Goal: Task Accomplishment & Management: Use online tool/utility

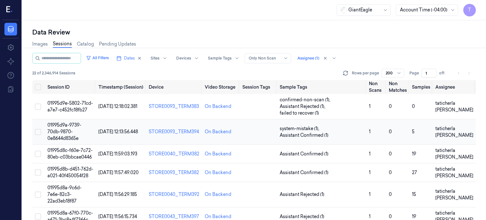
click at [65, 125] on span "01995d9a-9739-70db-9870-0e8644d8365e" at bounding box center [64, 131] width 34 height 19
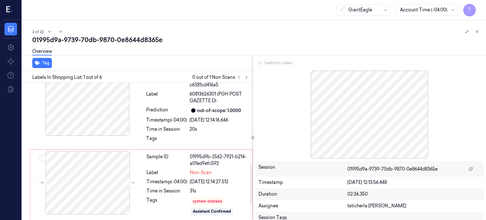
scroll to position [326, 0]
click at [63, 67] on div "Tag" at bounding box center [136, 63] width 233 height 16
click at [248, 77] on icon at bounding box center [246, 77] width 4 height 4
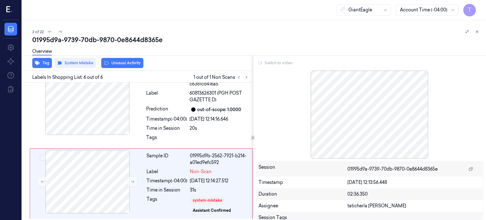
click at [77, 60] on div "Overview" at bounding box center [256, 52] width 449 height 16
click at [44, 63] on button "Tag" at bounding box center [42, 63] width 20 height 10
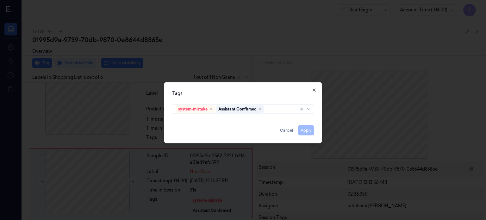
click at [315, 89] on icon "button" at bounding box center [314, 89] width 5 height 5
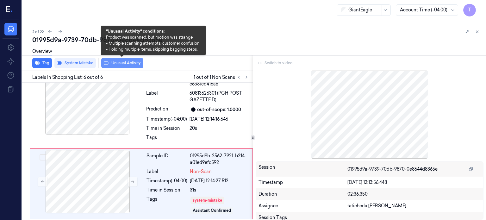
click at [123, 62] on button "Unusual Activity" at bounding box center [122, 63] width 42 height 10
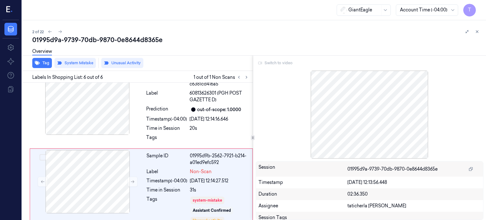
scroll to position [334, 0]
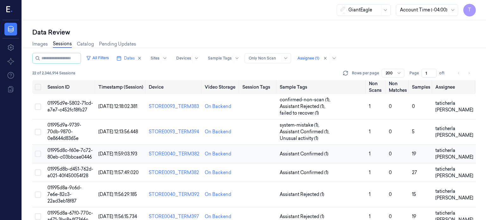
click at [71, 149] on span "01995d8c-f60e-7c72-80eb-c03bbcae0446" at bounding box center [69, 154] width 45 height 12
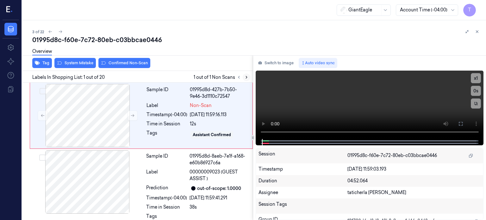
click at [245, 79] on icon at bounding box center [246, 77] width 4 height 4
click at [244, 76] on icon at bounding box center [246, 77] width 4 height 4
click at [246, 76] on icon at bounding box center [246, 77] width 4 height 4
click at [248, 77] on icon at bounding box center [246, 77] width 4 height 4
click at [130, 114] on icon at bounding box center [132, 115] width 4 height 4
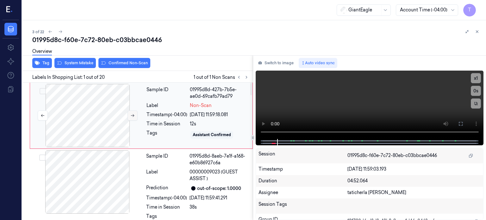
click at [130, 114] on icon at bounding box center [132, 115] width 4 height 4
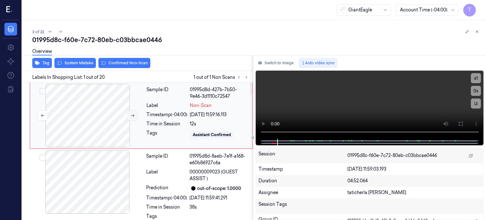
click at [130, 114] on icon at bounding box center [132, 115] width 4 height 4
click at [461, 123] on icon at bounding box center [461, 123] width 5 height 5
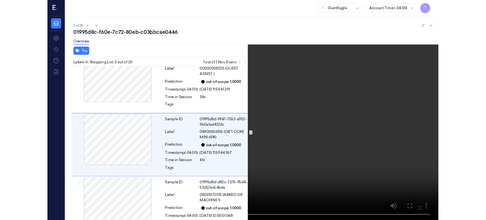
scroll to position [88, 0]
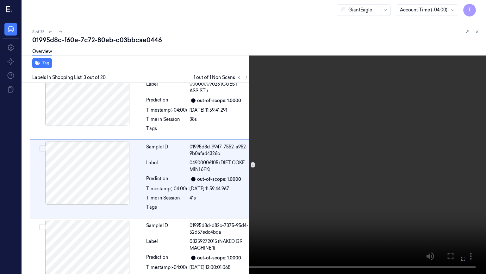
click at [0, 0] on icon at bounding box center [0, 0] width 0 height 0
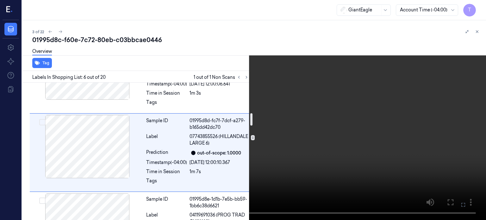
scroll to position [350, 0]
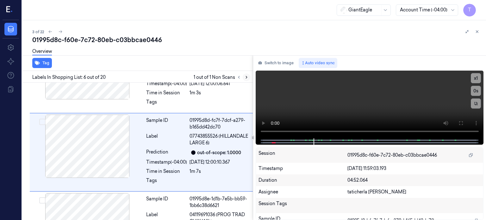
click at [249, 76] on button at bounding box center [247, 77] width 8 height 8
click at [247, 76] on icon at bounding box center [246, 77] width 4 height 4
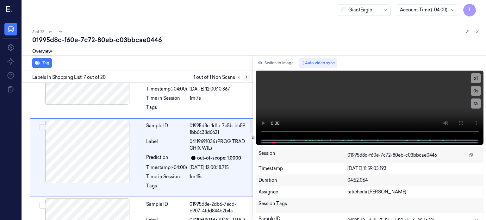
scroll to position [428, 0]
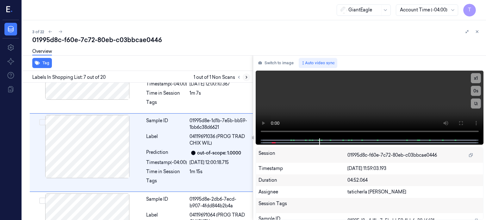
click at [247, 77] on icon at bounding box center [246, 77] width 4 height 4
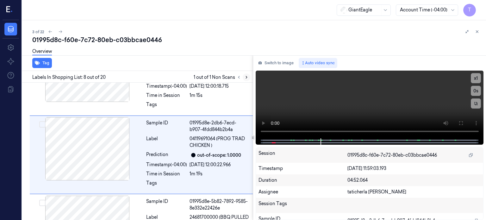
scroll to position [507, 0]
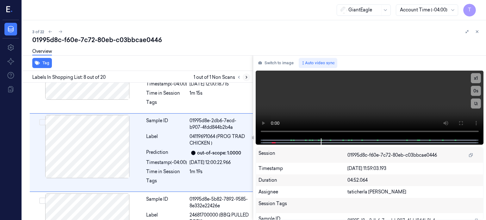
click at [245, 77] on icon at bounding box center [246, 77] width 4 height 4
click at [239, 77] on icon at bounding box center [239, 77] width 4 height 4
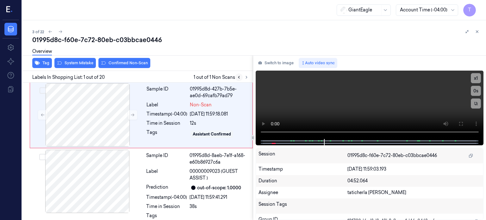
scroll to position [0, 0]
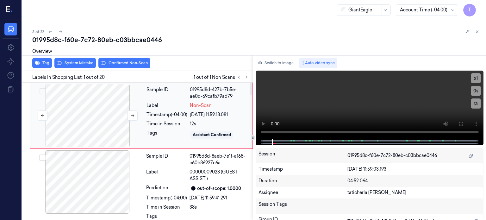
click at [103, 106] on div at bounding box center [87, 115] width 113 height 63
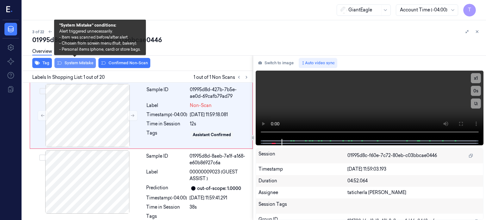
click at [86, 61] on button "System Mistake" at bounding box center [74, 63] width 41 height 10
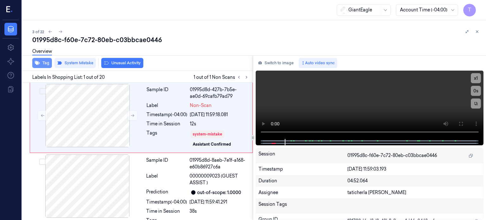
click at [43, 60] on button "Tag" at bounding box center [42, 63] width 20 height 10
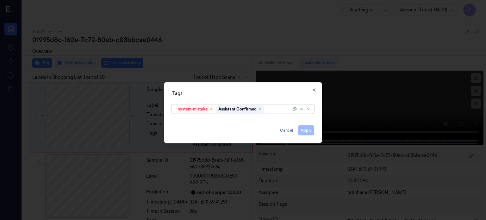
click at [275, 111] on div at bounding box center [278, 109] width 26 height 7
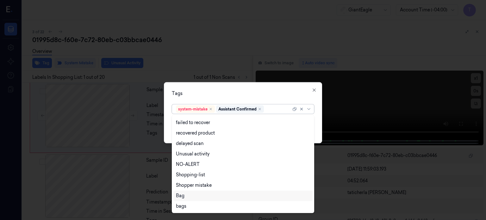
scroll to position [93, 0]
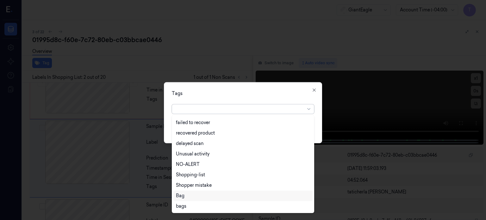
click at [184, 193] on div "Bag" at bounding box center [180, 196] width 9 height 7
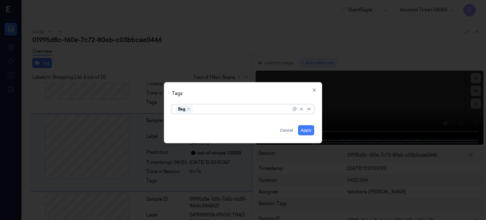
click at [309, 107] on icon at bounding box center [309, 108] width 5 height 5
click at [306, 129] on button "Apply" at bounding box center [306, 130] width 16 height 10
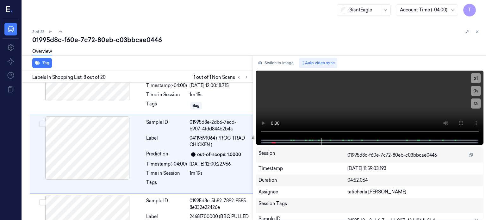
scroll to position [510, 0]
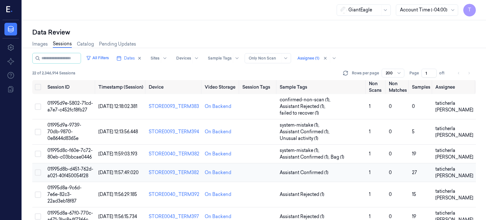
click at [76, 166] on span "01995d8b-d451-762d-a021-40f450054f28" at bounding box center [70, 172] width 46 height 12
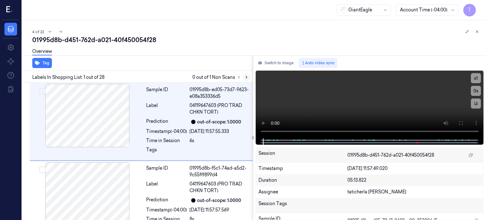
click at [247, 76] on icon at bounding box center [246, 77] width 4 height 4
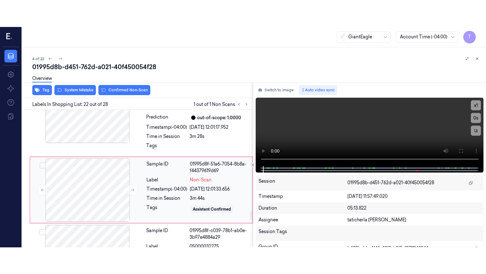
scroll to position [1603, 0]
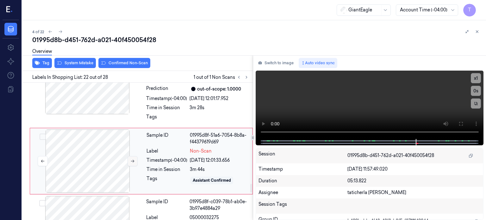
click at [132, 159] on icon at bounding box center [132, 161] width 4 height 4
click at [461, 123] on icon at bounding box center [461, 123] width 5 height 5
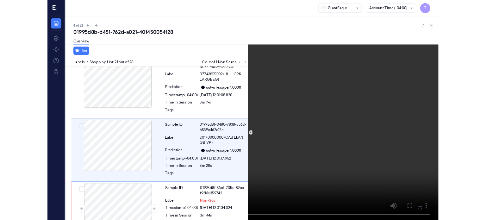
scroll to position [1505, 0]
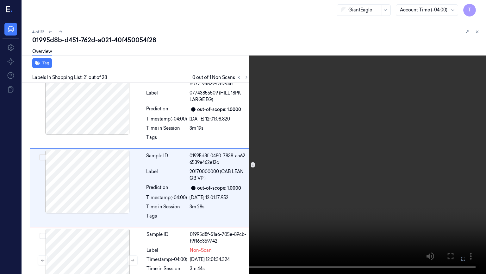
click at [0, 0] on icon at bounding box center [0, 0] width 0 height 0
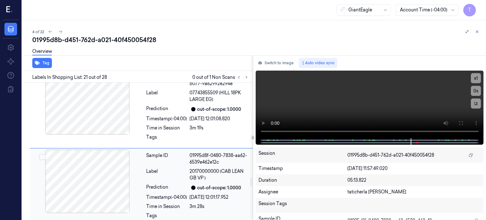
click at [93, 170] on div at bounding box center [87, 181] width 113 height 63
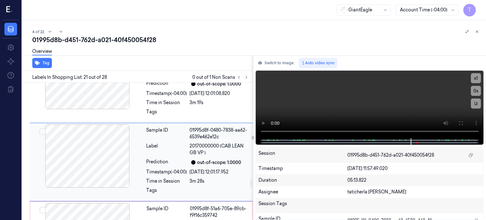
scroll to position [1531, 0]
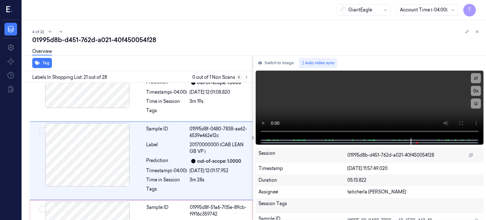
click at [239, 78] on icon at bounding box center [238, 77] width 1 height 2
click at [246, 76] on icon at bounding box center [246, 77] width 4 height 4
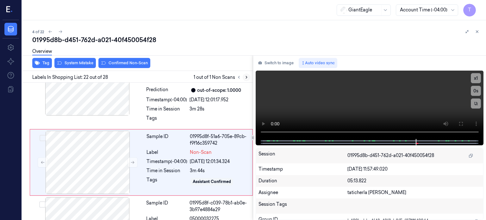
scroll to position [1603, 0]
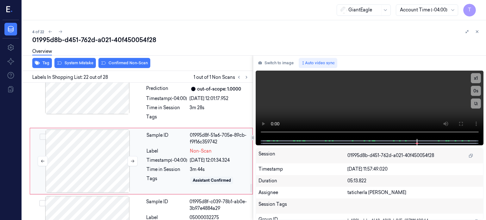
click at [105, 140] on div at bounding box center [87, 161] width 113 height 63
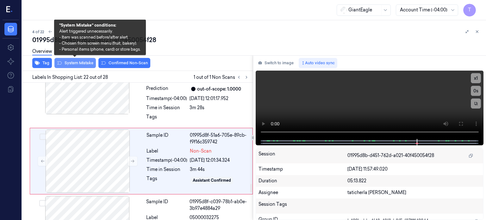
click at [77, 61] on button "System Mistake" at bounding box center [74, 63] width 41 height 10
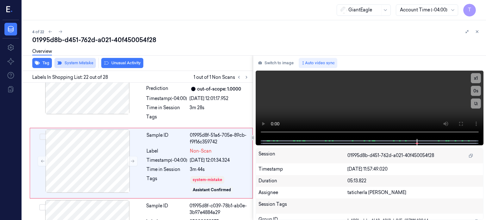
scroll to position [1606, 0]
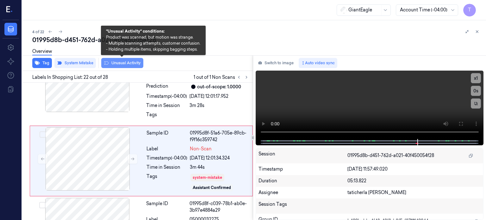
click at [118, 62] on button "Unusual Activity" at bounding box center [122, 63] width 42 height 10
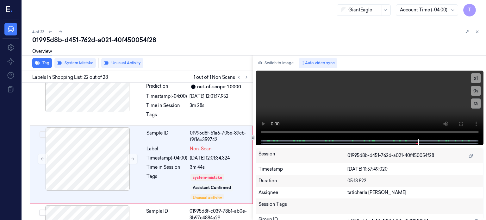
scroll to position [1610, 0]
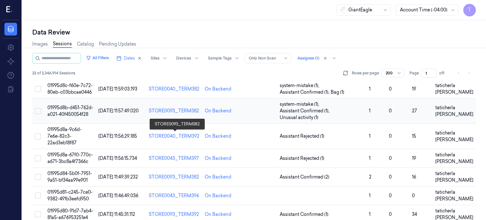
scroll to position [32, 0]
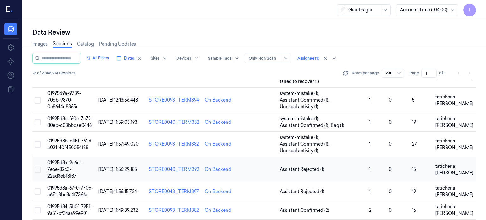
click at [71, 162] on span "01995d8a-9c6d-7e6e-82c3-22ad3eb18f87" at bounding box center [64, 169] width 34 height 19
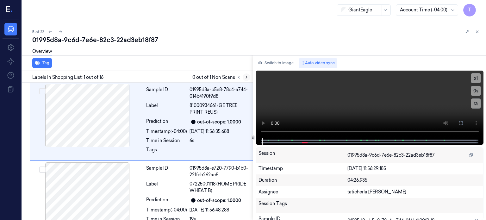
click at [247, 77] on icon at bounding box center [246, 77] width 1 height 2
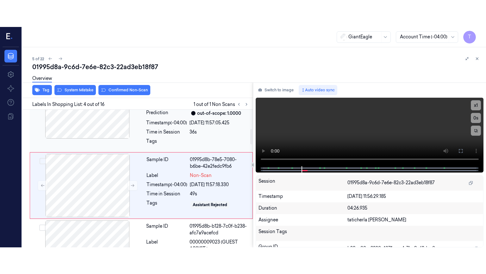
scroll to position [199, 0]
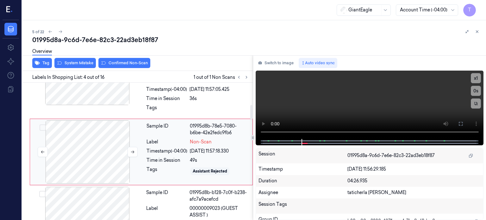
click at [84, 151] on div at bounding box center [87, 151] width 113 height 63
click at [133, 150] on icon at bounding box center [132, 152] width 4 height 4
click at [132, 150] on icon at bounding box center [132, 152] width 4 height 4
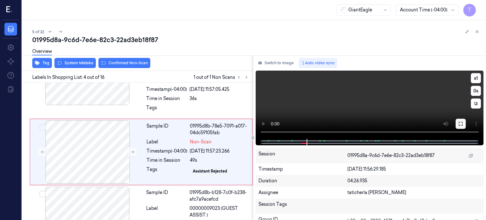
click at [462, 124] on icon at bounding box center [461, 124] width 4 height 4
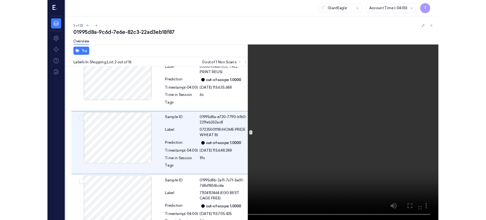
scroll to position [22, 0]
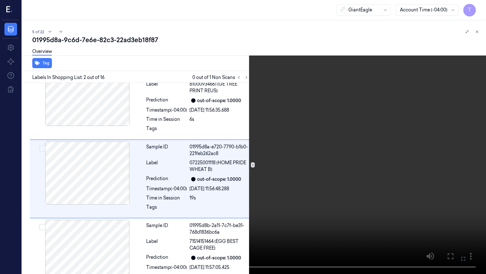
click at [0, 0] on icon at bounding box center [0, 0] width 0 height 0
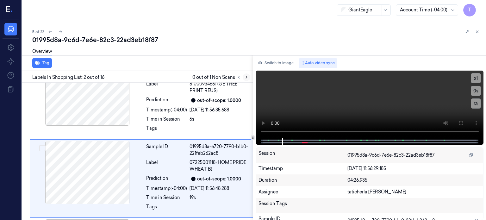
click at [245, 77] on icon at bounding box center [246, 77] width 4 height 4
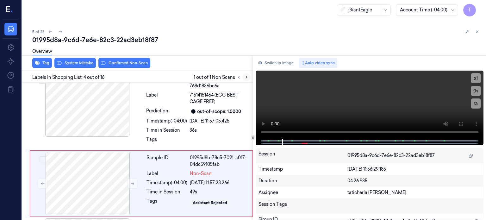
scroll to position [199, 0]
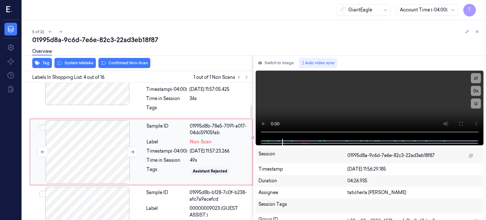
click at [119, 136] on div at bounding box center [87, 151] width 113 height 63
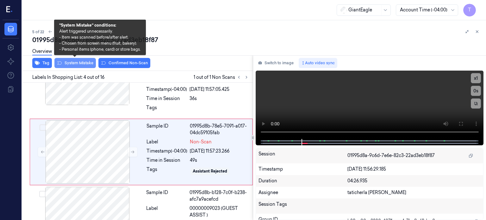
click at [85, 63] on button "System Mistake" at bounding box center [74, 63] width 41 height 10
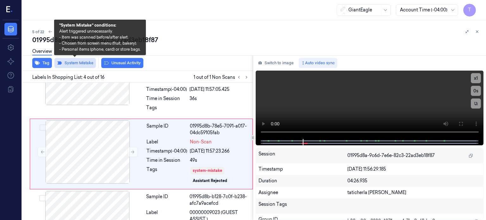
scroll to position [201, 0]
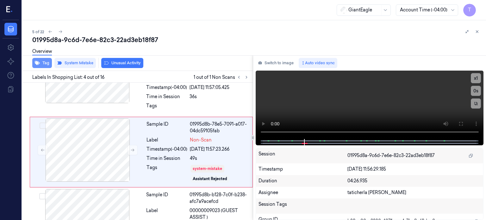
click at [43, 63] on button "Tag" at bounding box center [42, 63] width 20 height 10
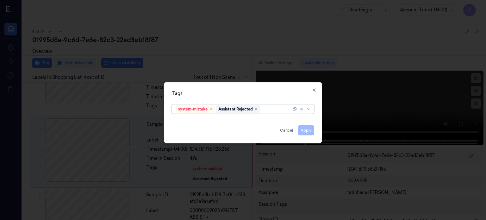
click at [276, 107] on div at bounding box center [277, 109] width 30 height 7
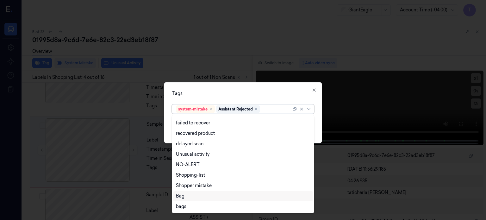
click at [195, 195] on div "Bag" at bounding box center [243, 196] width 134 height 7
click at [307, 108] on icon at bounding box center [309, 108] width 5 height 5
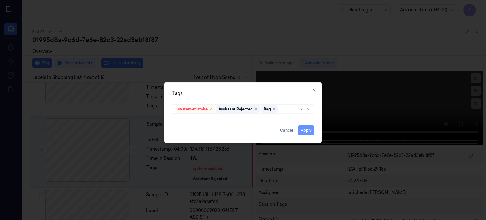
click at [306, 129] on button "Apply" at bounding box center [306, 130] width 16 height 10
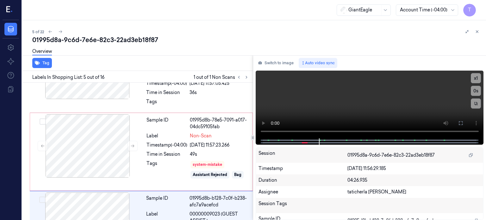
scroll to position [283, 0]
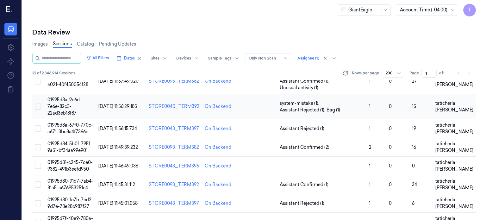
scroll to position [95, 0]
click at [72, 122] on span "01995d8a-67f0-770c-a671-3bc8a4f7366c" at bounding box center [70, 128] width 46 height 12
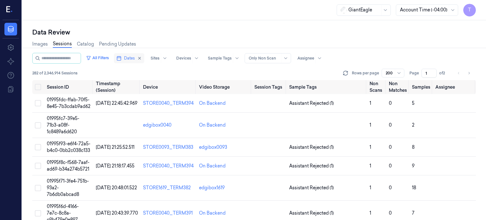
click at [135, 56] on span "Dates" at bounding box center [129, 58] width 11 height 6
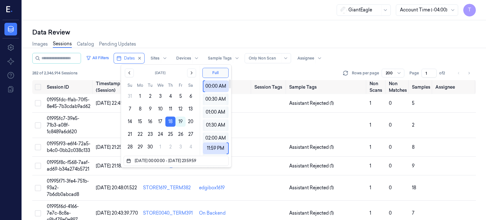
click at [276, 31] on div "Data Review" at bounding box center [254, 32] width 444 height 9
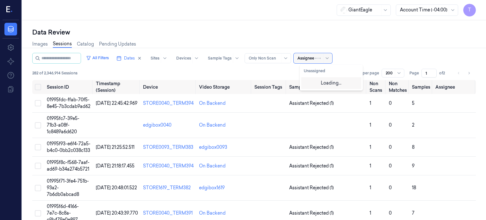
click at [320, 57] on div "Assignee" at bounding box center [313, 58] width 39 height 10
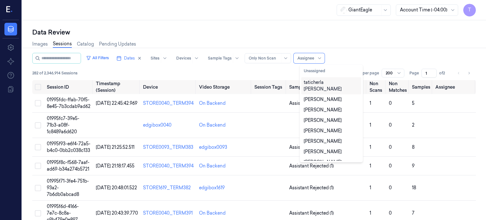
click at [321, 83] on div "taticherla [PERSON_NAME]" at bounding box center [331, 85] width 55 height 13
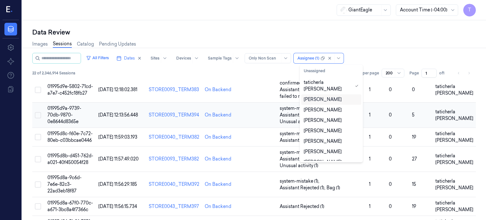
scroll to position [63, 0]
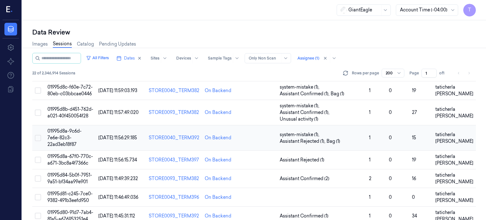
click at [254, 126] on td at bounding box center [258, 137] width 37 height 25
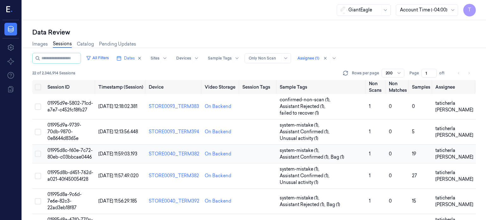
click at [73, 147] on td "01995d8c-f60e-7c72-80eb-c03bbcae0446" at bounding box center [70, 154] width 51 height 19
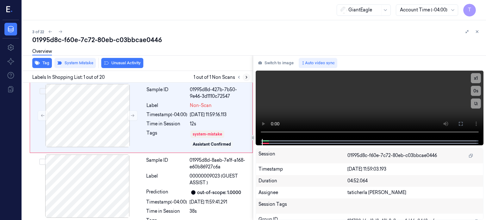
click at [246, 78] on icon at bounding box center [246, 77] width 4 height 4
click at [132, 114] on icon at bounding box center [132, 115] width 4 height 4
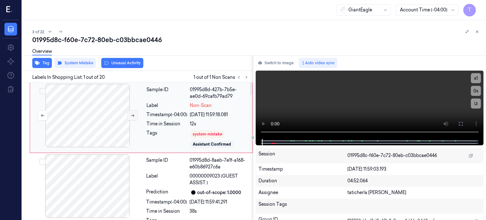
click at [132, 114] on icon at bounding box center [132, 115] width 4 height 4
click at [462, 124] on icon at bounding box center [461, 123] width 5 height 5
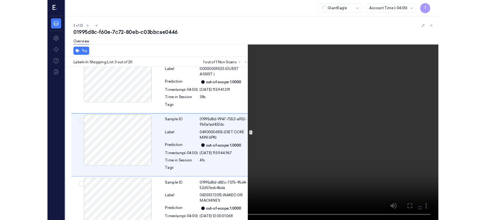
scroll to position [92, 0]
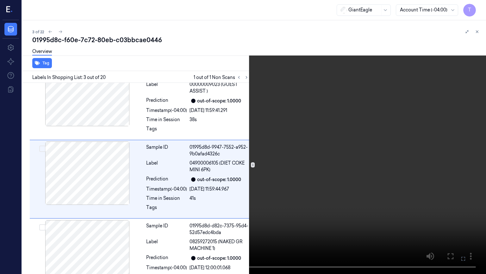
click at [0, 0] on icon at bounding box center [0, 0] width 0 height 0
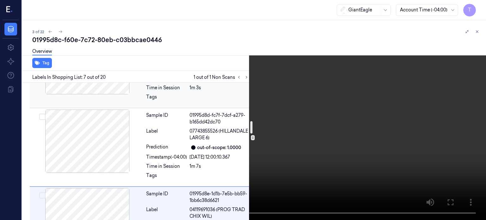
scroll to position [355, 0]
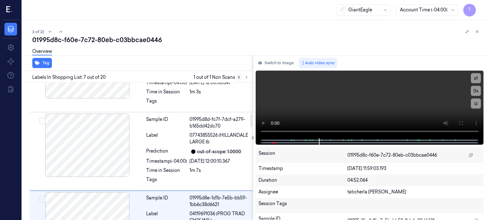
click at [239, 78] on icon at bounding box center [239, 77] width 4 height 4
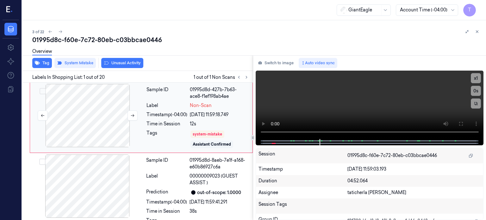
scroll to position [0, 0]
click at [46, 60] on button "Tag" at bounding box center [42, 63] width 20 height 10
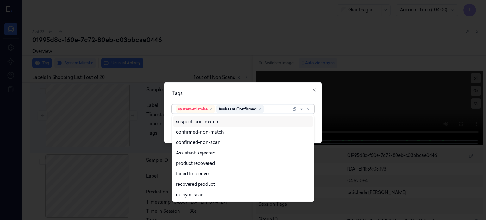
click at [268, 107] on div at bounding box center [278, 109] width 26 height 7
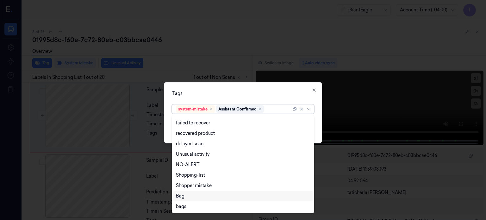
click at [180, 193] on div "Bag" at bounding box center [180, 196] width 9 height 7
click at [309, 109] on icon at bounding box center [309, 108] width 5 height 5
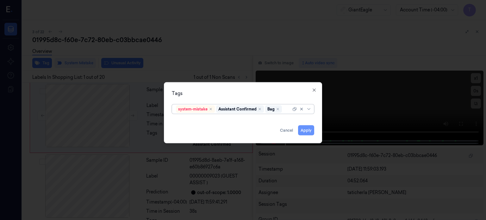
click at [305, 128] on button "Apply" at bounding box center [306, 130] width 16 height 10
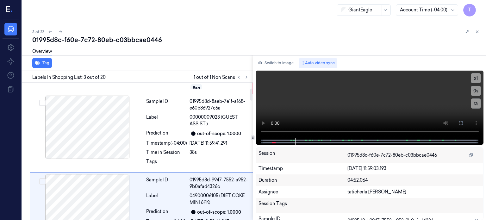
scroll to position [63, 0]
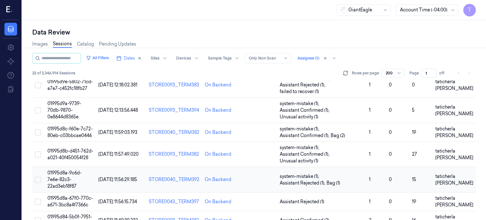
scroll to position [63, 0]
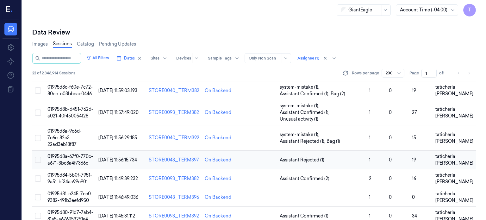
click at [73, 154] on span "01995d8a-67f0-770c-a671-3bc8a4f7366c" at bounding box center [70, 160] width 46 height 12
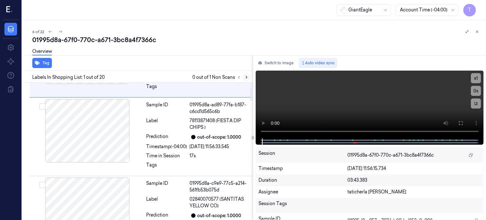
click at [246, 78] on icon at bounding box center [246, 77] width 1 height 2
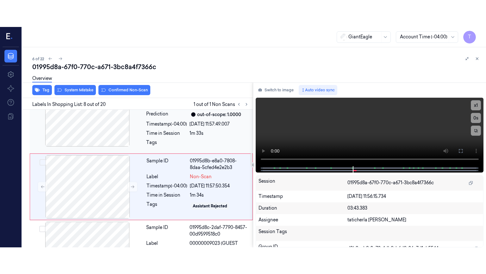
scroll to position [499, 0]
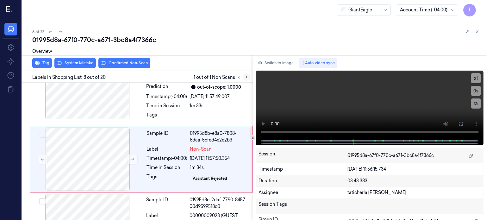
click at [246, 75] on icon at bounding box center [246, 77] width 4 height 4
click at [134, 154] on button at bounding box center [133, 159] width 10 height 10
click at [133, 154] on button at bounding box center [133, 159] width 10 height 10
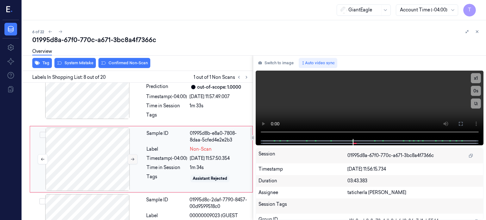
click at [133, 154] on button at bounding box center [133, 159] width 10 height 10
click at [135, 154] on button at bounding box center [133, 159] width 10 height 10
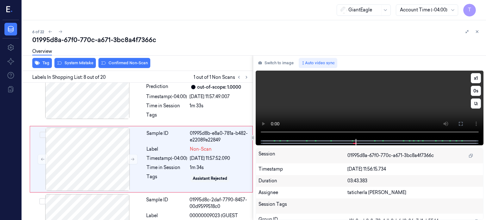
drag, startPoint x: 461, startPoint y: 122, endPoint x: 462, endPoint y: 158, distance: 36.1
click at [461, 122] on icon at bounding box center [461, 123] width 5 height 5
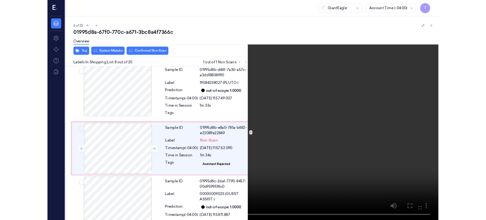
scroll to position [473, 0]
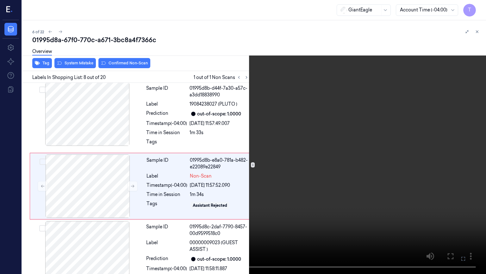
click at [0, 0] on icon at bounding box center [0, 0] width 0 height 0
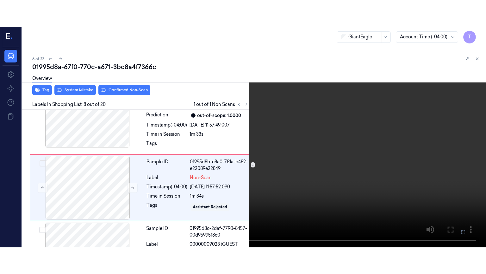
scroll to position [499, 0]
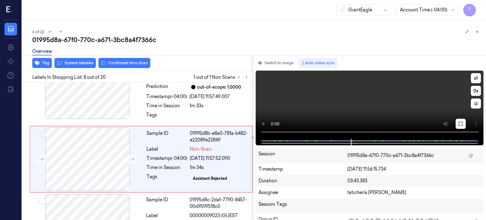
click at [461, 121] on icon at bounding box center [461, 123] width 5 height 5
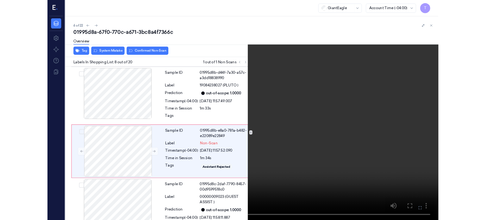
scroll to position [473, 0]
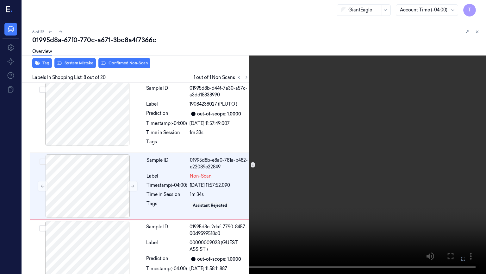
click at [0, 0] on icon at bounding box center [0, 0] width 0 height 0
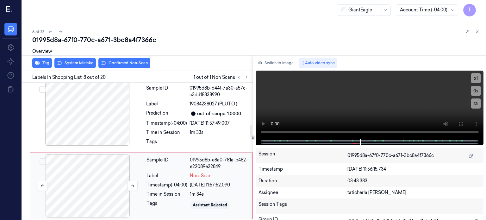
click at [83, 172] on div at bounding box center [87, 185] width 113 height 63
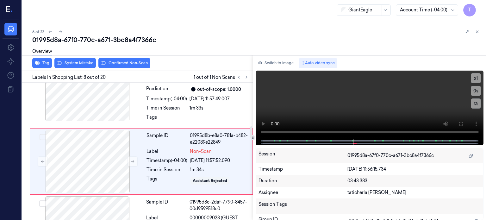
scroll to position [499, 0]
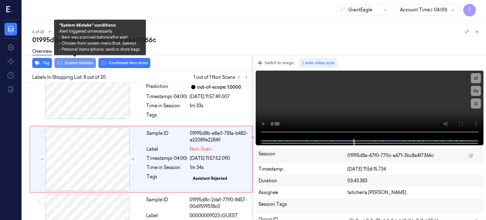
click at [74, 62] on button "System Mistake" at bounding box center [74, 63] width 41 height 10
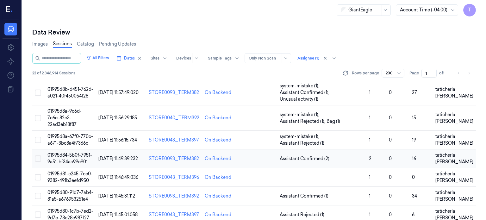
scroll to position [95, 0]
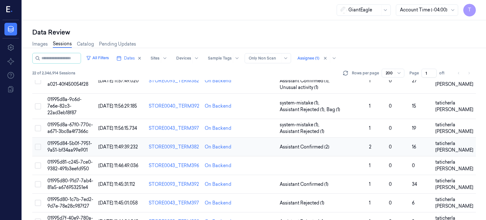
click at [76, 142] on span "01995d84-5b0f-7951-9a51-bf34aa99e901" at bounding box center [69, 147] width 45 height 12
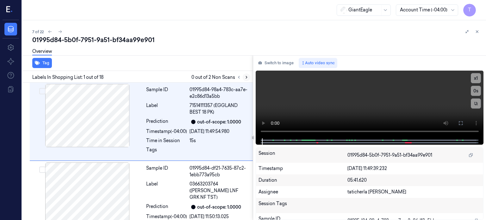
click at [247, 79] on icon at bounding box center [246, 77] width 4 height 4
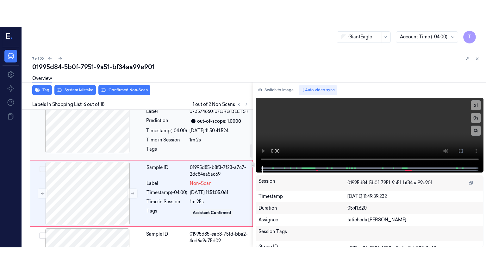
scroll to position [349, 0]
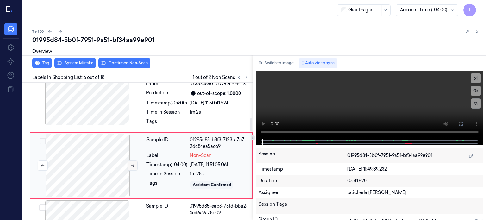
click at [132, 163] on icon at bounding box center [132, 165] width 4 height 4
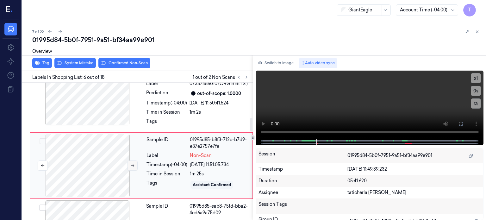
click at [132, 163] on icon at bounding box center [132, 165] width 4 height 4
click at [132, 161] on button at bounding box center [133, 166] width 10 height 10
click at [131, 161] on button at bounding box center [133, 166] width 10 height 10
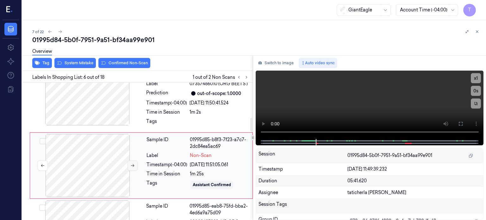
click at [131, 161] on button at bounding box center [133, 166] width 10 height 10
click at [130, 161] on button at bounding box center [133, 166] width 10 height 10
click at [130, 163] on icon at bounding box center [132, 165] width 4 height 4
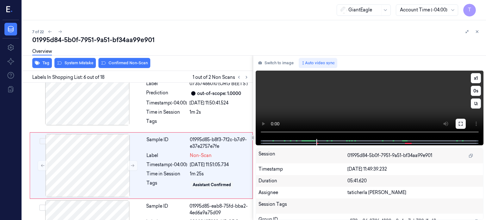
click at [462, 124] on icon at bounding box center [461, 123] width 5 height 5
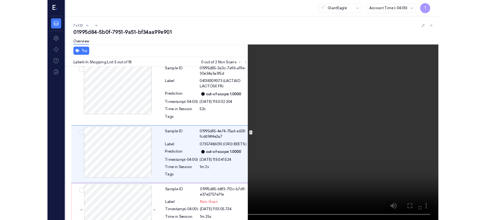
scroll to position [253, 0]
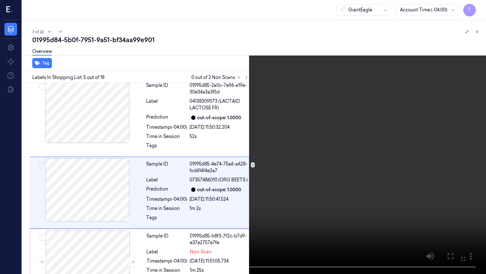
click at [0, 0] on icon at bounding box center [0, 0] width 0 height 0
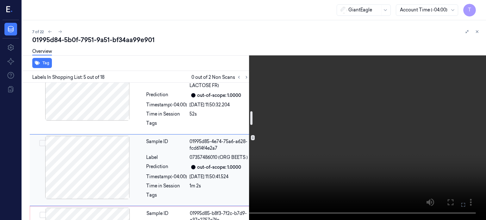
scroll to position [285, 0]
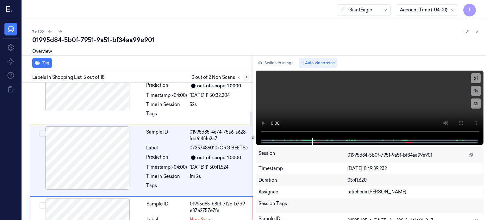
click at [248, 75] on icon at bounding box center [246, 77] width 4 height 4
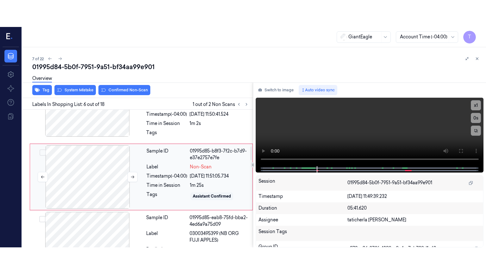
scroll to position [349, 0]
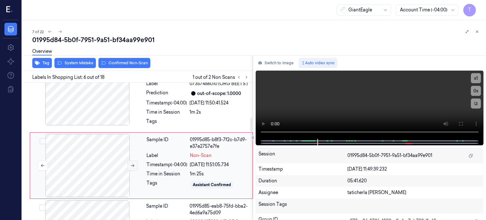
click at [130, 163] on icon at bounding box center [132, 165] width 4 height 4
click at [131, 163] on icon at bounding box center [132, 165] width 4 height 4
click at [460, 123] on icon at bounding box center [461, 123] width 5 height 5
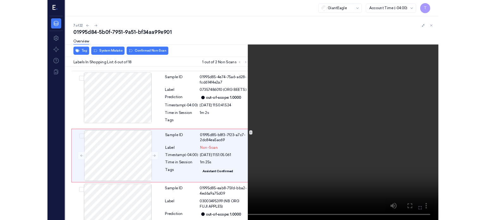
scroll to position [323, 0]
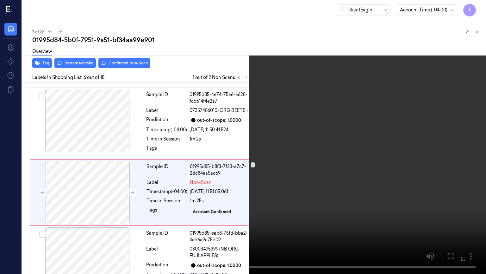
click at [0, 0] on icon at bounding box center [0, 0] width 0 height 0
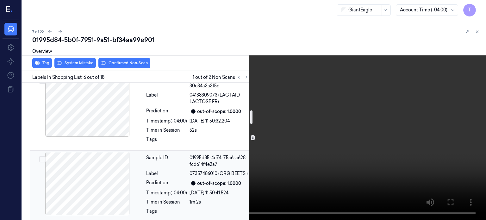
scroll to position [291, 0]
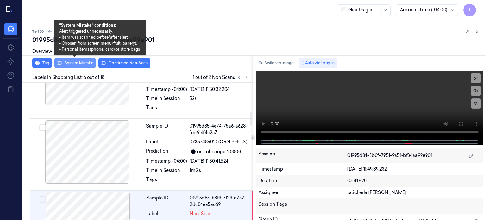
click at [76, 61] on button "System Mistake" at bounding box center [74, 63] width 41 height 10
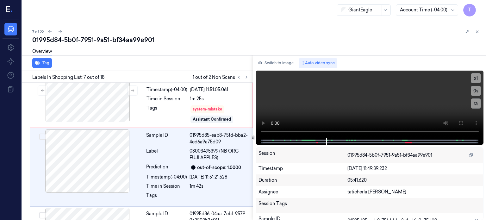
scroll to position [426, 0]
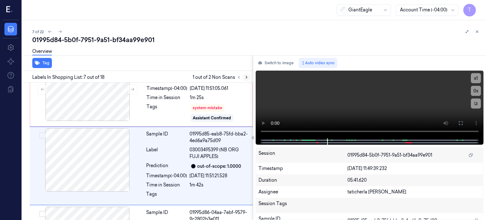
click at [247, 78] on icon at bounding box center [246, 77] width 4 height 4
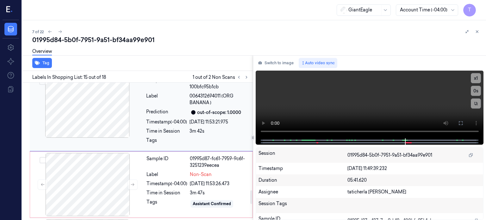
scroll to position [1110, 0]
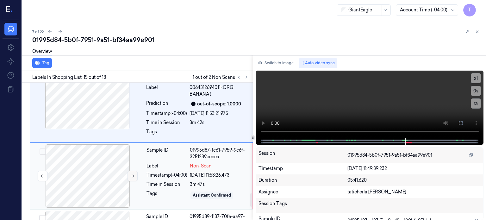
click at [131, 171] on button at bounding box center [133, 176] width 10 height 10
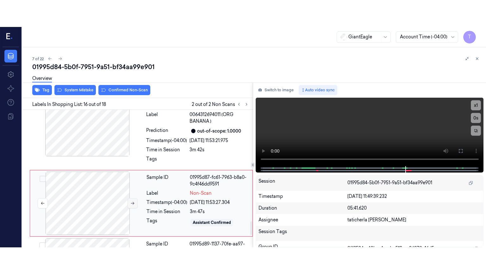
scroll to position [1118, 0]
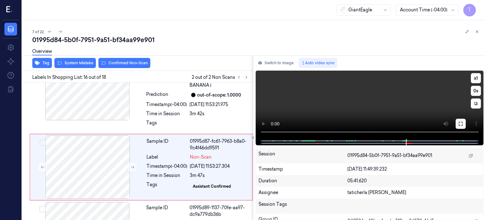
click at [462, 124] on icon at bounding box center [461, 123] width 5 height 5
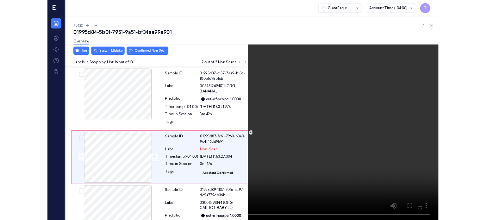
scroll to position [1092, 0]
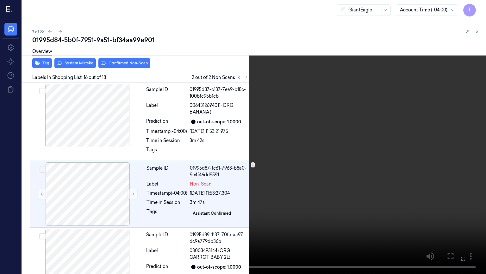
click at [0, 0] on icon at bounding box center [0, 0] width 0 height 0
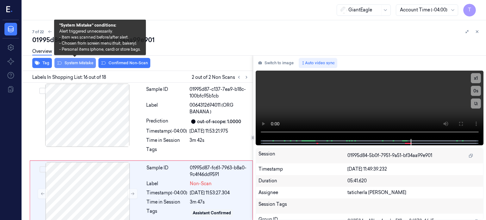
click at [81, 62] on button "System Mistake" at bounding box center [74, 63] width 41 height 10
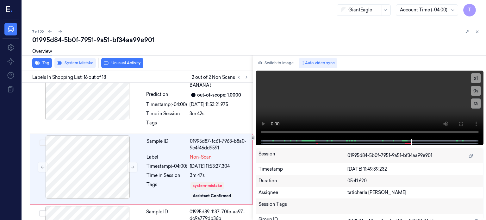
scroll to position [1121, 0]
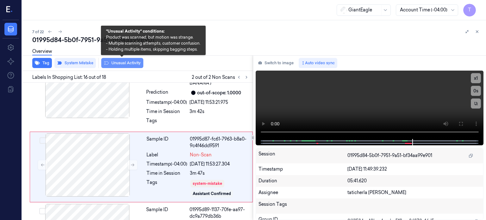
click at [119, 63] on button "Unusual Activity" at bounding box center [122, 63] width 42 height 10
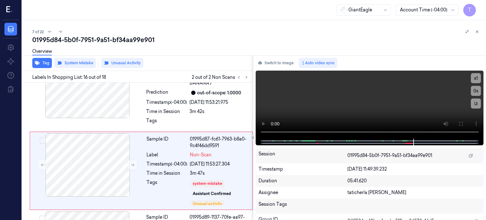
scroll to position [1124, 0]
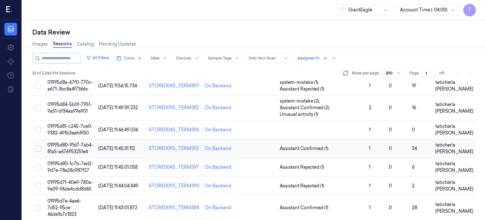
scroll to position [127, 0]
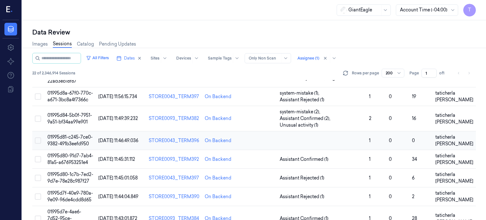
click at [68, 134] on span "01995d81-c245-7ce0-9382-491b3eefd950" at bounding box center [69, 140] width 45 height 12
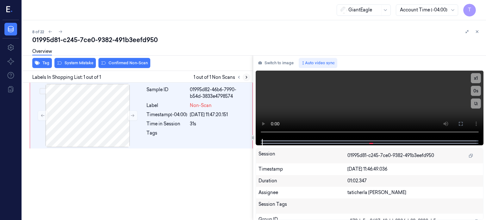
click at [245, 77] on icon at bounding box center [246, 77] width 4 height 4
click at [134, 115] on icon at bounding box center [132, 115] width 4 height 4
click at [134, 114] on icon at bounding box center [132, 115] width 4 height 4
click at [135, 113] on icon at bounding box center [132, 115] width 4 height 4
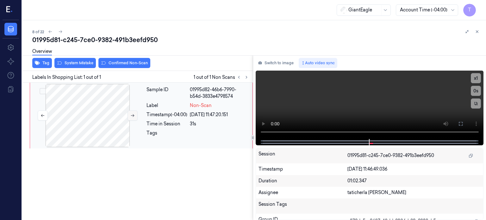
click at [135, 113] on icon at bounding box center [132, 115] width 4 height 4
click at [135, 112] on button at bounding box center [133, 116] width 10 height 10
click at [134, 112] on button at bounding box center [133, 116] width 10 height 10
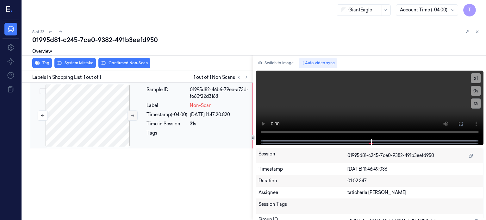
click at [134, 112] on button at bounding box center [133, 116] width 10 height 10
click at [132, 114] on icon at bounding box center [132, 115] width 4 height 4
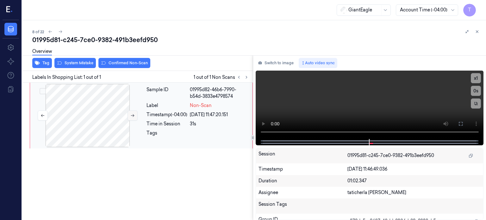
click at [132, 114] on icon at bounding box center [132, 115] width 4 height 4
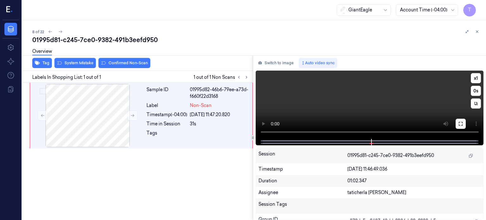
click at [463, 124] on icon at bounding box center [461, 123] width 5 height 5
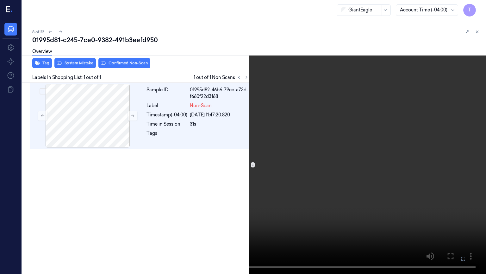
click at [0, 0] on icon at bounding box center [0, 0] width 0 height 0
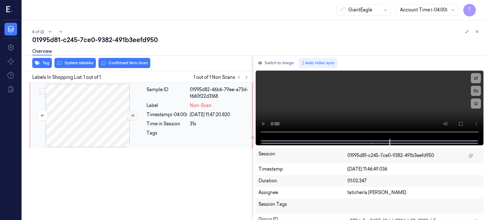
click at [132, 117] on button at bounding box center [133, 116] width 10 height 10
click at [130, 116] on icon at bounding box center [132, 115] width 4 height 4
click at [464, 122] on button at bounding box center [461, 124] width 10 height 10
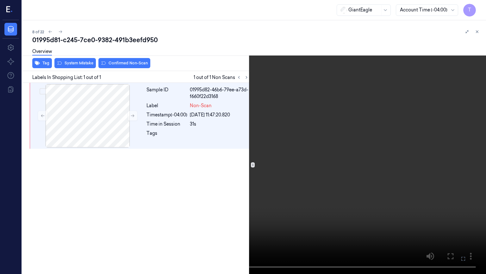
click at [0, 0] on icon at bounding box center [0, 0] width 0 height 0
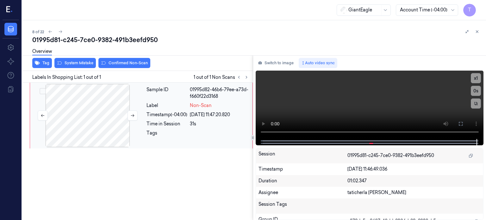
click at [96, 118] on div at bounding box center [87, 115] width 113 height 63
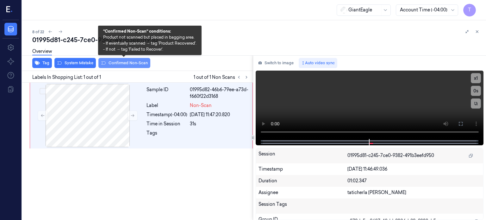
click at [120, 63] on button "Confirmed Non-Scan" at bounding box center [124, 63] width 52 height 10
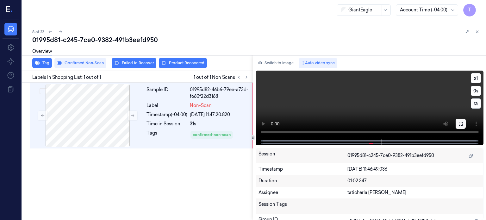
click at [459, 122] on icon at bounding box center [461, 123] width 5 height 5
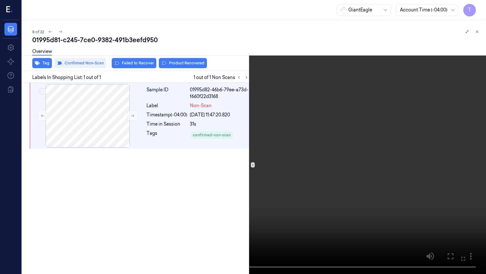
click at [0, 0] on icon at bounding box center [0, 0] width 0 height 0
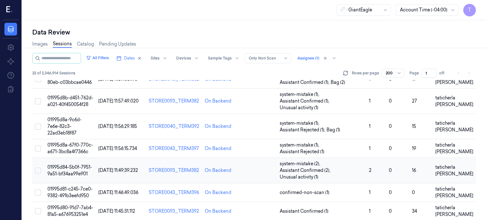
scroll to position [127, 0]
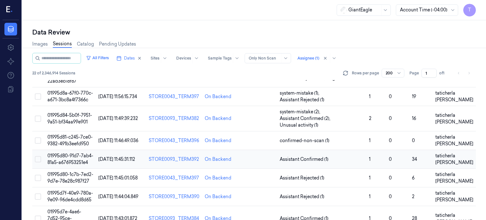
click at [79, 153] on span "01995d80-91d7-7ab4-81a5-a676953251e4" at bounding box center [70, 159] width 46 height 12
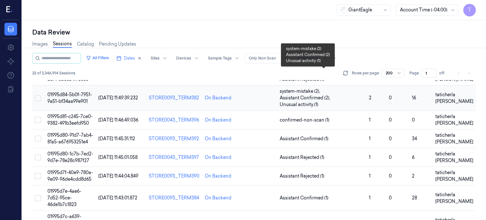
scroll to position [158, 0]
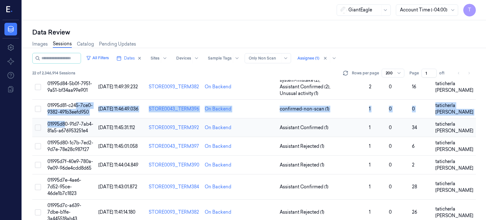
drag, startPoint x: 77, startPoint y: 101, endPoint x: 65, endPoint y: 119, distance: 21.3
click at [65, 119] on tbody "01995d9e-5802-71cd-a7e7-c452fc18fb27 18/09/2025 12:18:02.381 STORE0093_TERM383 …" at bounding box center [254, 171] width 444 height 471
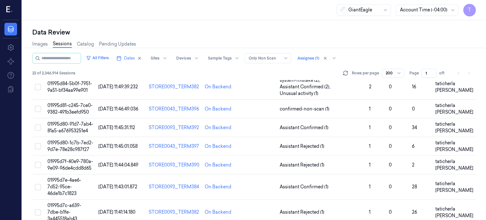
click at [22, 136] on div "Data Review Images Sessions Catalog Pending Updates All Filters Dates Sites Dev…" at bounding box center [254, 120] width 464 height 200
click at [65, 121] on span "01995d80-91d7-7ab4-81a5-a676953251e4" at bounding box center [70, 127] width 46 height 12
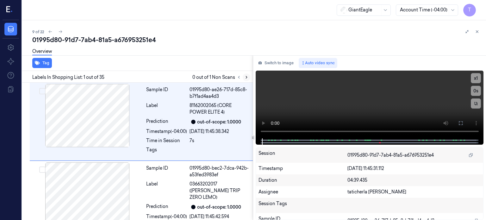
click at [246, 75] on icon at bounding box center [246, 77] width 4 height 4
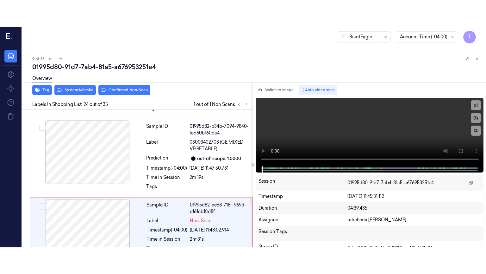
scroll to position [1754, 0]
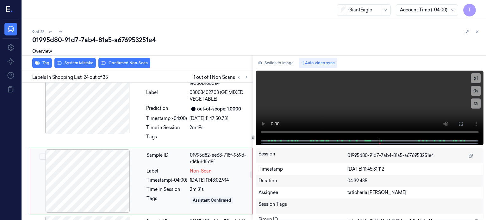
click at [122, 157] on div at bounding box center [87, 180] width 113 height 63
click at [463, 123] on icon at bounding box center [461, 123] width 5 height 5
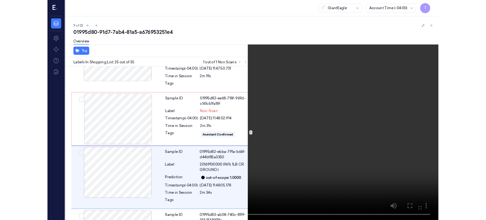
scroll to position [1799, 0]
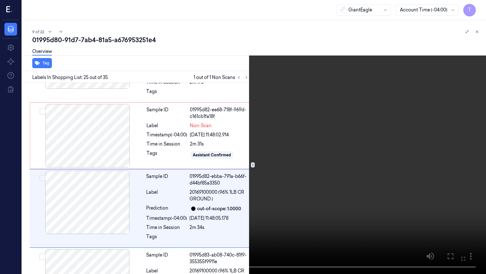
click at [0, 0] on icon at bounding box center [0, 0] width 0 height 0
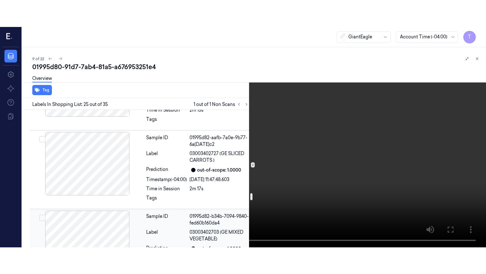
scroll to position [1641, 0]
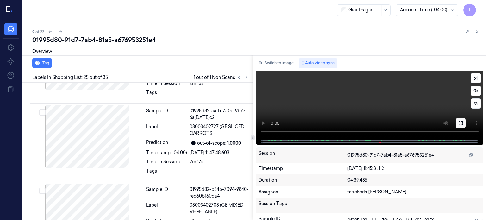
click at [460, 124] on icon at bounding box center [461, 123] width 5 height 5
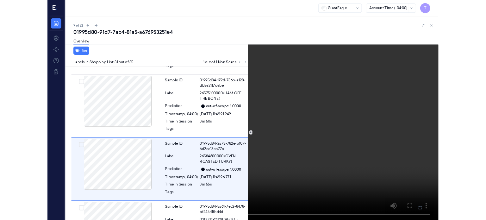
scroll to position [2270, 0]
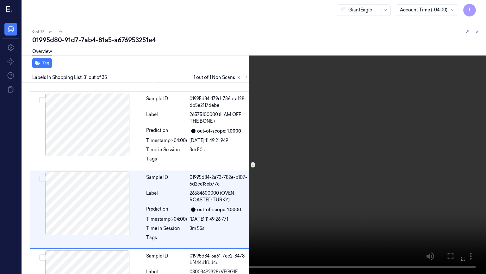
click at [0, 0] on icon at bounding box center [0, 0] width 0 height 0
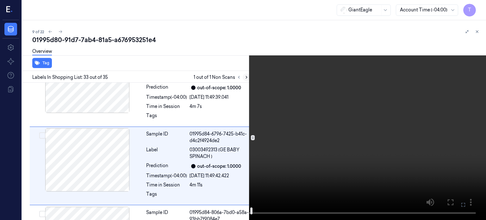
scroll to position [2453, 0]
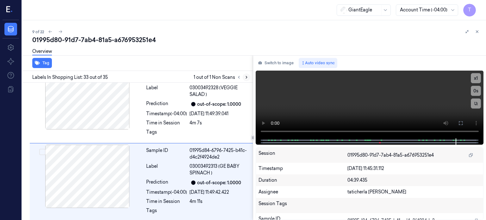
click at [245, 76] on icon at bounding box center [246, 77] width 4 height 4
click at [247, 78] on icon at bounding box center [246, 77] width 4 height 4
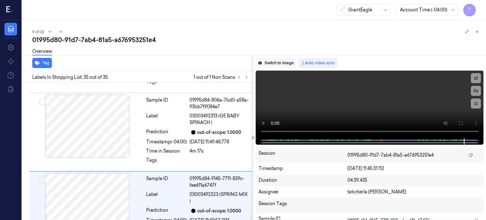
scroll to position [2583, 0]
click at [239, 78] on icon at bounding box center [239, 77] width 4 height 4
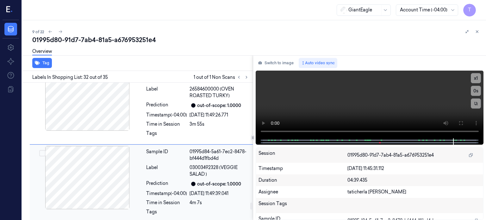
scroll to position [2375, 0]
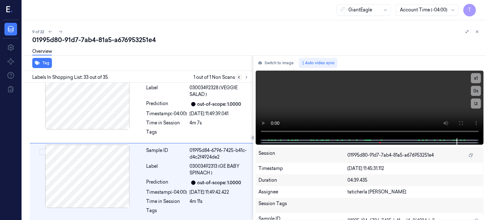
click at [237, 77] on icon at bounding box center [239, 77] width 4 height 4
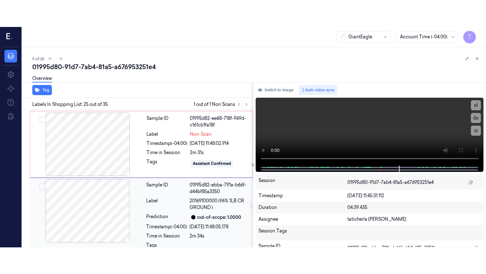
scroll to position [1826, 0]
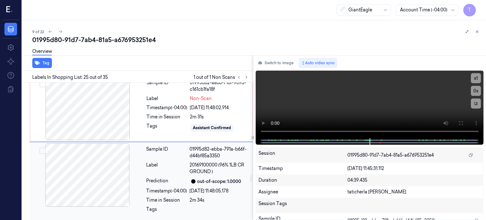
click at [103, 151] on div at bounding box center [87, 174] width 113 height 63
click at [462, 120] on button at bounding box center [461, 123] width 10 height 10
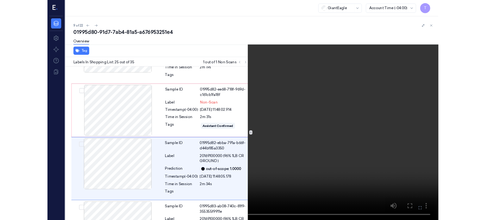
scroll to position [1799, 0]
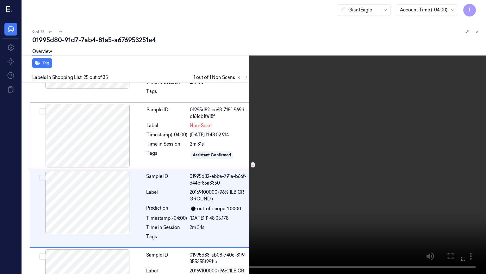
click at [0, 0] on icon at bounding box center [0, 0] width 0 height 0
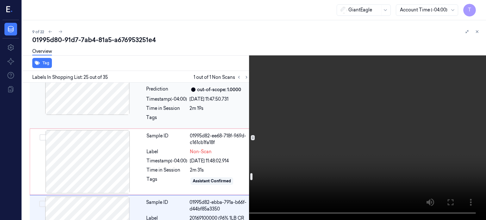
scroll to position [1763, 0]
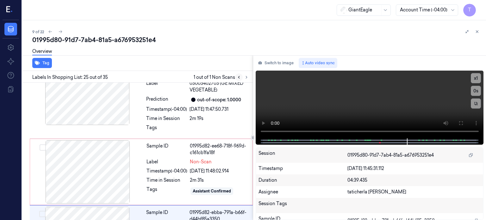
click at [239, 76] on icon at bounding box center [238, 77] width 1 height 2
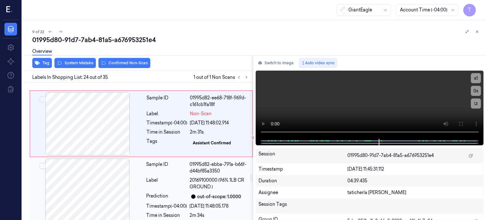
scroll to position [1754, 0]
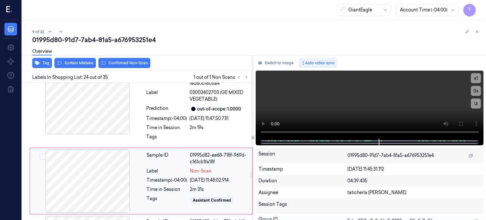
click at [109, 149] on div at bounding box center [87, 180] width 113 height 63
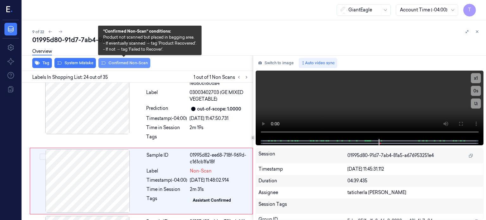
click at [126, 62] on button "Confirmed Non-Scan" at bounding box center [124, 63] width 52 height 10
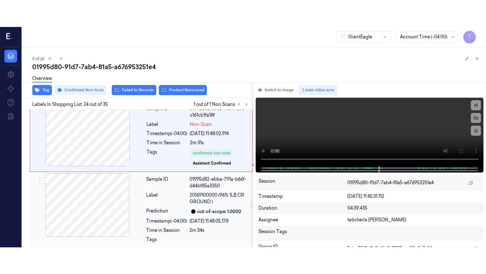
scroll to position [1819, 0]
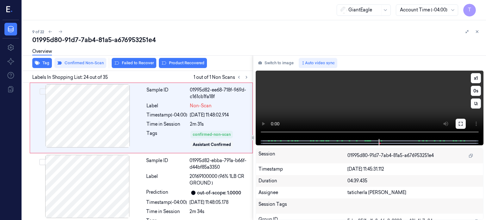
click at [461, 122] on icon at bounding box center [461, 123] width 5 height 5
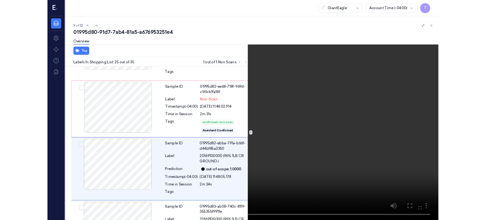
scroll to position [1804, 0]
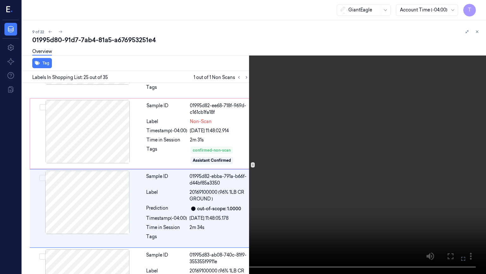
click at [0, 0] on icon at bounding box center [0, 0] width 0 height 0
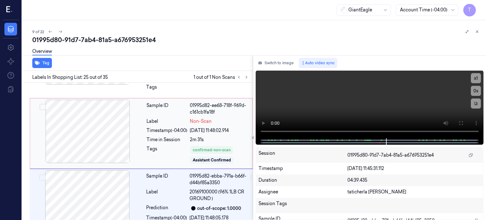
click at [114, 104] on div at bounding box center [87, 131] width 113 height 63
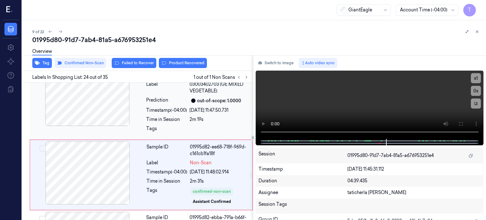
scroll to position [1756, 0]
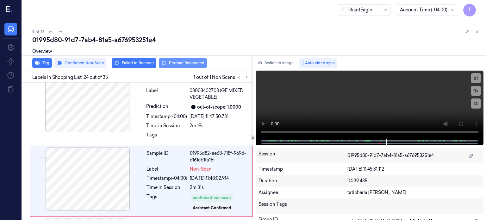
click at [178, 60] on button "Product Recovered" at bounding box center [183, 63] width 48 height 10
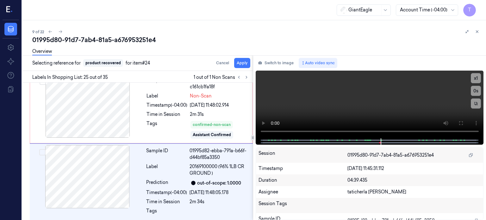
scroll to position [1830, 0]
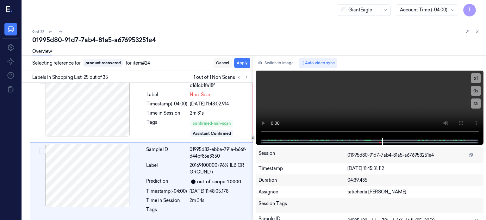
click at [226, 64] on button "Cancel" at bounding box center [223, 63] width 18 height 10
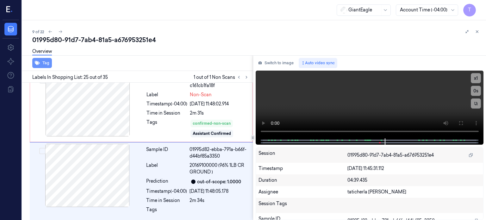
click at [45, 63] on button "Tag" at bounding box center [42, 63] width 20 height 10
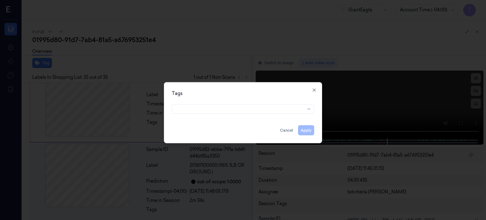
click at [317, 87] on div "Tags Apply Cancel Close" at bounding box center [243, 112] width 158 height 61
click at [318, 90] on div "Tags Apply Cancel Close" at bounding box center [243, 112] width 158 height 61
click at [313, 91] on icon "button" at bounding box center [314, 89] width 5 height 5
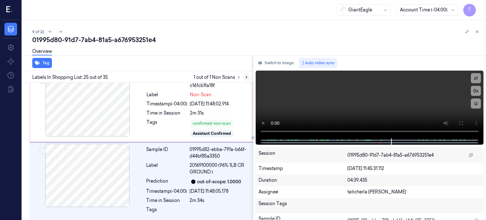
click at [245, 75] on icon at bounding box center [246, 77] width 4 height 4
click at [248, 77] on icon at bounding box center [246, 77] width 4 height 4
click at [244, 78] on icon at bounding box center [246, 77] width 4 height 4
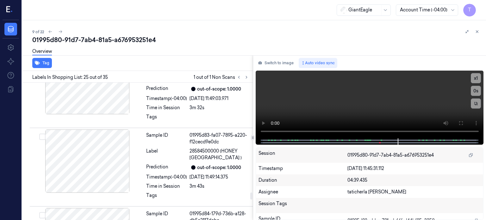
scroll to position [2179, 0]
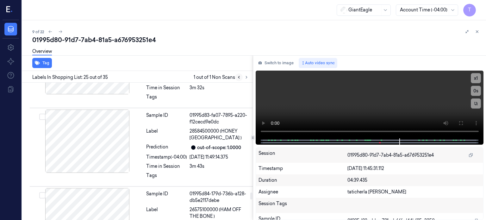
click at [239, 77] on icon at bounding box center [239, 77] width 4 height 4
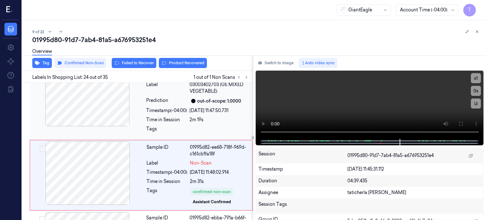
scroll to position [1756, 0]
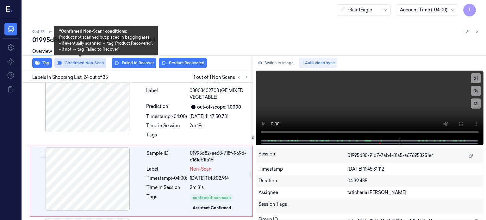
click at [96, 64] on button "Confirmed Non-Scan" at bounding box center [80, 63] width 52 height 10
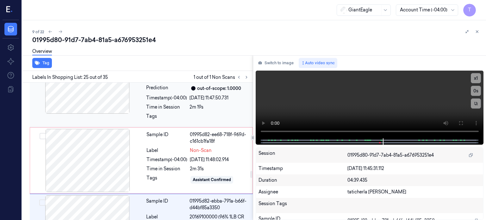
scroll to position [1731, 0]
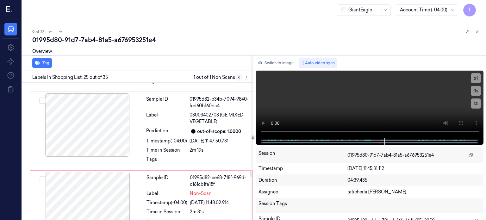
click at [239, 77] on icon at bounding box center [238, 77] width 1 height 2
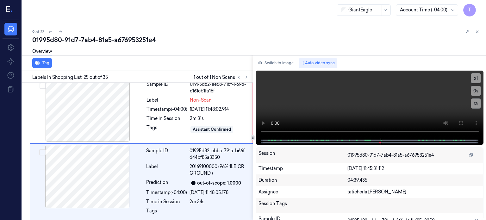
scroll to position [1826, 0]
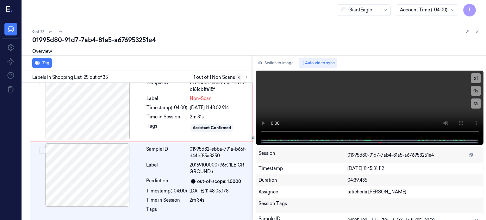
click at [239, 77] on icon at bounding box center [239, 77] width 4 height 4
click at [239, 76] on icon at bounding box center [239, 77] width 4 height 4
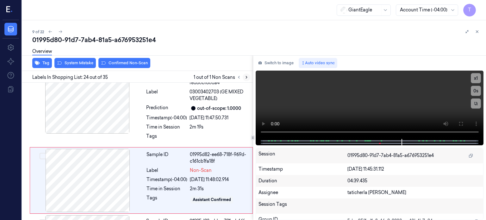
scroll to position [1754, 0]
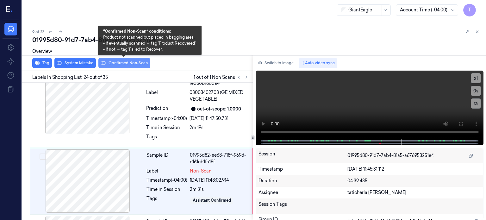
click at [123, 63] on button "Confirmed Non-Scan" at bounding box center [124, 63] width 52 height 10
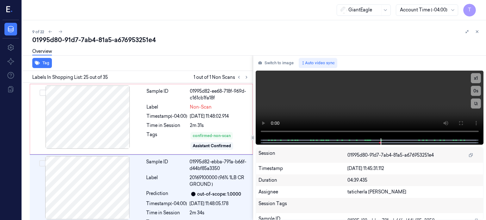
scroll to position [1830, 0]
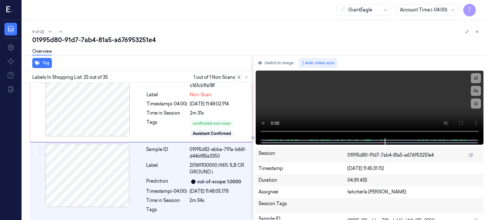
click at [237, 77] on icon at bounding box center [239, 77] width 4 height 4
click at [98, 155] on div at bounding box center [87, 175] width 113 height 63
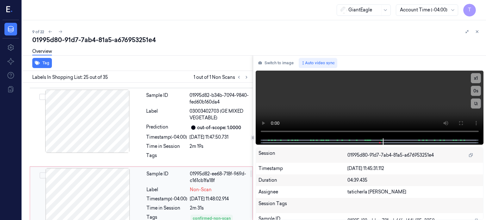
click at [85, 168] on div at bounding box center [87, 199] width 113 height 63
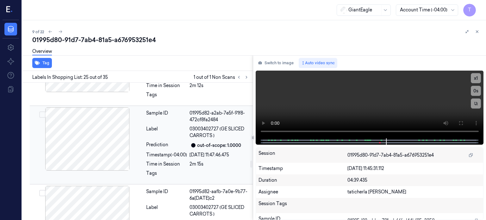
scroll to position [1545, 0]
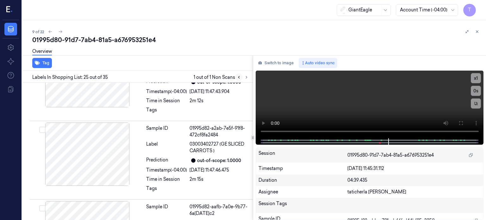
click at [239, 78] on icon at bounding box center [239, 77] width 4 height 4
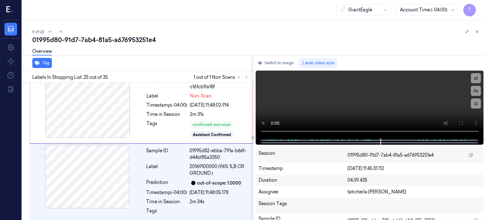
scroll to position [1830, 0]
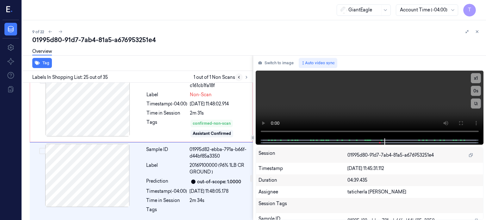
click at [240, 78] on icon at bounding box center [239, 77] width 4 height 4
click at [83, 149] on div at bounding box center [87, 175] width 113 height 63
click at [115, 99] on div at bounding box center [87, 104] width 113 height 63
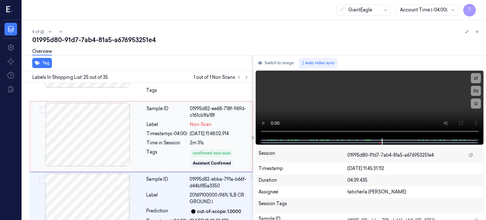
scroll to position [1735, 0]
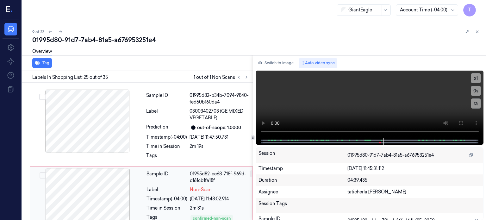
click at [106, 168] on div at bounding box center [87, 199] width 113 height 63
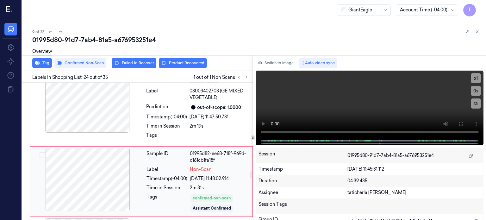
scroll to position [1756, 0]
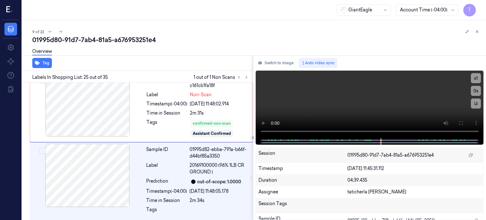
click at [187, 61] on div "Tag" at bounding box center [136, 63] width 233 height 16
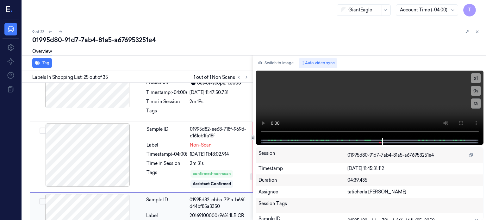
scroll to position [1735, 0]
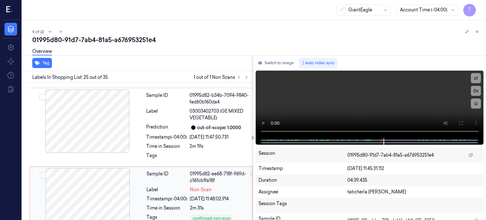
click at [106, 168] on div at bounding box center [87, 199] width 113 height 63
click at [111, 63] on div "Tag" at bounding box center [136, 63] width 233 height 16
click at [106, 63] on div "Tag" at bounding box center [136, 63] width 233 height 16
drag, startPoint x: 105, startPoint y: 63, endPoint x: 125, endPoint y: 65, distance: 19.8
click at [106, 63] on div "Tag" at bounding box center [136, 63] width 233 height 16
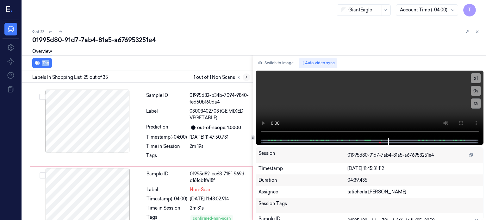
click at [247, 78] on icon at bounding box center [246, 77] width 4 height 4
click at [240, 77] on icon at bounding box center [239, 77] width 4 height 4
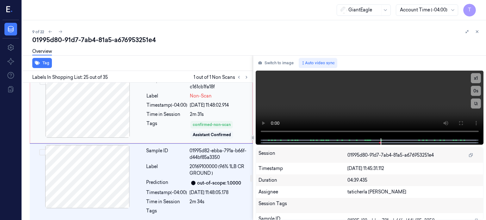
scroll to position [1830, 0]
click at [179, 144] on div "Sample ID 01995d82-ebba-791a-b66f-d44bf85a3350 Label 20169100000 (96% 1LB CR GR…" at bounding box center [198, 181] width 108 height 75
click at [197, 130] on div "Assistant Confirmed" at bounding box center [212, 134] width 43 height 8
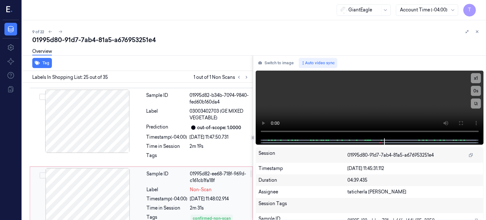
click at [182, 171] on div "Sample ID" at bounding box center [167, 177] width 41 height 13
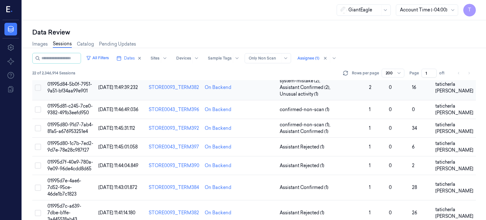
scroll to position [158, 0]
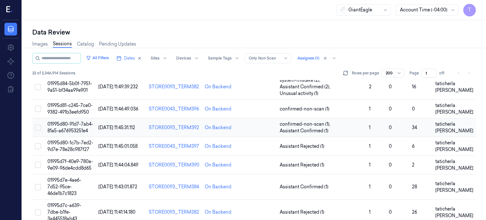
click at [76, 120] on td "01995d80-91d7-7ab4-81a5-a676953251e4" at bounding box center [70, 127] width 51 height 19
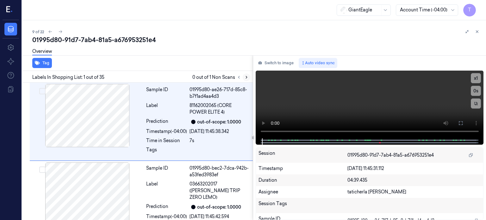
click at [247, 77] on icon at bounding box center [246, 77] width 4 height 4
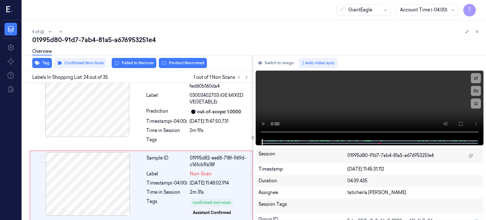
scroll to position [1756, 0]
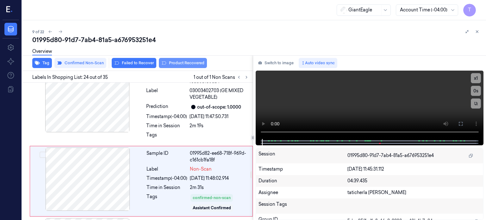
click at [185, 62] on button "Product Recovered" at bounding box center [183, 63] width 48 height 10
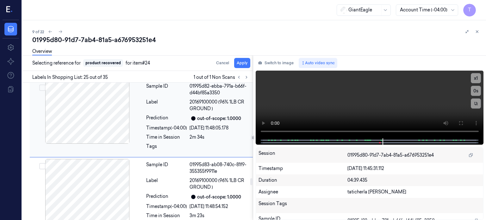
scroll to position [1925, 0]
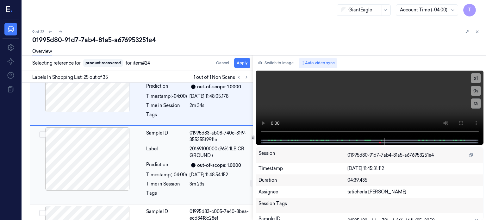
click at [42, 131] on button "Select row" at bounding box center [42, 134] width 6 height 6
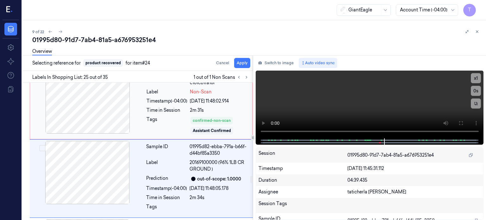
scroll to position [1830, 0]
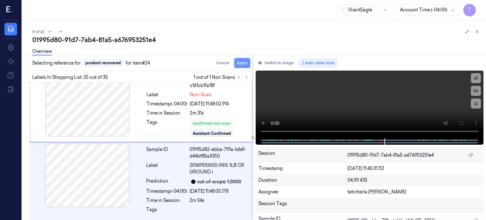
click at [239, 64] on button "Apply" at bounding box center [242, 63] width 16 height 10
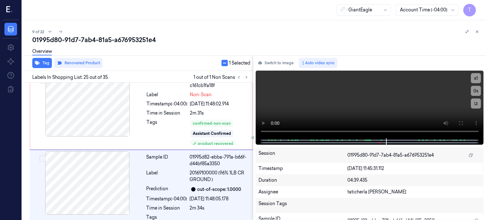
scroll to position [1838, 0]
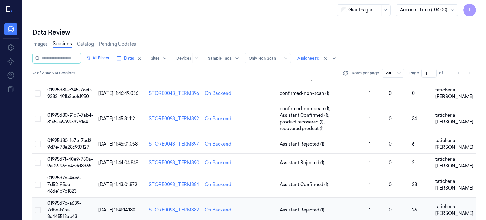
scroll to position [190, 0]
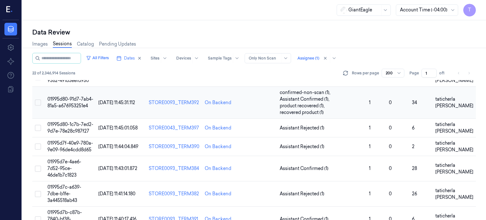
click at [70, 96] on span "01995d80-91d7-7ab4-81a5-a676953251e4" at bounding box center [70, 102] width 46 height 12
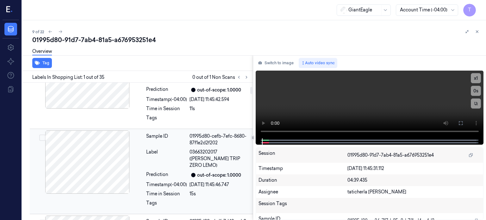
scroll to position [127, 0]
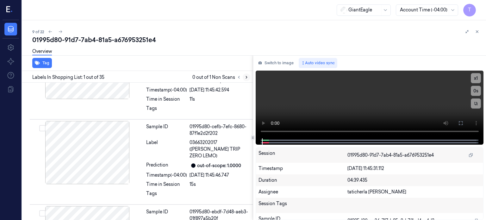
click at [245, 77] on icon at bounding box center [246, 77] width 4 height 4
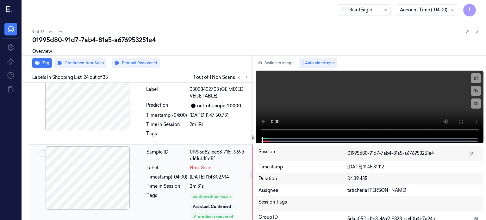
scroll to position [1760, 0]
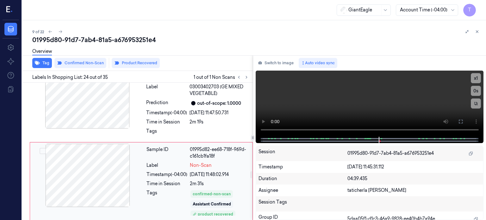
click at [115, 144] on div at bounding box center [87, 175] width 113 height 63
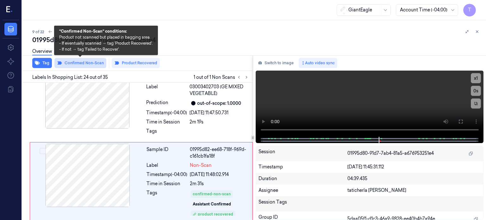
click at [92, 64] on button "Confirmed Non-Scan" at bounding box center [80, 63] width 52 height 10
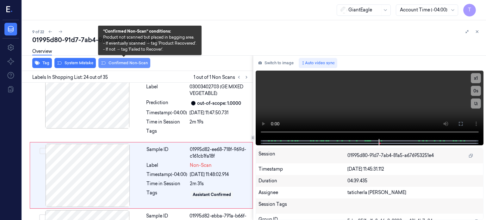
scroll to position [1754, 0]
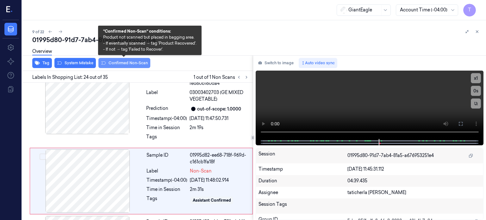
click at [120, 62] on button "Confirmed Non-Scan" at bounding box center [124, 63] width 52 height 10
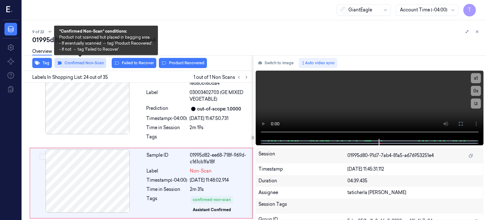
scroll to position [1756, 0]
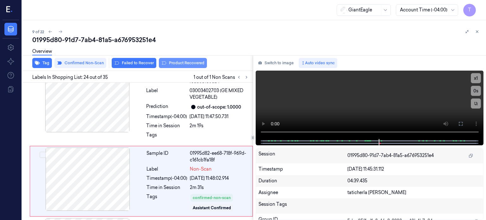
click at [179, 61] on button "Product Recovered" at bounding box center [183, 63] width 48 height 10
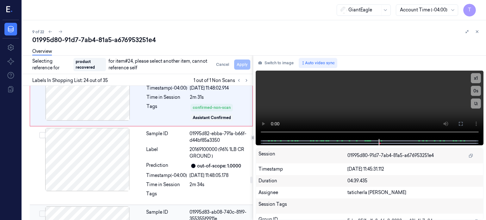
scroll to position [1882, 0]
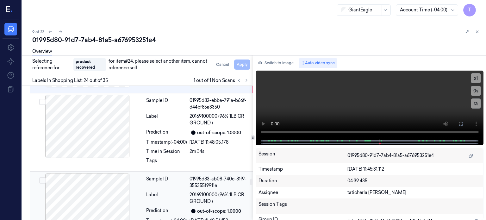
click at [41, 177] on button "Select row" at bounding box center [42, 180] width 6 height 6
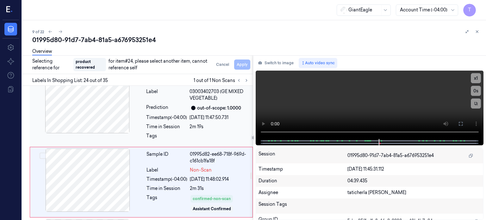
scroll to position [1757, 0]
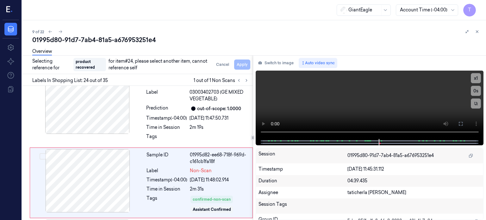
click at [246, 65] on div "Cancel Apply" at bounding box center [232, 65] width 37 height 10
click at [243, 64] on div "Cancel Apply" at bounding box center [232, 65] width 37 height 10
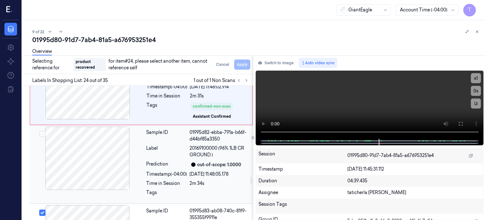
scroll to position [1852, 0]
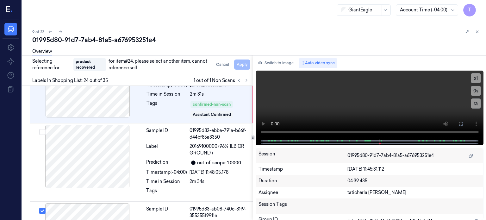
click at [244, 64] on div "Cancel Apply" at bounding box center [232, 65] width 37 height 10
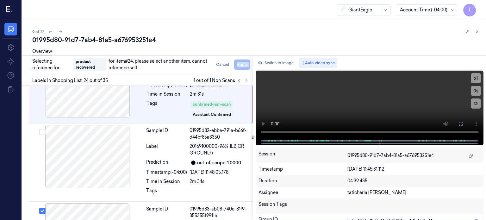
click at [244, 64] on div "Cancel Apply" at bounding box center [232, 65] width 37 height 10
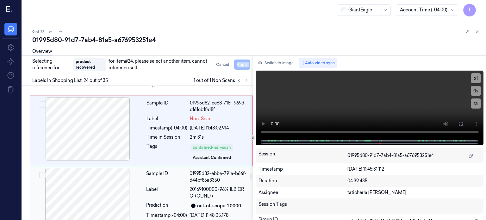
scroll to position [1757, 0]
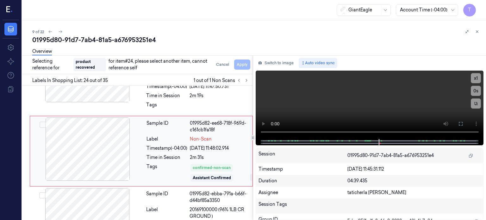
click at [103, 117] on div at bounding box center [87, 148] width 113 height 63
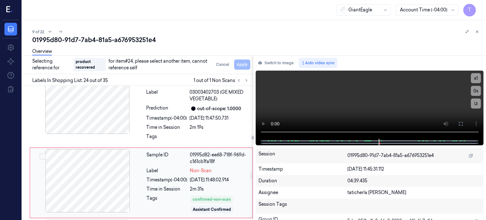
click at [80, 151] on div at bounding box center [87, 180] width 113 height 63
click at [88, 151] on div at bounding box center [87, 180] width 113 height 63
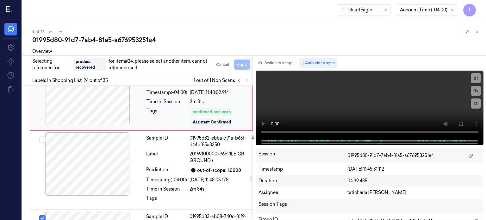
scroll to position [1852, 0]
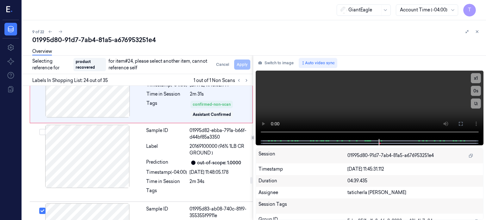
click at [242, 61] on div "Cancel Apply" at bounding box center [232, 65] width 37 height 10
drag, startPoint x: 242, startPoint y: 61, endPoint x: 228, endPoint y: 64, distance: 14.3
click at [242, 61] on div "Cancel Apply" at bounding box center [232, 65] width 37 height 10
click at [224, 65] on button "Cancel" at bounding box center [223, 65] width 18 height 10
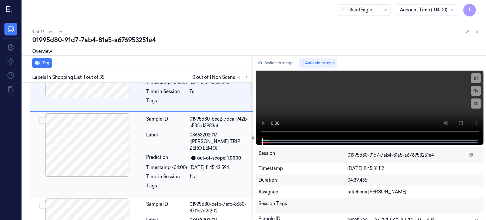
scroll to position [95, 0]
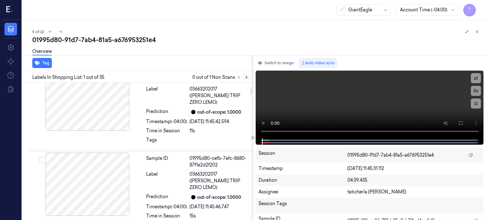
click at [247, 77] on icon at bounding box center [246, 77] width 1 height 2
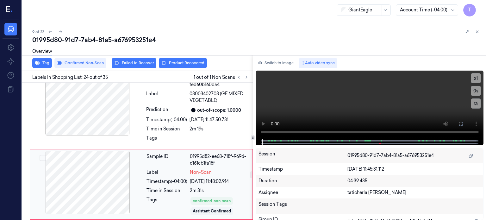
scroll to position [1756, 0]
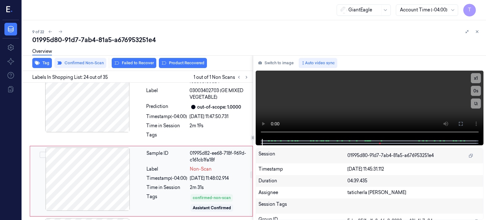
click at [101, 148] on div at bounding box center [87, 179] width 113 height 63
click at [177, 60] on div "Overview" at bounding box center [256, 52] width 449 height 16
click at [185, 62] on button "Product Recovered" at bounding box center [183, 63] width 48 height 10
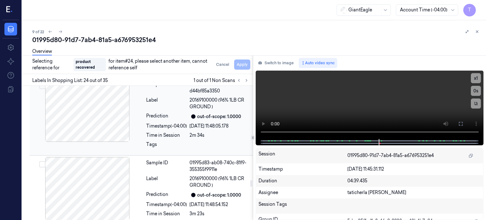
scroll to position [1914, 0]
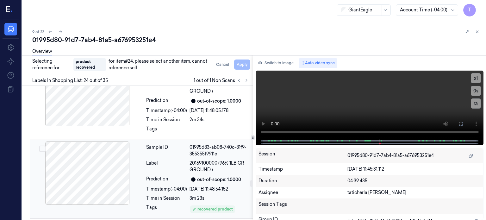
click at [41, 146] on button "Select row" at bounding box center [42, 149] width 6 height 6
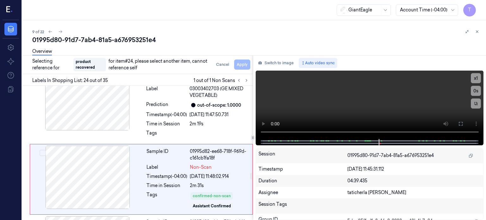
scroll to position [1757, 0]
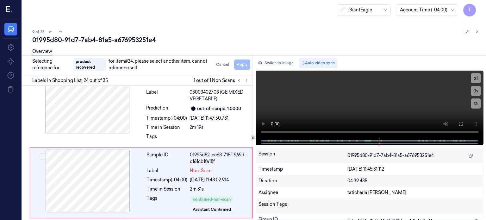
click at [243, 64] on div "Cancel Apply" at bounding box center [232, 65] width 37 height 10
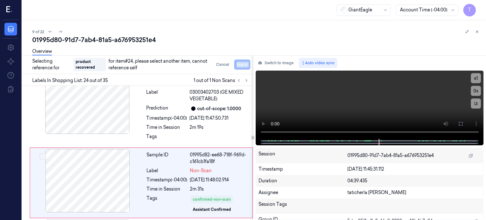
click at [243, 64] on div "Cancel Apply" at bounding box center [232, 65] width 37 height 10
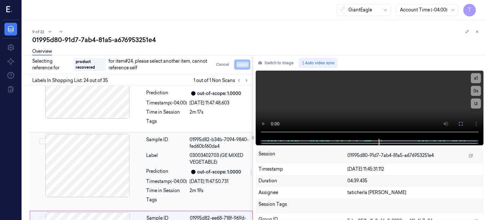
scroll to position [1662, 0]
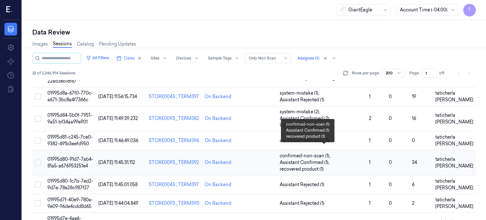
scroll to position [158, 0]
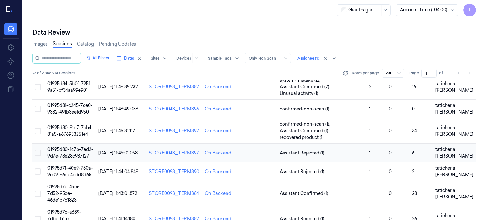
click at [72, 148] on span "01995d80-1c7b-7ed2-9d7e-78e28c987f27" at bounding box center [70, 153] width 46 height 12
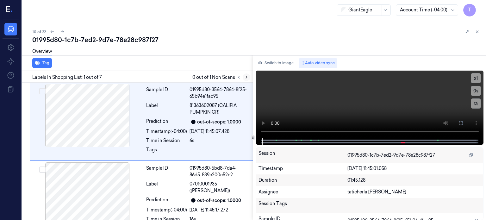
click at [246, 76] on icon at bounding box center [246, 77] width 1 height 2
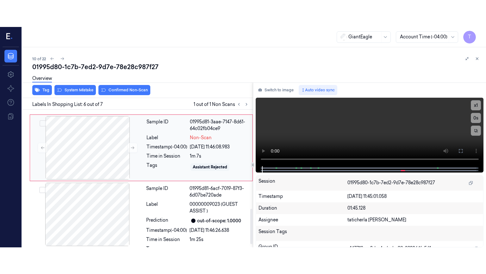
scroll to position [356, 0]
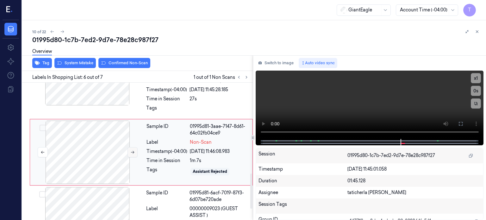
click at [132, 150] on icon at bounding box center [132, 152] width 4 height 4
click at [132, 152] on icon at bounding box center [132, 152] width 4 height 4
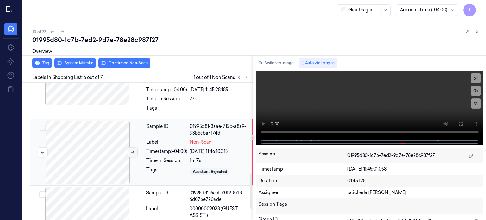
click at [132, 152] on icon at bounding box center [132, 152] width 4 height 4
click at [461, 124] on icon at bounding box center [461, 123] width 5 height 5
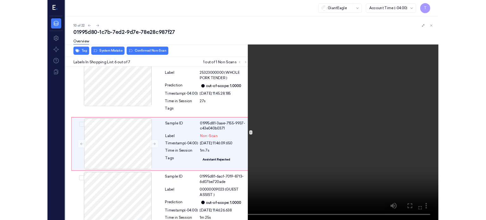
scroll to position [329, 0]
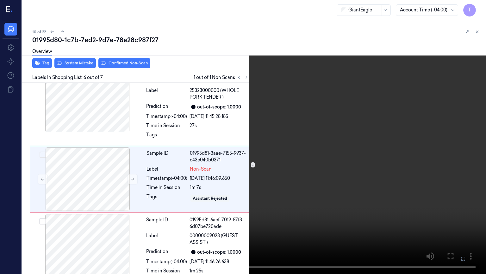
click at [0, 0] on icon at bounding box center [0, 0] width 0 height 0
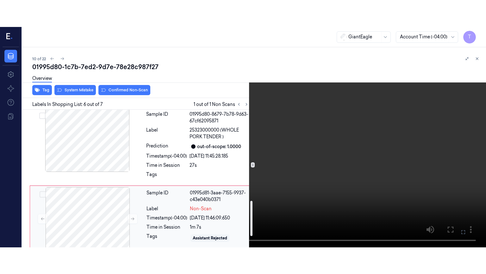
scroll to position [356, 0]
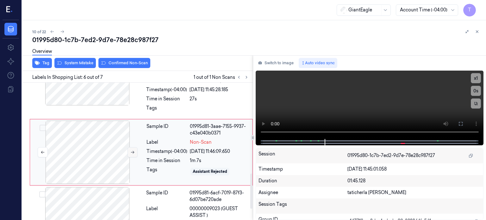
click at [131, 152] on icon at bounding box center [132, 152] width 4 height 4
click at [462, 123] on icon at bounding box center [461, 123] width 5 height 5
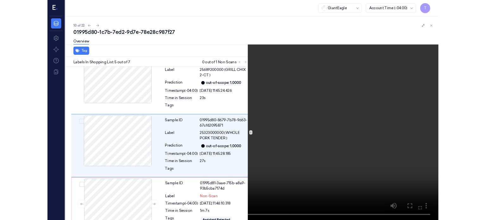
scroll to position [257, 0]
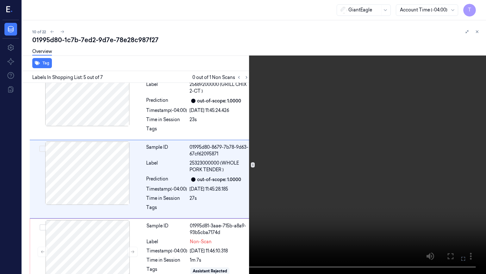
click at [0, 0] on icon at bounding box center [0, 0] width 0 height 0
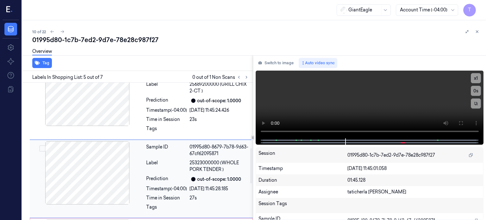
click at [98, 169] on div at bounding box center [87, 172] width 113 height 63
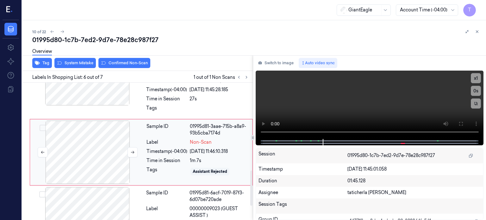
scroll to position [356, 0]
click at [86, 157] on div at bounding box center [87, 152] width 113 height 63
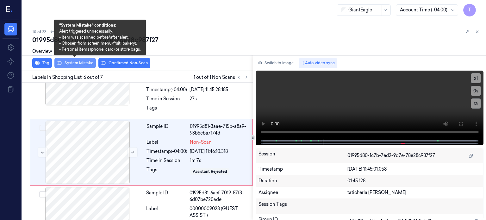
click at [70, 66] on button "System Mistake" at bounding box center [74, 63] width 41 height 10
click at [76, 62] on button "System Mistake" at bounding box center [74, 63] width 41 height 10
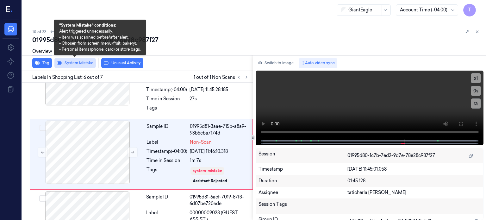
scroll to position [358, 0]
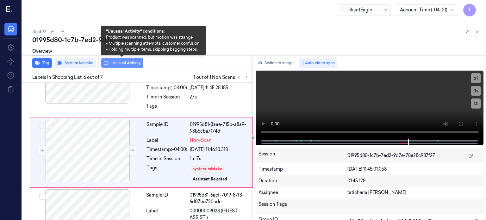
click at [120, 60] on button "Unusual Activity" at bounding box center [122, 63] width 42 height 10
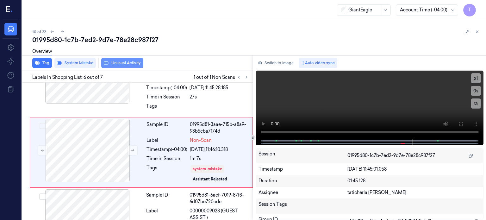
scroll to position [362, 0]
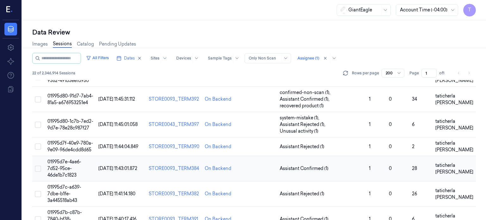
scroll to position [190, 0]
click at [77, 137] on td "01995d7f-40e9-780a-9e09-96de4cdd8d65" at bounding box center [70, 146] width 51 height 19
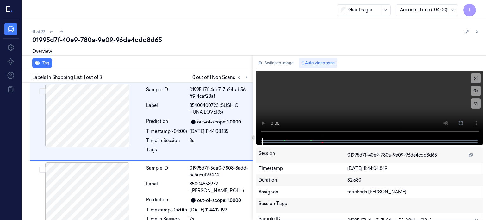
click at [356, 208] on div at bounding box center [415, 205] width 134 height 10
click at [246, 76] on icon at bounding box center [246, 77] width 4 height 4
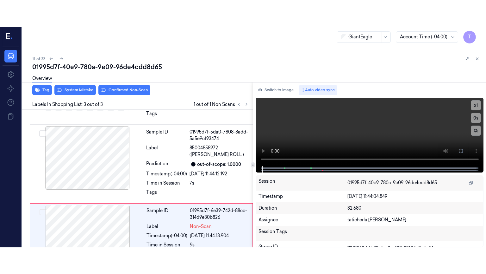
scroll to position [87, 0]
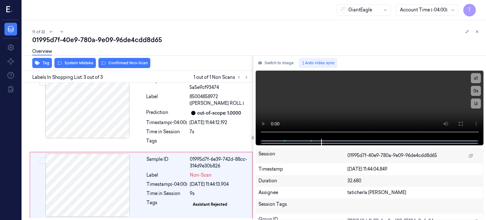
click at [307, 47] on div "Overview" at bounding box center [256, 52] width 449 height 16
click at [127, 190] on div at bounding box center [87, 185] width 113 height 63
click at [117, 189] on div at bounding box center [87, 185] width 113 height 63
click at [460, 122] on icon at bounding box center [461, 123] width 5 height 5
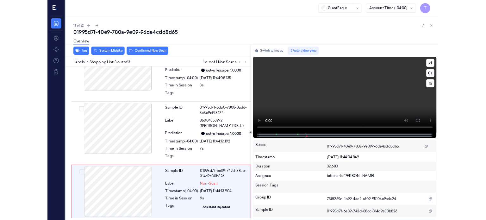
scroll to position [34, 0]
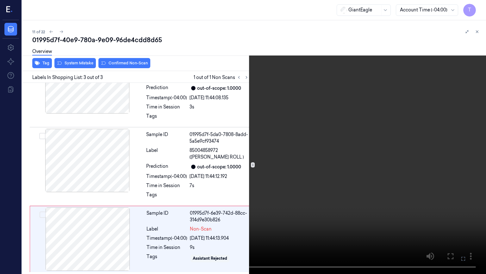
click at [0, 0] on icon at bounding box center [0, 0] width 0 height 0
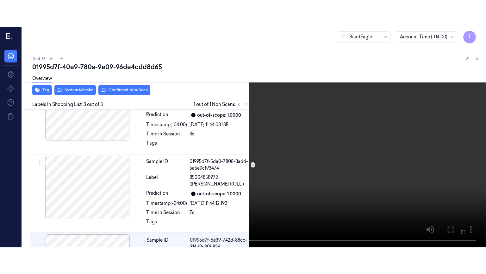
scroll to position [87, 0]
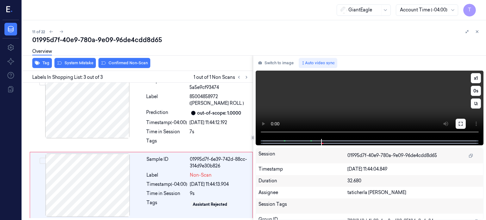
click at [460, 123] on icon at bounding box center [461, 123] width 5 height 5
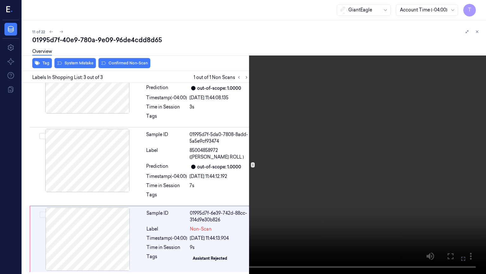
click at [0, 0] on button at bounding box center [0, 0] width 0 height 0
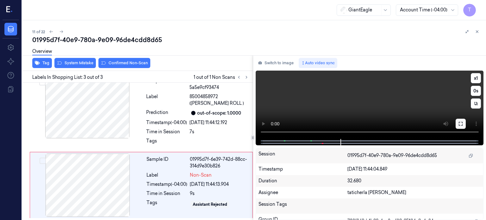
click at [461, 124] on icon at bounding box center [461, 123] width 5 height 5
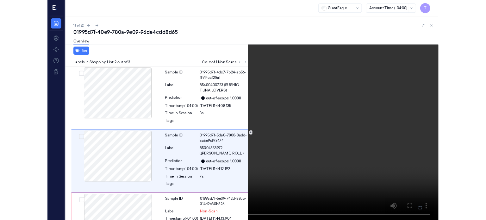
scroll to position [22, 0]
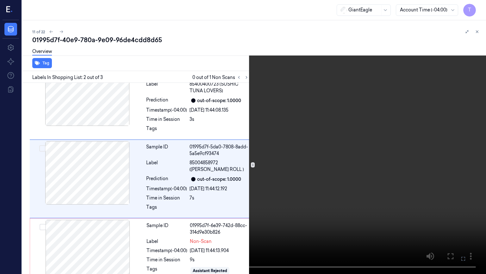
click at [0, 0] on icon at bounding box center [0, 0] width 0 height 0
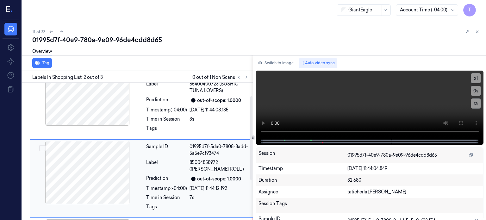
click at [114, 177] on div at bounding box center [87, 172] width 113 height 63
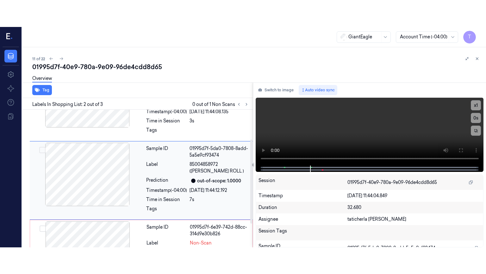
scroll to position [48, 0]
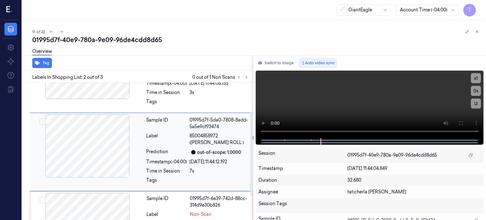
click at [100, 149] on div at bounding box center [87, 145] width 113 height 63
click at [99, 148] on div at bounding box center [87, 145] width 113 height 63
click at [119, 141] on div at bounding box center [87, 145] width 113 height 63
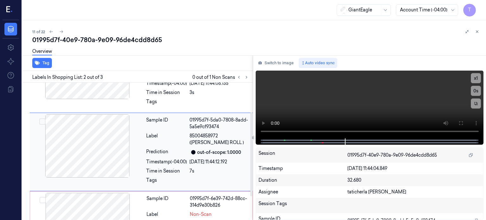
click at [97, 149] on div at bounding box center [87, 145] width 113 height 63
click at [101, 139] on div at bounding box center [87, 145] width 113 height 63
click at [105, 140] on div at bounding box center [87, 145] width 113 height 63
click at [115, 140] on div at bounding box center [87, 145] width 113 height 63
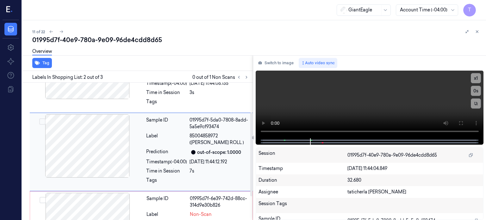
click at [120, 143] on div at bounding box center [87, 145] width 113 height 63
click at [463, 125] on icon at bounding box center [461, 123] width 5 height 5
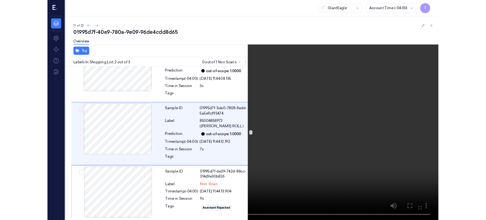
scroll to position [22, 0]
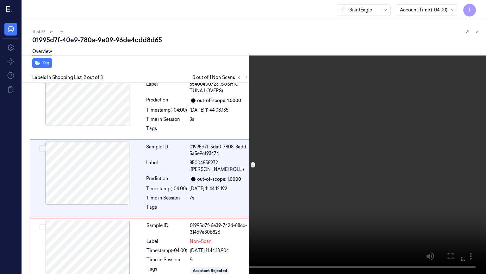
click at [0, 0] on icon at bounding box center [0, 0] width 0 height 0
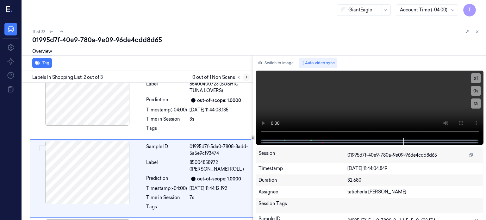
click at [248, 75] on icon at bounding box center [246, 77] width 4 height 4
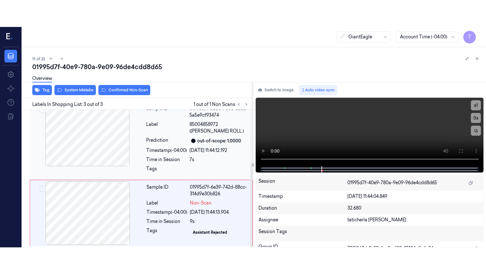
scroll to position [87, 0]
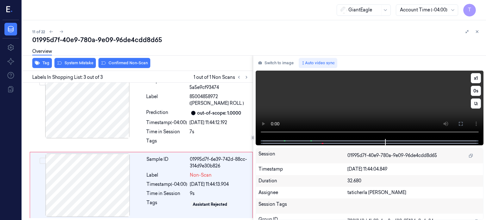
drag, startPoint x: 460, startPoint y: 123, endPoint x: 420, endPoint y: 189, distance: 77.6
click at [460, 123] on icon at bounding box center [461, 123] width 5 height 5
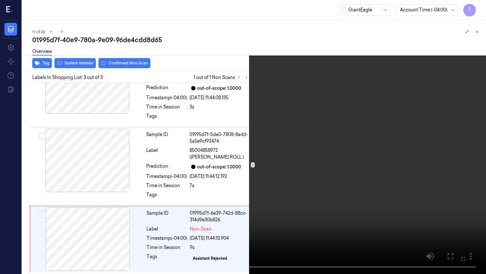
click at [0, 0] on icon at bounding box center [0, 0] width 0 height 0
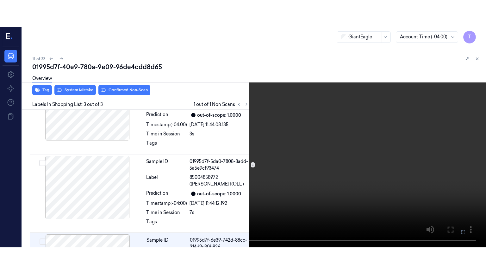
scroll to position [87, 0]
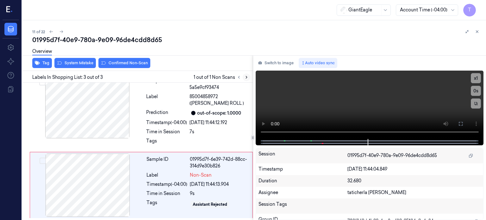
click at [243, 77] on button at bounding box center [247, 77] width 8 height 8
click at [246, 77] on icon at bounding box center [246, 77] width 4 height 4
click at [247, 76] on icon at bounding box center [246, 77] width 4 height 4
click at [460, 124] on icon at bounding box center [461, 123] width 5 height 5
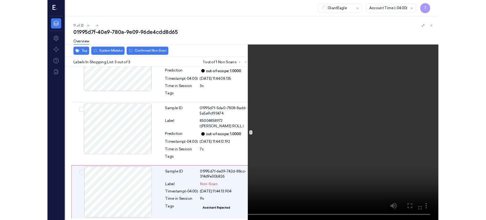
scroll to position [22, 0]
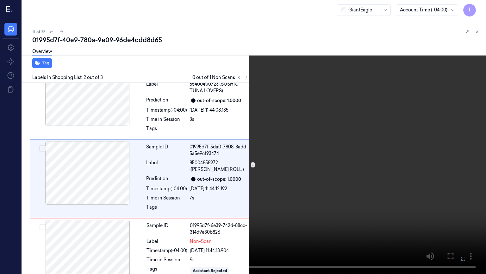
click at [0, 0] on icon at bounding box center [0, 0] width 0 height 0
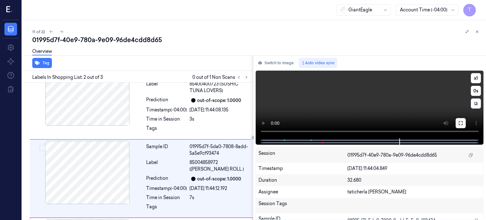
click at [461, 121] on icon at bounding box center [461, 123] width 5 height 5
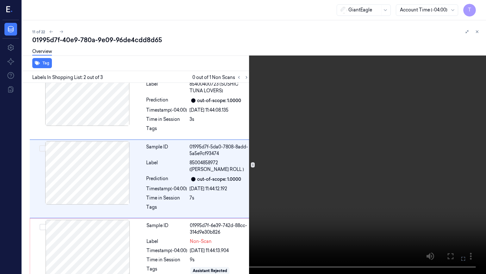
click at [0, 0] on button at bounding box center [0, 0] width 0 height 0
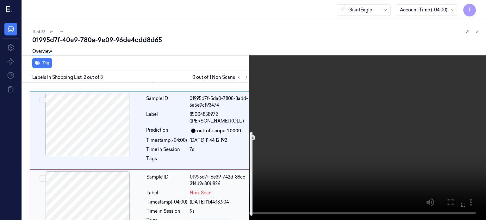
scroll to position [87, 0]
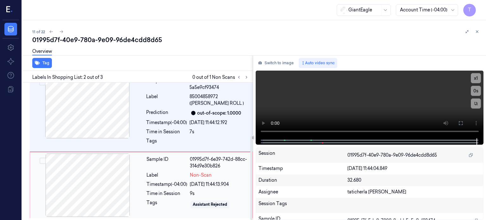
click at [105, 168] on div at bounding box center [87, 185] width 113 height 63
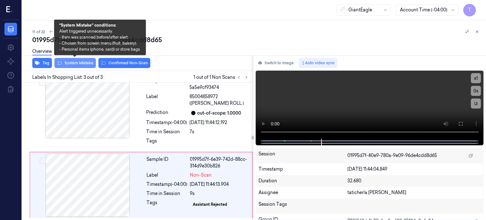
click at [83, 62] on button "System Mistake" at bounding box center [74, 63] width 41 height 10
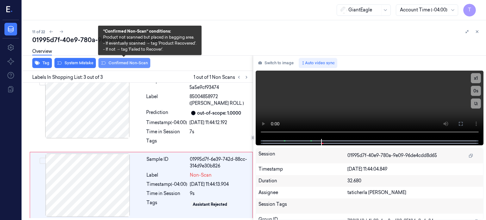
scroll to position [91, 0]
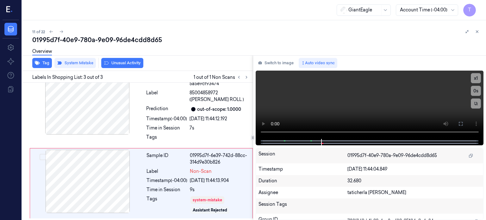
click at [118, 59] on div "Overview" at bounding box center [256, 52] width 449 height 16
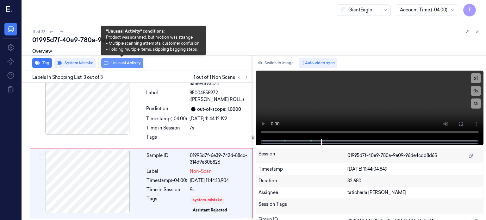
click at [121, 63] on button "Unusual Activity" at bounding box center [122, 63] width 42 height 10
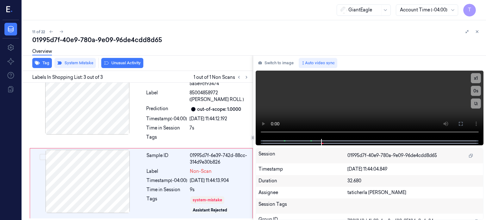
scroll to position [99, 0]
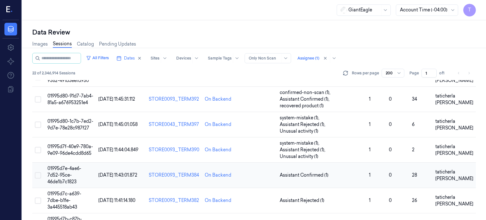
scroll to position [222, 0]
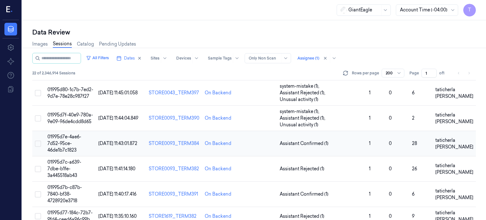
click at [81, 134] on span "01995d7e-4ae6-7d52-95ce-46de1b7c1823" at bounding box center [64, 143] width 34 height 19
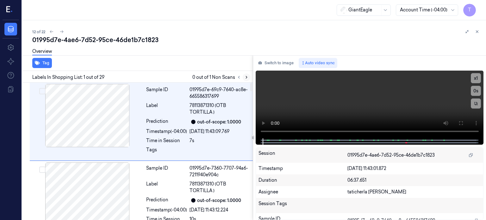
click at [247, 76] on icon at bounding box center [246, 77] width 4 height 4
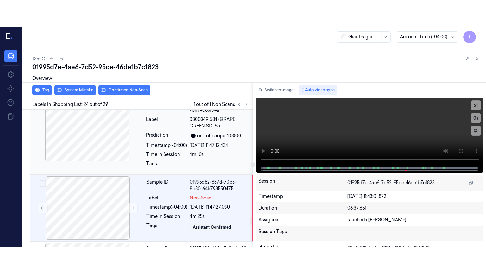
scroll to position [1761, 0]
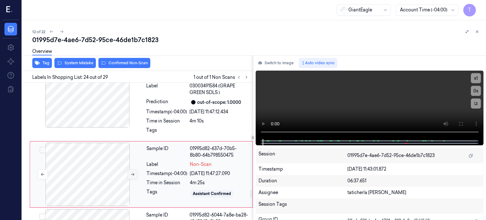
click at [133, 172] on icon at bounding box center [132, 174] width 4 height 4
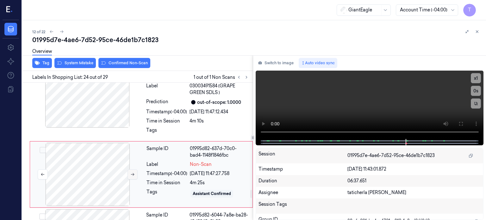
click at [133, 172] on icon at bounding box center [132, 174] width 4 height 4
click at [461, 124] on icon at bounding box center [461, 123] width 5 height 5
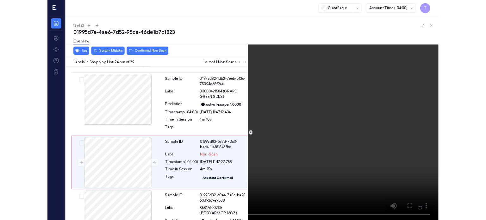
scroll to position [1734, 0]
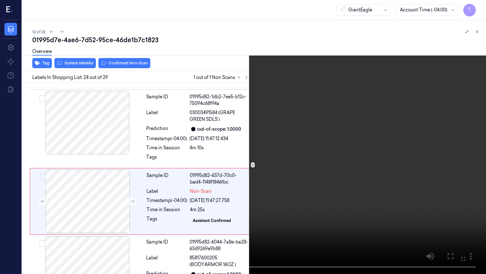
click at [0, 0] on icon at bounding box center [0, 0] width 0 height 0
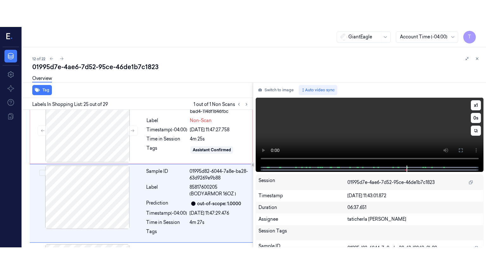
scroll to position [1833, 0]
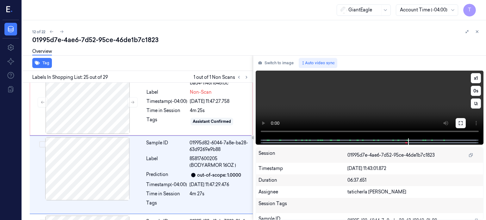
click at [460, 126] on button at bounding box center [461, 123] width 10 height 10
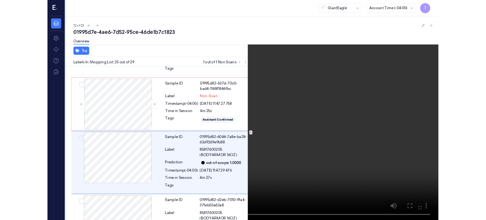
scroll to position [1806, 0]
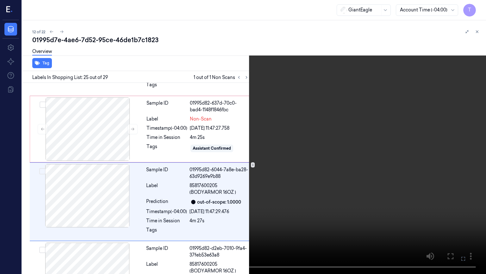
click at [0, 0] on icon at bounding box center [0, 0] width 0 height 0
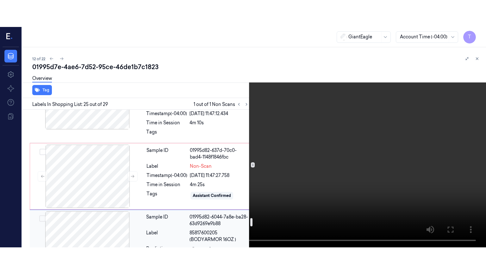
scroll to position [1774, 0]
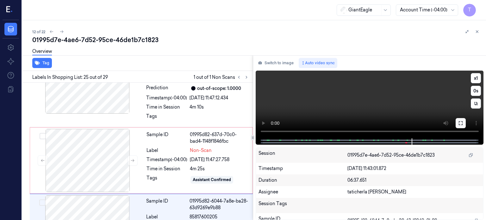
click at [461, 124] on icon at bounding box center [461, 123] width 5 height 5
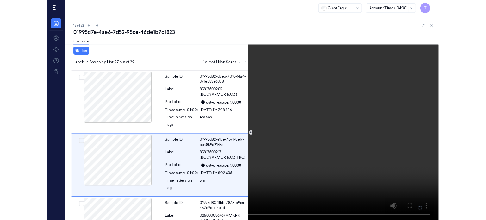
scroll to position [1963, 0]
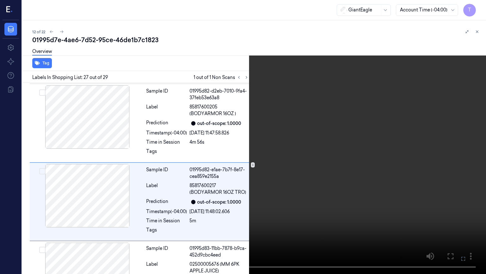
click at [0, 0] on icon at bounding box center [0, 0] width 0 height 0
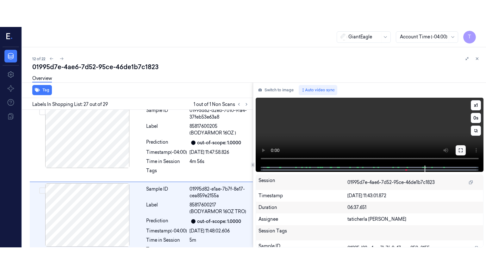
scroll to position [1990, 0]
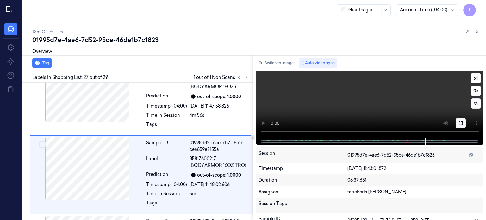
click at [462, 123] on icon at bounding box center [461, 123] width 5 height 5
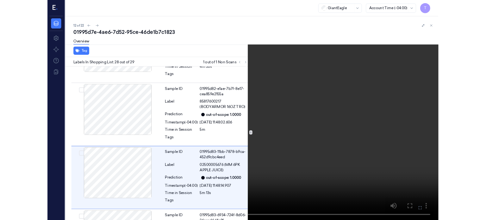
scroll to position [2041, 0]
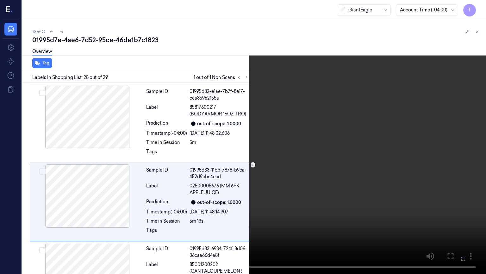
click at [0, 0] on icon at bounding box center [0, 0] width 0 height 0
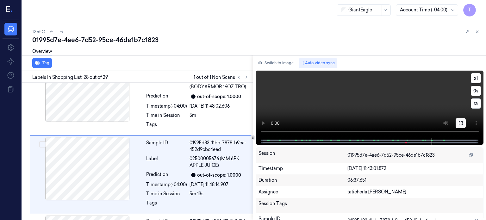
click at [460, 121] on icon at bounding box center [461, 123] width 4 height 4
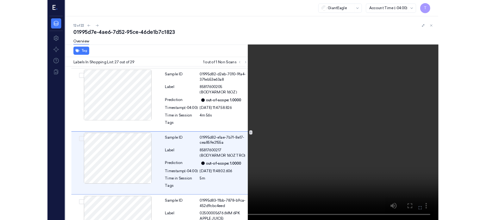
scroll to position [1963, 0]
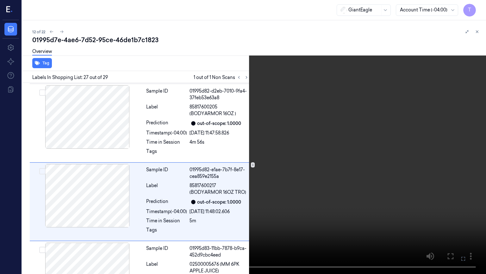
click at [0, 0] on icon at bounding box center [0, 0] width 0 height 0
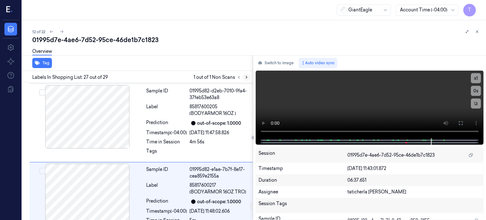
click at [247, 76] on icon at bounding box center [246, 77] width 4 height 4
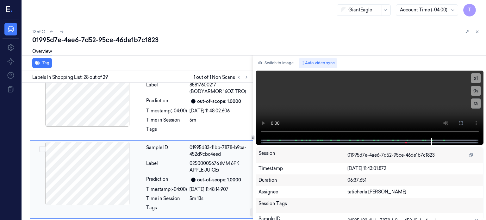
scroll to position [2068, 0]
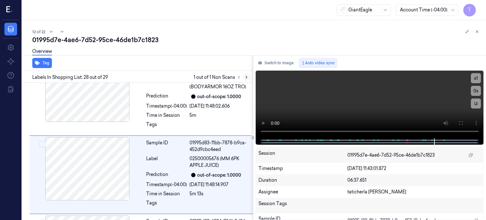
click at [247, 78] on icon at bounding box center [246, 77] width 4 height 4
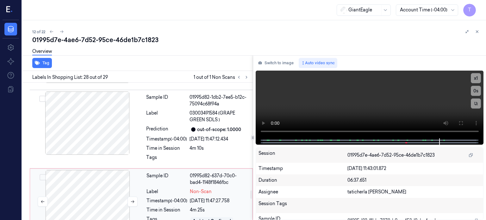
scroll to position [1771, 0]
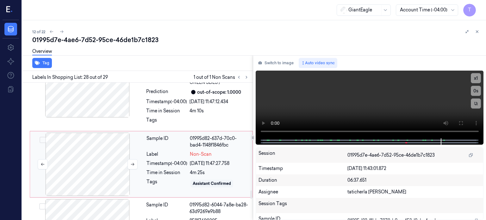
click at [113, 133] on div at bounding box center [87, 164] width 113 height 63
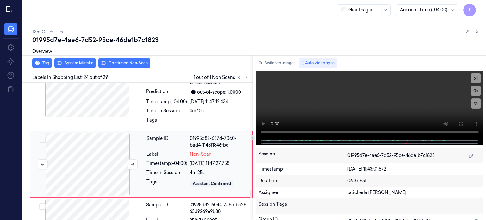
scroll to position [1761, 0]
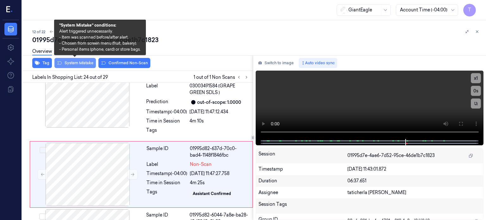
click at [81, 61] on button "System Mistake" at bounding box center [74, 63] width 41 height 10
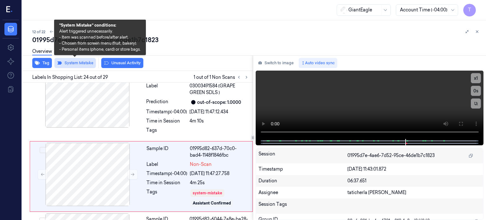
scroll to position [1762, 0]
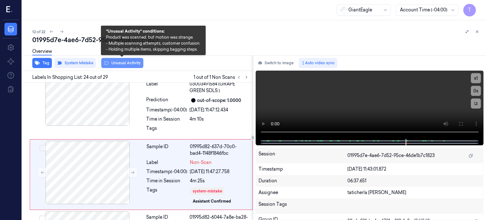
click at [132, 65] on button "Unusual Activity" at bounding box center [122, 63] width 42 height 10
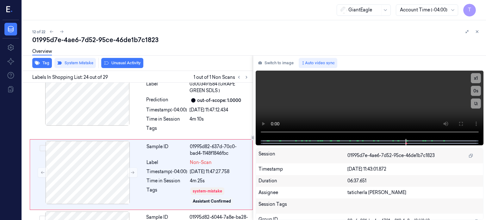
scroll to position [1767, 0]
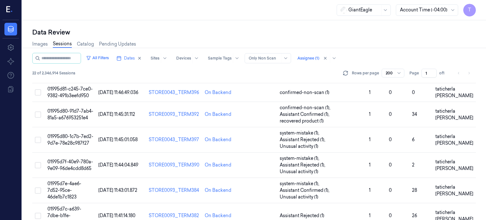
scroll to position [253, 0]
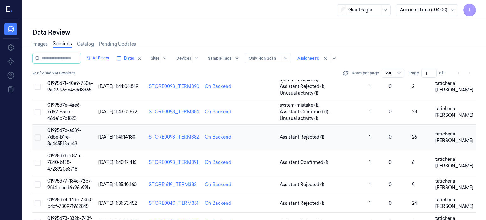
click at [66, 128] on span "01995d7c-a639-7dbe-b1fe-3a445518ab43" at bounding box center [64, 137] width 34 height 19
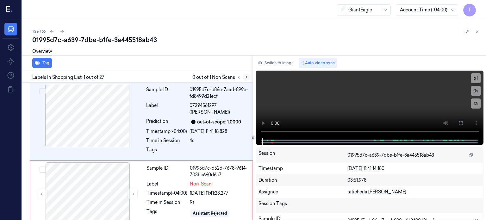
click at [246, 78] on icon at bounding box center [246, 77] width 4 height 4
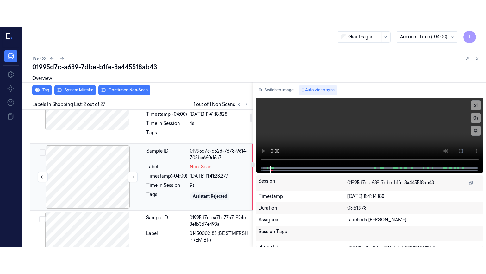
scroll to position [42, 0]
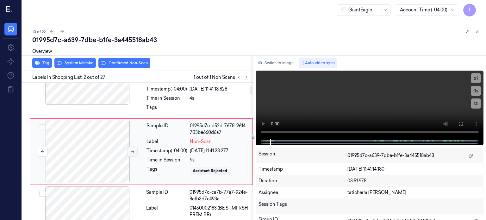
click at [132, 151] on icon at bounding box center [132, 151] width 3 height 3
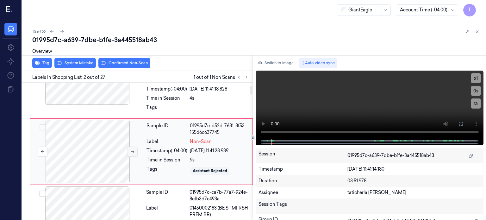
click at [132, 151] on icon at bounding box center [132, 151] width 3 height 3
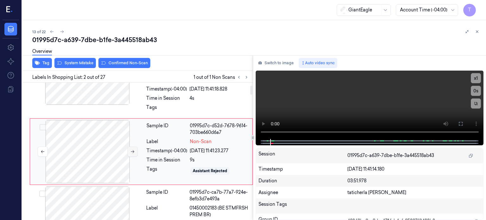
click at [132, 151] on icon at bounding box center [132, 151] width 3 height 3
click at [132, 150] on icon at bounding box center [132, 151] width 4 height 4
click at [131, 153] on icon at bounding box center [132, 151] width 4 height 4
click at [462, 125] on icon at bounding box center [461, 123] width 5 height 5
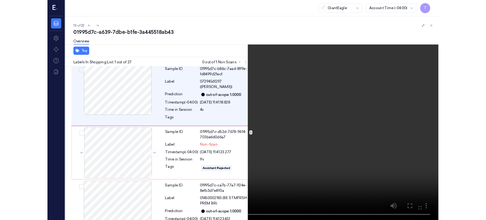
scroll to position [0, 0]
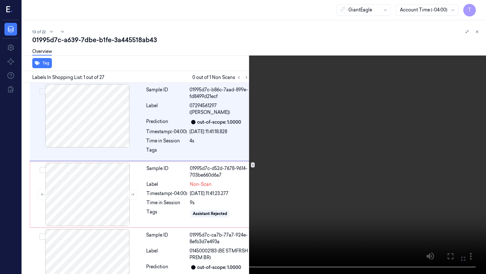
click at [0, 0] on icon at bounding box center [0, 0] width 0 height 0
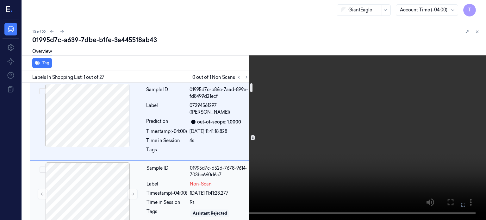
scroll to position [32, 0]
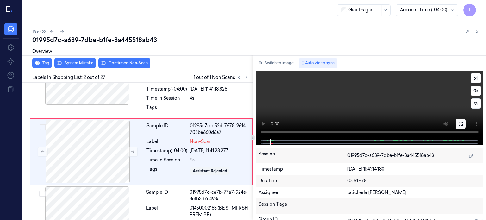
click at [462, 122] on icon at bounding box center [461, 123] width 5 height 5
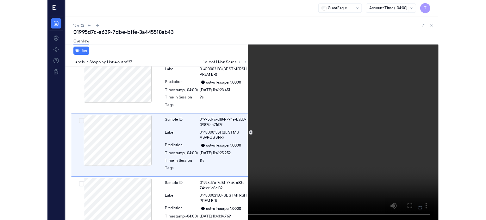
scroll to position [166, 0]
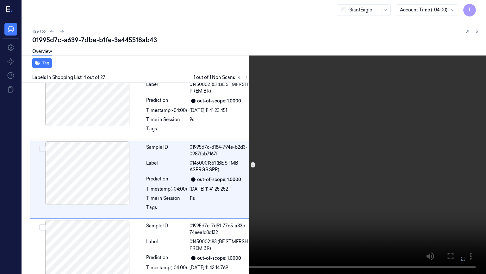
click at [0, 0] on icon at bounding box center [0, 0] width 0 height 0
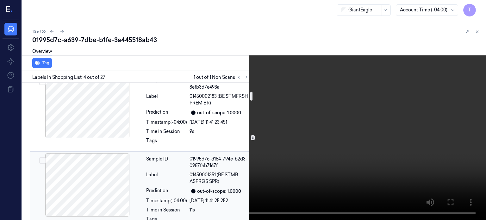
scroll to position [135, 0]
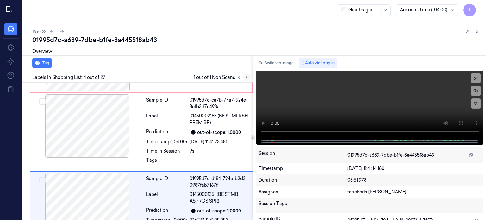
click at [246, 76] on icon at bounding box center [246, 77] width 4 height 4
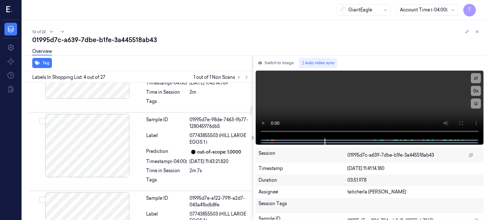
scroll to position [356, 0]
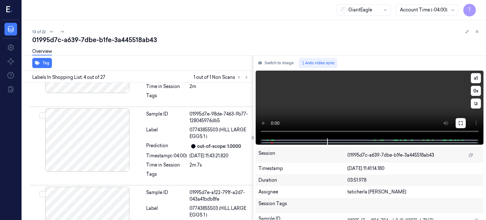
click at [461, 121] on icon at bounding box center [461, 123] width 5 height 5
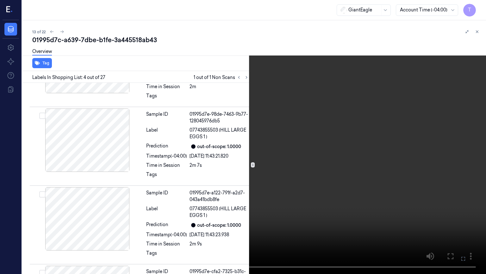
click at [0, 0] on icon at bounding box center [0, 0] width 0 height 0
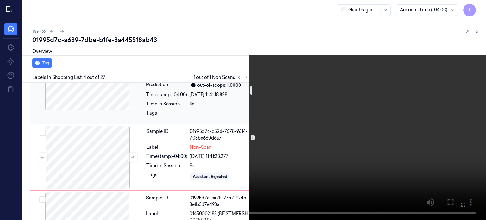
scroll to position [0, 0]
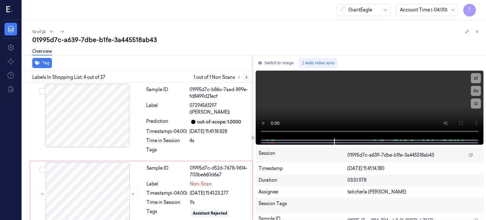
click at [246, 76] on icon at bounding box center [246, 77] width 1 height 2
click at [245, 77] on icon at bounding box center [246, 77] width 4 height 4
click at [247, 77] on icon at bounding box center [246, 77] width 4 height 4
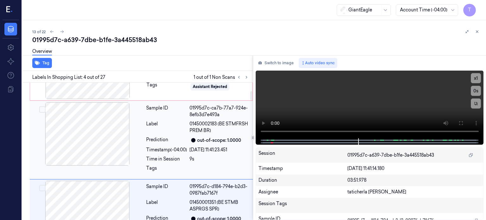
scroll to position [63, 0]
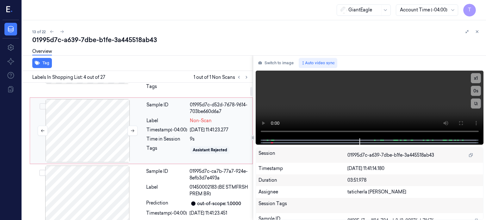
click at [102, 121] on div at bounding box center [87, 130] width 113 height 63
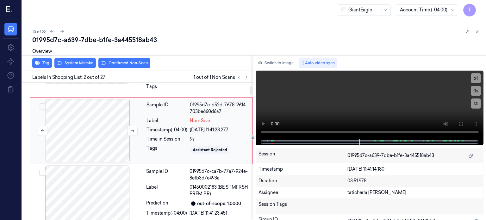
scroll to position [42, 0]
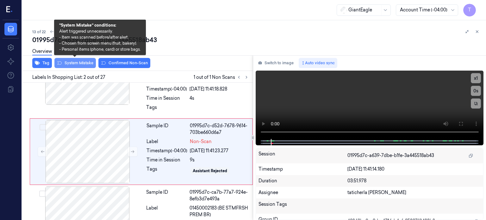
click at [72, 62] on button "System Mistake" at bounding box center [74, 63] width 41 height 10
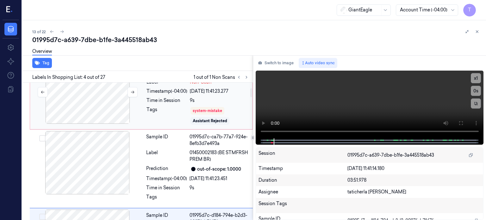
scroll to position [39, 0]
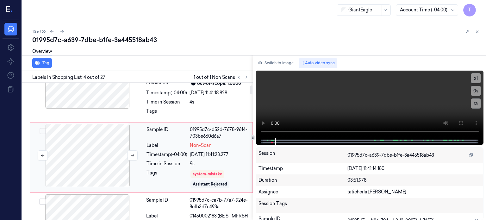
click at [115, 153] on div at bounding box center [87, 155] width 113 height 63
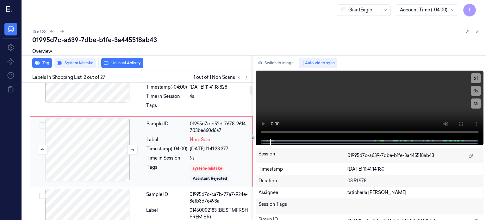
scroll to position [44, 0]
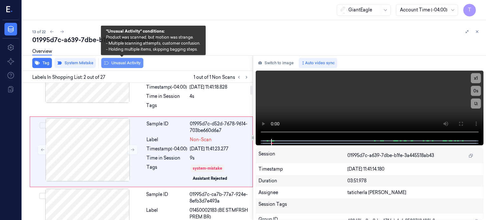
click at [124, 60] on button "Unusual Activity" at bounding box center [122, 63] width 42 height 10
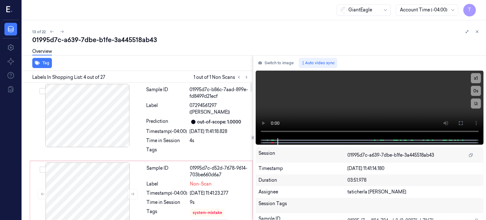
scroll to position [0, 0]
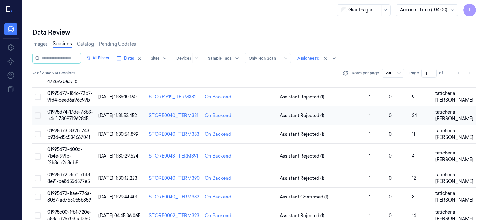
scroll to position [278, 0]
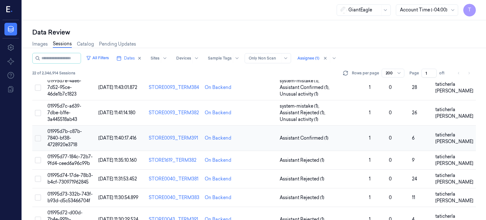
click at [67, 129] on span "01995d7b-c87b-7840-bf38-4728920e3718" at bounding box center [64, 138] width 35 height 19
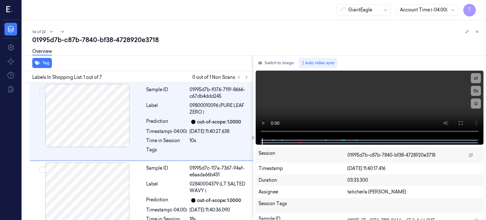
drag, startPoint x: 63, startPoint y: 33, endPoint x: 36, endPoint y: 37, distance: 27.6
click at [37, 37] on div "14 of 22 01995d7b-c87b-7840-bf38-4728920e3718 Overview Tag Labels In Shopping L…" at bounding box center [254, 120] width 464 height 200
click at [247, 78] on icon at bounding box center [246, 77] width 4 height 4
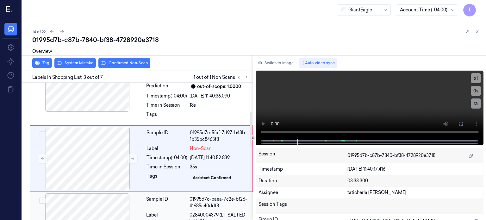
scroll to position [124, 0]
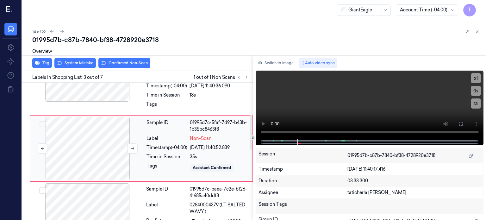
click at [118, 143] on div at bounding box center [87, 148] width 113 height 63
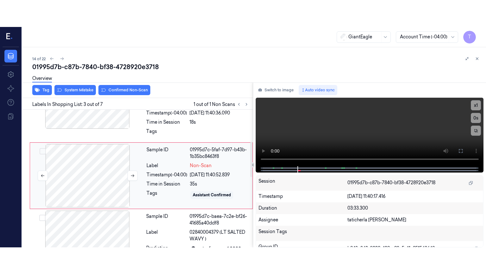
scroll to position [121, 0]
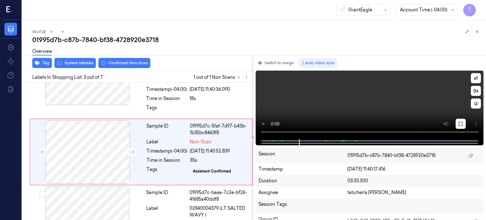
click at [460, 124] on icon at bounding box center [461, 123] width 5 height 5
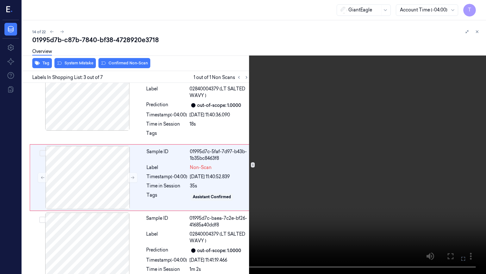
scroll to position [94, 0]
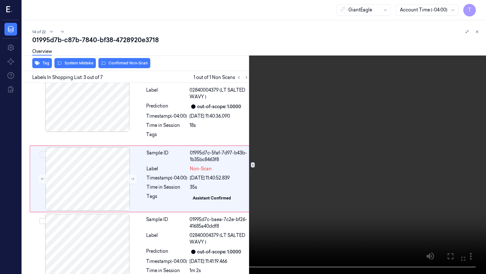
click at [0, 0] on button at bounding box center [0, 0] width 0 height 0
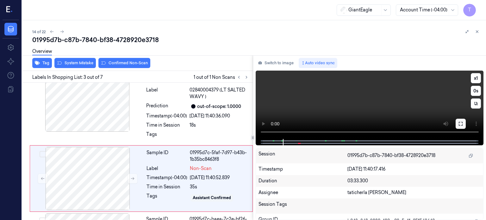
click at [464, 123] on button at bounding box center [461, 124] width 10 height 10
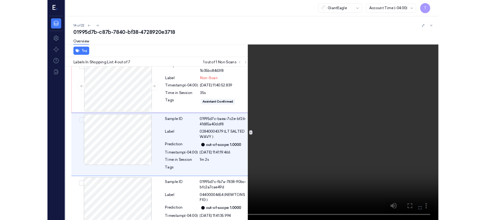
scroll to position [166, 0]
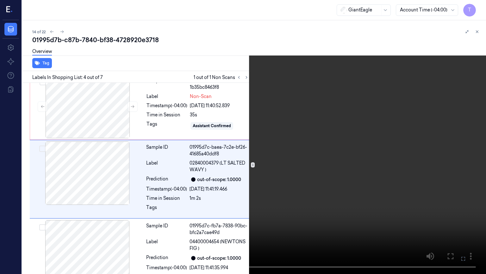
click at [0, 0] on icon at bounding box center [0, 0] width 0 height 0
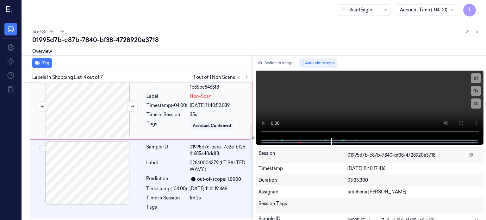
click at [103, 107] on div at bounding box center [87, 106] width 113 height 63
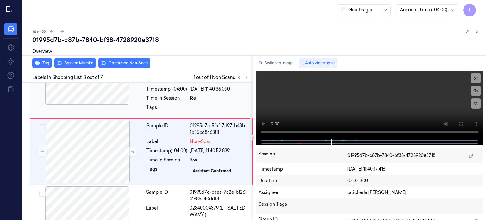
scroll to position [121, 0]
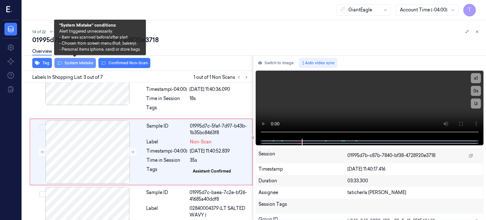
click at [79, 64] on button "System Mistake" at bounding box center [74, 63] width 41 height 10
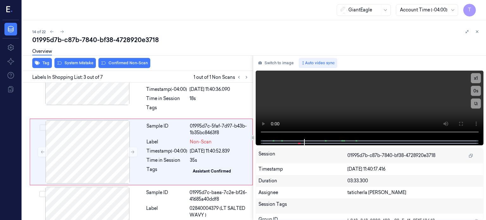
scroll to position [123, 0]
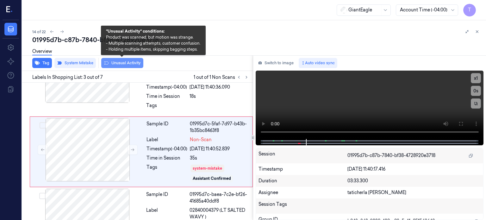
click at [123, 63] on button "Unusual Activity" at bounding box center [122, 63] width 42 height 10
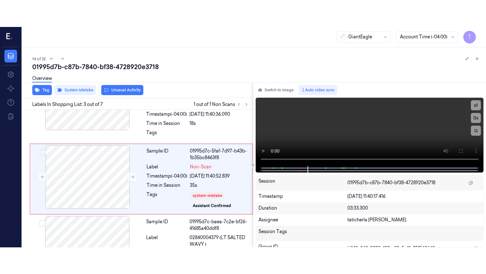
scroll to position [127, 0]
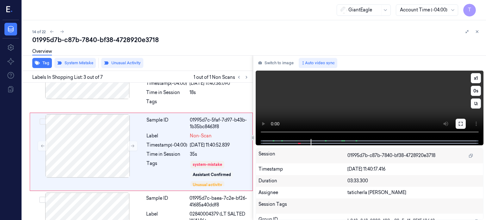
click at [461, 125] on icon at bounding box center [461, 123] width 5 height 5
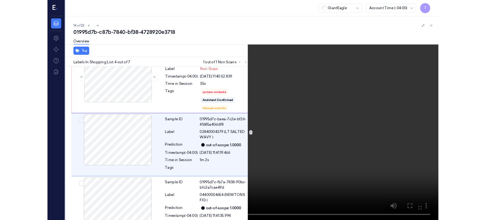
scroll to position [178, 0]
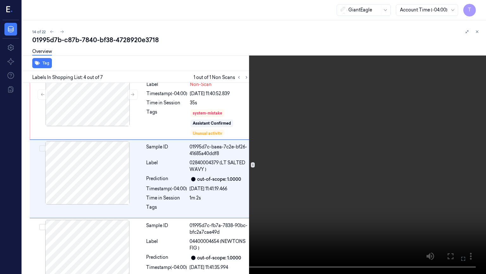
click at [0, 0] on icon at bounding box center [0, 0] width 0 height 0
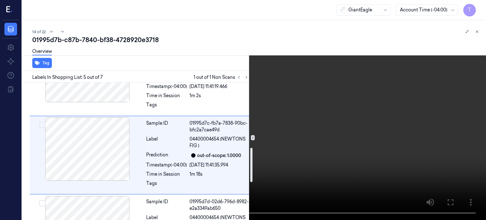
scroll to position [283, 0]
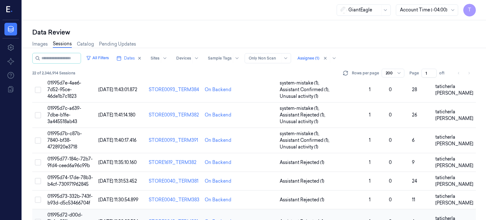
scroll to position [246, 0]
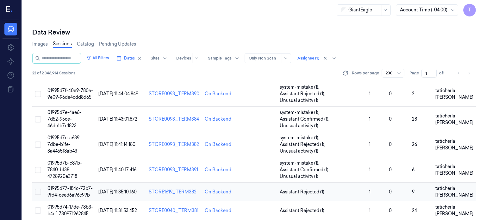
click at [74, 186] on span "01995d77-184c-72b7-9fd4-ceed6a96c99b" at bounding box center [69, 192] width 45 height 12
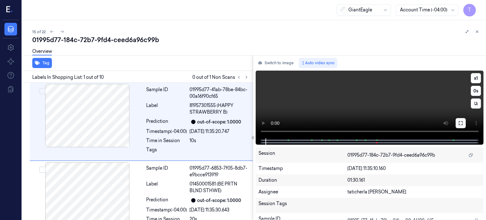
click at [461, 121] on icon at bounding box center [461, 123] width 5 height 5
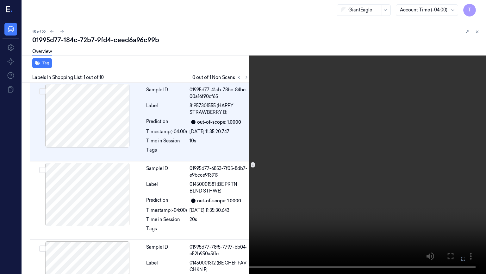
click at [0, 0] on icon at bounding box center [0, 0] width 0 height 0
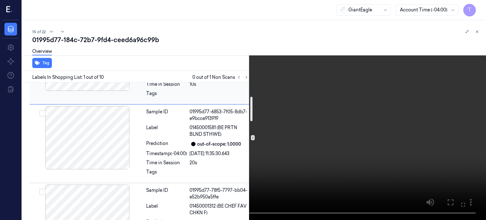
scroll to position [127, 0]
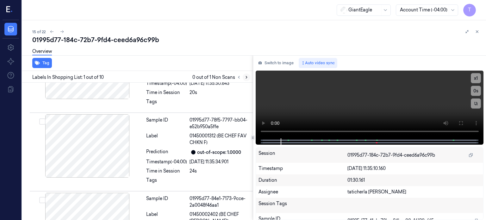
click at [247, 76] on icon at bounding box center [246, 77] width 4 height 4
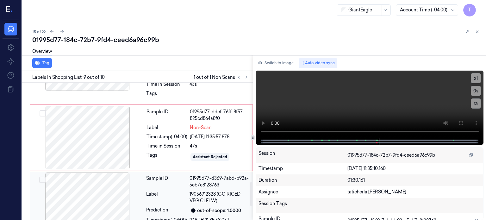
scroll to position [522, 0]
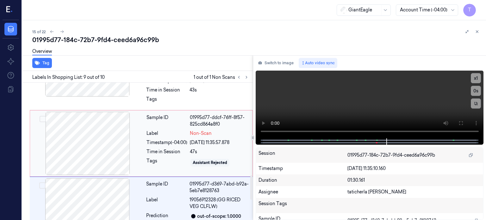
click at [122, 143] on div at bounding box center [87, 143] width 113 height 63
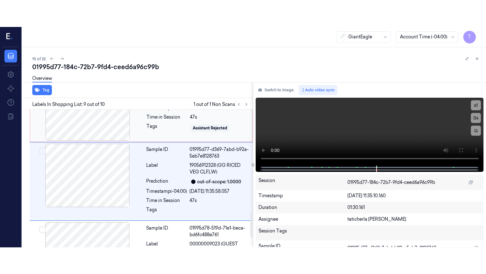
scroll to position [585, 0]
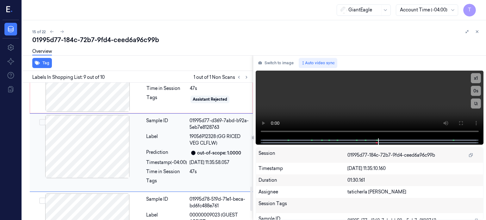
click at [116, 143] on div at bounding box center [87, 146] width 113 height 63
click at [115, 143] on div at bounding box center [87, 146] width 113 height 63
click at [462, 123] on icon at bounding box center [461, 123] width 5 height 5
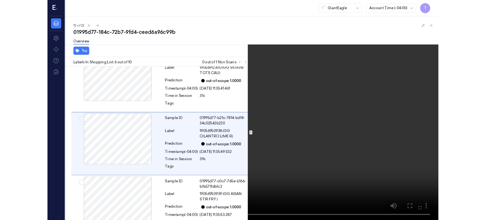
scroll to position [335, 0]
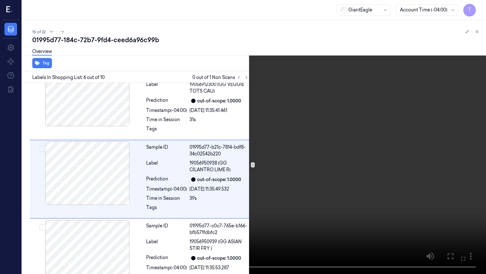
click at [0, 0] on icon at bounding box center [0, 0] width 0 height 0
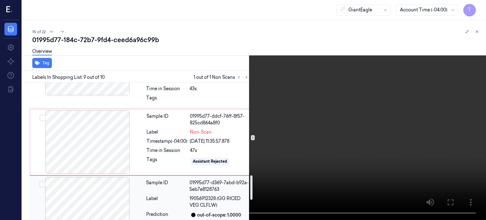
scroll to position [522, 0]
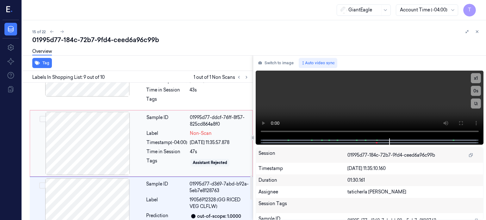
click at [117, 140] on div at bounding box center [87, 143] width 113 height 63
click at [107, 143] on div at bounding box center [87, 143] width 113 height 63
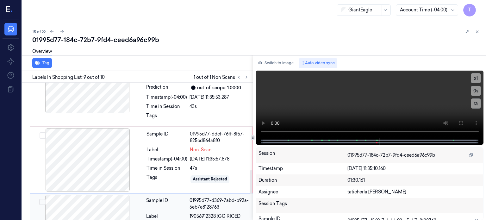
scroll to position [490, 0]
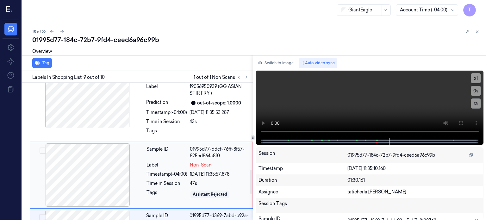
click at [92, 165] on div at bounding box center [87, 174] width 113 height 63
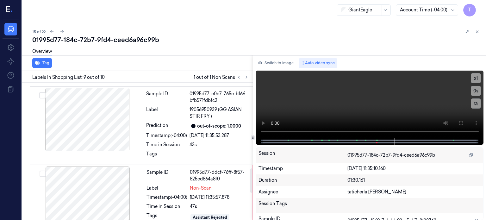
scroll to position [446, 0]
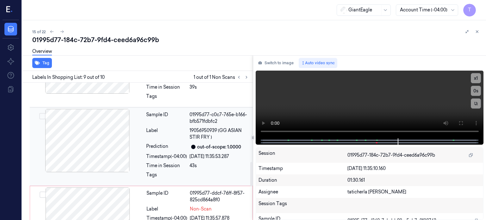
click at [84, 129] on div at bounding box center [87, 140] width 113 height 63
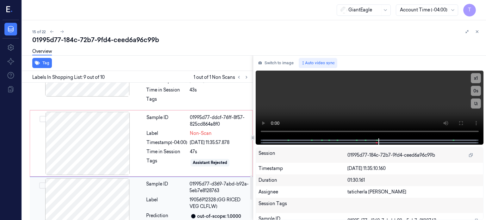
scroll to position [522, 0]
click at [110, 92] on div at bounding box center [87, 64] width 113 height 63
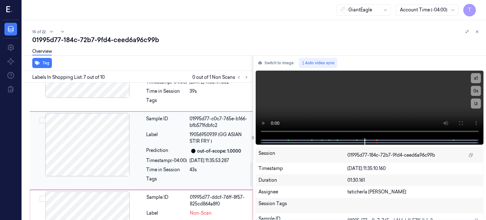
scroll to position [440, 0]
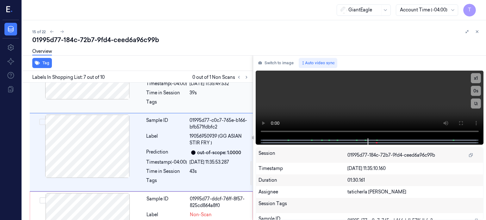
click at [105, 87] on div at bounding box center [87, 67] width 113 height 63
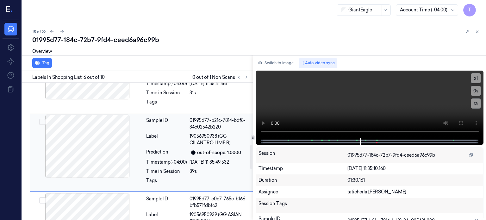
scroll to position [330, 0]
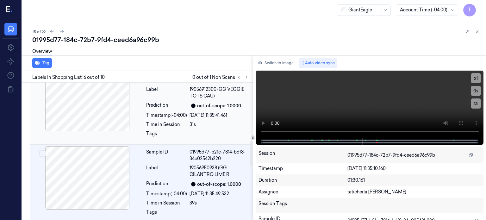
click at [100, 118] on div at bounding box center [87, 99] width 113 height 63
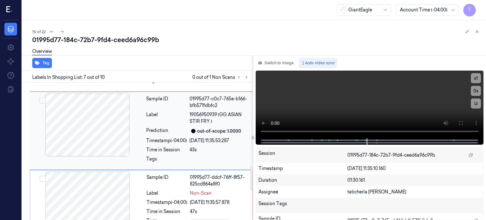
scroll to position [472, 0]
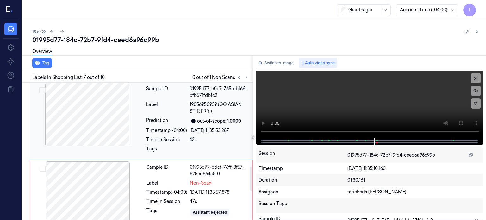
click at [104, 126] on div at bounding box center [87, 114] width 113 height 63
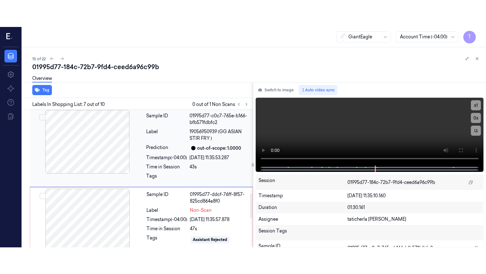
scroll to position [440, 0]
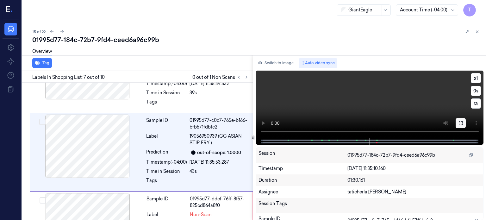
click at [461, 122] on icon at bounding box center [461, 123] width 5 height 5
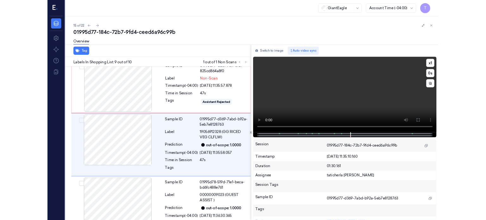
scroll to position [559, 0]
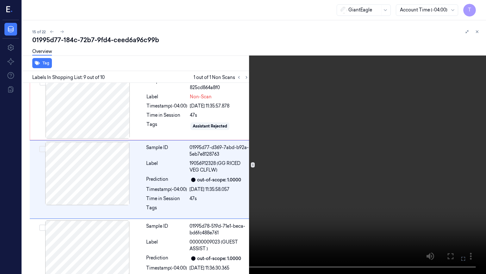
click at [0, 0] on icon at bounding box center [0, 0] width 0 height 0
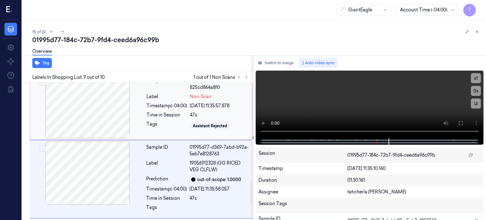
click at [102, 111] on div at bounding box center [87, 106] width 113 height 63
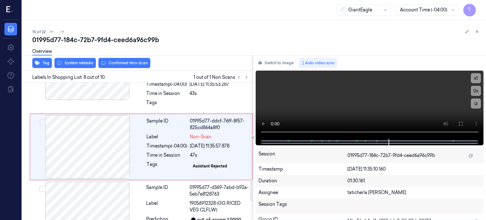
scroll to position [513, 0]
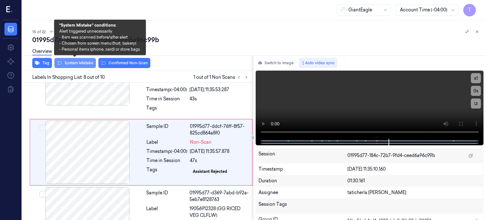
click at [79, 61] on button "System Mistake" at bounding box center [74, 63] width 41 height 10
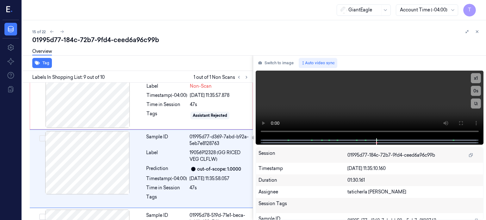
scroll to position [589, 0]
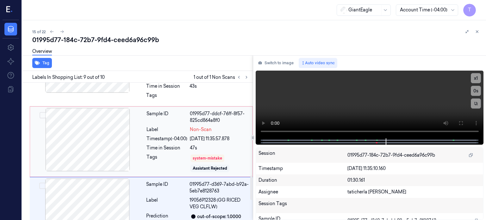
click at [86, 143] on div at bounding box center [87, 139] width 113 height 63
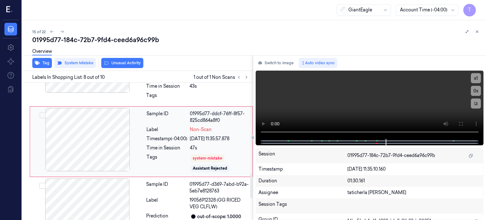
scroll to position [515, 0]
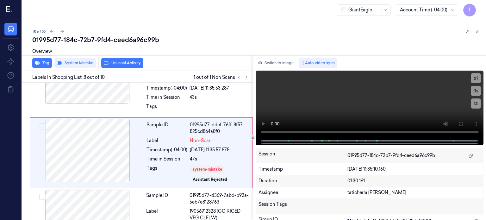
click at [120, 59] on div "Overview" at bounding box center [256, 52] width 449 height 16
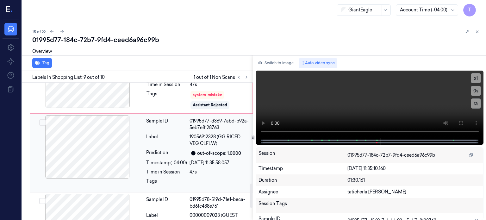
scroll to position [557, 0]
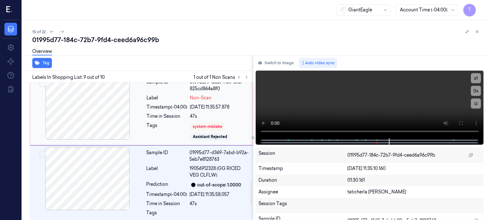
click at [119, 120] on div at bounding box center [87, 107] width 113 height 63
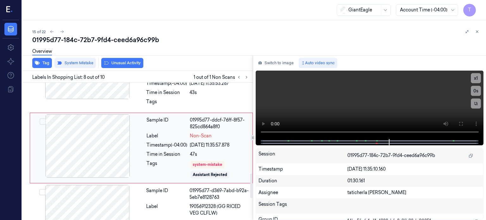
scroll to position [515, 0]
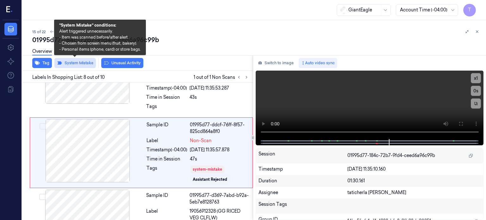
click at [85, 66] on button "System Mistake" at bounding box center [74, 63] width 41 height 10
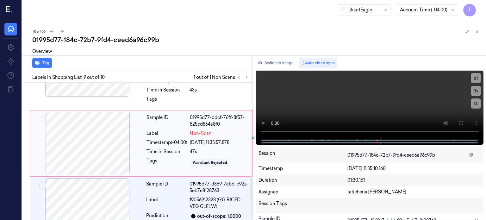
click at [79, 124] on div at bounding box center [87, 143] width 113 height 63
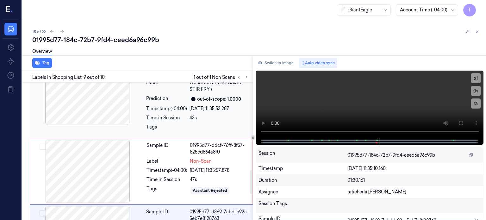
scroll to position [490, 0]
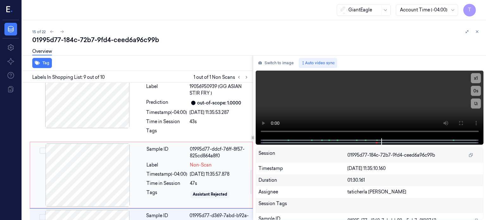
click at [99, 154] on div at bounding box center [87, 174] width 113 height 63
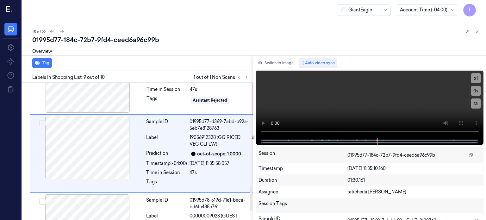
scroll to position [585, 0]
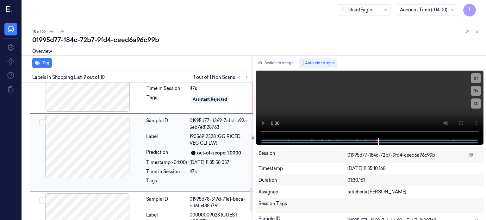
drag, startPoint x: 81, startPoint y: 122, endPoint x: 69, endPoint y: 168, distance: 48.1
click at [69, 168] on div at bounding box center [87, 146] width 113 height 63
click at [83, 108] on div at bounding box center [87, 79] width 113 height 63
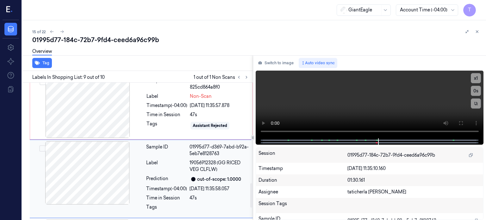
scroll to position [490, 0]
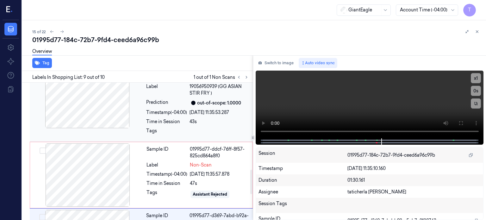
click at [100, 93] on div at bounding box center [87, 96] width 113 height 63
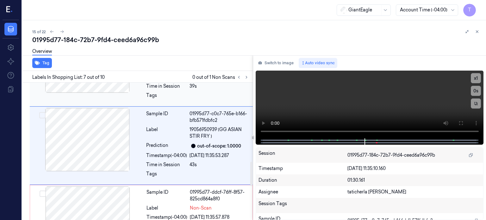
scroll to position [440, 0]
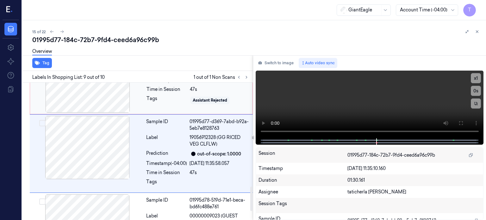
scroll to position [585, 0]
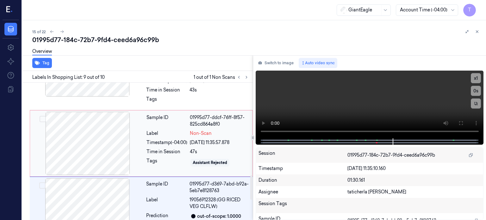
click at [92, 139] on div at bounding box center [87, 143] width 113 height 63
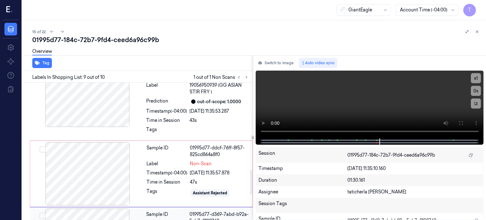
scroll to position [490, 0]
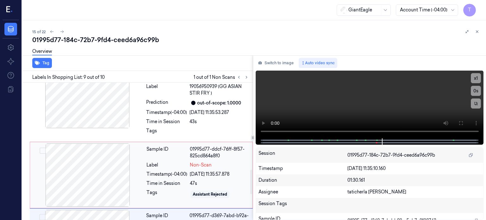
click at [119, 169] on div at bounding box center [87, 174] width 113 height 63
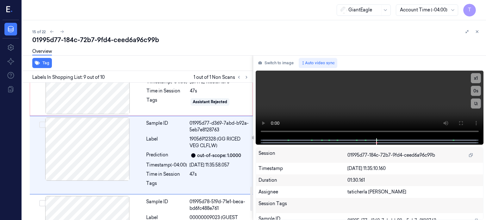
scroll to position [585, 0]
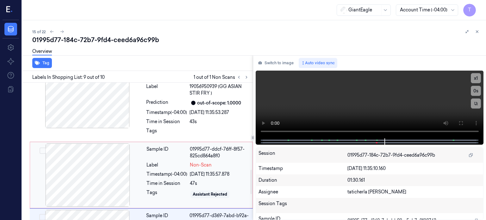
click at [91, 168] on div at bounding box center [87, 174] width 113 height 63
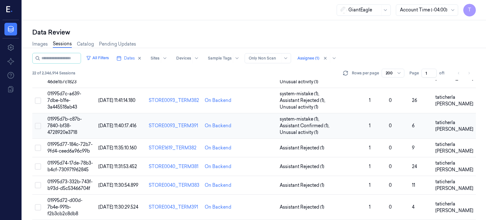
scroll to position [253, 0]
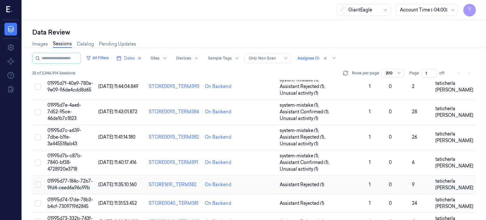
click at [67, 178] on span "01995d77-184c-72b7-9fd4-ceed6a96c99b" at bounding box center [69, 184] width 45 height 12
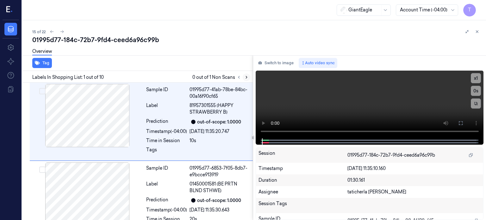
click at [245, 76] on icon at bounding box center [246, 77] width 4 height 4
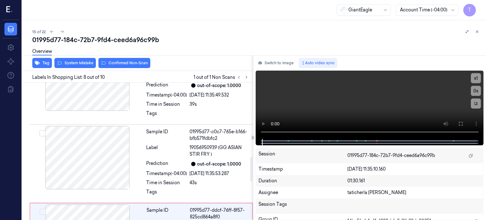
scroll to position [418, 0]
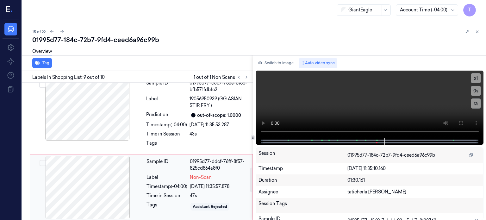
click at [79, 173] on div at bounding box center [87, 187] width 113 height 63
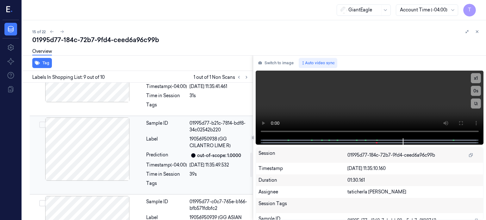
scroll to position [351, 0]
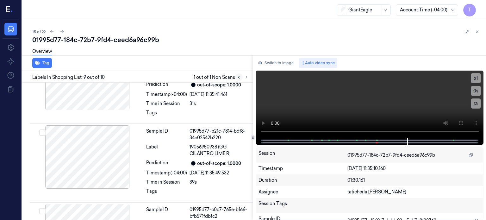
click at [237, 77] on icon at bounding box center [239, 77] width 4 height 4
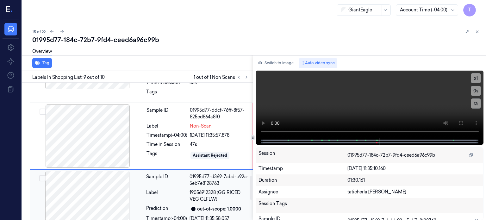
scroll to position [522, 0]
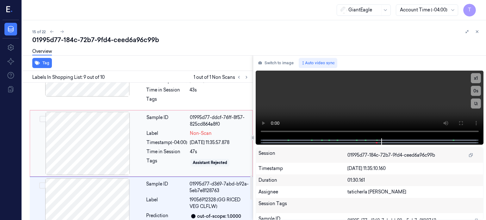
click at [86, 142] on div at bounding box center [87, 143] width 113 height 63
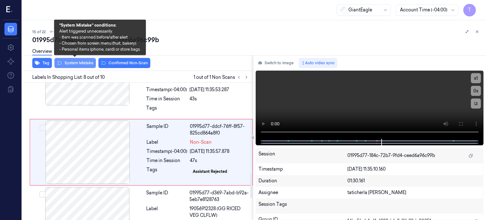
click at [86, 62] on button "System Mistake" at bounding box center [74, 63] width 41 height 10
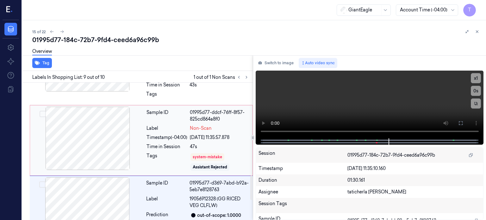
scroll to position [526, 0]
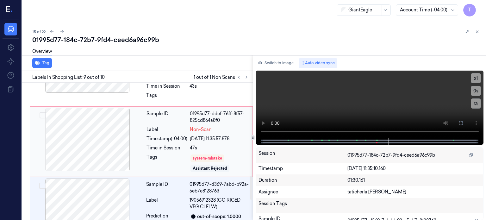
click at [98, 135] on div at bounding box center [87, 139] width 113 height 63
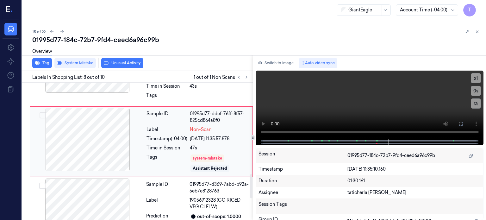
scroll to position [515, 0]
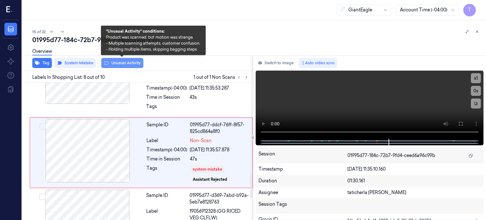
click at [111, 63] on button "Unusual Activity" at bounding box center [122, 63] width 42 height 10
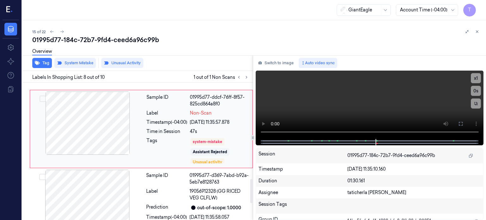
scroll to position [550, 0]
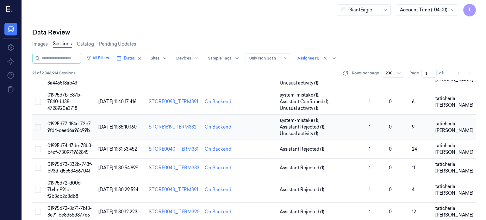
scroll to position [278, 0]
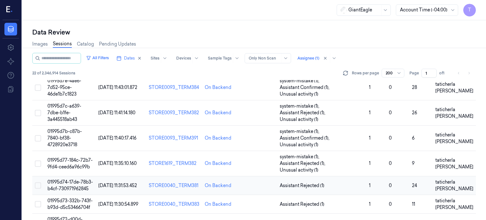
click at [69, 179] on span "01995d74-17de-78b3-b4cf-730971962845" at bounding box center [70, 185] width 46 height 12
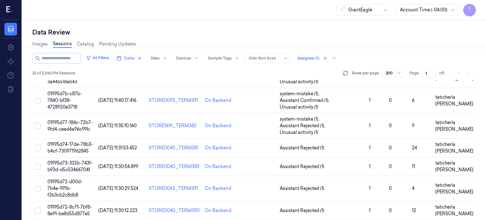
scroll to position [317, 0]
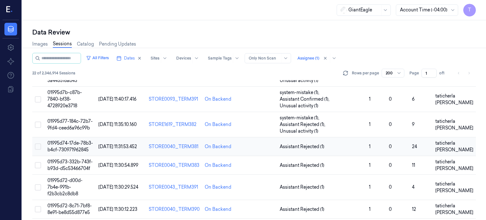
click at [68, 140] on span "01995d74-17de-78b3-b4cf-730971962845" at bounding box center [70, 146] width 46 height 12
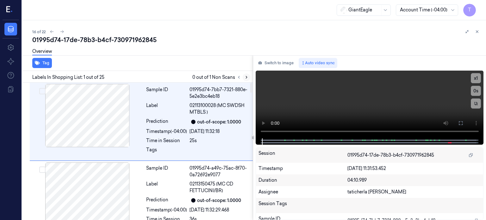
click at [246, 77] on icon at bounding box center [246, 77] width 1 height 2
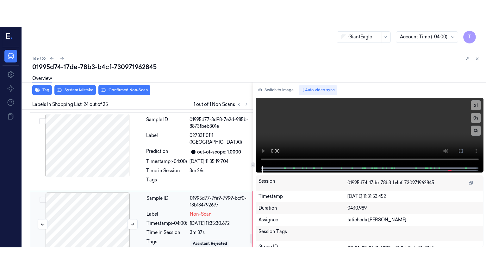
scroll to position [1754, 0]
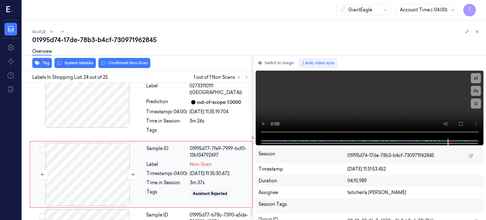
click at [110, 155] on div at bounding box center [87, 174] width 113 height 63
click at [134, 169] on button at bounding box center [133, 174] width 10 height 10
click at [462, 125] on icon at bounding box center [461, 123] width 5 height 5
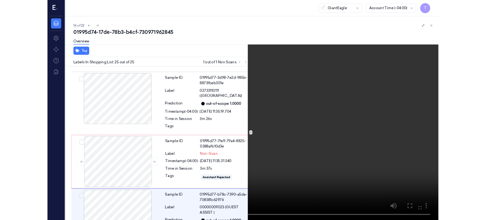
scroll to position [1745, 0]
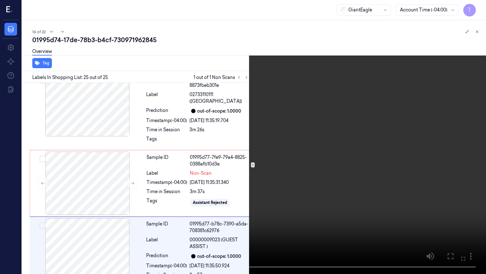
click at [0, 0] on icon at bounding box center [0, 0] width 0 height 0
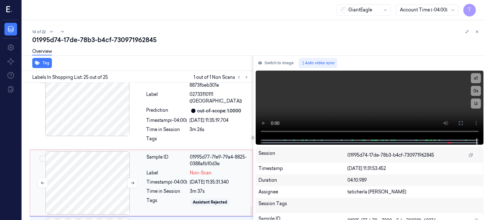
click at [114, 159] on div at bounding box center [87, 182] width 113 height 63
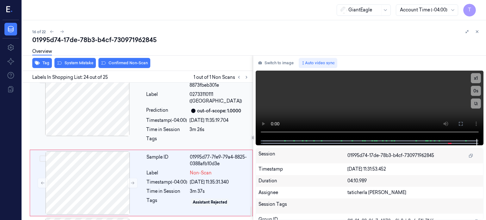
scroll to position [1754, 0]
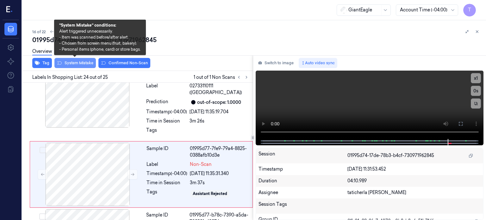
click at [77, 63] on button "System Mistake" at bounding box center [74, 63] width 41 height 10
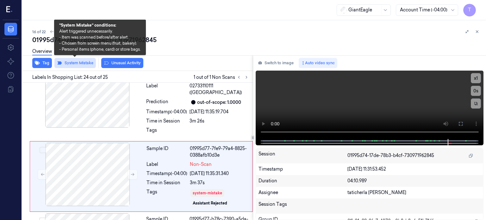
scroll to position [1756, 0]
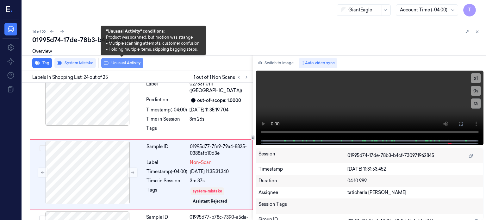
click at [122, 64] on button "Unusual Activity" at bounding box center [122, 63] width 42 height 10
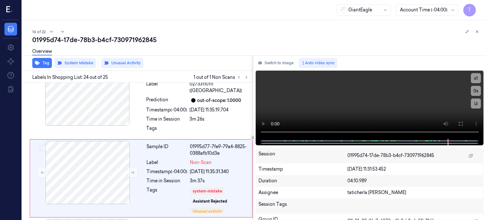
scroll to position [1760, 0]
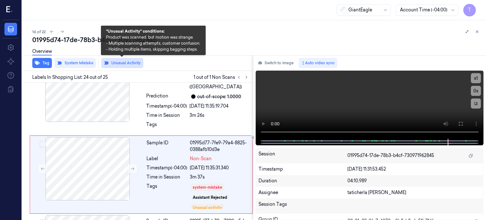
click at [122, 63] on button "Unusual Activity" at bounding box center [122, 63] width 42 height 10
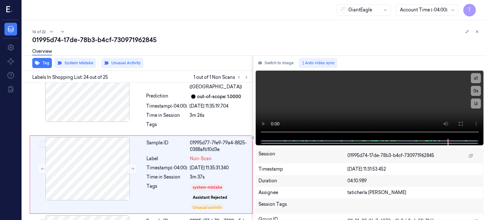
scroll to position [1756, 0]
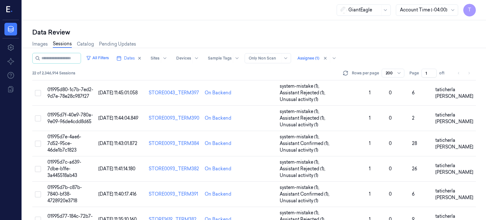
scroll to position [317, 0]
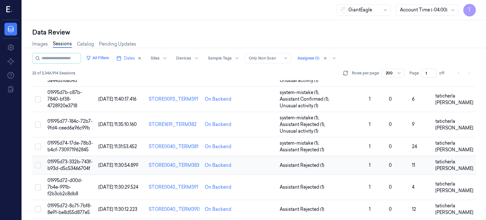
click at [81, 159] on span "01995d73-332b-743f-b93d-d5c53466704f" at bounding box center [69, 165] width 45 height 12
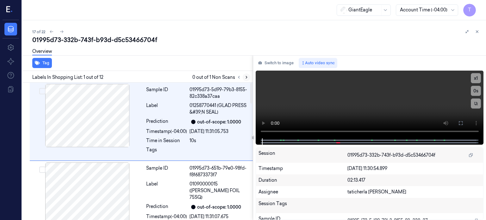
click at [247, 77] on icon at bounding box center [246, 77] width 4 height 4
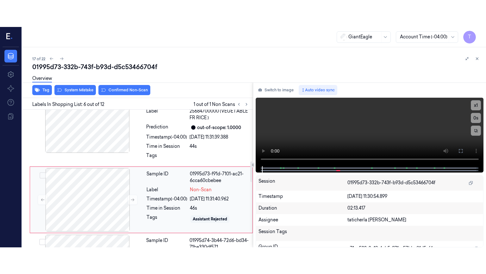
scroll to position [349, 0]
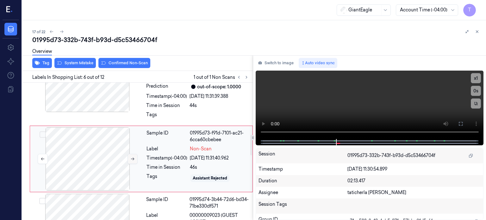
click at [133, 157] on icon at bounding box center [132, 159] width 4 height 4
click at [132, 157] on icon at bounding box center [132, 159] width 4 height 4
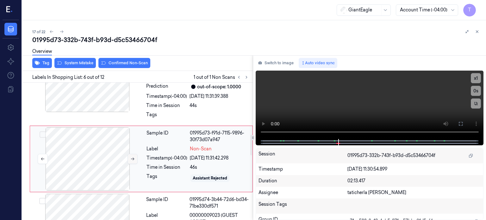
click at [132, 157] on icon at bounding box center [132, 159] width 4 height 4
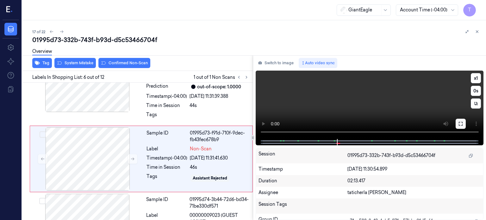
click at [460, 120] on button at bounding box center [461, 124] width 10 height 10
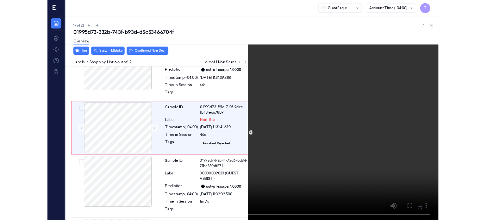
scroll to position [323, 0]
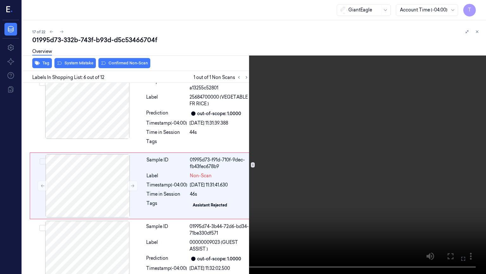
click at [0, 0] on icon at bounding box center [0, 0] width 0 height 0
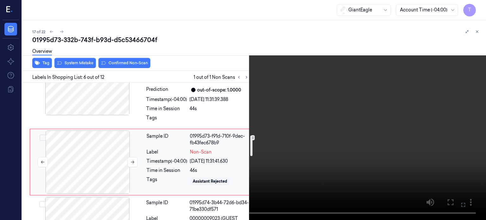
scroll to position [354, 0]
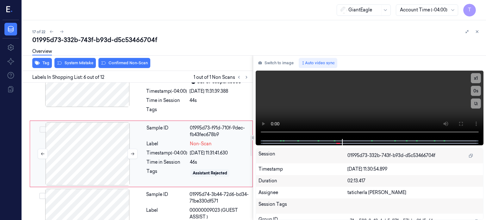
click at [105, 145] on div at bounding box center [87, 153] width 113 height 63
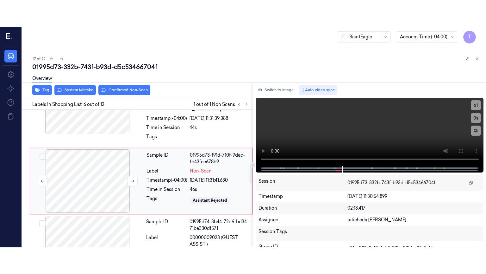
scroll to position [349, 0]
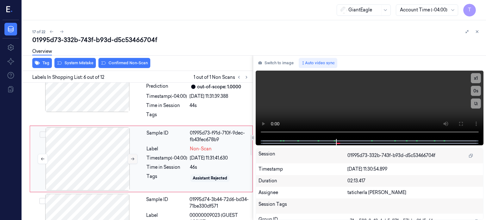
click at [132, 157] on icon at bounding box center [132, 159] width 4 height 4
click at [463, 123] on icon at bounding box center [461, 123] width 5 height 5
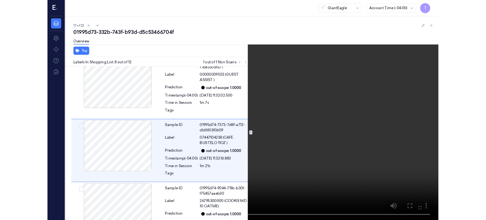
scroll to position [473, 0]
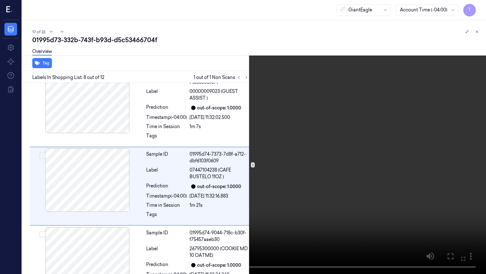
click at [0, 0] on icon at bounding box center [0, 0] width 0 height 0
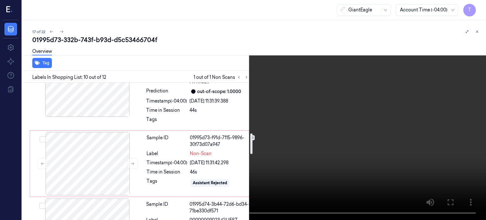
scroll to position [340, 0]
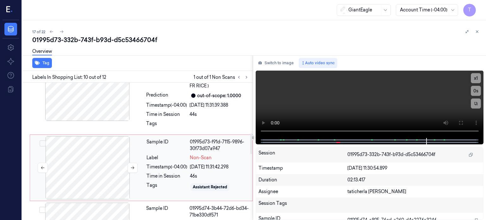
click at [97, 159] on div at bounding box center [87, 167] width 113 height 63
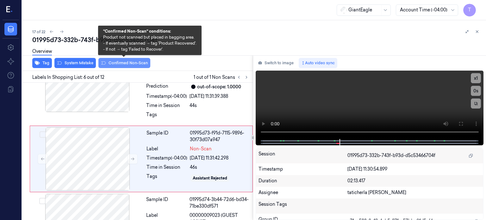
click at [120, 61] on button "Confirmed Non-Scan" at bounding box center [124, 63] width 52 height 10
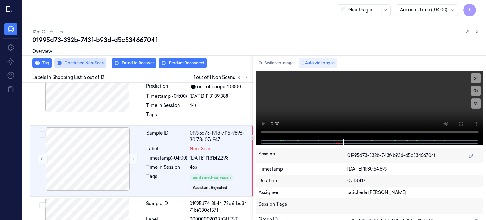
scroll to position [351, 0]
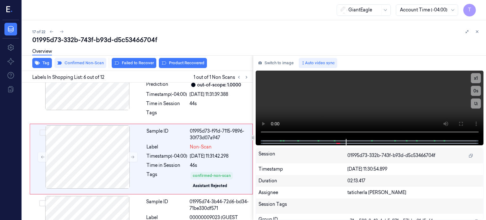
click at [171, 60] on div "Overview" at bounding box center [256, 52] width 449 height 16
click at [178, 63] on button "Product Recovered" at bounding box center [183, 63] width 48 height 10
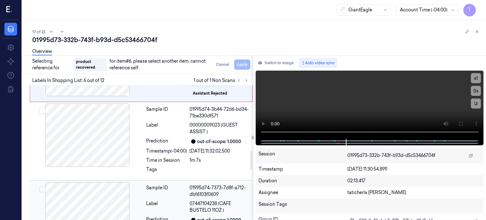
scroll to position [478, 0]
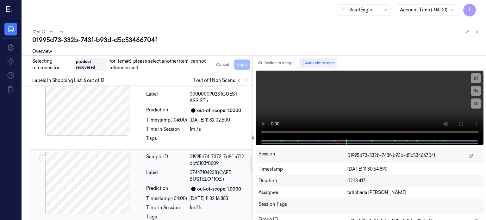
click at [42, 155] on button "Select row" at bounding box center [42, 158] width 6 height 6
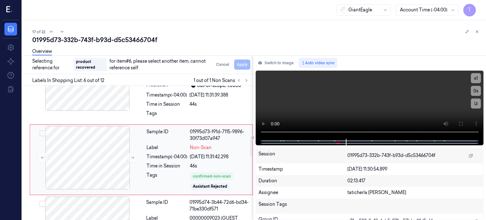
scroll to position [353, 0]
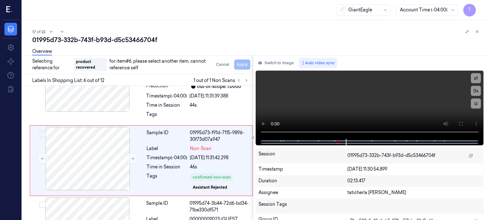
click at [242, 64] on div "Cancel Apply" at bounding box center [232, 65] width 37 height 10
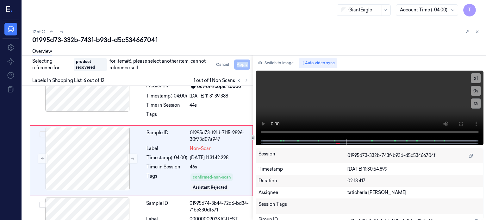
click at [242, 64] on div "Cancel Apply" at bounding box center [232, 65] width 37 height 10
click at [228, 64] on button "Cancel" at bounding box center [223, 65] width 18 height 10
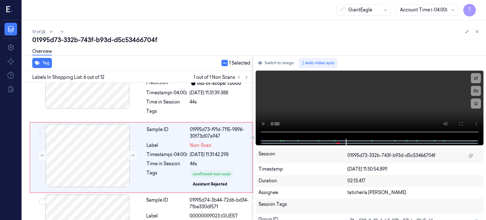
click at [238, 64] on span "1 Selected" at bounding box center [239, 63] width 21 height 7
click at [227, 64] on button "button" at bounding box center [225, 63] width 6 height 6
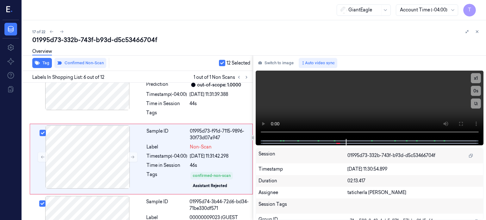
click at [234, 64] on span "12 Selected" at bounding box center [239, 63] width 24 height 7
click at [223, 61] on button "button" at bounding box center [222, 63] width 6 height 6
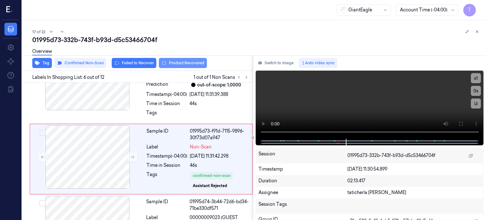
click at [182, 66] on button "Product Recovered" at bounding box center [183, 63] width 48 height 10
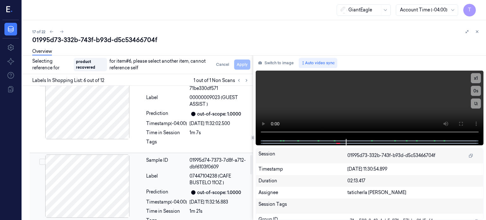
scroll to position [478, 0]
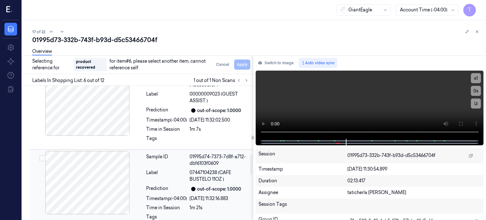
click at [42, 155] on button "Select row" at bounding box center [42, 158] width 6 height 6
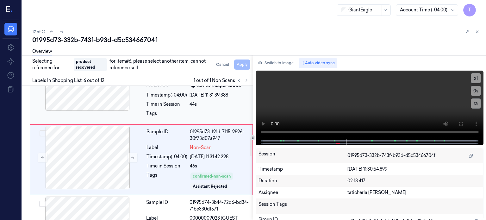
scroll to position [353, 0]
click at [243, 66] on div "Cancel Apply" at bounding box center [232, 65] width 37 height 10
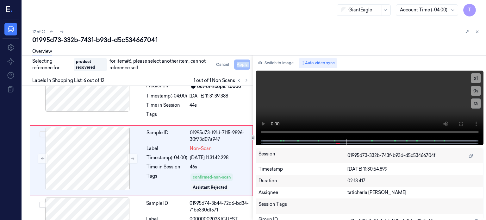
click at [243, 66] on div "Cancel Apply" at bounding box center [232, 65] width 37 height 10
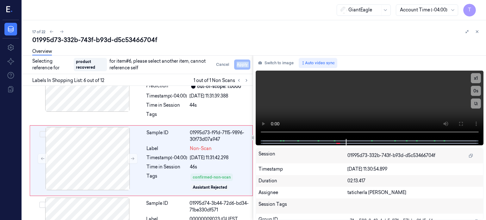
click at [243, 66] on div "Cancel Apply" at bounding box center [232, 65] width 37 height 10
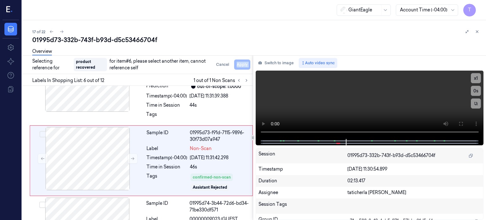
click at [243, 66] on div "Cancel Apply" at bounding box center [232, 65] width 37 height 10
click at [239, 65] on div "Cancel Apply" at bounding box center [232, 65] width 37 height 10
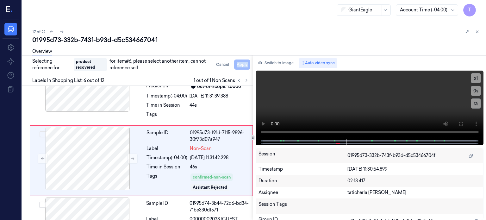
click at [239, 65] on div "Cancel Apply" at bounding box center [232, 65] width 37 height 10
click at [88, 65] on span "product recovered" at bounding box center [90, 64] width 33 height 13
click at [244, 65] on div "Cancel Apply" at bounding box center [232, 65] width 37 height 10
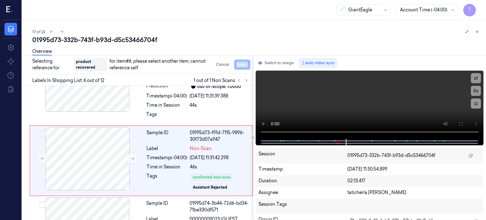
click at [244, 65] on div "Cancel Apply" at bounding box center [232, 65] width 37 height 10
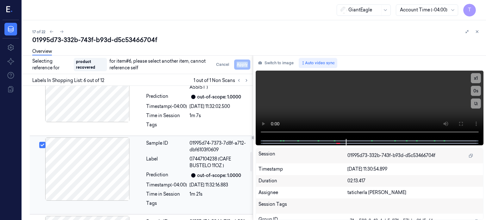
scroll to position [511, 0]
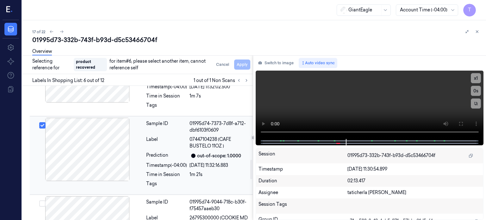
click at [118, 139] on div at bounding box center [87, 149] width 113 height 63
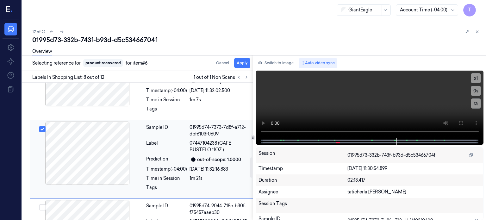
click at [118, 139] on div at bounding box center [87, 153] width 113 height 63
click at [243, 61] on button "Apply" at bounding box center [242, 63] width 16 height 10
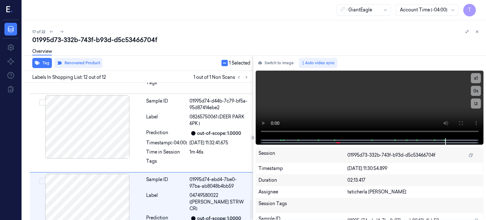
scroll to position [798, 0]
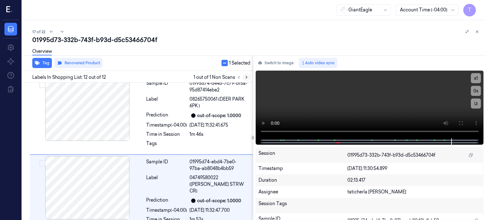
click at [246, 76] on icon at bounding box center [246, 77] width 1 height 2
click at [247, 75] on icon at bounding box center [246, 77] width 4 height 4
click at [246, 76] on icon at bounding box center [246, 77] width 1 height 2
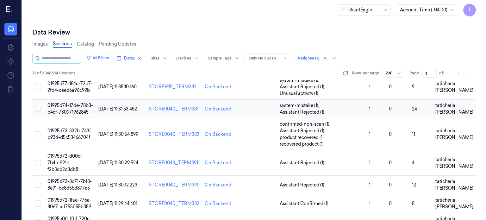
scroll to position [355, 0]
click at [68, 153] on span "01995d72-d00d-7b4e-991b-f2b3cb2c8db8" at bounding box center [64, 162] width 35 height 19
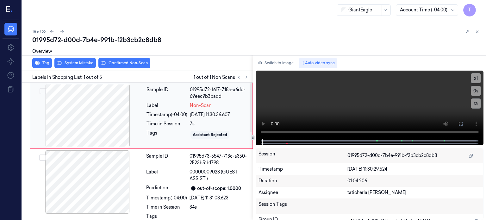
click at [123, 117] on div at bounding box center [87, 115] width 113 height 63
click at [102, 120] on div at bounding box center [87, 115] width 113 height 63
click at [463, 125] on icon at bounding box center [461, 124] width 4 height 4
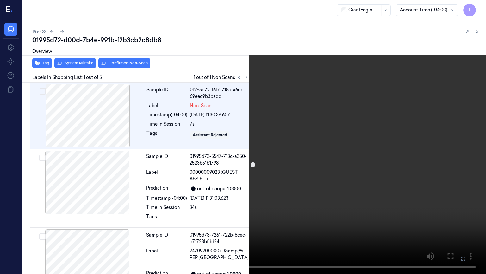
click at [0, 0] on icon at bounding box center [0, 0] width 0 height 0
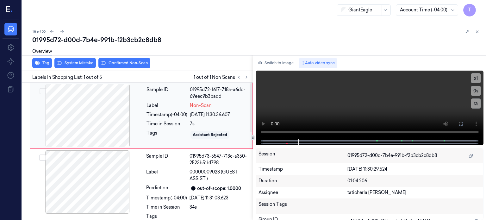
click at [117, 137] on div at bounding box center [87, 115] width 113 height 63
click at [117, 119] on div at bounding box center [87, 115] width 113 height 63
click at [120, 118] on div at bounding box center [87, 115] width 113 height 63
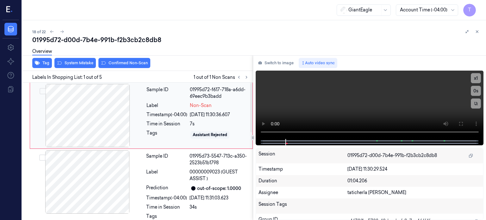
click at [120, 118] on div at bounding box center [87, 115] width 113 height 63
click at [463, 124] on icon at bounding box center [461, 123] width 5 height 5
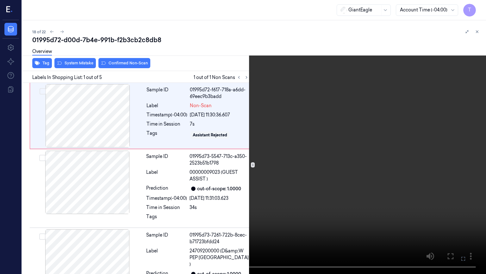
click at [0, 0] on icon at bounding box center [0, 0] width 0 height 0
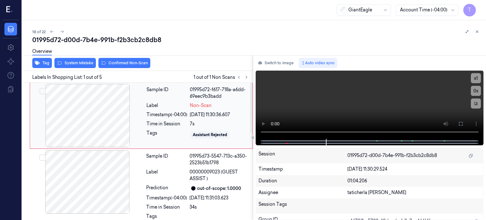
click at [109, 123] on div at bounding box center [87, 115] width 113 height 63
click at [89, 130] on div at bounding box center [87, 115] width 113 height 63
click at [89, 128] on div at bounding box center [87, 115] width 113 height 63
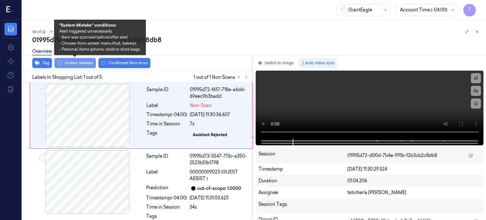
click at [84, 63] on button "System Mistake" at bounding box center [74, 63] width 41 height 10
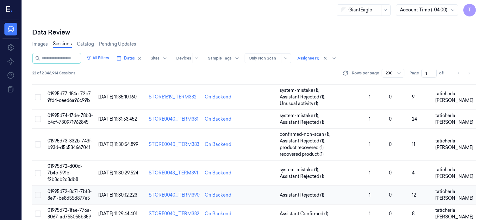
scroll to position [355, 0]
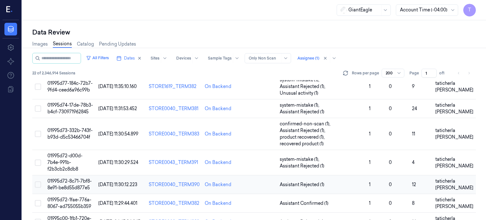
click at [77, 178] on span "01995d72-8c71-7bf8-8e91-be8d55d877e5" at bounding box center [69, 184] width 44 height 12
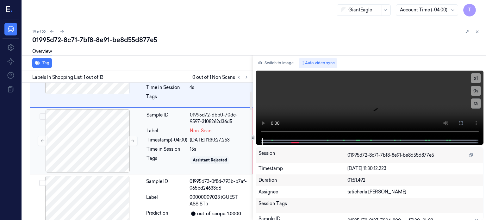
scroll to position [63, 0]
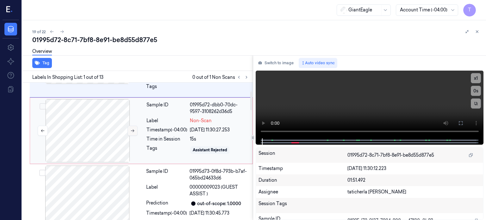
click at [132, 131] on icon at bounding box center [132, 131] width 4 height 4
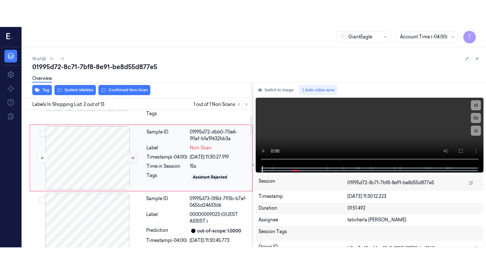
scroll to position [42, 0]
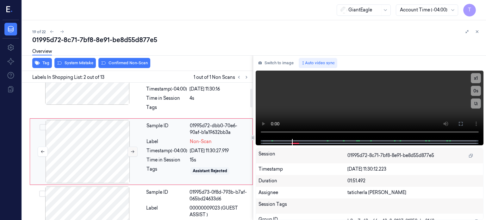
click at [134, 149] on icon at bounding box center [132, 151] width 4 height 4
click at [462, 125] on icon at bounding box center [461, 124] width 4 height 4
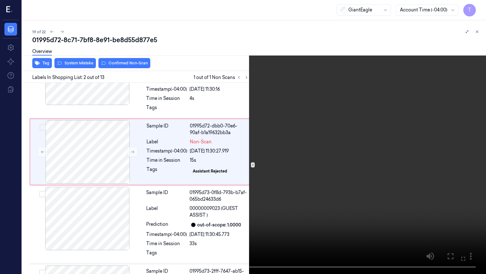
click at [0, 0] on icon at bounding box center [0, 0] width 0 height 0
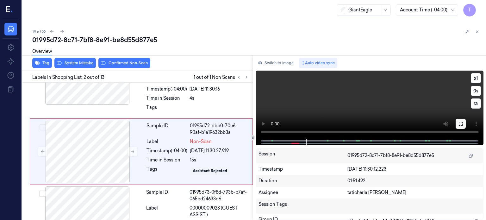
click at [461, 123] on icon at bounding box center [461, 123] width 5 height 5
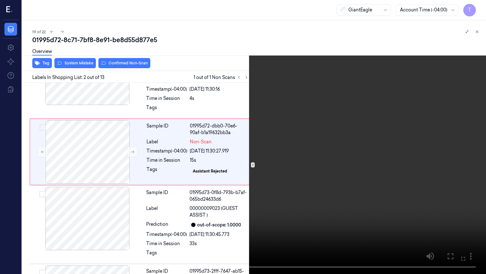
scroll to position [16, 0]
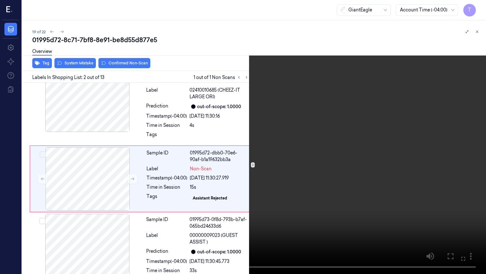
click at [36, 220] on video at bounding box center [243, 137] width 486 height 274
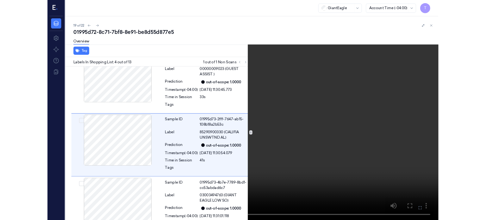
scroll to position [166, 0]
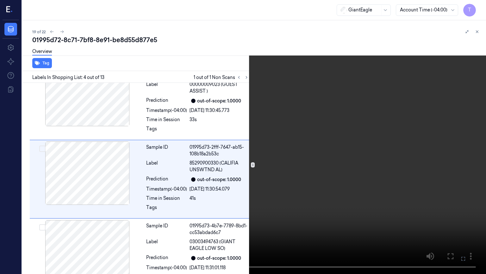
click at [0, 0] on button at bounding box center [0, 0] width 0 height 0
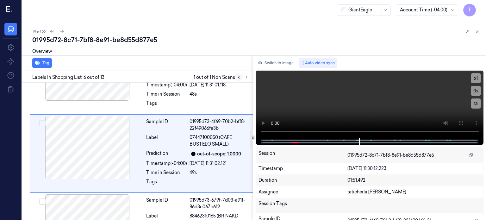
click at [239, 78] on icon at bounding box center [239, 77] width 4 height 4
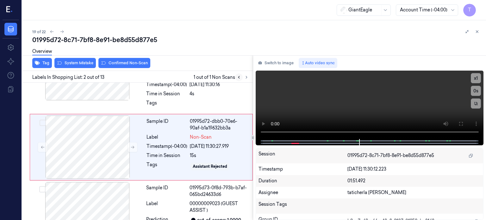
scroll to position [42, 0]
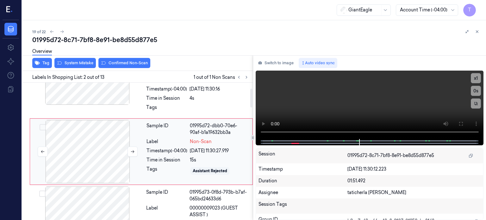
click at [82, 143] on div at bounding box center [87, 151] width 113 height 63
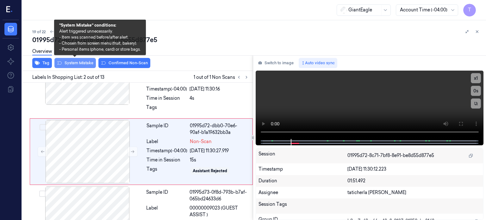
click at [84, 64] on button "System Mistake" at bounding box center [74, 63] width 41 height 10
click at [85, 60] on button "System Mistake" at bounding box center [74, 63] width 41 height 10
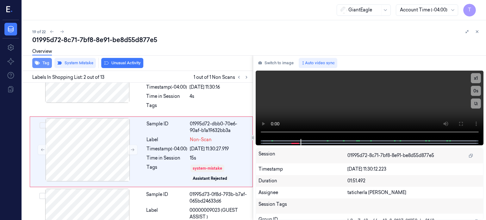
click at [46, 62] on button "Tag" at bounding box center [42, 63] width 20 height 10
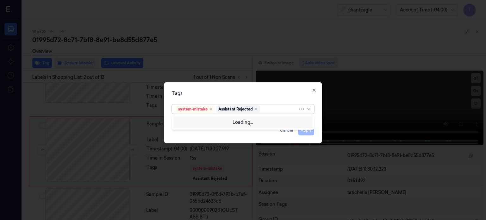
drag, startPoint x: 273, startPoint y: 111, endPoint x: 258, endPoint y: 114, distance: 14.5
click at [273, 111] on div at bounding box center [280, 109] width 36 height 7
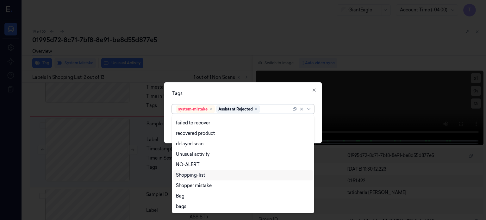
scroll to position [51, 0]
click at [203, 200] on div "Bag" at bounding box center [243, 196] width 139 height 10
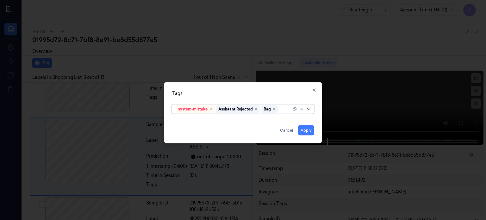
scroll to position [119, 0]
click at [311, 107] on icon at bounding box center [309, 108] width 5 height 5
click at [305, 132] on button "Apply" at bounding box center [306, 130] width 16 height 10
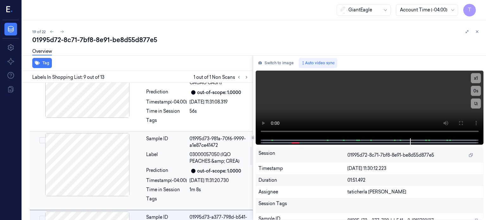
scroll to position [479, 0]
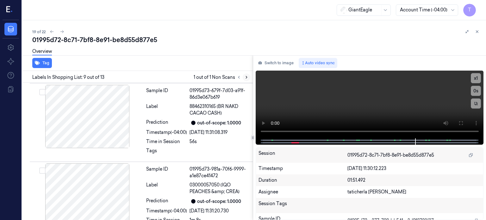
click at [246, 79] on icon at bounding box center [246, 77] width 4 height 4
click at [239, 76] on icon at bounding box center [239, 77] width 4 height 4
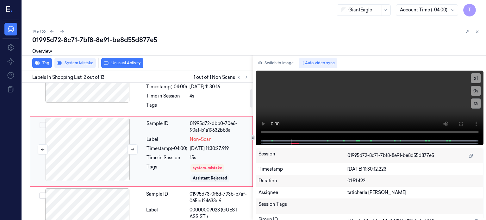
scroll to position [44, 0]
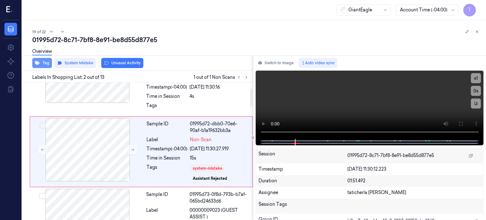
click at [48, 60] on button "Tag" at bounding box center [42, 63] width 20 height 10
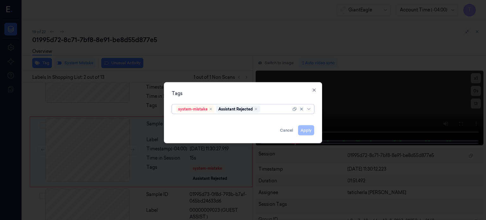
click at [272, 110] on div at bounding box center [277, 109] width 30 height 7
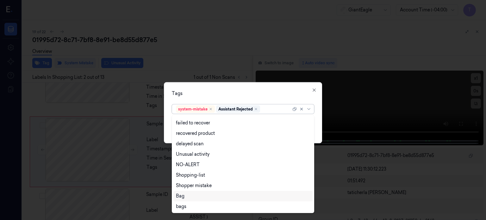
click at [188, 196] on div "Bag" at bounding box center [243, 196] width 134 height 7
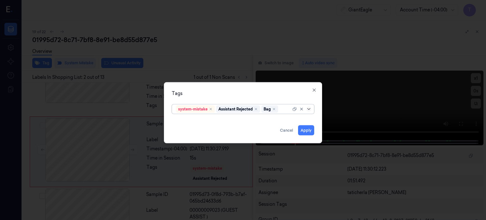
click at [309, 110] on icon at bounding box center [309, 108] width 5 height 5
click at [306, 131] on button "Apply" at bounding box center [306, 130] width 16 height 10
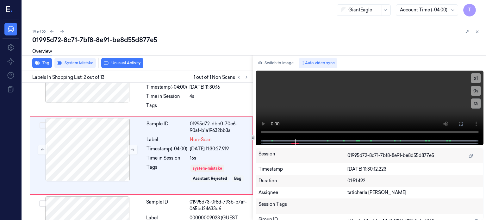
scroll to position [48, 0]
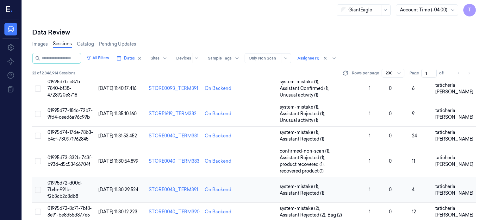
scroll to position [355, 0]
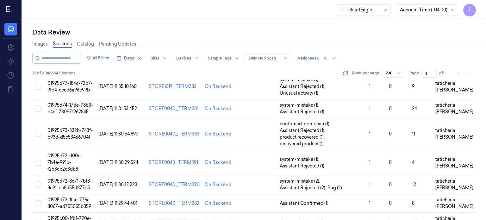
drag, startPoint x: 85, startPoint y: 153, endPoint x: 107, endPoint y: 111, distance: 47.6
click at [85, 178] on span "01995d72-8c71-7bf8-8e91-be8d55d877e5" at bounding box center [69, 184] width 44 height 12
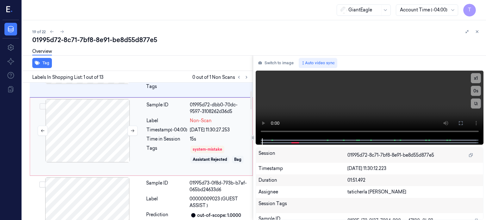
click at [93, 134] on div at bounding box center [87, 130] width 113 height 63
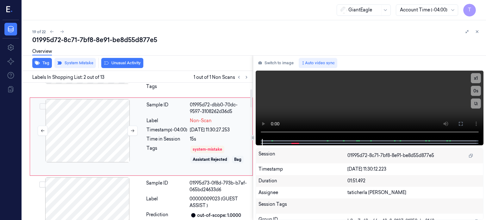
scroll to position [48, 0]
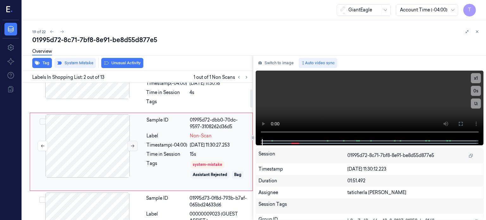
click at [130, 144] on icon at bounding box center [132, 146] width 4 height 4
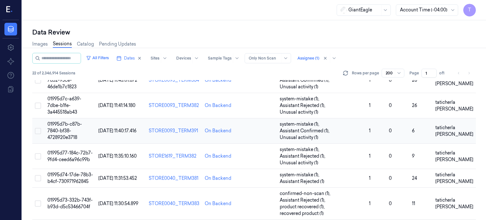
scroll to position [355, 0]
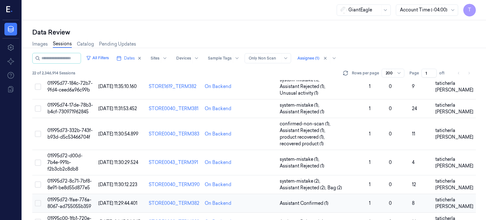
click at [75, 197] on span "01995d72-1fae-776a-8067-ad755055b359" at bounding box center [69, 203] width 44 height 12
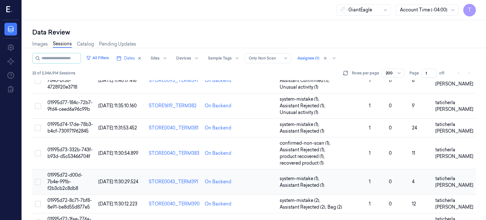
scroll to position [355, 0]
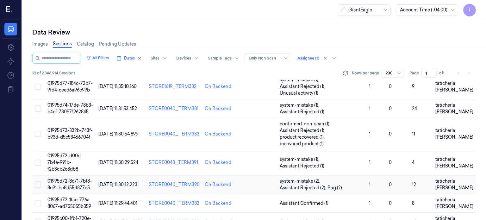
click at [84, 178] on span "01995d72-8c71-7bf8-8e91-be8d55d877e5" at bounding box center [69, 184] width 44 height 12
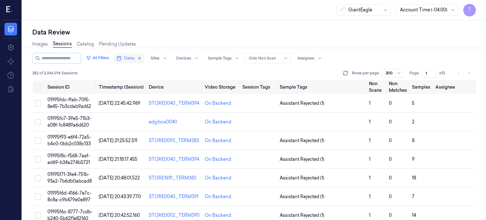
click at [135, 57] on span "Dates" at bounding box center [129, 58] width 11 height 6
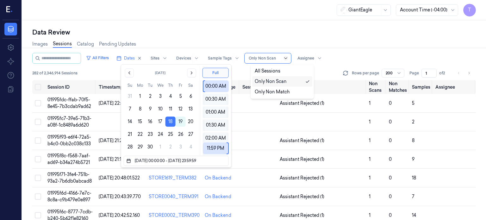
click at [288, 56] on icon at bounding box center [285, 58] width 5 height 5
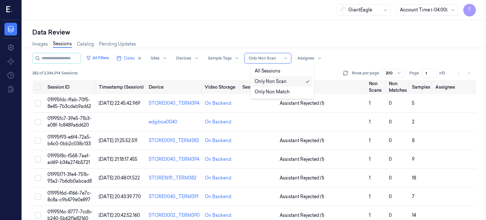
click at [272, 81] on div "Only Non Scan" at bounding box center [271, 81] width 32 height 7
click at [314, 59] on div at bounding box center [306, 58] width 17 height 6
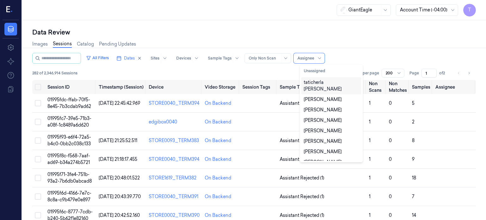
click at [325, 81] on div "taticherla [PERSON_NAME]" at bounding box center [331, 85] width 55 height 13
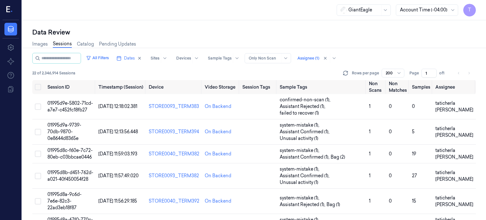
click at [384, 25] on div "Data Review Images Sessions Catalog Pending Updates All Filters Dates Sites Dev…" at bounding box center [254, 120] width 464 height 200
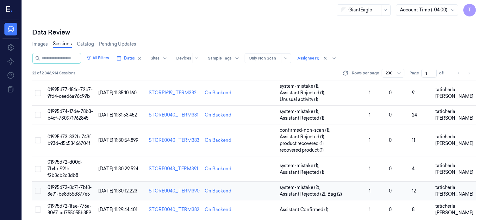
scroll to position [355, 0]
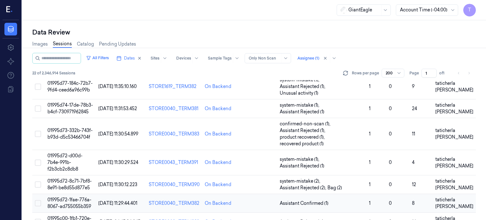
click at [74, 194] on td "01995d72-1fae-776a-8067-ad755055b359" at bounding box center [70, 203] width 51 height 19
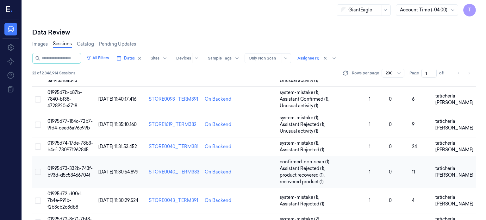
scroll to position [355, 0]
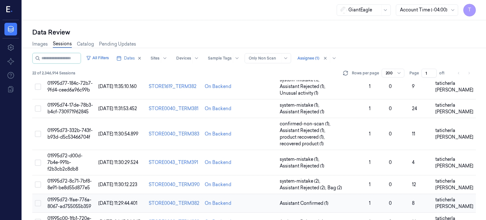
click at [75, 197] on span "01995d72-1fae-776a-8067-ad755055b359" at bounding box center [69, 203] width 44 height 12
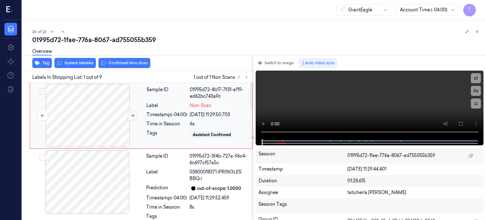
click at [134, 116] on icon at bounding box center [132, 115] width 4 height 4
click at [132, 116] on icon at bounding box center [132, 115] width 4 height 4
click at [133, 113] on icon at bounding box center [132, 115] width 4 height 4
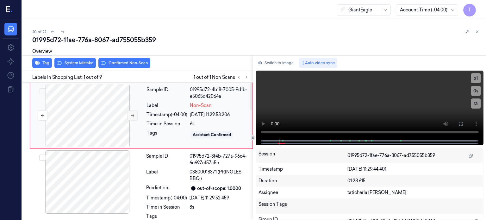
click at [133, 113] on icon at bounding box center [132, 115] width 4 height 4
click at [463, 122] on icon at bounding box center [461, 124] width 4 height 4
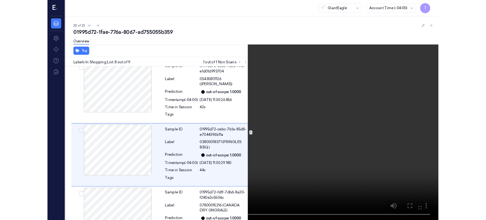
scroll to position [504, 0]
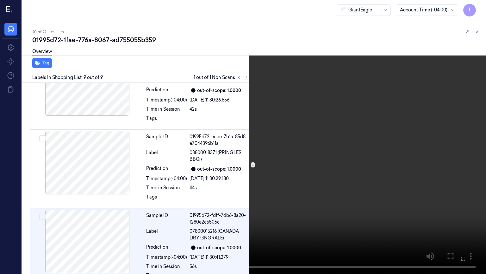
drag, startPoint x: 462, startPoint y: 256, endPoint x: 461, endPoint y: 219, distance: 37.7
click at [0, 0] on icon at bounding box center [0, 0] width 0 height 0
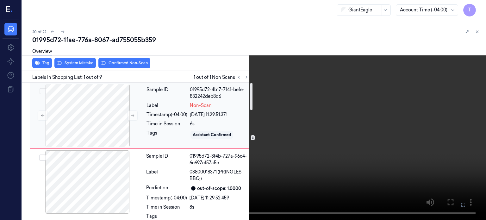
scroll to position [0, 0]
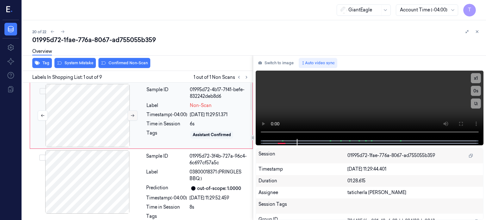
click at [132, 115] on icon at bounding box center [132, 115] width 4 height 4
click at [462, 123] on icon at bounding box center [461, 124] width 4 height 4
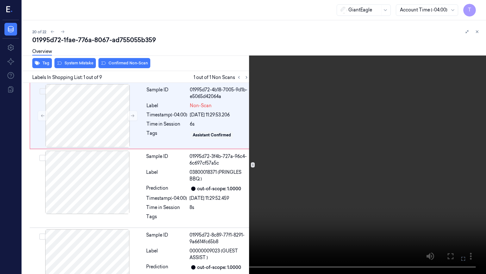
click at [0, 0] on icon at bounding box center [0, 0] width 0 height 0
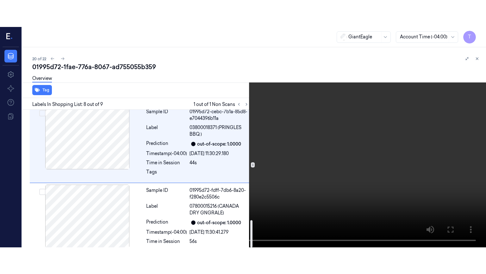
scroll to position [558, 0]
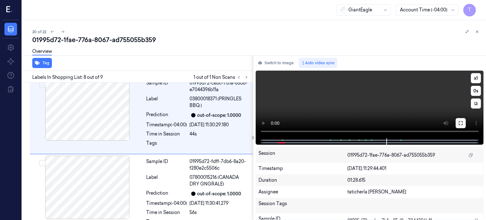
click at [460, 122] on icon at bounding box center [461, 123] width 5 height 5
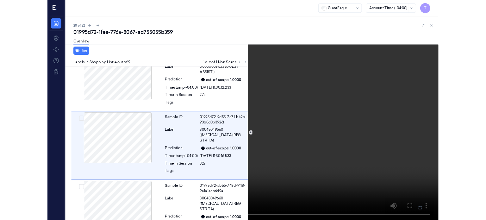
scroll to position [166, 0]
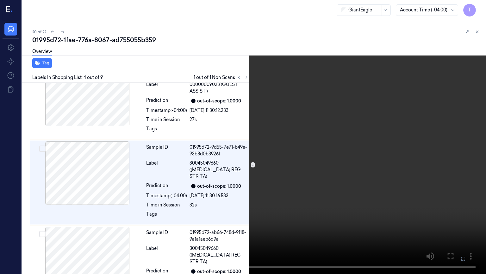
click at [0, 0] on icon at bounding box center [0, 0] width 0 height 0
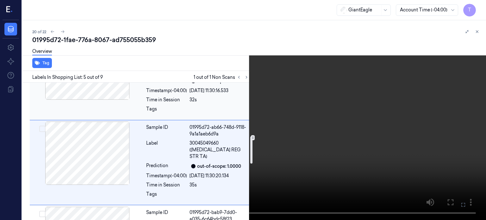
scroll to position [271, 0]
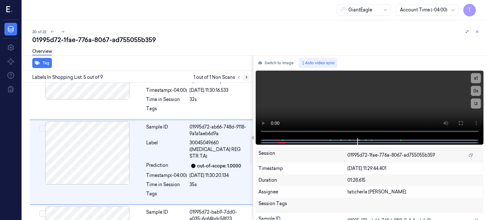
click at [244, 76] on button at bounding box center [247, 77] width 8 height 8
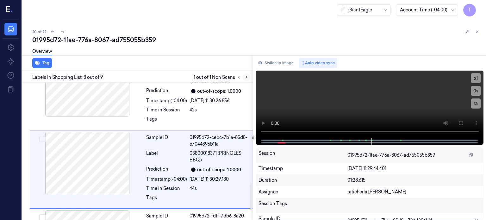
scroll to position [507, 0]
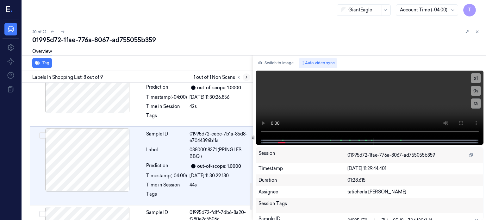
click at [247, 77] on icon at bounding box center [246, 77] width 1 height 2
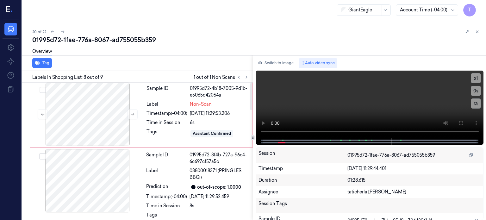
scroll to position [0, 0]
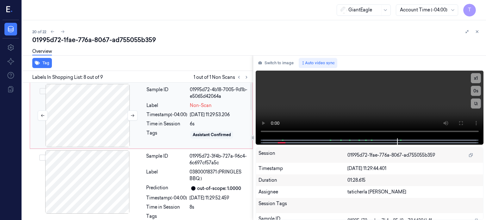
click at [111, 104] on div at bounding box center [87, 115] width 113 height 63
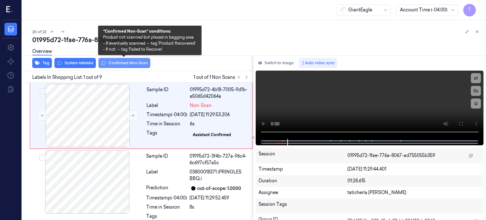
click at [122, 61] on button "Confirmed Non-Scan" at bounding box center [124, 63] width 52 height 10
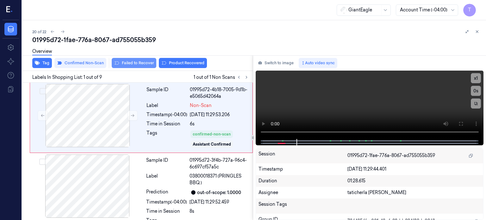
click at [129, 62] on button "Failed to Recover" at bounding box center [134, 63] width 45 height 10
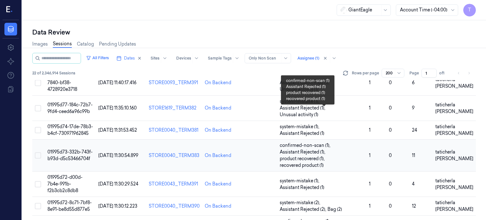
scroll to position [361, 0]
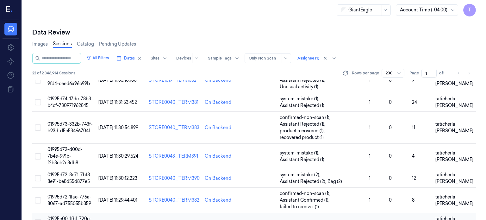
click at [75, 216] on span "01995c00-1fb1-720e-a58a-d25703ba1350" at bounding box center [69, 222] width 44 height 12
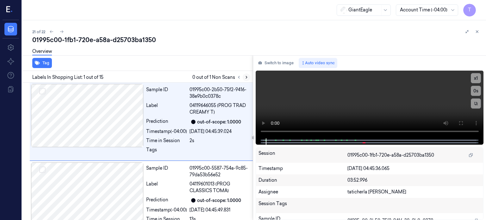
click at [245, 76] on icon at bounding box center [246, 77] width 4 height 4
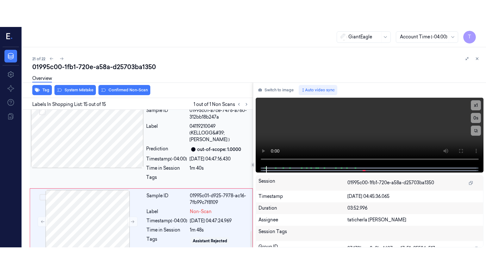
scroll to position [1028, 0]
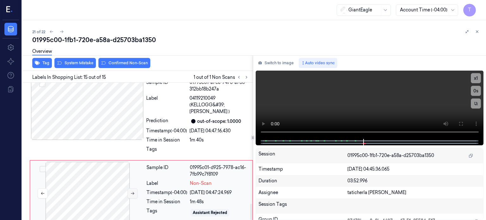
click at [128, 188] on button at bounding box center [133, 193] width 10 height 10
click at [131, 191] on icon at bounding box center [132, 193] width 4 height 4
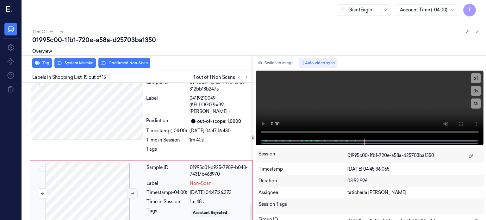
click at [131, 191] on icon at bounding box center [132, 193] width 4 height 4
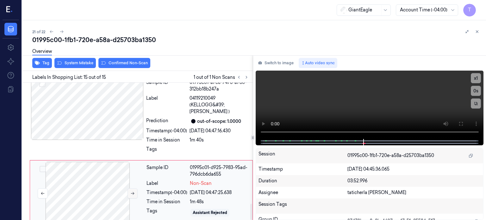
click at [131, 191] on icon at bounding box center [132, 193] width 4 height 4
click at [461, 124] on icon at bounding box center [461, 123] width 5 height 5
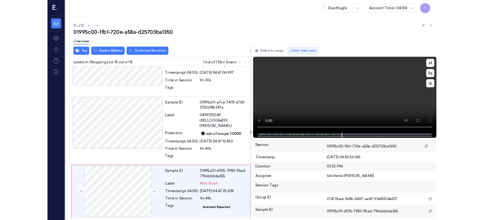
scroll to position [975, 0]
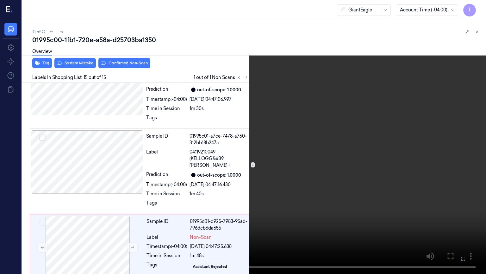
click at [0, 0] on icon at bounding box center [0, 0] width 0 height 0
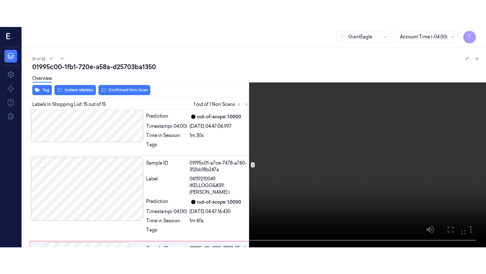
scroll to position [1028, 0]
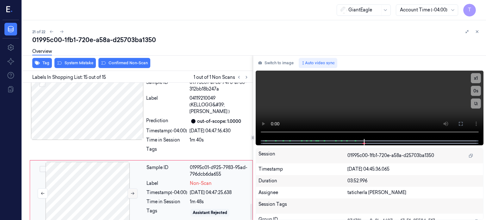
click at [132, 191] on icon at bounding box center [132, 193] width 4 height 4
click at [131, 191] on icon at bounding box center [132, 193] width 4 height 4
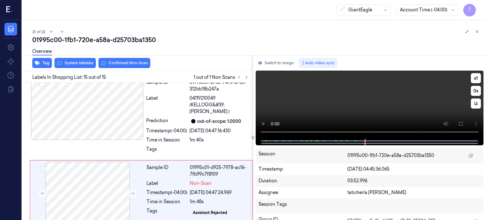
click at [341, 143] on div at bounding box center [369, 142] width 215 height 6
click at [350, 141] on div at bounding box center [369, 142] width 215 height 6
drag, startPoint x: 331, startPoint y: 143, endPoint x: 361, endPoint y: 144, distance: 30.1
click at [346, 144] on div at bounding box center [369, 142] width 215 height 6
drag, startPoint x: 355, startPoint y: 145, endPoint x: 319, endPoint y: 154, distance: 37.2
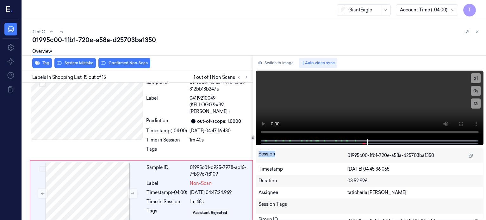
click at [319, 154] on div "Switch to image Auto video sync x 1 0 s Session 01995c00-1fb1-720e-a58a-d25703b…" at bounding box center [369, 137] width 233 height 165
click at [464, 123] on button at bounding box center [461, 124] width 10 height 10
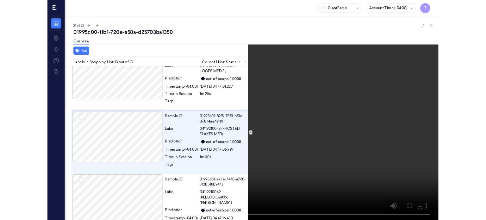
scroll to position [884, 0]
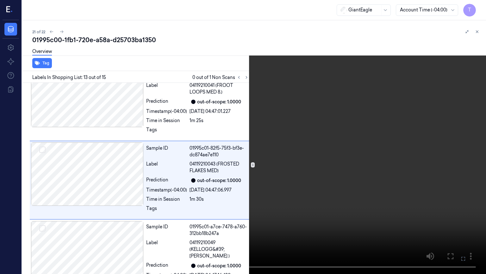
click at [0, 0] on icon at bounding box center [0, 0] width 0 height 0
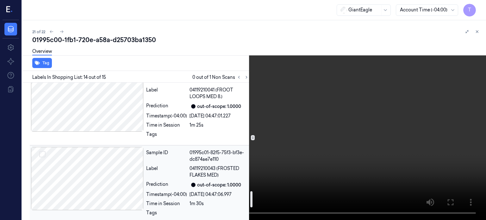
scroll to position [926, 0]
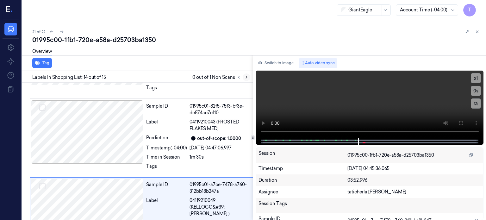
click at [246, 77] on icon at bounding box center [246, 77] width 1 height 2
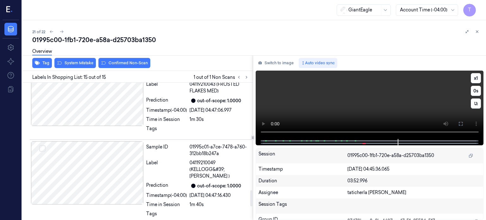
scroll to position [1028, 0]
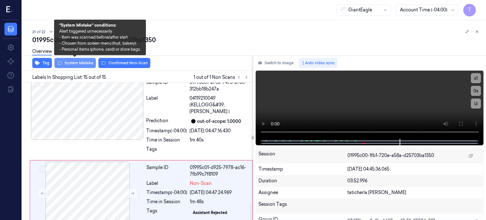
click at [75, 64] on button "System Mistake" at bounding box center [74, 63] width 41 height 10
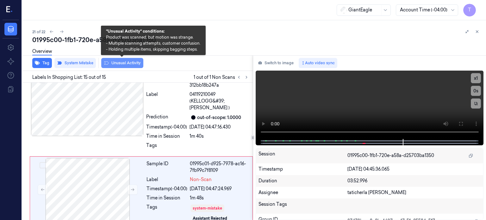
click at [136, 64] on button "Unusual Activity" at bounding box center [122, 63] width 42 height 10
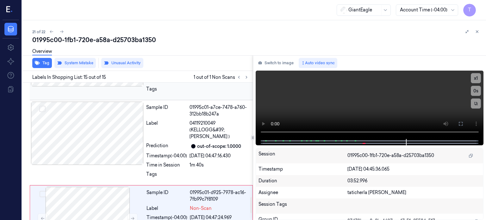
scroll to position [977, 0]
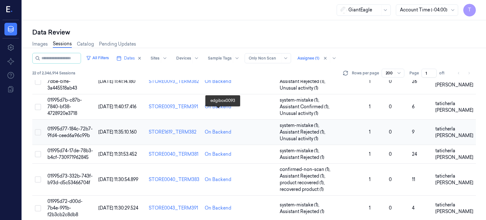
scroll to position [361, 0]
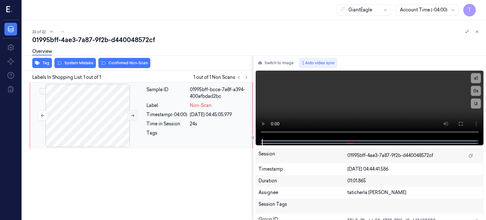
click at [133, 115] on icon at bounding box center [132, 115] width 4 height 4
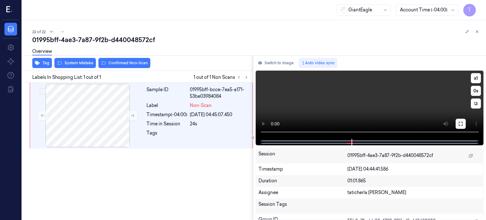
click at [459, 121] on icon at bounding box center [461, 123] width 5 height 5
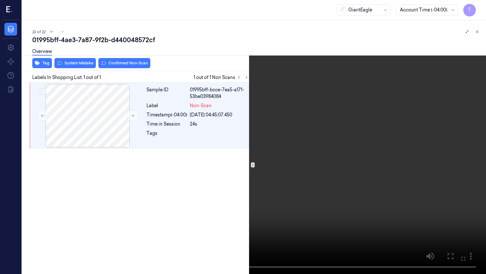
click at [0, 0] on icon at bounding box center [0, 0] width 0 height 0
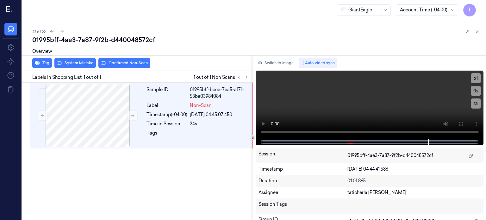
click at [119, 60] on div "Overview" at bounding box center [256, 52] width 449 height 16
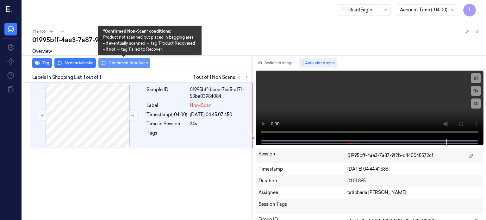
click at [128, 61] on button "Confirmed Non-Scan" at bounding box center [124, 63] width 52 height 10
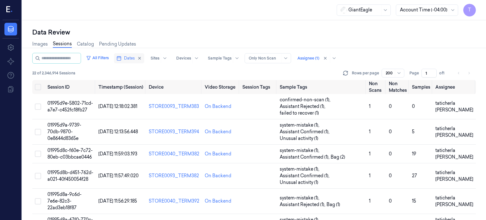
click at [135, 58] on span "Dates" at bounding box center [129, 58] width 11 height 6
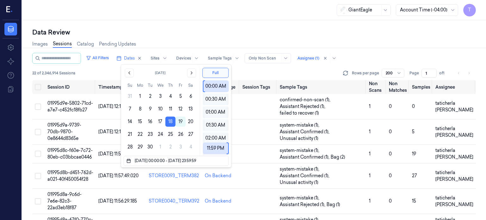
click at [238, 12] on div "GiantEagle Account Time (-04:00) T" at bounding box center [254, 10] width 464 height 20
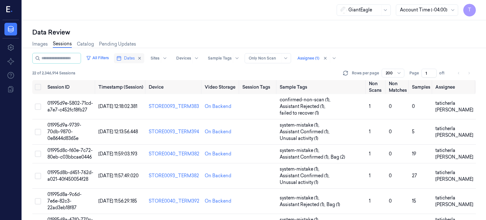
click at [135, 58] on span "Dates" at bounding box center [129, 58] width 11 height 6
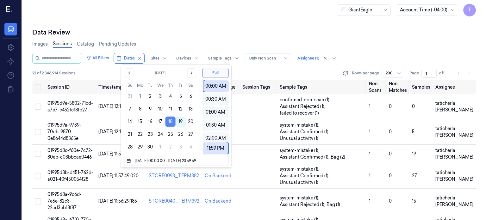
click at [174, 122] on button "18" at bounding box center [171, 122] width 10 height 10
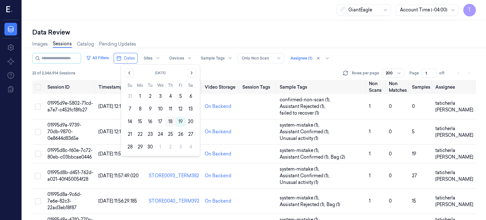
click at [170, 121] on button "18" at bounding box center [171, 122] width 10 height 10
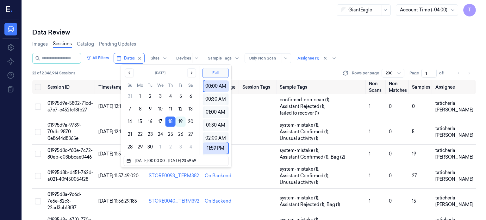
click at [213, 36] on div "Data Review" at bounding box center [254, 32] width 444 height 9
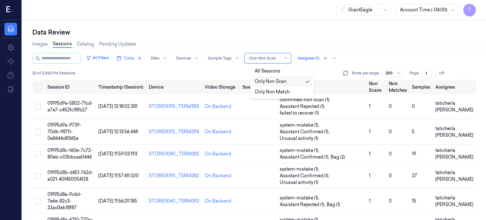
click at [289, 56] on div at bounding box center [286, 58] width 8 height 9
click at [271, 78] on div "Only Non Scan" at bounding box center [271, 81] width 32 height 7
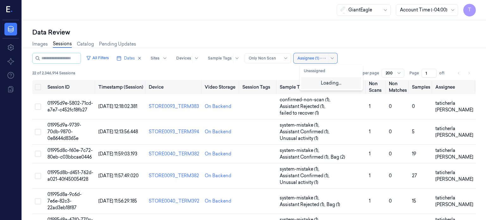
click at [319, 58] on div at bounding box center [309, 58] width 22 height 6
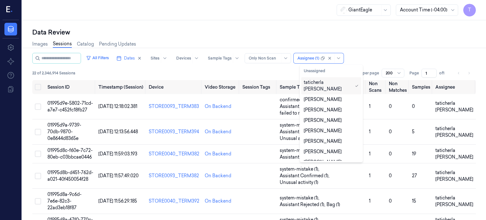
click at [320, 82] on div "taticherla [PERSON_NAME]" at bounding box center [328, 85] width 49 height 13
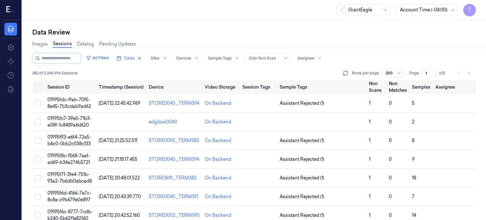
click at [271, 26] on div "Data Review Images Sessions Catalog Pending Updates All Filters Dates Sites Dev…" at bounding box center [254, 120] width 464 height 200
click at [135, 59] on span "Dates" at bounding box center [129, 58] width 11 height 6
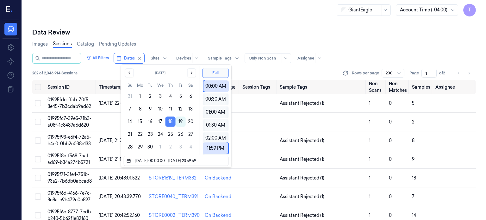
click at [172, 120] on button "18" at bounding box center [171, 122] width 10 height 10
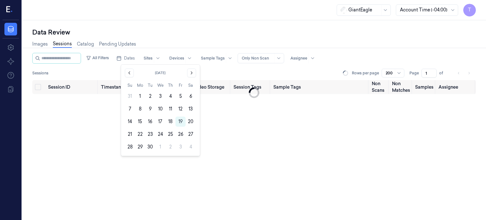
drag, startPoint x: 199, startPoint y: 30, endPoint x: 242, endPoint y: 56, distance: 49.7
click at [201, 30] on div "Data Review" at bounding box center [254, 32] width 444 height 9
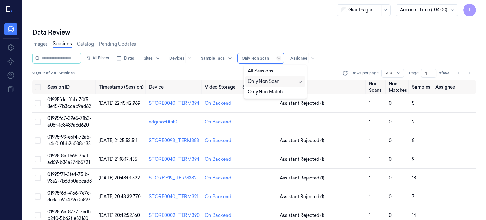
click at [281, 57] on icon at bounding box center [278, 58] width 5 height 5
click at [261, 80] on div "Only Non Scan" at bounding box center [264, 81] width 32 height 7
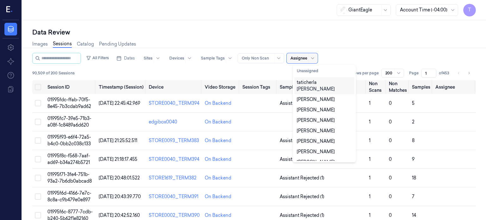
click at [307, 59] on div at bounding box center [299, 58] width 17 height 6
click at [305, 80] on div "taticherla [PERSON_NAME]" at bounding box center [324, 85] width 55 height 13
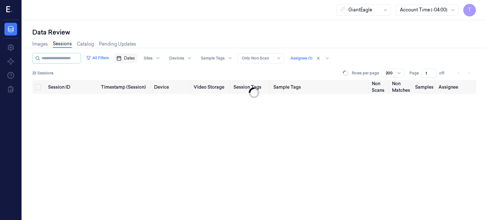
click at [135, 59] on span "Dates" at bounding box center [129, 58] width 11 height 6
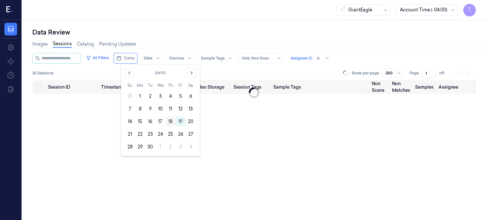
click at [168, 121] on button "18" at bounding box center [171, 122] width 10 height 10
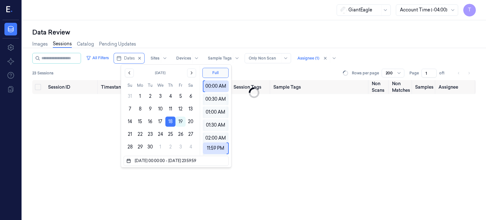
click at [276, 57] on div at bounding box center [265, 58] width 32 height 6
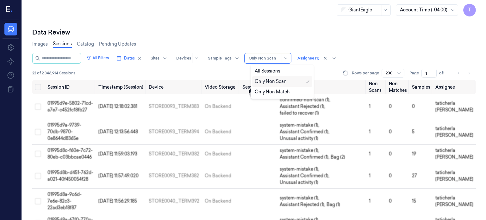
click at [289, 80] on div "Only Non Scan" at bounding box center [282, 81] width 55 height 7
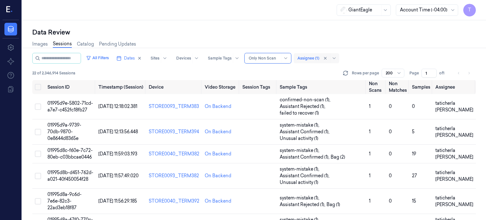
click at [319, 59] on div at bounding box center [309, 58] width 22 height 6
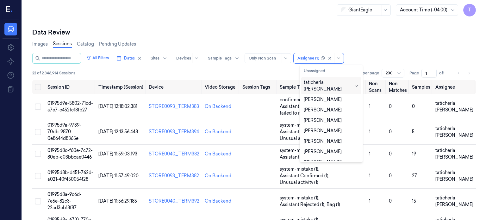
click at [320, 85] on div "taticherla [PERSON_NAME]" at bounding box center [328, 85] width 49 height 13
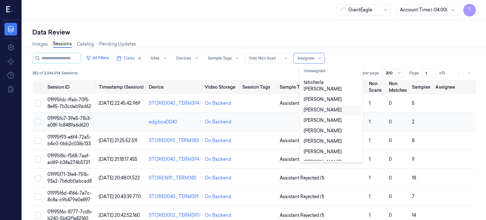
click at [457, 128] on td at bounding box center [454, 122] width 43 height 19
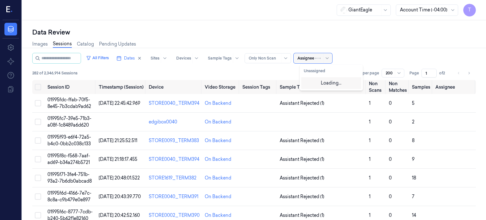
click at [308, 55] on div at bounding box center [306, 58] width 17 height 6
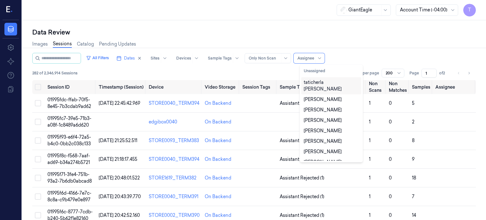
click at [324, 85] on div "taticherla [PERSON_NAME]" at bounding box center [331, 85] width 55 height 13
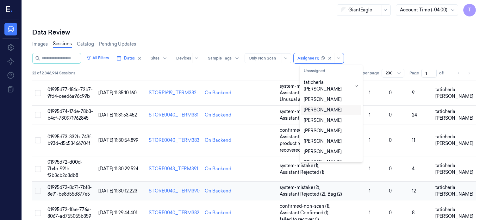
scroll to position [361, 0]
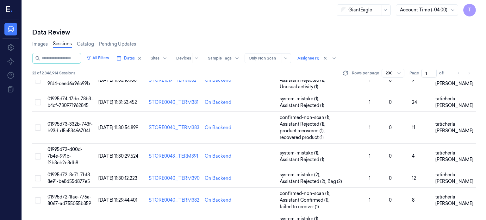
click at [383, 57] on div "All Filters Dates Sites Devices Sample Tags Alert Type Only Non Scan Assignee (…" at bounding box center [254, 58] width 444 height 11
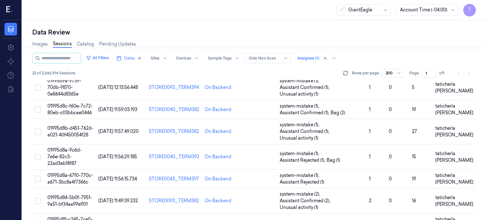
scroll to position [0, 0]
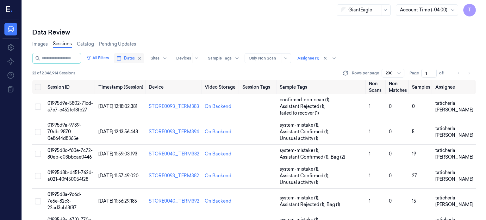
click at [135, 57] on span "Dates" at bounding box center [129, 58] width 11 height 6
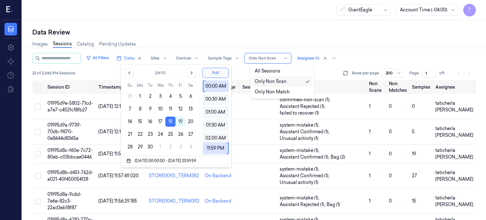
click at [277, 59] on div at bounding box center [265, 58] width 32 height 6
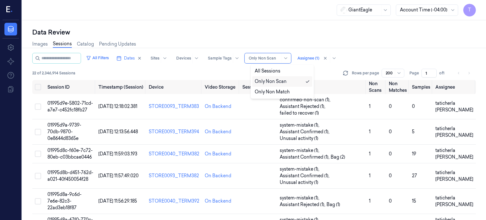
click at [270, 79] on div "Only Non Scan" at bounding box center [271, 81] width 32 height 7
click at [314, 58] on div at bounding box center [309, 58] width 22 height 6
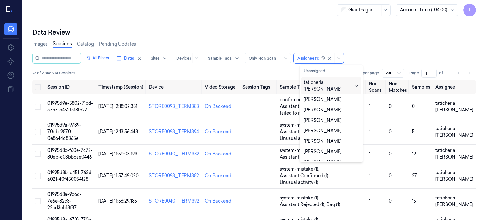
click at [332, 83] on div "taticherla [PERSON_NAME]" at bounding box center [328, 85] width 49 height 13
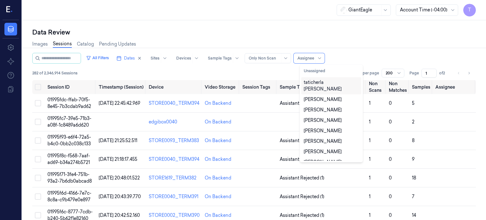
click at [332, 83] on div "taticherla [PERSON_NAME]" at bounding box center [331, 85] width 55 height 13
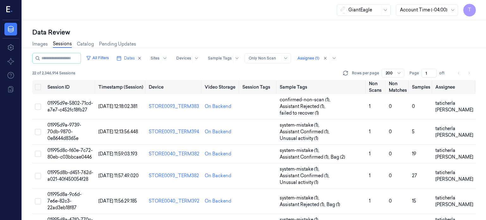
click at [372, 55] on div "All Filters Dates Sites Devices Sample Tags Alert Type Only Non Scan Assignee (…" at bounding box center [254, 58] width 444 height 11
click at [433, 72] on input "1" at bounding box center [429, 73] width 15 height 9
click at [427, 73] on input "1" at bounding box center [429, 73] width 15 height 9
click at [434, 72] on input "1" at bounding box center [429, 73] width 15 height 9
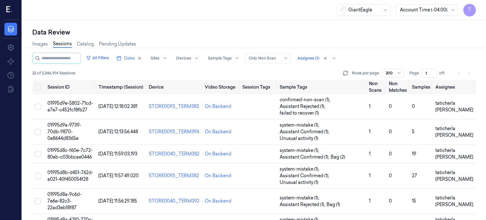
click at [434, 72] on input "1" at bounding box center [429, 73] width 15 height 9
click at [432, 74] on input "1" at bounding box center [429, 73] width 15 height 9
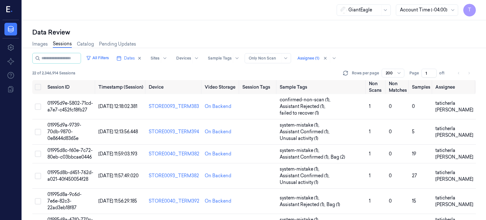
click at [432, 74] on input "1" at bounding box center [429, 73] width 15 height 9
click at [435, 73] on input "1" at bounding box center [429, 73] width 15 height 9
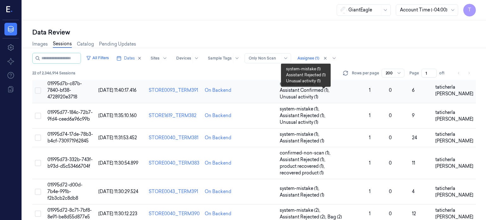
scroll to position [298, 0]
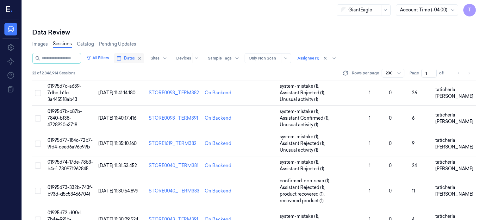
click at [135, 59] on span "Dates" at bounding box center [129, 58] width 11 height 6
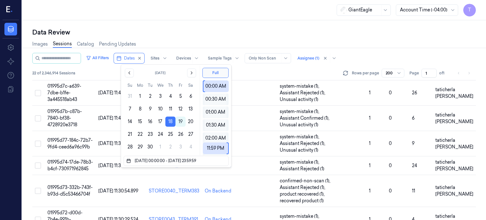
click at [272, 58] on div at bounding box center [265, 58] width 32 height 6
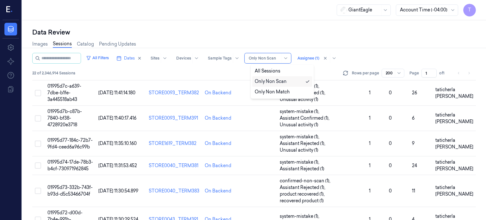
click at [271, 82] on div "Only Non Scan" at bounding box center [271, 81] width 32 height 7
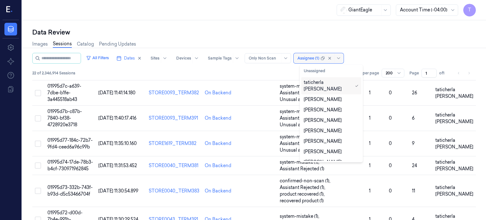
click at [319, 58] on div at bounding box center [309, 58] width 22 height 6
click at [316, 85] on div "taticherla [PERSON_NAME]" at bounding box center [328, 85] width 49 height 13
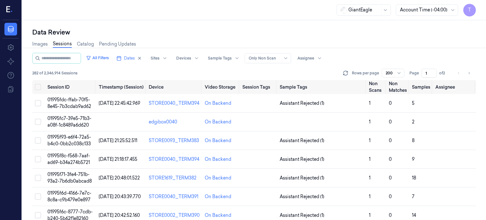
click at [60, 44] on link "Sessions" at bounding box center [62, 44] width 19 height 7
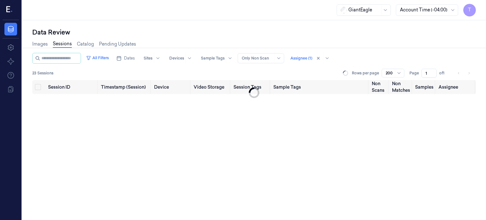
click at [66, 45] on link "Sessions" at bounding box center [62, 44] width 19 height 7
click at [135, 60] on span "Dates" at bounding box center [129, 58] width 11 height 6
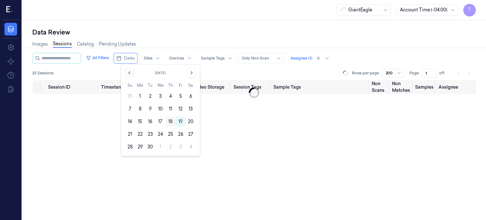
click at [172, 121] on button "18" at bounding box center [171, 122] width 10 height 10
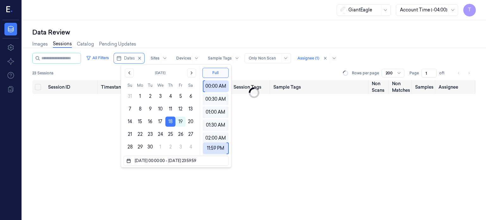
click at [199, 41] on div "Images Sessions Catalog Pending Updates" at bounding box center [254, 45] width 444 height 16
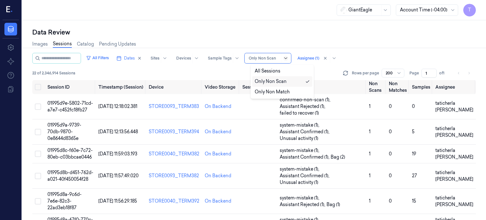
click at [288, 59] on icon at bounding box center [285, 58] width 5 height 5
click at [267, 82] on div "Only Non Scan" at bounding box center [271, 81] width 32 height 7
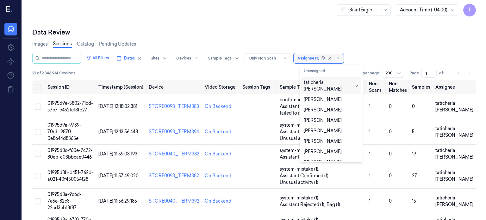
click at [319, 58] on div at bounding box center [309, 58] width 22 height 6
click at [316, 83] on div "taticherla [PERSON_NAME]" at bounding box center [328, 85] width 49 height 13
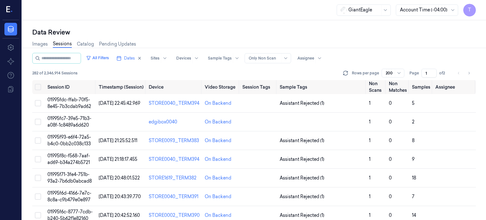
click at [227, 74] on div "282 of 2,346,914 Sessions Rows per page 200 Page 1 of 2" at bounding box center [254, 73] width 444 height 9
click at [135, 56] on span "Dates" at bounding box center [129, 58] width 11 height 6
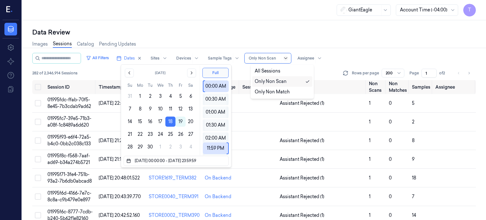
click at [288, 57] on icon at bounding box center [285, 58] width 5 height 5
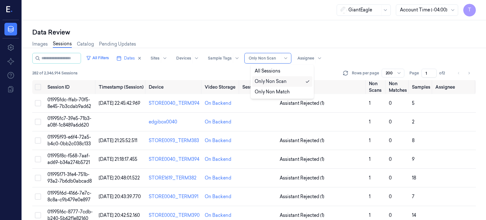
click at [273, 81] on div "Only Non Scan" at bounding box center [271, 81] width 32 height 7
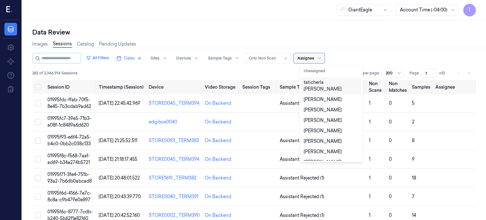
click at [313, 59] on div at bounding box center [306, 58] width 17 height 6
click at [326, 81] on div "taticherla [PERSON_NAME]" at bounding box center [331, 85] width 55 height 13
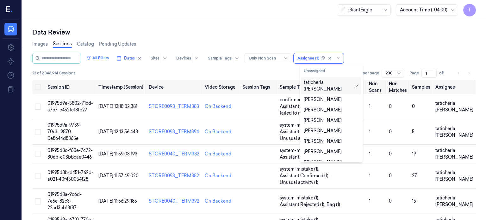
click at [327, 84] on div "taticherla [PERSON_NAME]" at bounding box center [328, 85] width 49 height 13
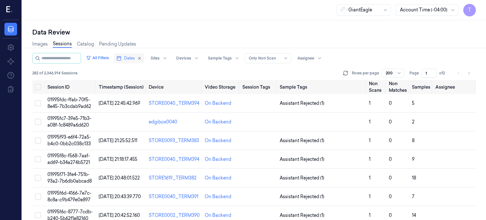
click at [135, 59] on span "Dates" at bounding box center [129, 58] width 11 height 6
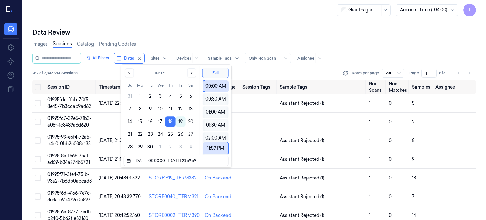
click at [157, 31] on div "Data Review" at bounding box center [254, 32] width 444 height 9
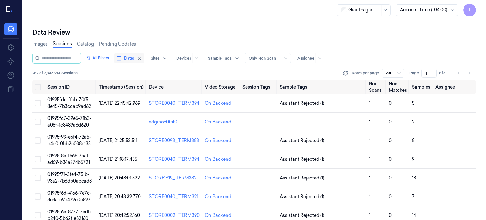
click at [135, 59] on span "Dates" at bounding box center [129, 58] width 11 height 6
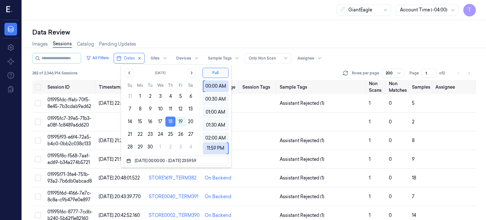
click at [171, 121] on button "18" at bounding box center [171, 122] width 10 height 10
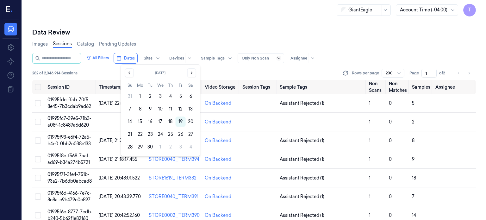
click at [281, 59] on icon at bounding box center [278, 58] width 5 height 5
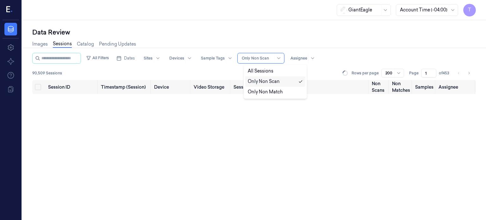
click at [275, 83] on div "Only Non Scan" at bounding box center [264, 81] width 32 height 7
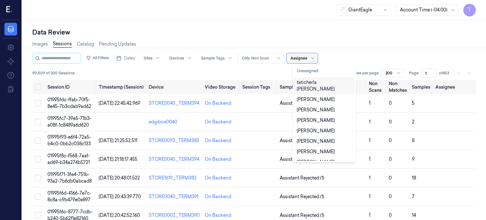
click at [307, 58] on div at bounding box center [299, 58] width 17 height 6
click at [313, 82] on div "taticherla [PERSON_NAME]" at bounding box center [324, 85] width 55 height 13
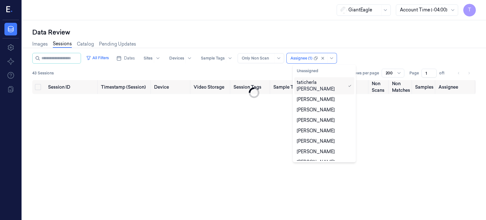
click at [333, 82] on div "taticherla [PERSON_NAME]" at bounding box center [321, 85] width 49 height 13
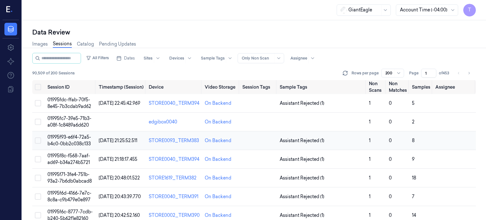
click at [437, 143] on td at bounding box center [454, 140] width 43 height 19
click at [62, 43] on link "Sessions" at bounding box center [62, 44] width 19 height 7
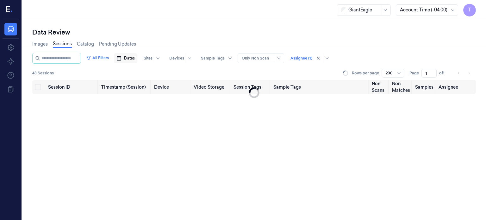
click at [135, 60] on span "Dates" at bounding box center [129, 58] width 11 height 6
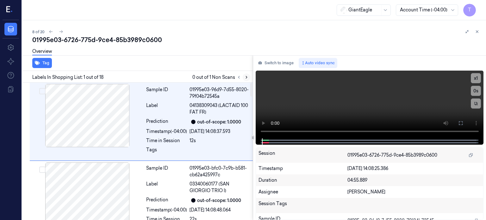
click at [244, 78] on button at bounding box center [247, 77] width 8 height 8
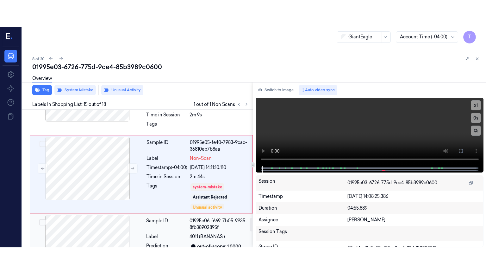
scroll to position [1067, 0]
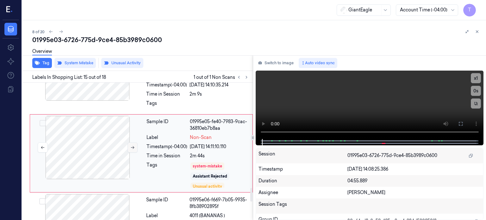
click at [132, 146] on icon at bounding box center [132, 147] width 4 height 4
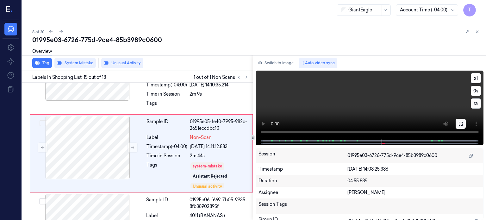
click at [460, 122] on icon at bounding box center [461, 123] width 5 height 5
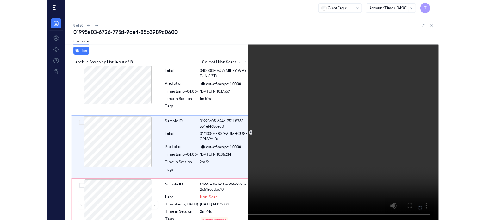
scroll to position [963, 0]
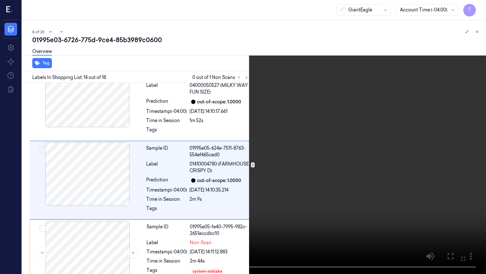
click at [0, 0] on icon at bounding box center [0, 0] width 0 height 0
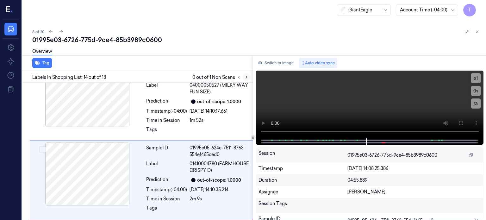
click at [246, 75] on icon at bounding box center [246, 77] width 4 height 4
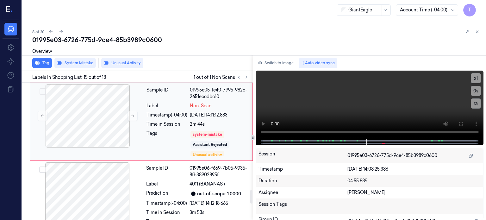
scroll to position [1067, 0]
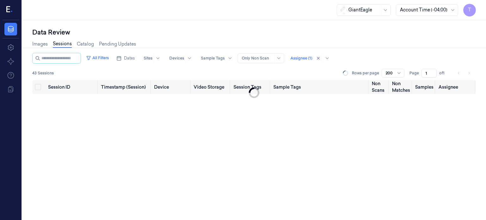
click at [66, 44] on link "Sessions" at bounding box center [62, 44] width 19 height 7
click at [135, 58] on span "Dates" at bounding box center [129, 58] width 11 height 6
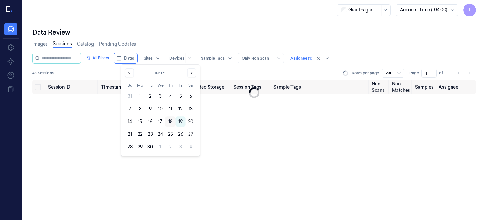
click at [171, 123] on button "18" at bounding box center [171, 122] width 10 height 10
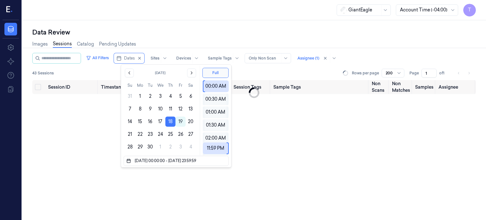
click at [281, 56] on div at bounding box center [265, 58] width 32 height 6
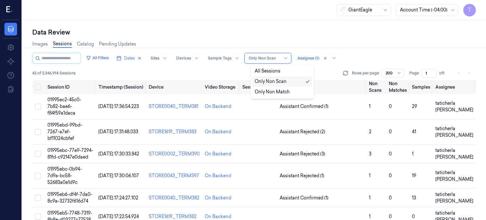
click at [271, 81] on div "Only Non Scan" at bounding box center [271, 81] width 32 height 7
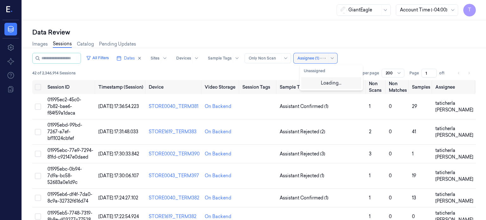
click at [326, 57] on div "Assignee (1)" at bounding box center [316, 58] width 44 height 10
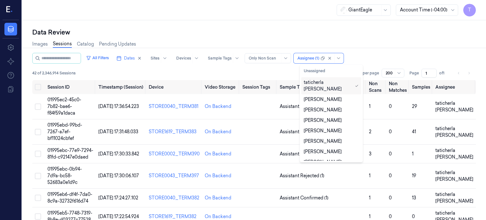
click at [335, 83] on div "taticherla [PERSON_NAME]" at bounding box center [328, 85] width 49 height 13
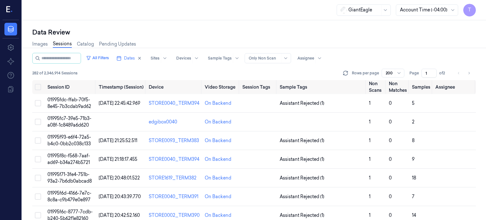
click at [300, 32] on div "Data Review" at bounding box center [254, 32] width 444 height 9
click at [133, 56] on span "Dates" at bounding box center [129, 58] width 11 height 6
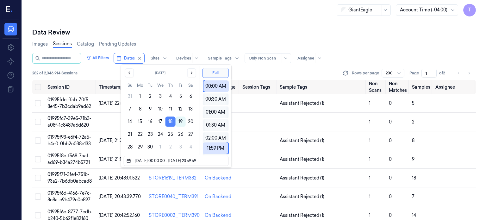
click at [171, 120] on button "18" at bounding box center [171, 122] width 10 height 10
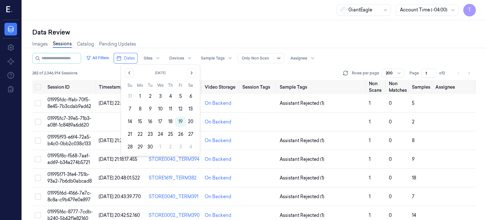
click at [281, 58] on icon at bounding box center [278, 58] width 5 height 5
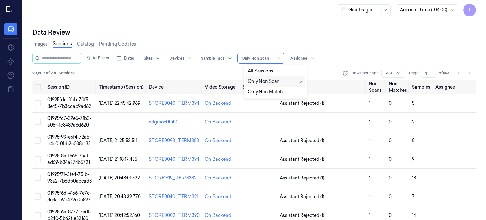
click at [276, 81] on div "Only Non Scan" at bounding box center [264, 81] width 32 height 7
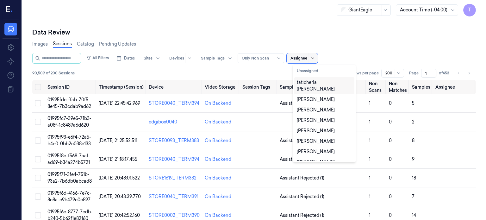
click at [315, 57] on icon at bounding box center [312, 58] width 5 height 5
click at [313, 83] on div "taticherla [PERSON_NAME]" at bounding box center [324, 85] width 55 height 13
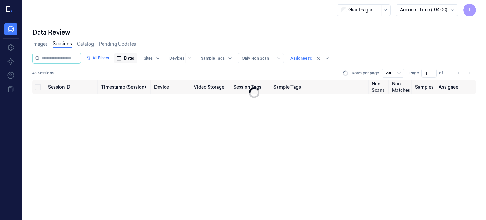
click at [135, 57] on span "Dates" at bounding box center [129, 58] width 11 height 6
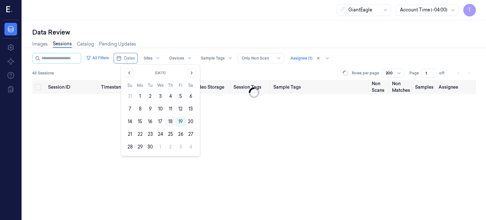
click at [170, 120] on button "18" at bounding box center [171, 122] width 10 height 10
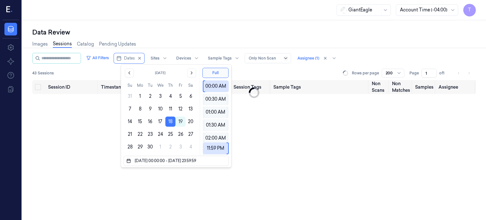
click at [288, 58] on icon at bounding box center [285, 58] width 5 height 5
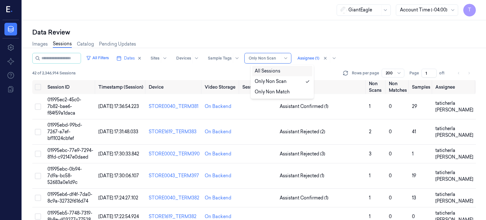
click at [199, 40] on div "Images Sessions Catalog Pending Updates" at bounding box center [254, 45] width 444 height 16
click at [65, 101] on span "01995ec2-45c0-7b82-bae6-f84f59a1daca" at bounding box center [64, 106] width 34 height 19
click at [68, 102] on td "01995ec2-45c0-7b82-bae6-f84f59a1daca" at bounding box center [70, 106] width 51 height 25
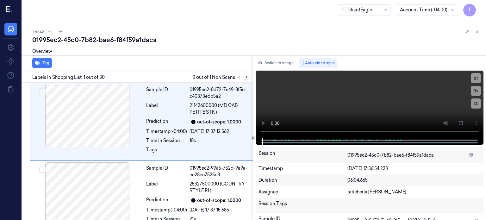
click at [246, 74] on button at bounding box center [247, 77] width 8 height 8
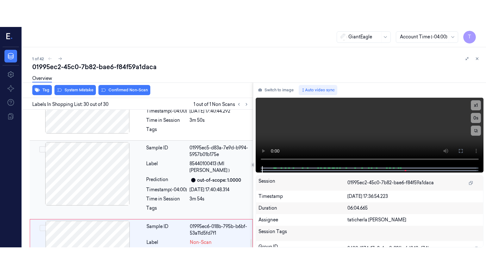
scroll to position [2178, 0]
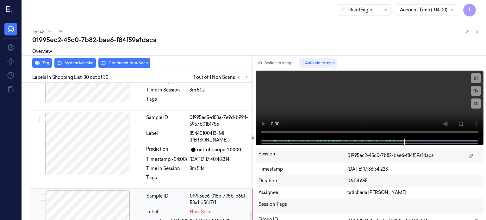
click at [116, 190] on div at bounding box center [87, 221] width 113 height 63
click at [105, 190] on div at bounding box center [87, 221] width 113 height 63
click at [459, 124] on icon at bounding box center [461, 123] width 5 height 5
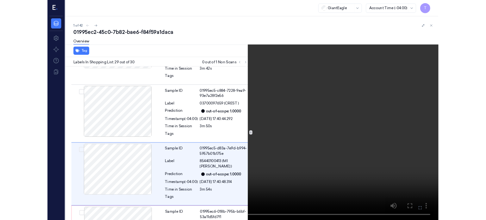
scroll to position [2112, 0]
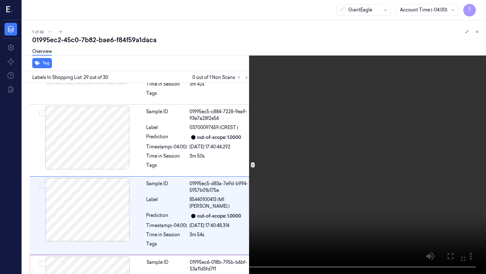
click at [0, 0] on icon at bounding box center [0, 0] width 0 height 0
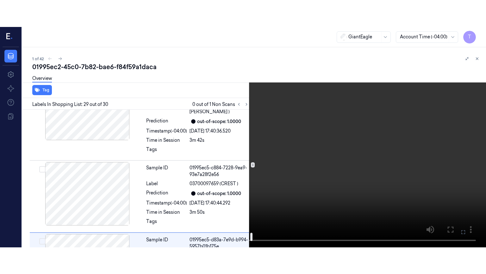
scroll to position [2019, 0]
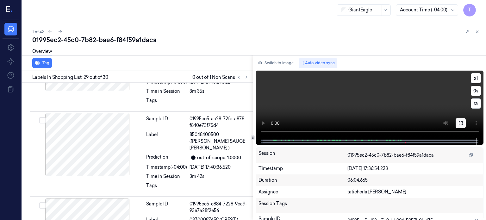
click at [462, 123] on icon at bounding box center [461, 123] width 5 height 5
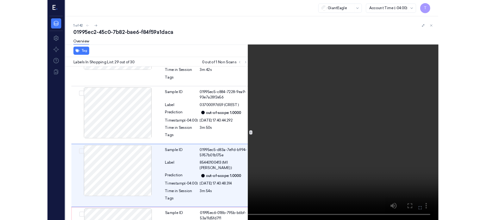
scroll to position [2112, 0]
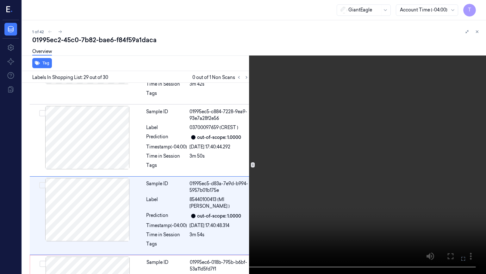
drag, startPoint x: 464, startPoint y: 260, endPoint x: 437, endPoint y: 207, distance: 59.2
click at [0, 0] on icon at bounding box center [0, 0] width 0 height 0
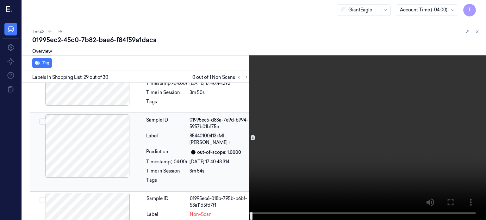
scroll to position [2178, 0]
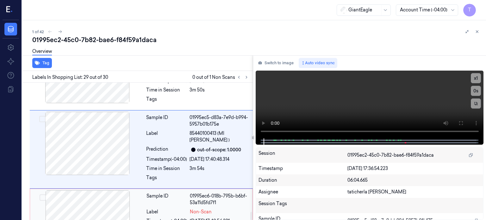
click at [84, 190] on div at bounding box center [87, 221] width 113 height 63
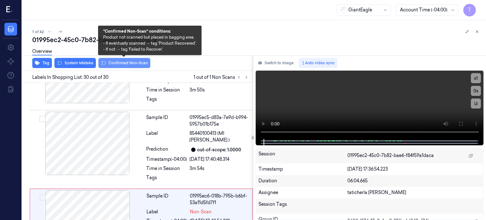
click at [120, 63] on button "Confirmed Non-Scan" at bounding box center [124, 63] width 52 height 10
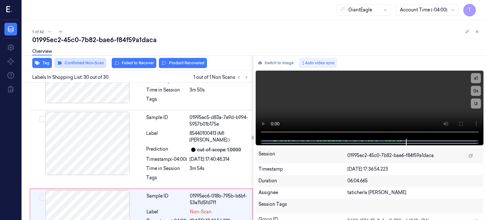
scroll to position [2181, 0]
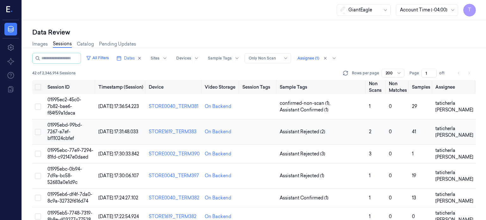
click at [61, 125] on span "01995ebd-99bd-7267-a7ef-bf11024cbfef" at bounding box center [64, 131] width 35 height 19
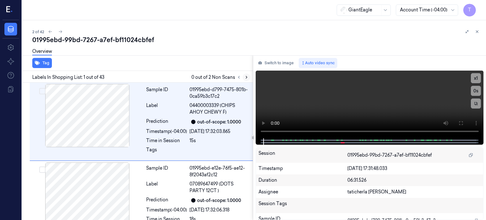
click at [245, 77] on icon at bounding box center [246, 77] width 4 height 4
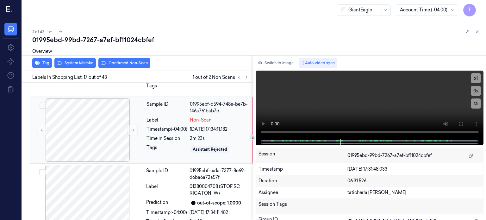
scroll to position [1250, 0]
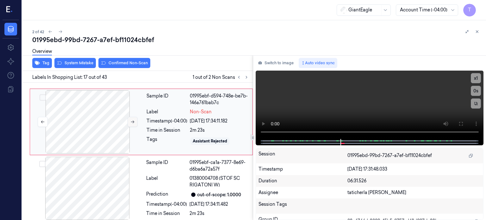
click at [130, 120] on icon at bounding box center [132, 122] width 4 height 4
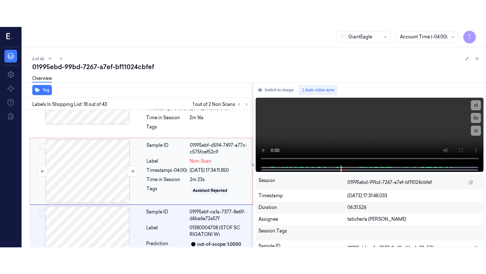
scroll to position [1227, 0]
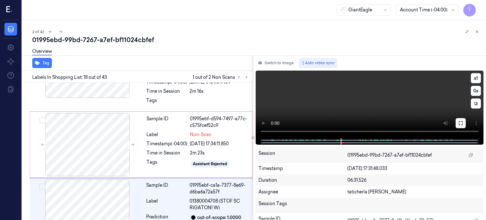
click at [460, 123] on icon at bounding box center [461, 123] width 5 height 5
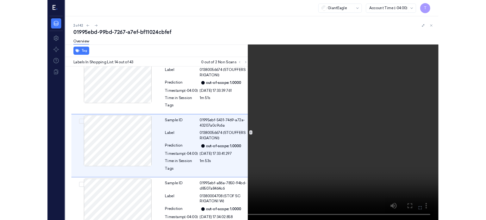
scroll to position [963, 0]
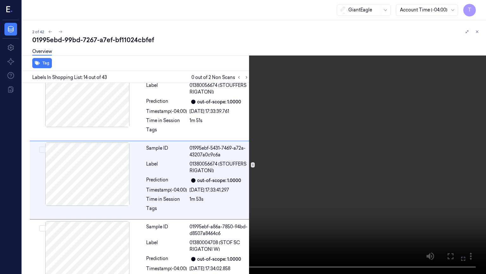
click at [0, 0] on icon at bounding box center [0, 0] width 0 height 0
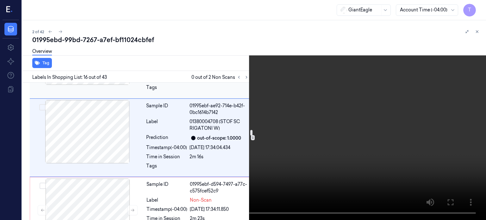
scroll to position [1146, 0]
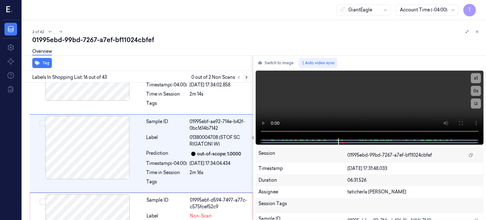
click at [245, 76] on icon at bounding box center [246, 77] width 4 height 4
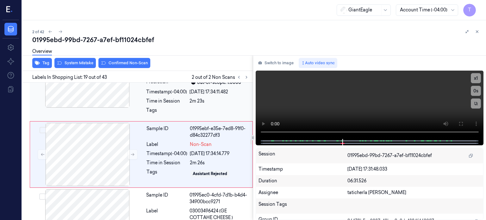
scroll to position [1363, 0]
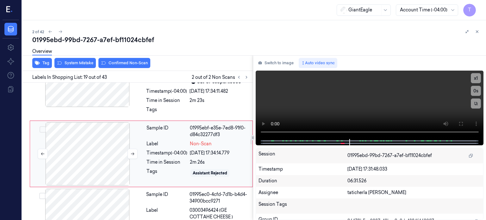
click at [113, 142] on div at bounding box center [87, 153] width 113 height 63
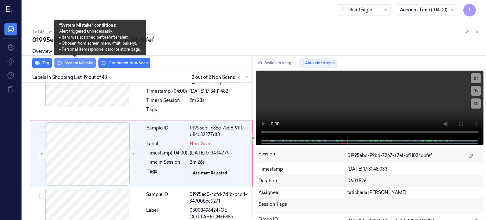
click at [81, 63] on button "System Mistake" at bounding box center [74, 63] width 41 height 10
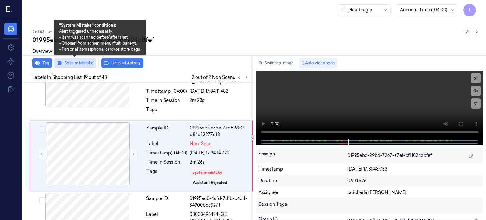
scroll to position [1365, 0]
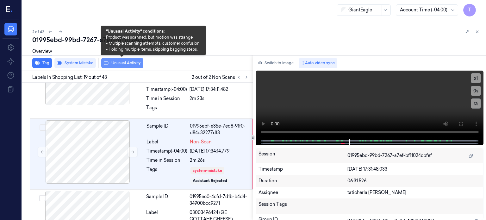
click at [117, 62] on button "Unusual Activity" at bounding box center [122, 63] width 42 height 10
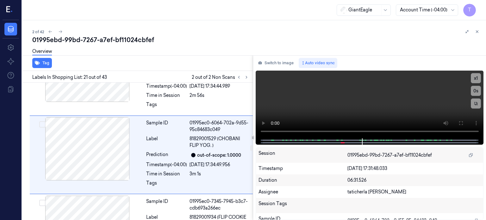
scroll to position [1526, 0]
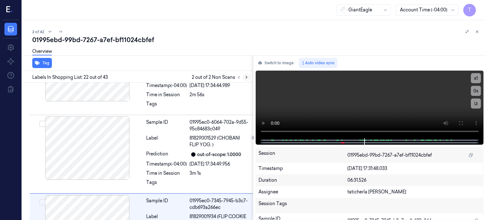
click at [245, 76] on icon at bounding box center [246, 77] width 4 height 4
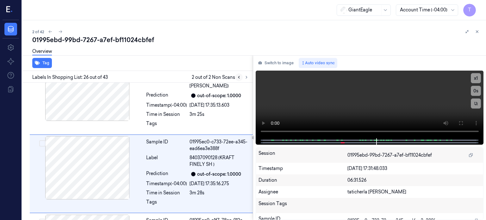
scroll to position [1918, 0]
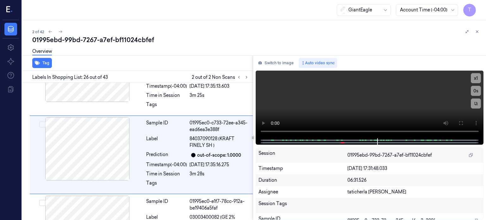
click at [243, 73] on div at bounding box center [242, 77] width 15 height 8
click at [239, 77] on icon at bounding box center [239, 77] width 4 height 4
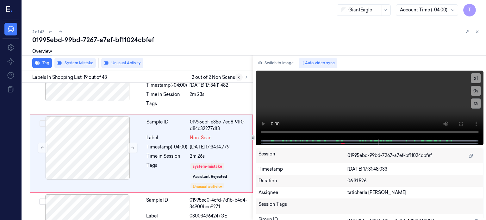
click at [238, 78] on icon at bounding box center [239, 77] width 4 height 4
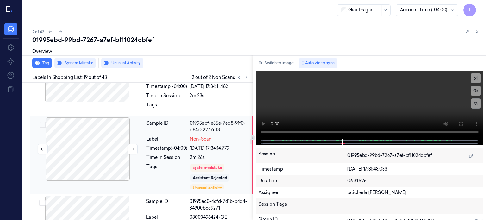
scroll to position [1369, 0]
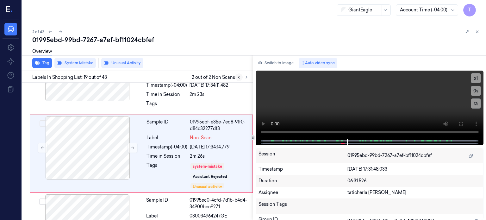
click at [238, 76] on icon at bounding box center [239, 77] width 4 height 4
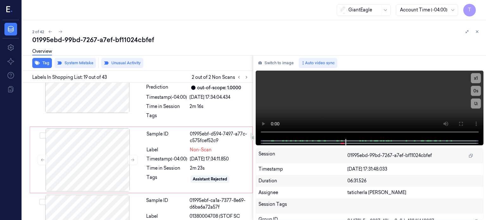
scroll to position [1211, 0]
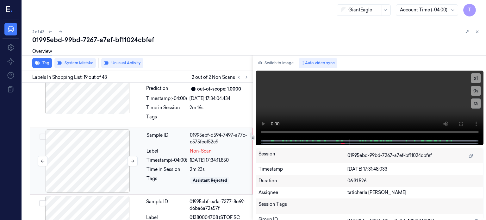
click at [107, 152] on div at bounding box center [87, 161] width 113 height 63
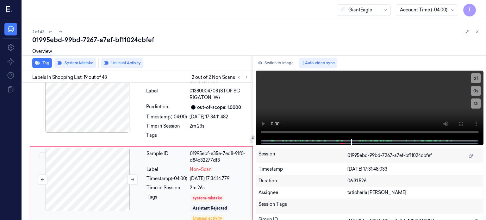
click at [103, 173] on div at bounding box center [87, 179] width 113 height 63
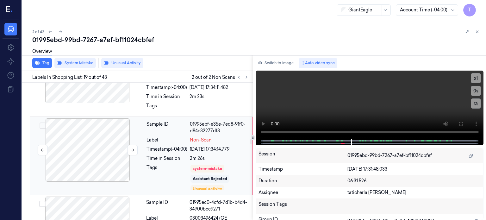
scroll to position [1369, 0]
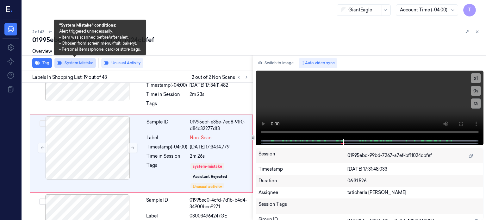
click at [85, 62] on button "System Mistake" at bounding box center [74, 63] width 41 height 10
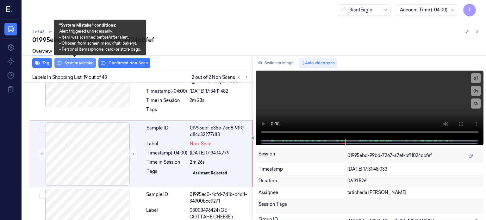
click at [85, 62] on button "System Mistake" at bounding box center [74, 63] width 41 height 10
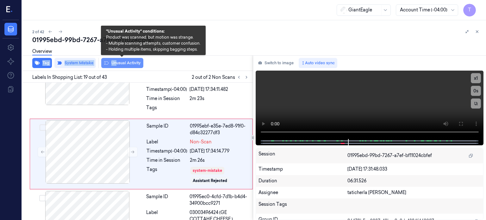
click at [117, 60] on div "01995ebd-99bd-7267-a7ef-bf11024cbfef Overview Tag System Mistake Unusual Activi…" at bounding box center [256, 127] width 449 height 185
click at [131, 63] on button "Unusual Activity" at bounding box center [122, 63] width 42 height 10
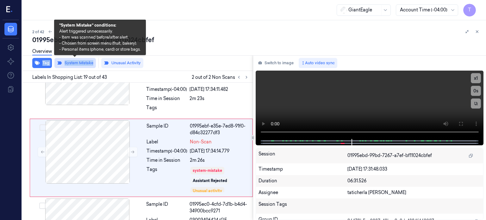
scroll to position [1369, 0]
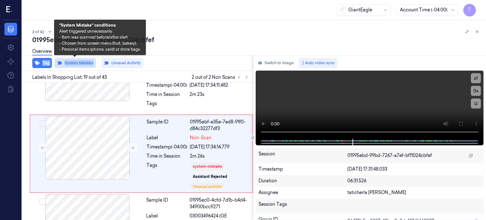
click at [79, 63] on button "System Mistake" at bounding box center [74, 63] width 41 height 10
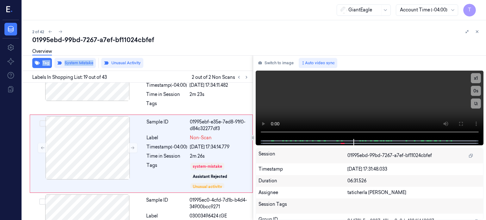
scroll to position [1363, 0]
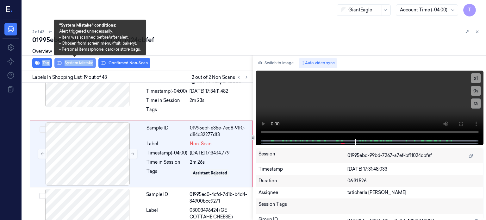
click at [82, 62] on button "System Mistake" at bounding box center [74, 63] width 41 height 10
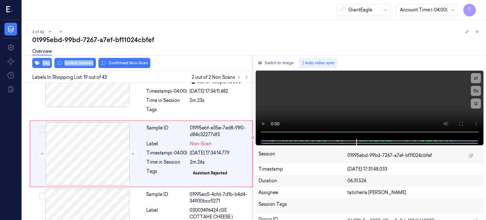
click at [177, 47] on div "Overview" at bounding box center [256, 52] width 449 height 16
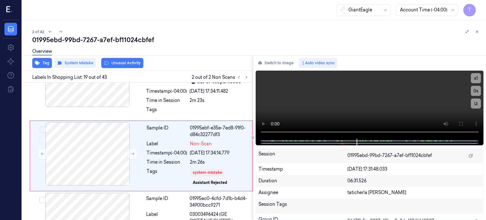
scroll to position [1365, 0]
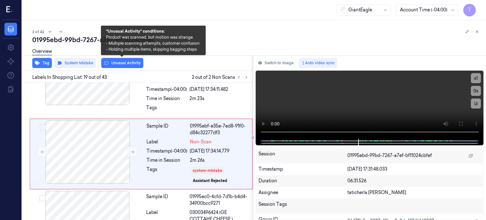
drag, startPoint x: 113, startPoint y: 62, endPoint x: 113, endPoint y: 71, distance: 9.2
click at [114, 66] on button "Unusual Activity" at bounding box center [122, 63] width 42 height 10
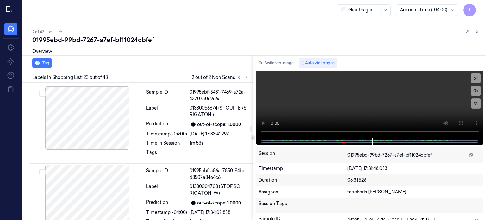
scroll to position [1017, 0]
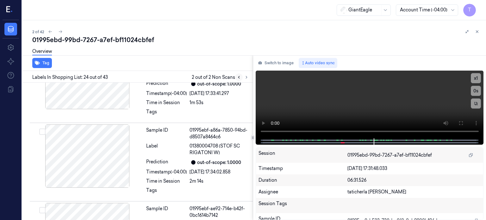
click at [238, 78] on icon at bounding box center [239, 77] width 4 height 4
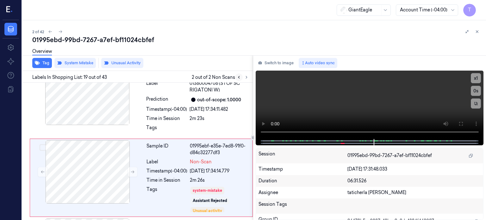
scroll to position [1369, 0]
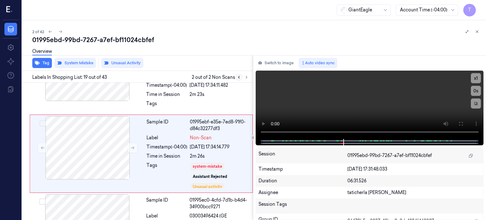
click at [238, 78] on icon at bounding box center [239, 77] width 4 height 4
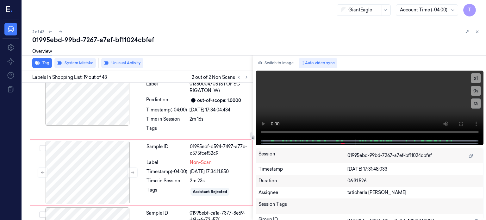
scroll to position [1211, 0]
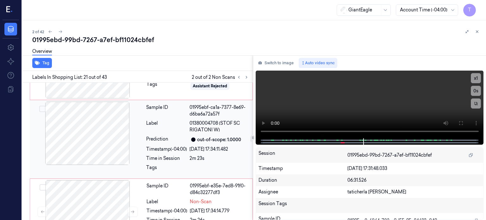
scroll to position [1304, 0]
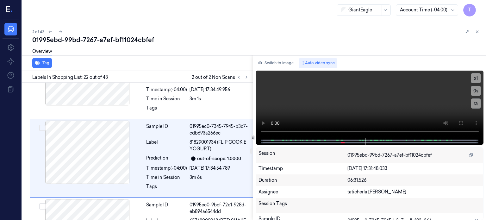
click at [105, 144] on div "Sample ID 01995ebd-d799-7475-801b-0ca59b3c17c2 Label 04400003339 (CHIPS AHOY CH…" at bounding box center [136, 173] width 233 height 3380
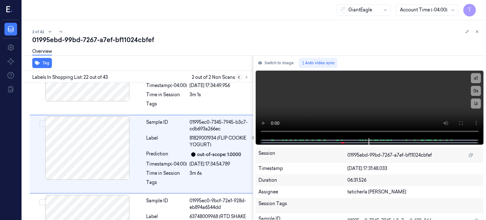
click at [238, 78] on icon at bounding box center [239, 77] width 4 height 4
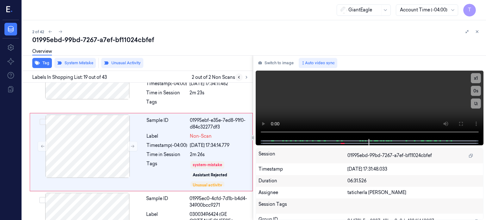
scroll to position [1369, 0]
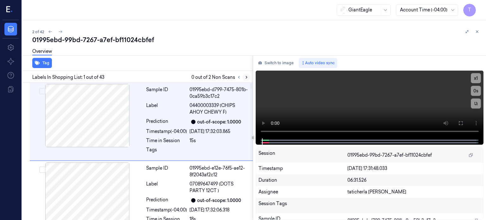
click at [246, 77] on icon at bounding box center [246, 77] width 4 height 4
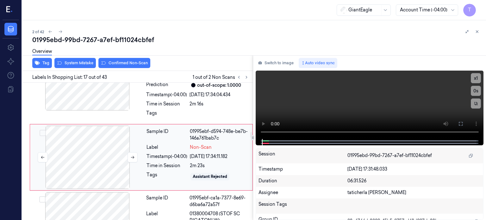
scroll to position [1218, 0]
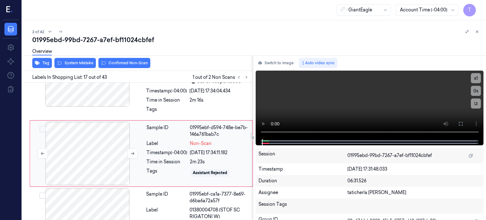
click at [98, 150] on div at bounding box center [87, 153] width 113 height 63
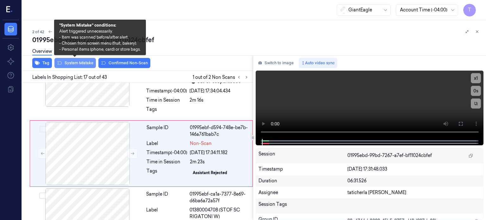
click at [84, 65] on button "System Mistake" at bounding box center [74, 63] width 41 height 10
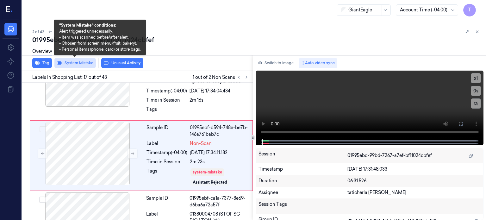
scroll to position [1220, 0]
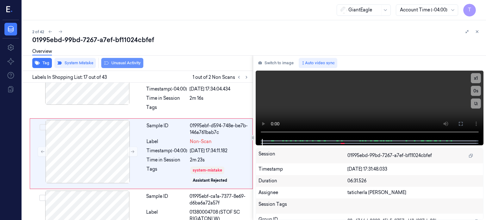
click at [124, 63] on button "Unusual Activity" at bounding box center [122, 63] width 42 height 10
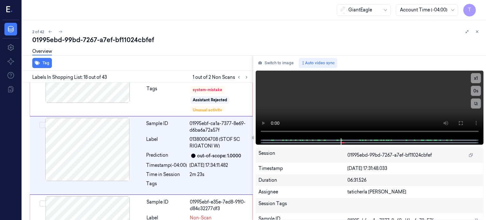
scroll to position [1302, 0]
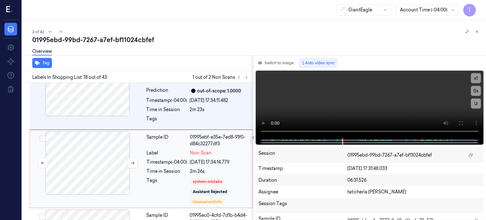
click at [101, 156] on div at bounding box center [87, 162] width 113 height 63
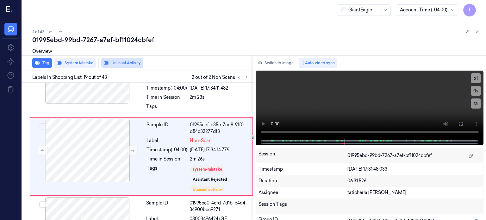
scroll to position [1381, 0]
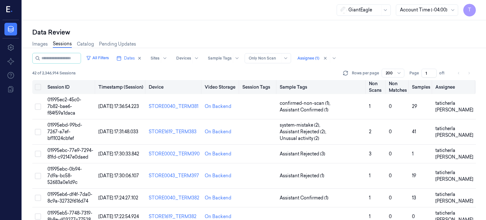
scroll to position [32, 0]
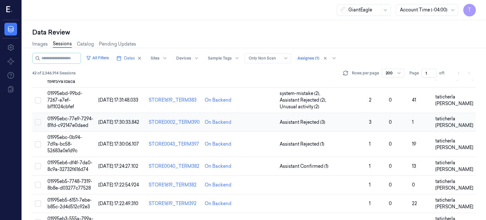
click at [74, 116] on span "01995ebc-77e9-7294-81fd-c92147e0daed" at bounding box center [70, 122] width 46 height 12
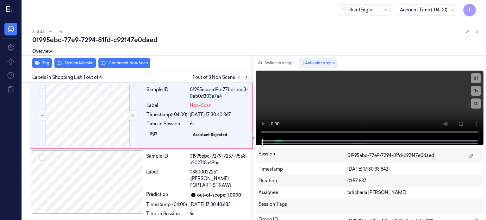
click at [247, 76] on icon at bounding box center [246, 77] width 4 height 4
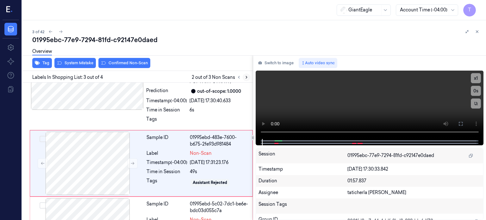
scroll to position [109, 0]
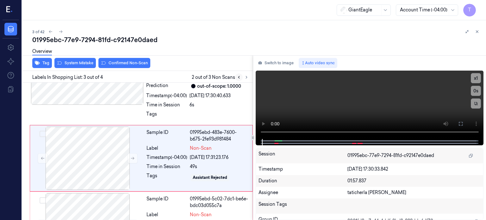
click at [237, 76] on icon at bounding box center [239, 77] width 4 height 4
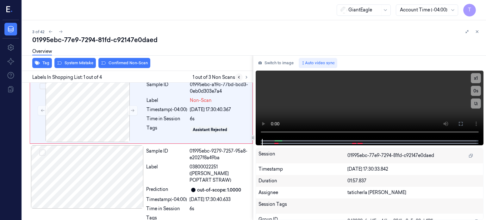
scroll to position [0, 0]
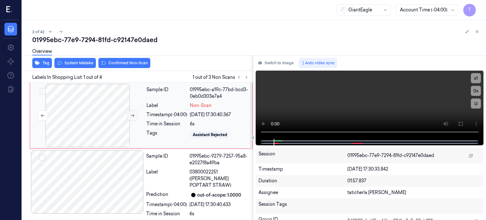
click at [132, 112] on button at bounding box center [133, 116] width 10 height 10
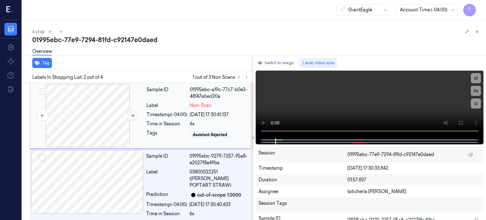
click at [132, 112] on button at bounding box center [133, 116] width 10 height 10
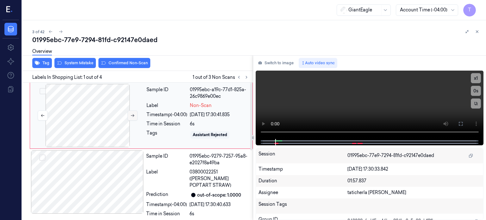
click at [132, 112] on button at bounding box center [133, 116] width 10 height 10
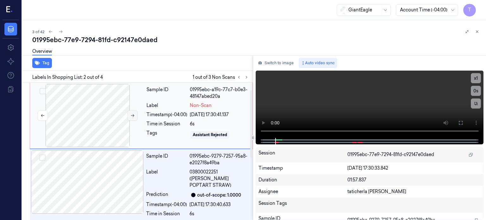
scroll to position [36, 0]
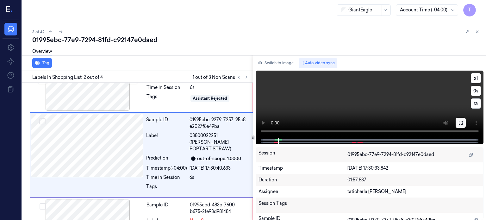
click at [463, 124] on icon at bounding box center [461, 123] width 4 height 4
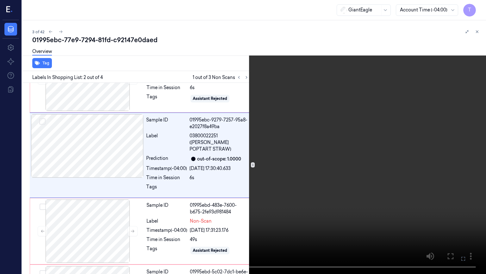
click at [0, 0] on icon at bounding box center [0, 0] width 0 height 0
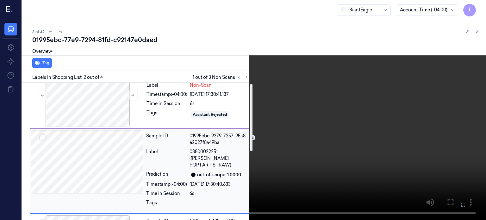
scroll to position [0, 0]
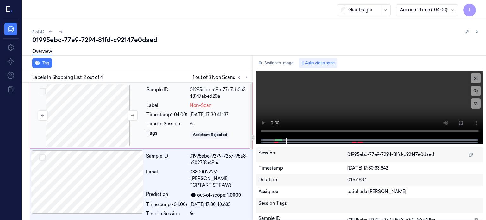
click at [104, 116] on div at bounding box center [87, 115] width 113 height 63
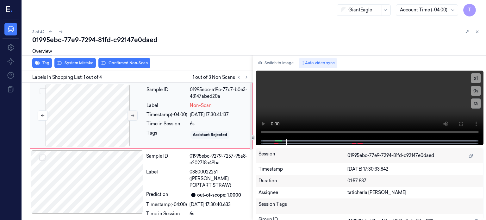
click at [130, 117] on button at bounding box center [133, 116] width 10 height 10
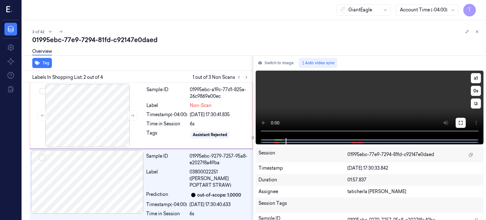
click at [462, 123] on icon at bounding box center [461, 122] width 5 height 5
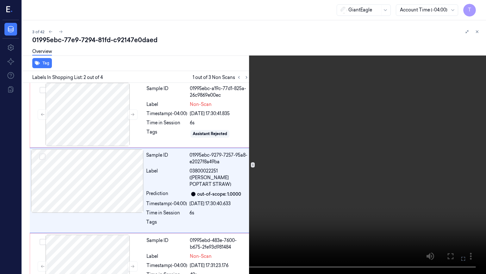
scroll to position [9, 0]
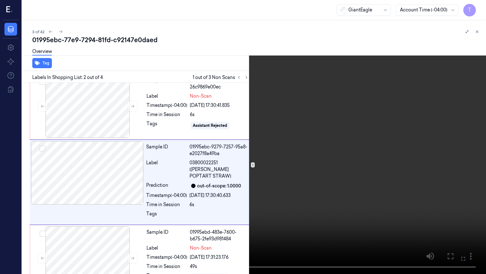
click at [0, 0] on icon at bounding box center [0, 0] width 0 height 0
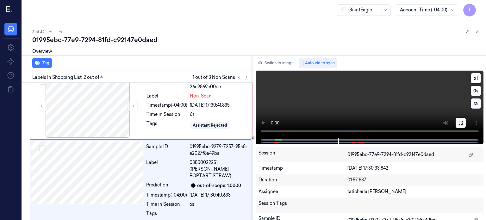
click at [461, 124] on icon at bounding box center [461, 122] width 5 height 5
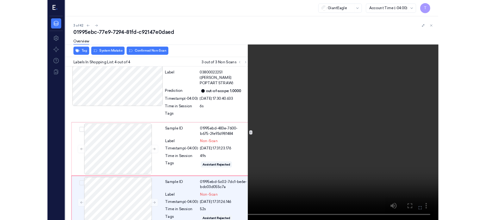
scroll to position [88, 0]
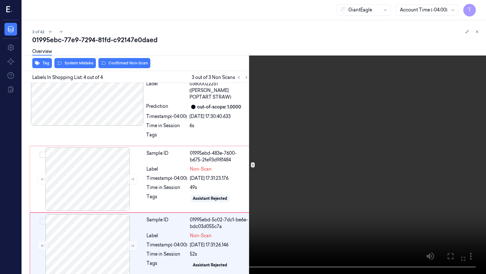
click at [0, 0] on icon at bounding box center [0, 0] width 0 height 0
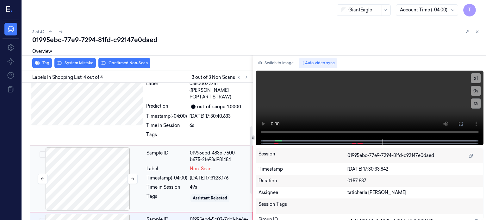
click at [95, 166] on div at bounding box center [87, 178] width 113 height 63
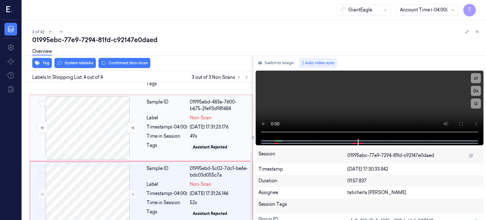
scroll to position [142, 0]
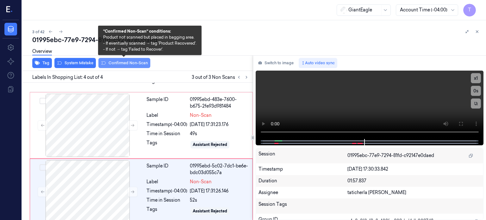
click at [115, 63] on button "Confirmed Non-Scan" at bounding box center [124, 63] width 52 height 10
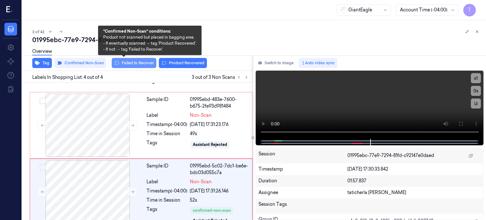
scroll to position [146, 0]
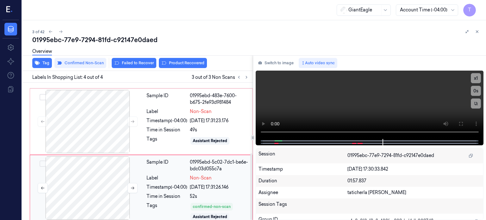
click at [92, 159] on div at bounding box center [87, 187] width 113 height 63
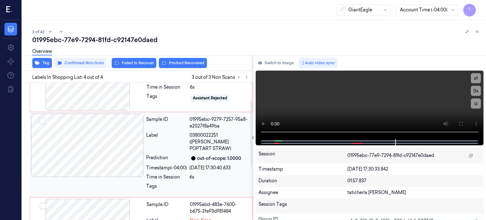
scroll to position [0, 0]
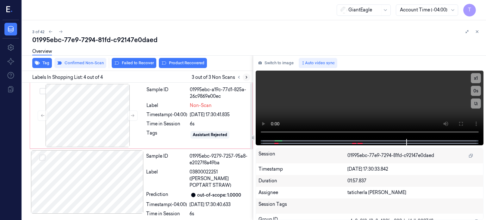
click at [245, 77] on icon at bounding box center [246, 77] width 4 height 4
click at [238, 77] on icon at bounding box center [238, 77] width 1 height 2
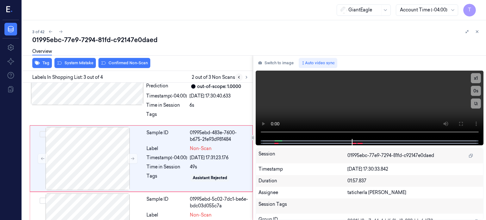
click at [238, 77] on icon at bounding box center [238, 77] width 1 height 2
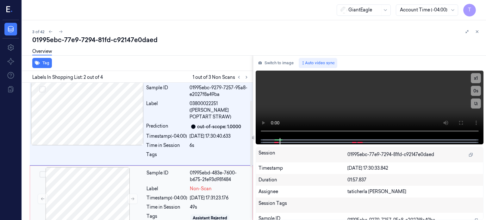
scroll to position [100, 0]
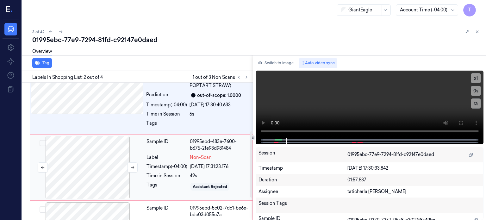
click at [93, 145] on div at bounding box center [87, 167] width 113 height 63
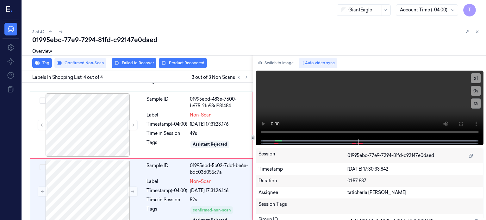
scroll to position [146, 0]
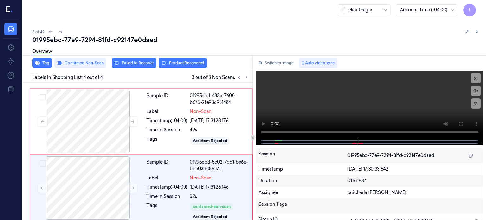
click at [123, 60] on div "Overview" at bounding box center [256, 52] width 449 height 16
click at [246, 76] on icon at bounding box center [246, 77] width 4 height 4
click at [238, 76] on icon at bounding box center [239, 77] width 4 height 4
click at [111, 118] on div at bounding box center [87, 121] width 113 height 63
click at [237, 76] on icon at bounding box center [239, 77] width 4 height 4
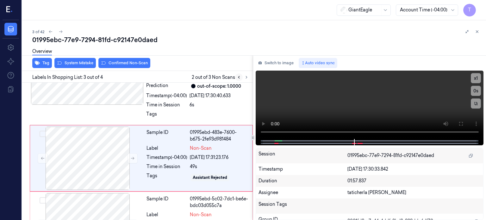
click at [237, 77] on icon at bounding box center [239, 77] width 4 height 4
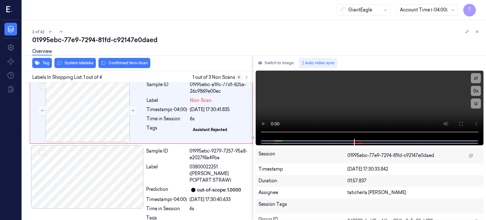
scroll to position [0, 0]
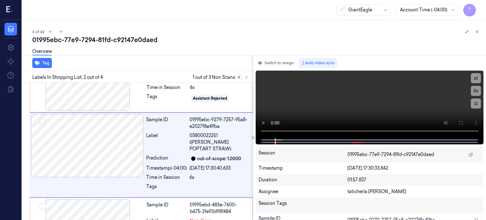
click at [237, 77] on icon at bounding box center [239, 77] width 4 height 4
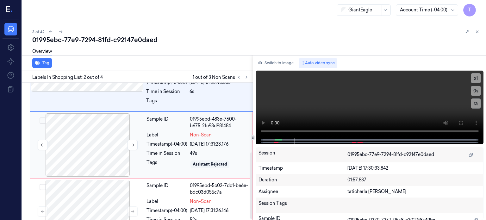
scroll to position [146, 0]
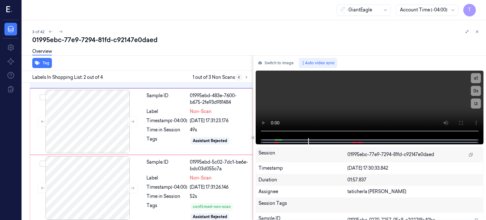
click at [240, 77] on icon at bounding box center [239, 77] width 4 height 4
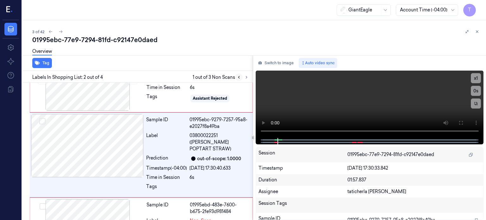
click at [239, 77] on icon at bounding box center [239, 77] width 4 height 4
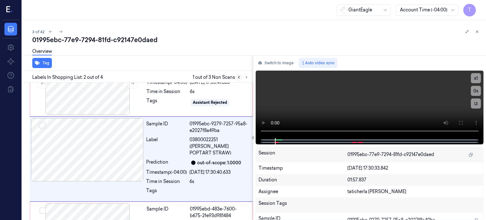
click at [239, 77] on icon at bounding box center [239, 77] width 4 height 4
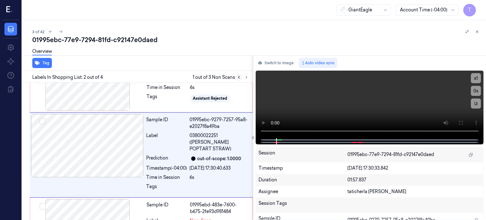
click at [239, 77] on icon at bounding box center [239, 77] width 4 height 4
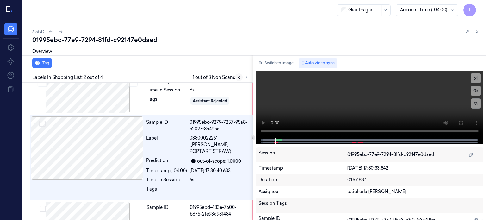
scroll to position [36, 0]
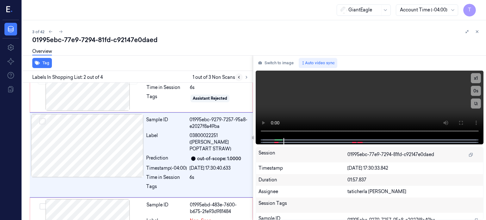
click at [239, 77] on icon at bounding box center [239, 77] width 4 height 4
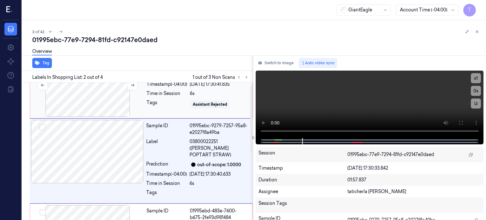
scroll to position [0, 0]
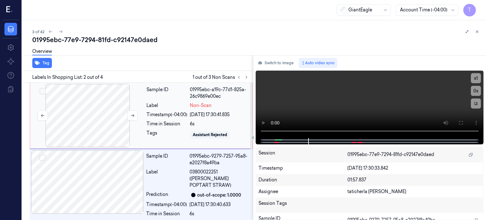
click at [92, 113] on div at bounding box center [87, 115] width 113 height 63
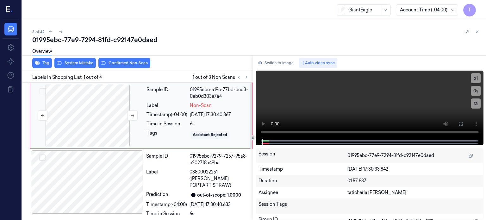
click at [110, 111] on div at bounding box center [87, 115] width 113 height 63
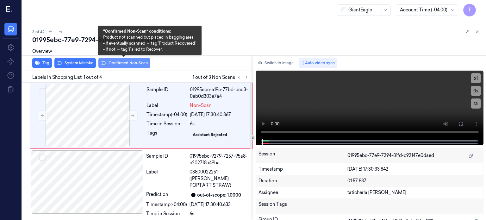
click at [128, 63] on button "Confirmed Non-Scan" at bounding box center [124, 63] width 52 height 10
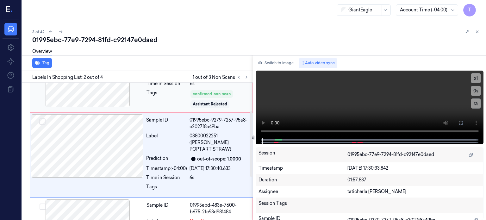
scroll to position [104, 0]
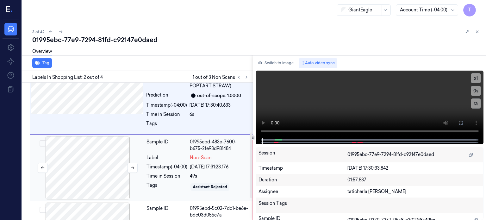
click at [107, 162] on div at bounding box center [87, 167] width 113 height 63
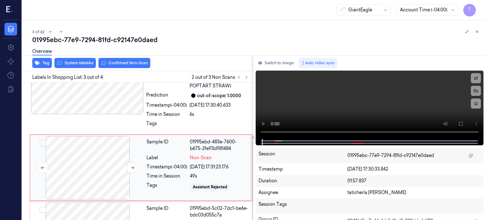
scroll to position [113, 0]
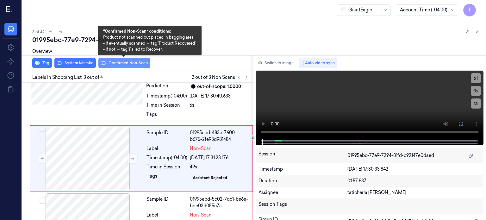
click at [122, 61] on button "Confirmed Non-Scan" at bounding box center [124, 63] width 52 height 10
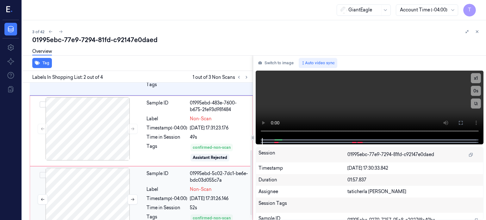
scroll to position [153, 0]
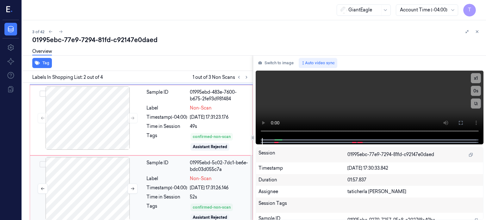
click at [97, 175] on div at bounding box center [87, 188] width 113 height 63
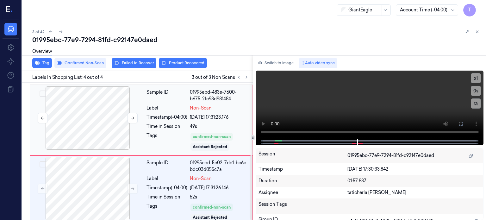
click at [106, 115] on div at bounding box center [87, 117] width 113 height 63
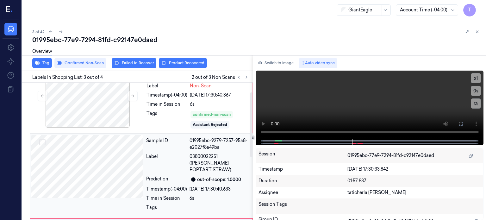
scroll to position [0, 0]
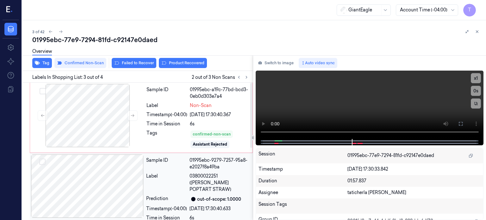
click at [105, 120] on div at bounding box center [87, 115] width 113 height 63
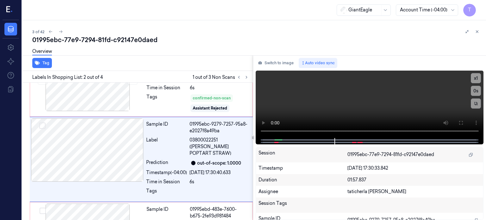
scroll to position [40, 0]
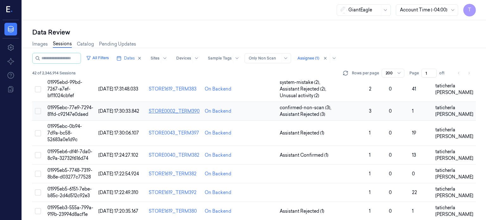
scroll to position [32, 0]
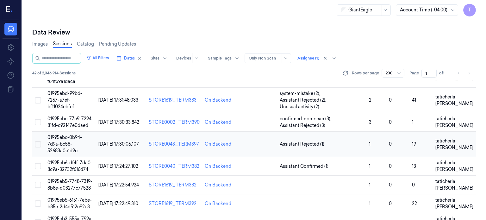
click at [67, 139] on span "01995ebc-0b94-7d9a-bc58-52683a0e1d9c" at bounding box center [64, 144] width 35 height 19
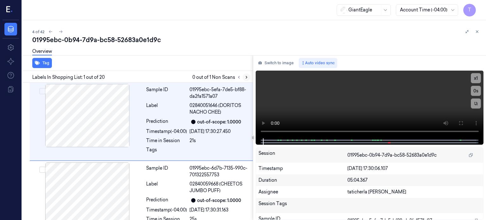
click at [246, 76] on icon at bounding box center [246, 77] width 4 height 4
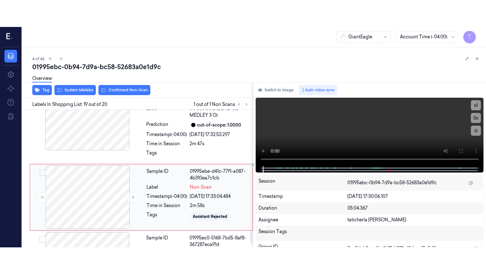
scroll to position [1369, 0]
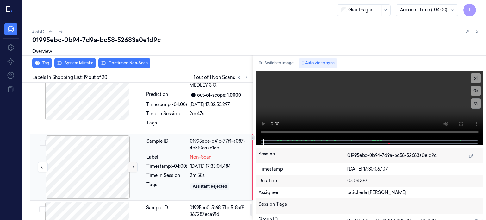
click at [132, 162] on button at bounding box center [133, 167] width 10 height 10
click at [132, 165] on icon at bounding box center [132, 167] width 4 height 4
click at [131, 162] on button at bounding box center [133, 167] width 10 height 10
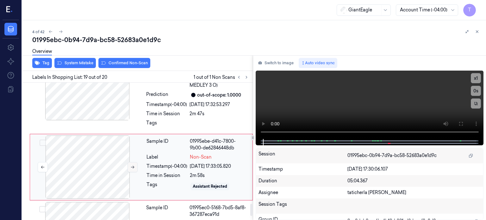
click at [131, 165] on icon at bounding box center [132, 167] width 4 height 4
drag, startPoint x: 462, startPoint y: 123, endPoint x: 458, endPoint y: 165, distance: 42.3
click at [462, 123] on icon at bounding box center [461, 123] width 5 height 5
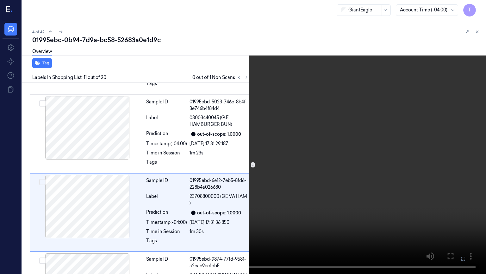
scroll to position [727, 0]
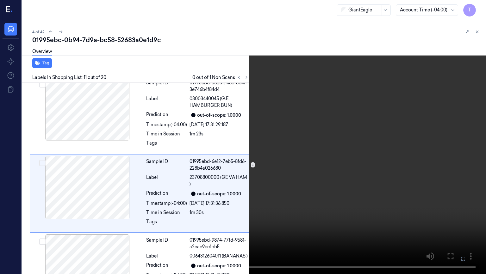
click at [11, 220] on video at bounding box center [243, 137] width 486 height 274
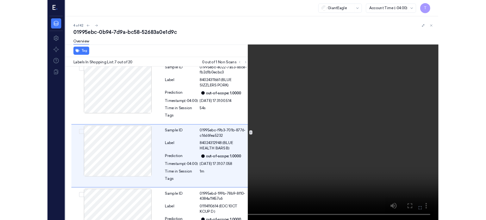
scroll to position [414, 0]
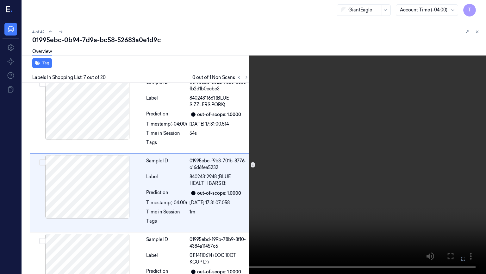
click at [0, 0] on icon at bounding box center [0, 0] width 0 height 0
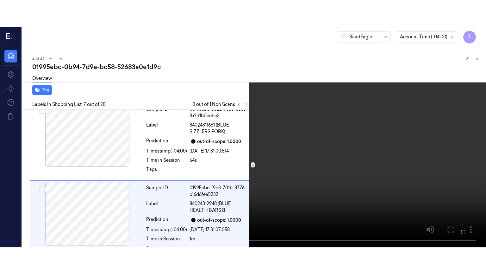
scroll to position [440, 0]
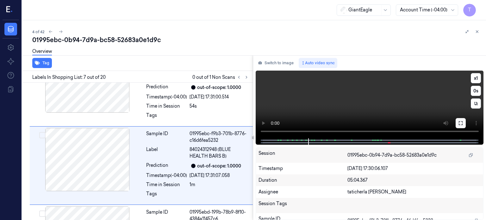
click at [463, 123] on icon at bounding box center [461, 123] width 5 height 5
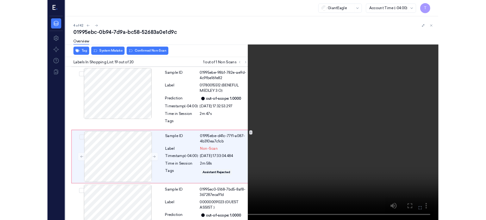
scroll to position [1342, 0]
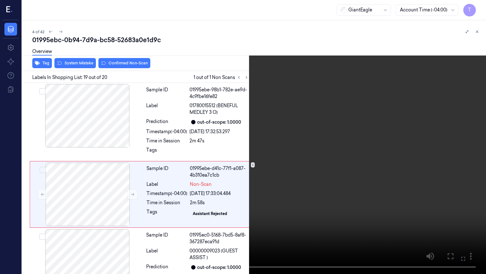
click at [0, 0] on icon at bounding box center [0, 0] width 0 height 0
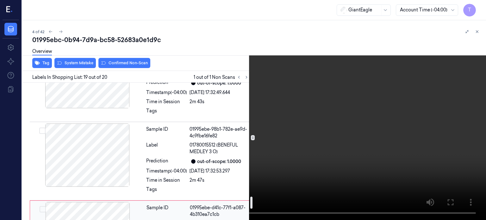
scroll to position [1287, 0]
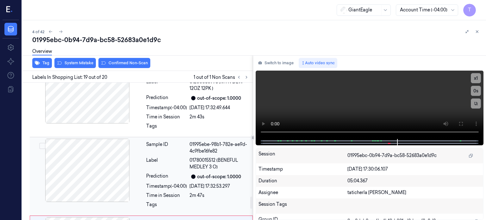
click at [105, 163] on div at bounding box center [87, 170] width 113 height 63
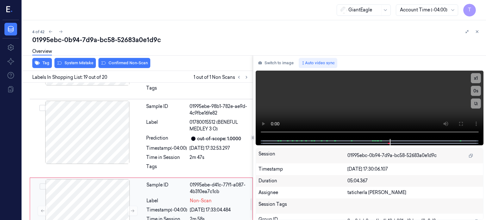
scroll to position [1305, 0]
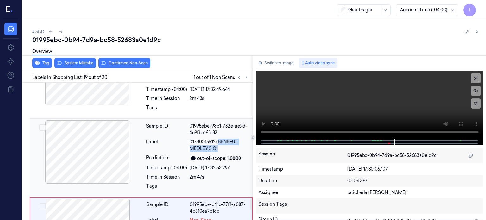
drag, startPoint x: 218, startPoint y: 123, endPoint x: 242, endPoint y: 133, distance: 25.5
click at [242, 139] on span "01780015512 (BENEFUL MEDLEY 3 O)" at bounding box center [220, 145] width 60 height 13
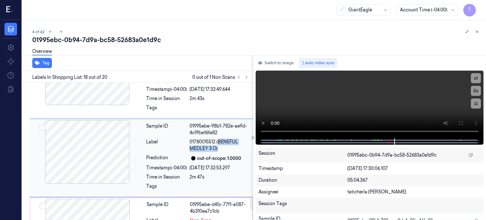
scroll to position [1296, 0]
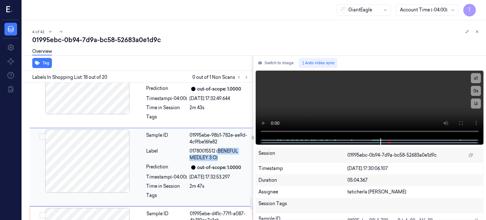
copy span "BENEFUL MEDLEY 3 O)"
click at [178, 132] on div "Sample ID" at bounding box center [166, 138] width 41 height 13
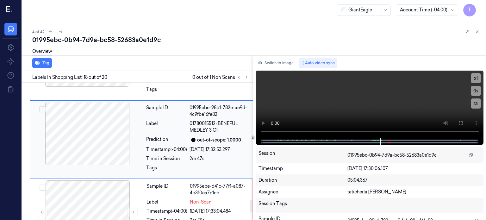
scroll to position [1359, 0]
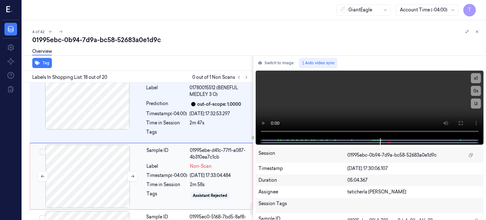
click at [114, 156] on div at bounding box center [87, 176] width 113 height 63
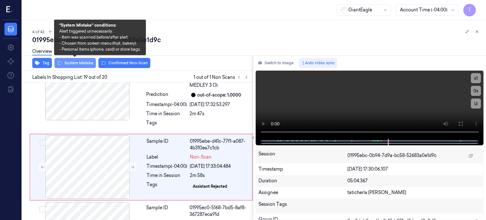
click at [85, 63] on button "System Mistake" at bounding box center [74, 63] width 41 height 10
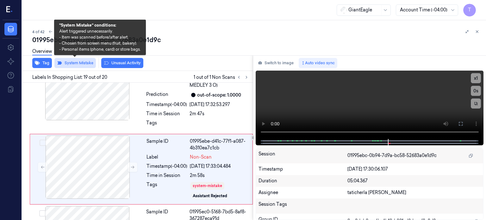
scroll to position [1370, 0]
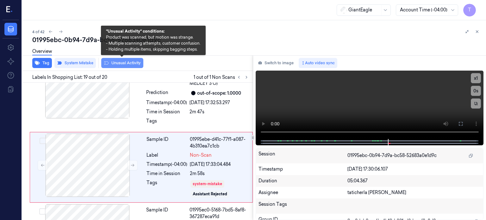
click at [130, 62] on button "Unusual Activity" at bounding box center [122, 63] width 42 height 10
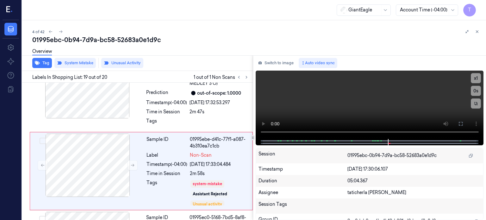
scroll to position [1374, 0]
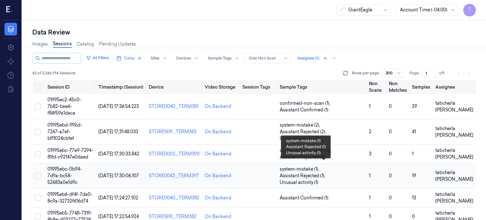
scroll to position [63, 0]
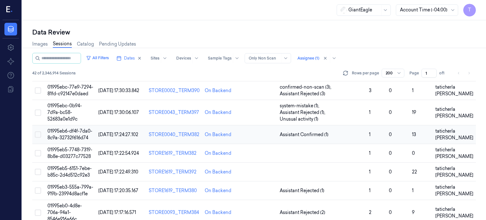
click at [72, 128] on span "01995eb6-df4f-7da0-8c9a-32732f616d74" at bounding box center [69, 134] width 45 height 12
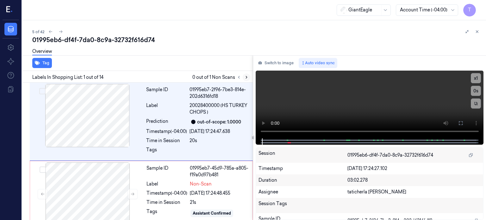
click at [245, 76] on icon at bounding box center [246, 77] width 4 height 4
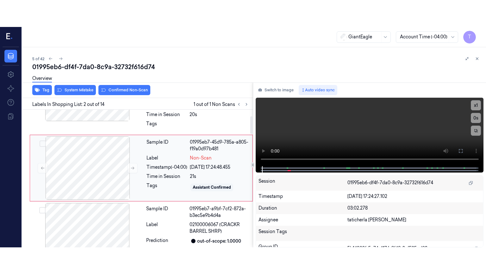
scroll to position [42, 0]
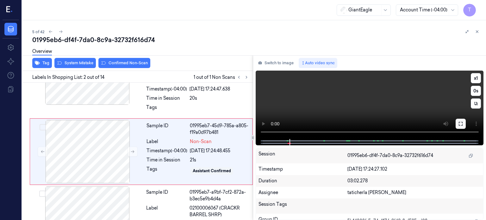
click at [461, 124] on icon at bounding box center [461, 123] width 5 height 5
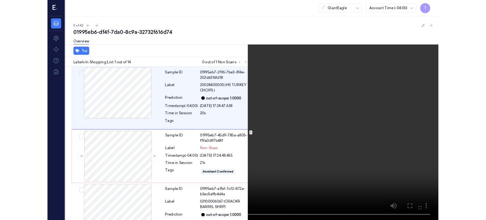
scroll to position [16, 0]
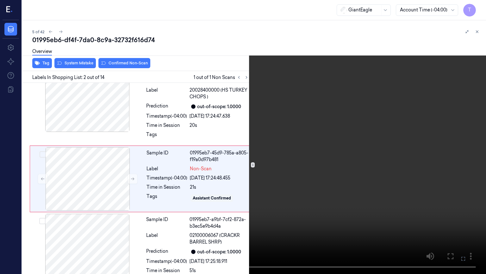
click at [0, 0] on icon at bounding box center [0, 0] width 0 height 0
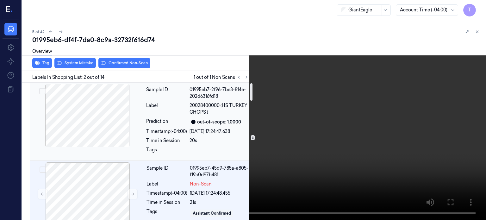
scroll to position [32, 0]
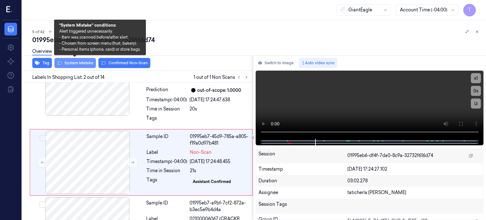
click at [85, 62] on button "System Mistake" at bounding box center [74, 63] width 41 height 10
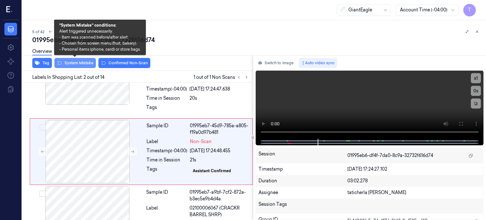
scroll to position [44, 0]
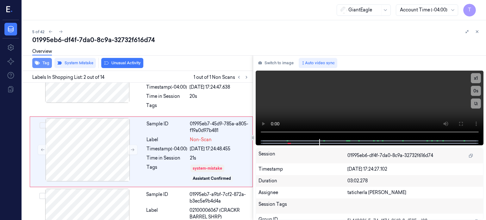
click at [46, 62] on button "Tag" at bounding box center [42, 63] width 20 height 10
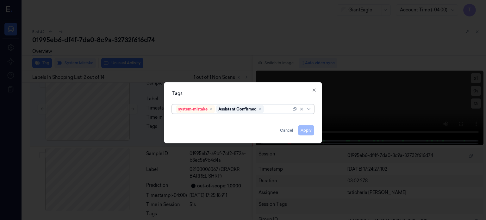
click at [274, 108] on div at bounding box center [278, 109] width 26 height 7
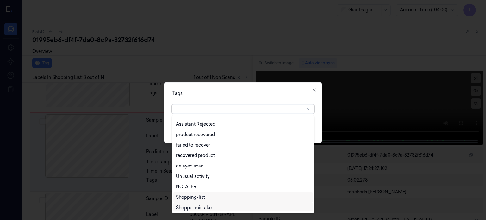
scroll to position [93, 0]
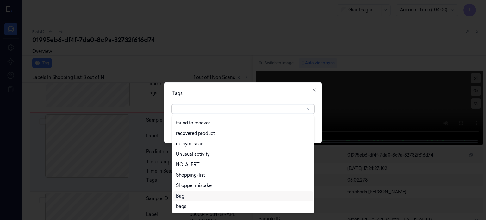
click at [193, 195] on div "Bag" at bounding box center [243, 196] width 134 height 7
click at [310, 108] on icon at bounding box center [308, 109] width 3 height 2
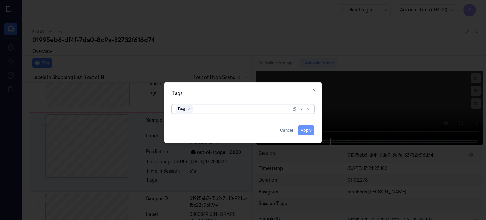
click at [305, 130] on button "Apply" at bounding box center [306, 130] width 16 height 10
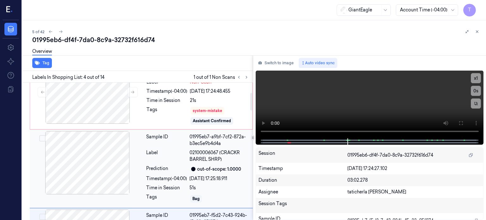
scroll to position [39, 0]
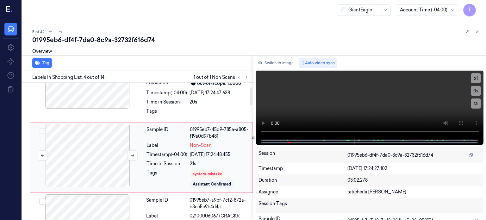
click at [95, 146] on div at bounding box center [87, 155] width 113 height 63
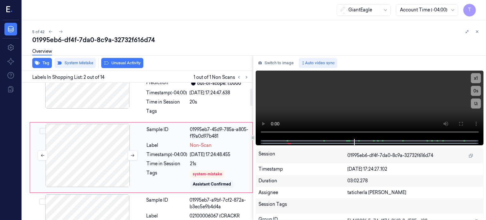
scroll to position [44, 0]
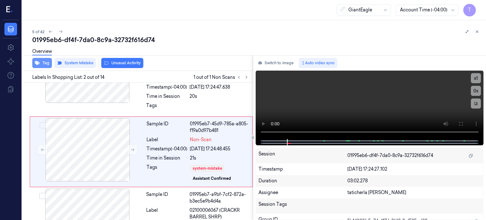
click at [46, 62] on button "Tag" at bounding box center [42, 63] width 20 height 10
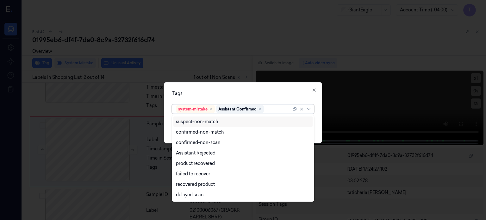
click at [273, 110] on div at bounding box center [278, 109] width 26 height 7
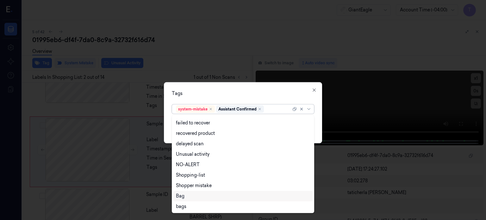
click at [189, 194] on div "Bag" at bounding box center [243, 196] width 134 height 7
click at [309, 109] on icon at bounding box center [309, 108] width 5 height 5
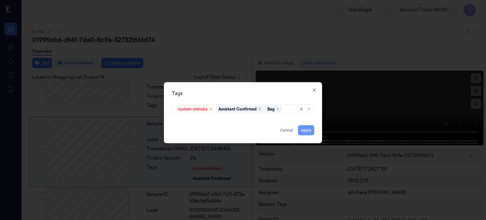
click at [304, 132] on button "Apply" at bounding box center [306, 130] width 16 height 10
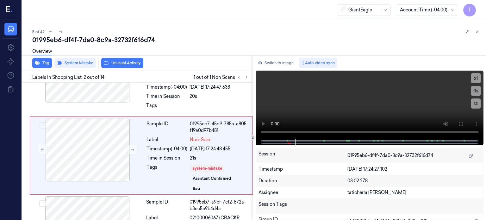
scroll to position [48, 0]
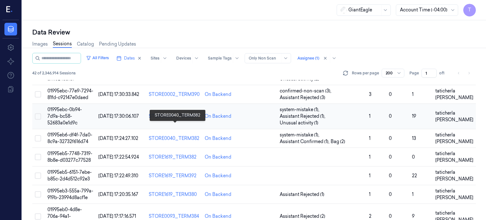
scroll to position [63, 0]
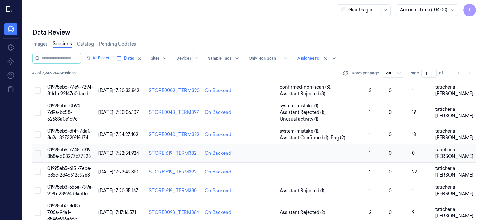
click at [70, 147] on span "01995eb5-7748-7319-8b8e-d03277c77528" at bounding box center [69, 153] width 45 height 12
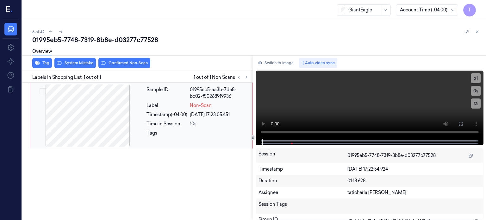
click at [120, 120] on div at bounding box center [87, 115] width 113 height 63
click at [120, 119] on div at bounding box center [87, 115] width 113 height 63
click at [94, 120] on div at bounding box center [87, 115] width 113 height 63
click at [114, 121] on div at bounding box center [87, 115] width 113 height 63
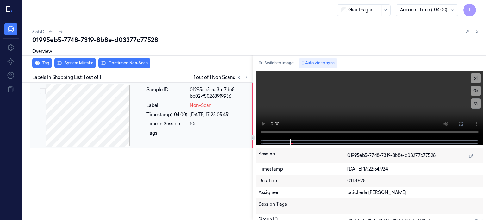
click at [124, 121] on div at bounding box center [87, 115] width 113 height 63
click at [147, 123] on div "Time in Session" at bounding box center [167, 124] width 41 height 7
click at [116, 119] on div at bounding box center [87, 115] width 113 height 63
click at [461, 126] on icon at bounding box center [461, 123] width 5 height 5
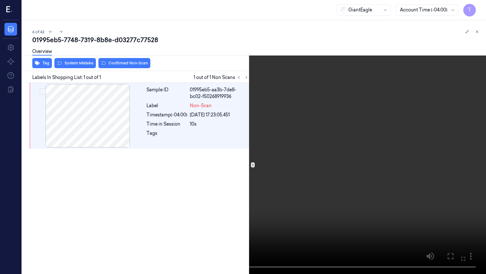
click at [0, 0] on icon at bounding box center [0, 0] width 0 height 0
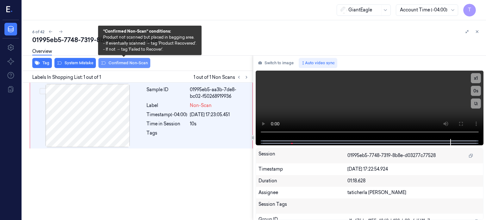
click at [122, 63] on button "Confirmed Non-Scan" at bounding box center [124, 63] width 52 height 10
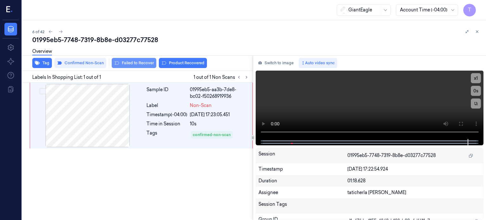
click at [138, 61] on button "Failed to Recover" at bounding box center [134, 63] width 45 height 10
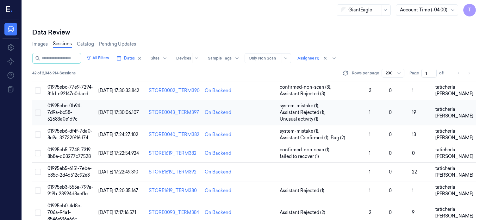
scroll to position [95, 0]
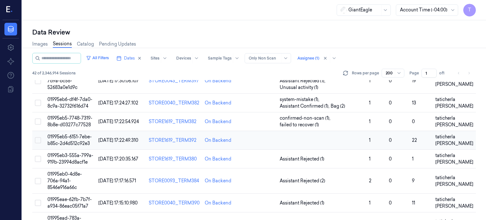
click at [68, 134] on span "01995eb5-6151-7ebe-b85c-2d4d512c92e3" at bounding box center [69, 140] width 44 height 12
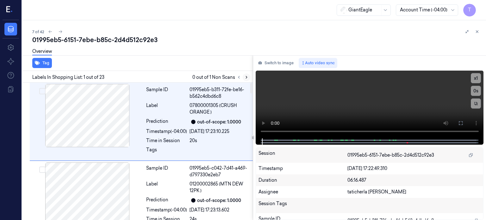
click at [245, 76] on icon at bounding box center [246, 77] width 4 height 4
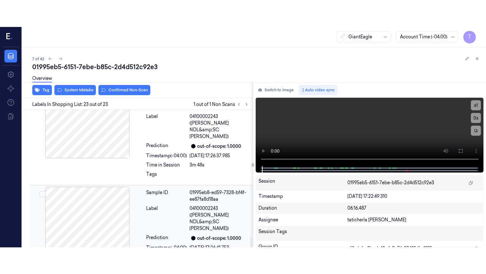
scroll to position [1655, 0]
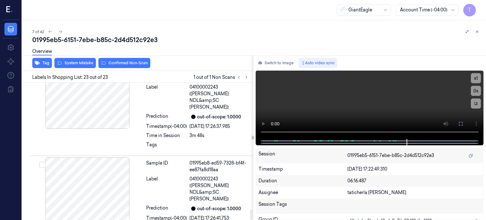
click at [460, 123] on icon at bounding box center [461, 123] width 5 height 5
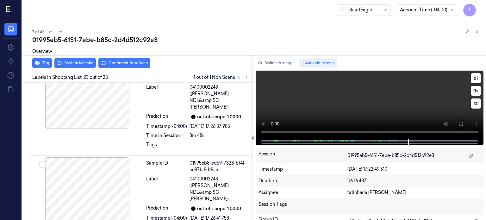
scroll to position [1602, 0]
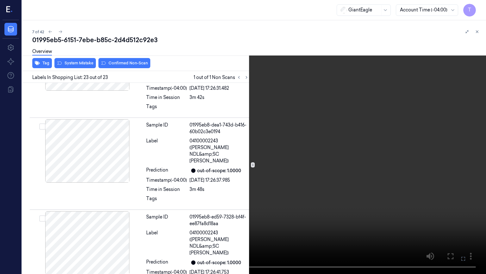
click at [0, 0] on icon at bounding box center [0, 0] width 0 height 0
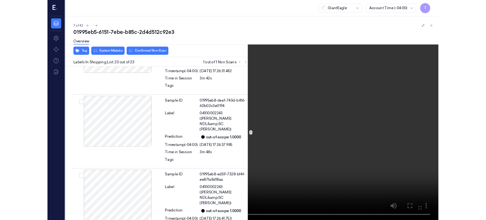
scroll to position [1655, 0]
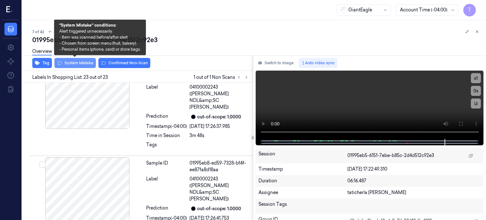
click at [80, 62] on button "System Mistake" at bounding box center [74, 63] width 41 height 10
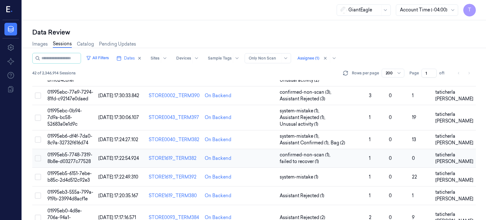
scroll to position [95, 0]
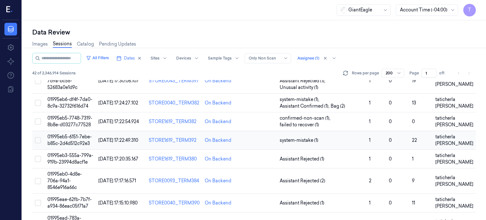
click at [75, 134] on span "01995eb5-6151-7ebe-b85c-2d4d512c92e3" at bounding box center [69, 140] width 44 height 12
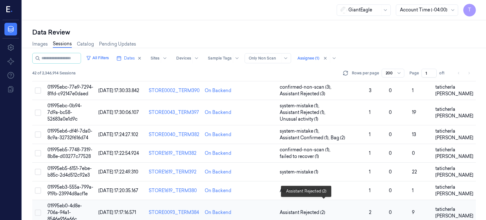
scroll to position [95, 0]
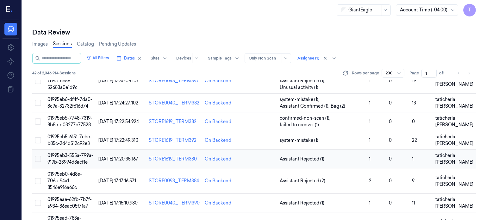
click at [66, 153] on span "01995eb3-555a-799a-919b-23994d8acf1e" at bounding box center [70, 159] width 46 height 12
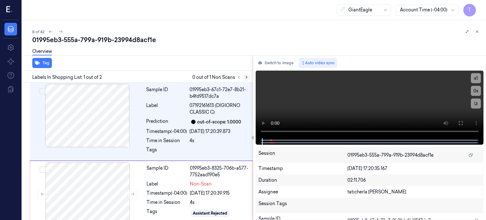
click at [245, 76] on icon at bounding box center [246, 77] width 4 height 4
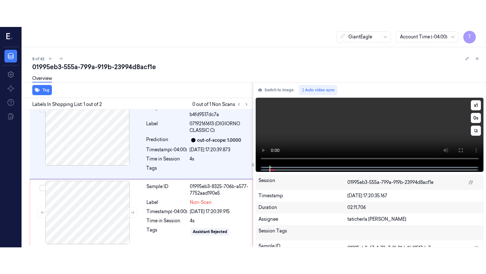
scroll to position [8, 0]
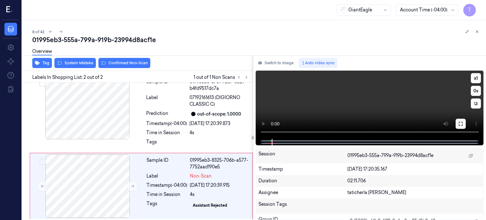
click at [460, 122] on icon at bounding box center [461, 124] width 4 height 4
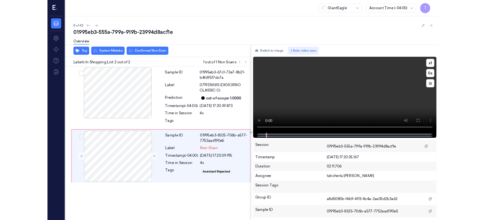
scroll to position [0, 0]
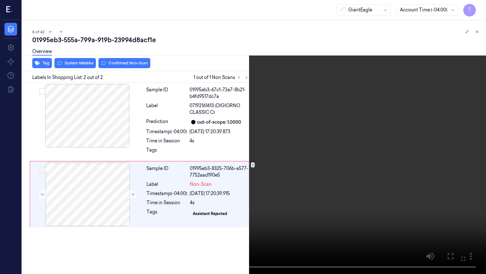
click at [0, 0] on icon at bounding box center [0, 0] width 0 height 0
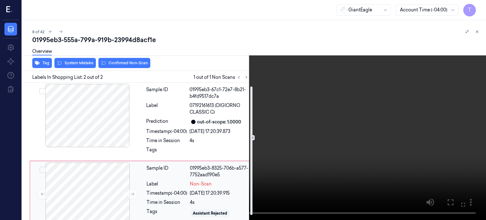
scroll to position [9, 0]
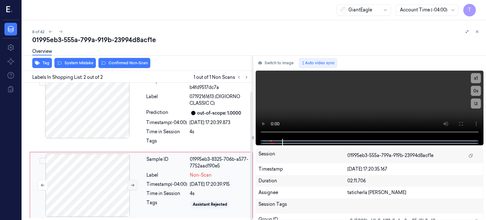
click at [132, 183] on icon at bounding box center [132, 185] width 4 height 4
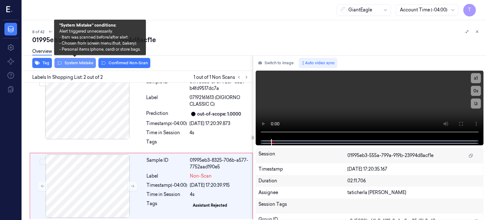
click at [84, 64] on button "System Mistake" at bounding box center [74, 63] width 41 height 10
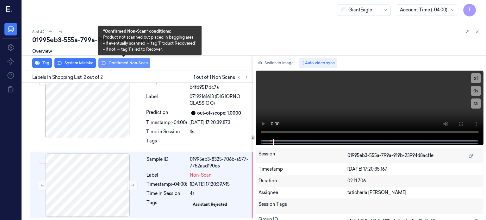
scroll to position [13, 0]
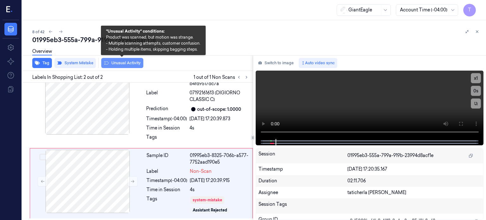
click at [126, 62] on button "Unusual Activity" at bounding box center [122, 63] width 42 height 10
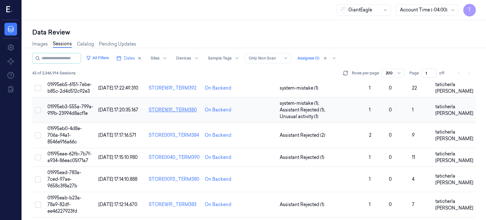
scroll to position [158, 0]
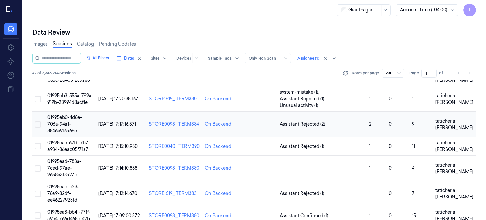
click at [61, 115] on span "01995eb0-4d8e-706a-94a1-8546e916a66c" at bounding box center [64, 124] width 35 height 19
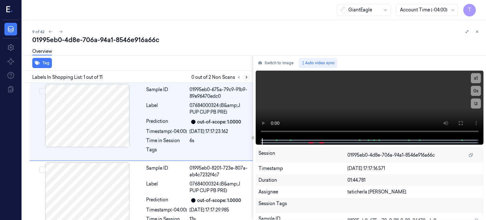
click at [247, 76] on icon at bounding box center [246, 77] width 4 height 4
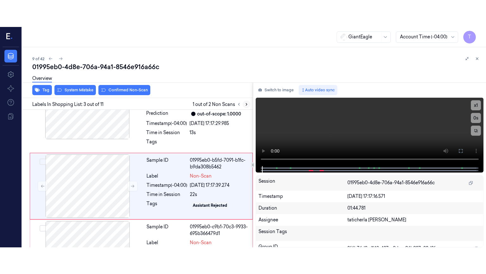
scroll to position [121, 0]
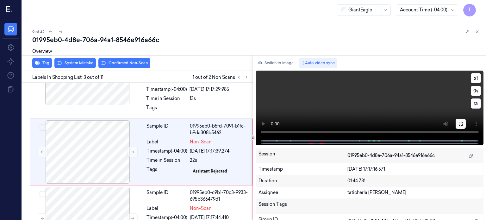
click at [463, 121] on icon at bounding box center [461, 123] width 5 height 5
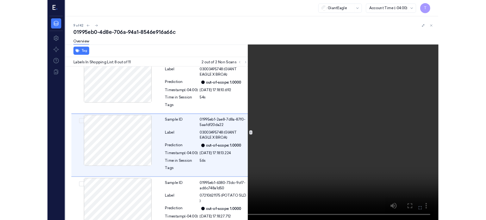
scroll to position [468, 0]
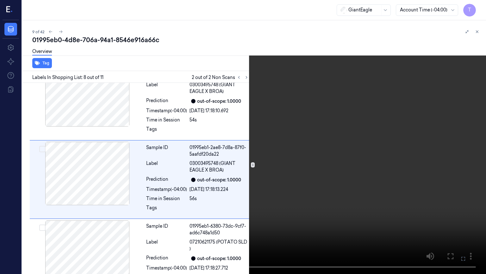
click at [0, 0] on icon at bounding box center [0, 0] width 0 height 0
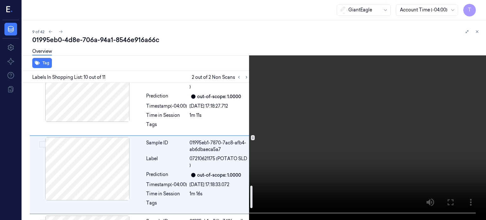
scroll to position [620, 0]
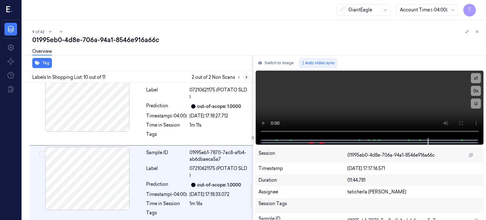
click at [247, 77] on icon at bounding box center [246, 77] width 1 height 2
click at [242, 78] on button at bounding box center [239, 77] width 8 height 8
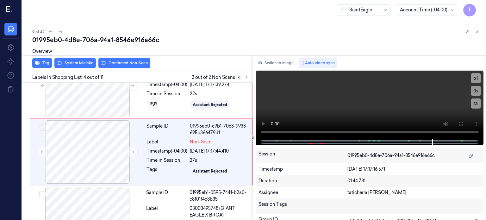
click at [239, 78] on icon at bounding box center [238, 77] width 1 height 2
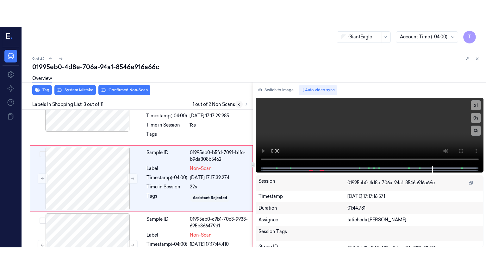
scroll to position [121, 0]
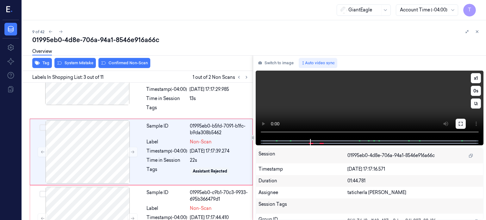
click at [464, 122] on button at bounding box center [461, 124] width 10 height 10
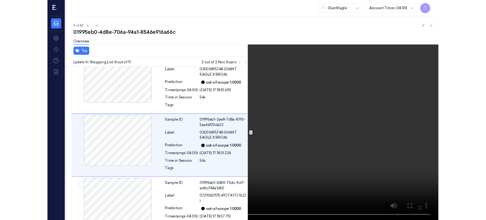
scroll to position [468, 0]
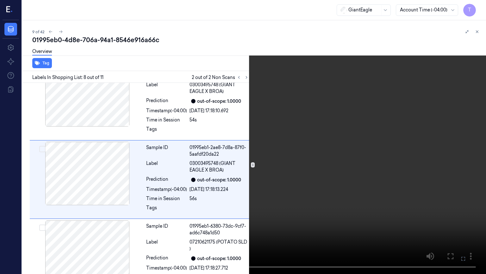
click at [0, 0] on icon at bounding box center [0, 0] width 0 height 0
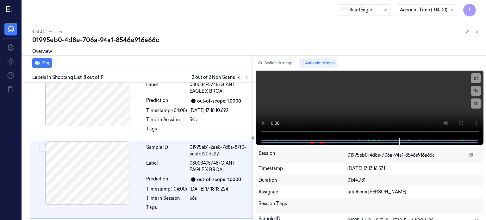
click at [237, 77] on icon at bounding box center [239, 77] width 4 height 4
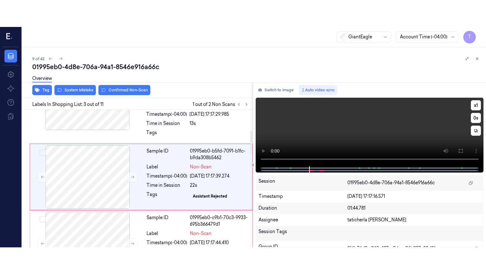
scroll to position [121, 0]
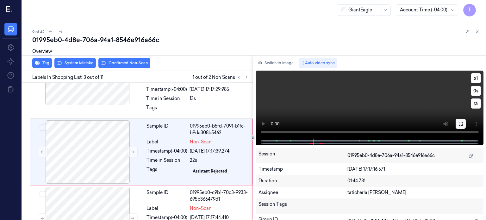
click at [461, 120] on button at bounding box center [461, 124] width 10 height 10
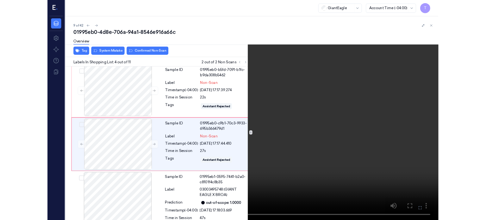
scroll to position [161, 0]
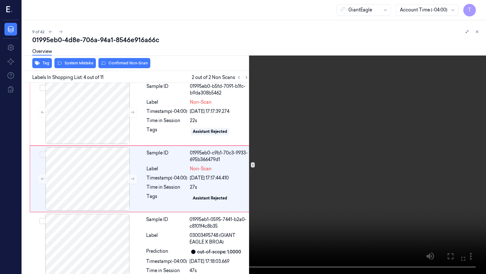
drag, startPoint x: 462, startPoint y: 258, endPoint x: 464, endPoint y: 219, distance: 39.6
click at [0, 0] on icon at bounding box center [0, 0] width 0 height 0
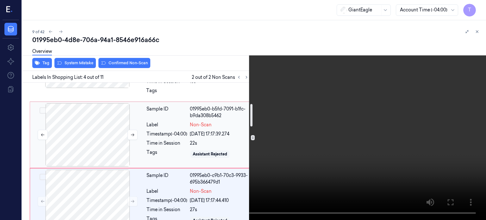
scroll to position [129, 0]
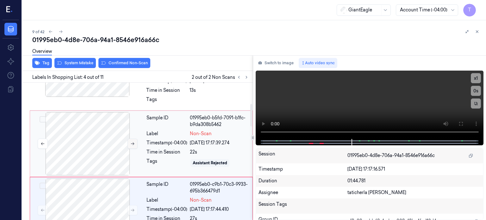
click at [132, 143] on icon at bounding box center [132, 143] width 3 height 3
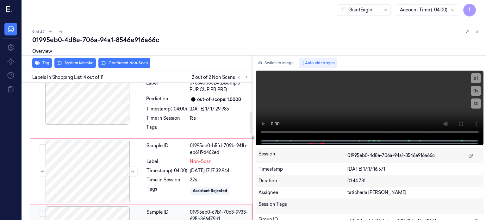
scroll to position [92, 0]
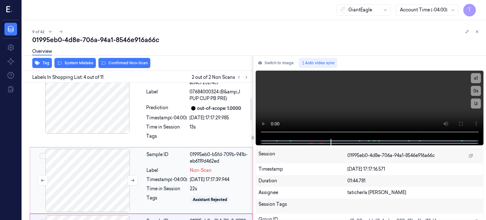
click at [94, 168] on div at bounding box center [87, 180] width 113 height 63
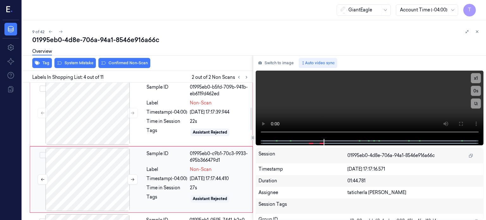
scroll to position [124, 0]
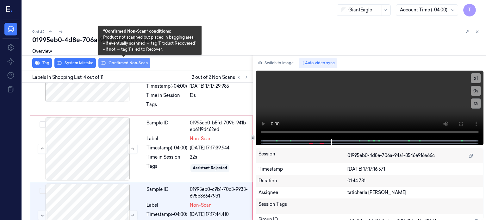
click at [121, 62] on button "Confirmed Non-Scan" at bounding box center [124, 63] width 52 height 10
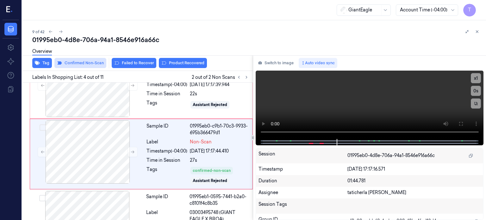
scroll to position [189, 0]
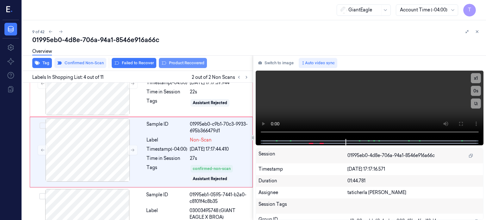
click at [195, 61] on button "Product Recovered" at bounding box center [183, 63] width 48 height 10
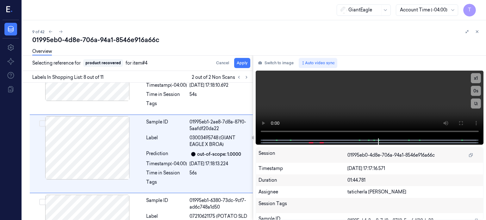
scroll to position [499, 0]
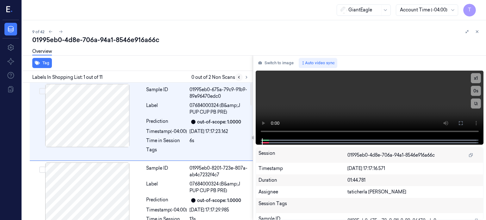
click at [237, 77] on icon at bounding box center [239, 77] width 4 height 4
click at [246, 78] on icon at bounding box center [246, 77] width 4 height 4
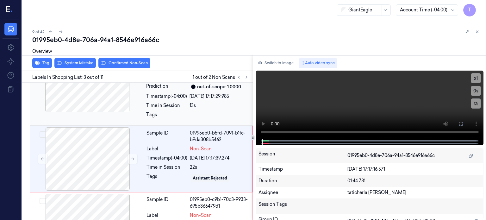
scroll to position [121, 0]
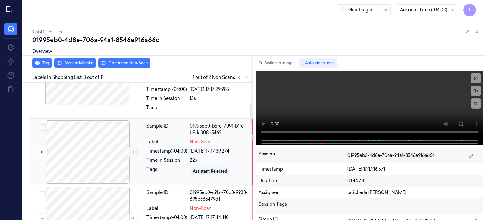
click at [134, 151] on icon at bounding box center [132, 152] width 3 height 3
click at [134, 150] on icon at bounding box center [132, 152] width 4 height 4
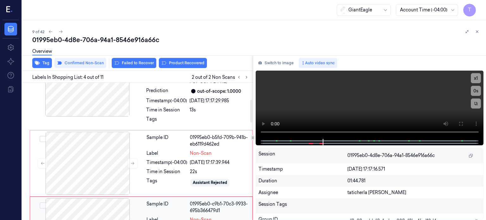
scroll to position [94, 0]
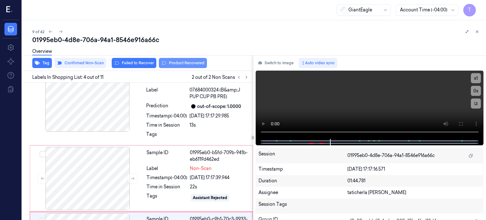
click at [192, 61] on button "Product Recovered" at bounding box center [183, 63] width 48 height 10
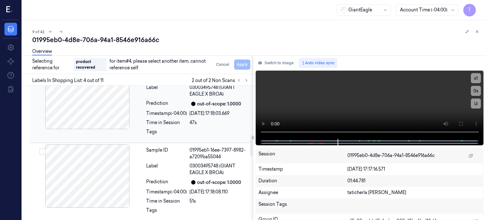
scroll to position [316, 0]
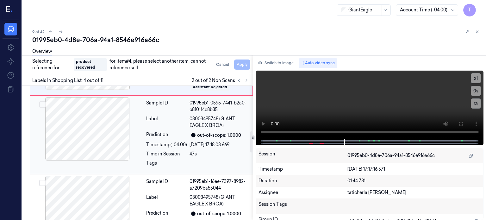
click at [94, 128] on div at bounding box center [87, 128] width 113 height 63
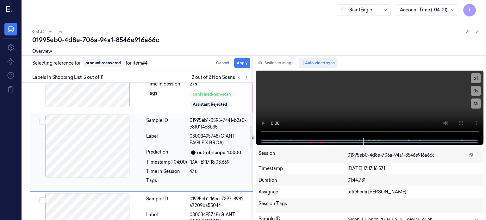
click at [39, 121] on button "Select row" at bounding box center [42, 122] width 6 height 6
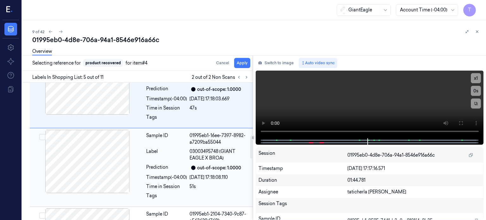
scroll to position [342, 0]
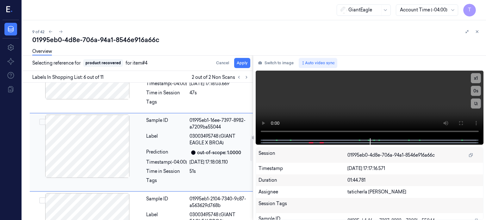
click at [44, 121] on button "Select row" at bounding box center [42, 122] width 6 height 6
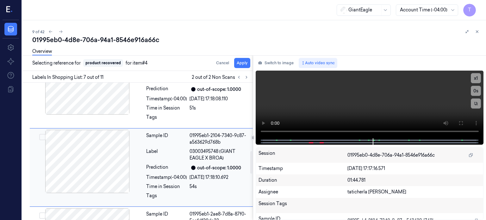
scroll to position [420, 0]
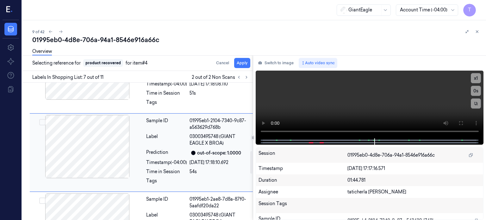
click at [41, 122] on button "Select row" at bounding box center [42, 122] width 6 height 6
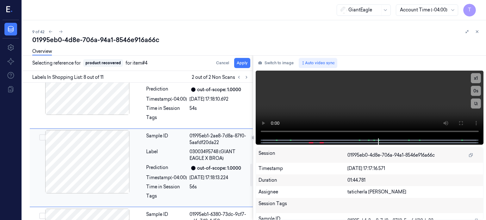
scroll to position [499, 0]
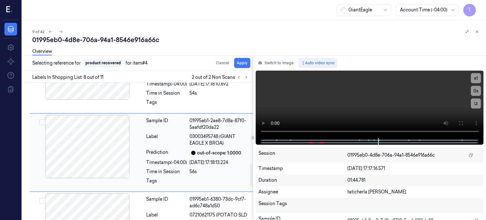
click at [42, 134] on div at bounding box center [87, 146] width 113 height 63
click at [43, 122] on button "Select row" at bounding box center [42, 122] width 6 height 6
click at [242, 63] on button "Apply" at bounding box center [242, 63] width 16 height 10
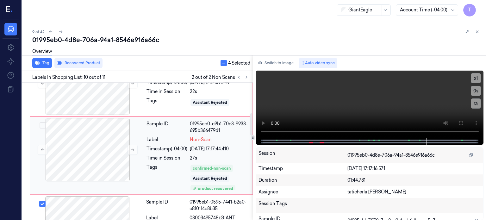
scroll to position [188, 0]
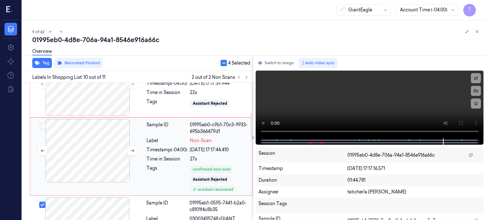
click at [114, 147] on div at bounding box center [87, 150] width 113 height 63
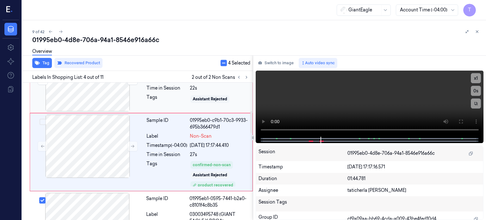
scroll to position [161, 0]
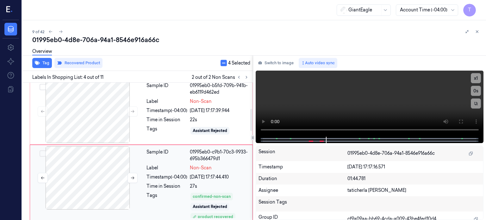
click at [102, 149] on div at bounding box center [87, 177] width 113 height 63
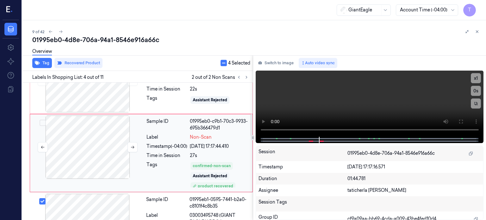
scroll to position [193, 0]
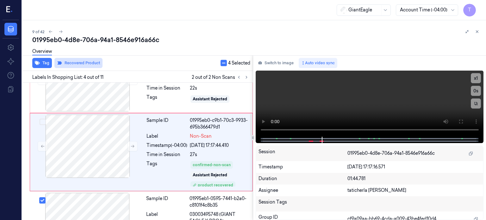
click at [75, 63] on button "Recovered Product" at bounding box center [78, 63] width 48 height 10
click at [225, 63] on button "button" at bounding box center [224, 63] width 6 height 6
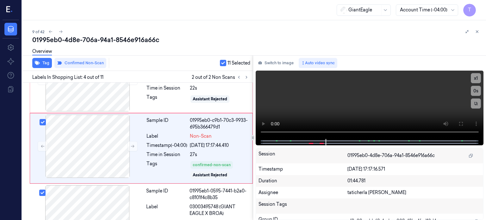
scroll to position [189, 0]
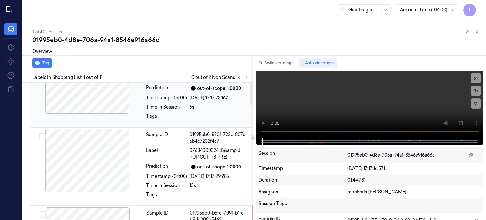
scroll to position [95, 0]
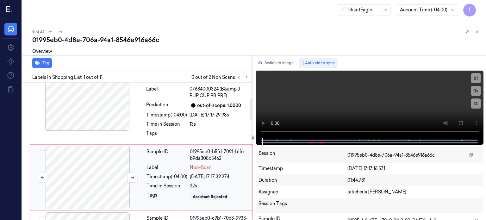
click at [112, 177] on div at bounding box center [87, 177] width 113 height 63
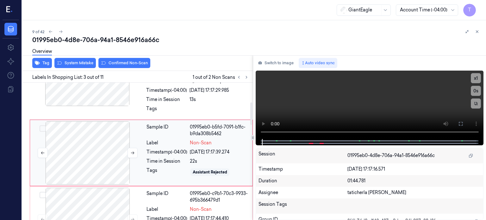
scroll to position [121, 0]
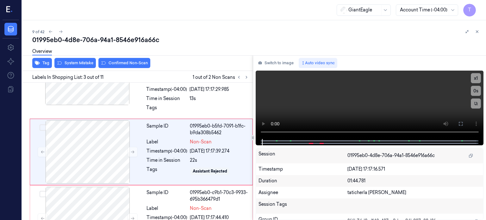
click at [117, 60] on div "Overview" at bounding box center [256, 52] width 449 height 16
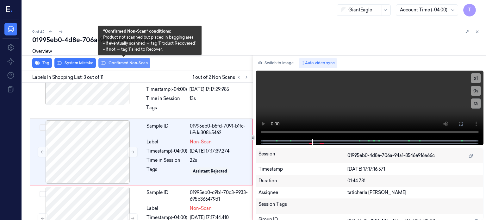
click at [125, 61] on button "Confirmed Non-Scan" at bounding box center [124, 63] width 52 height 10
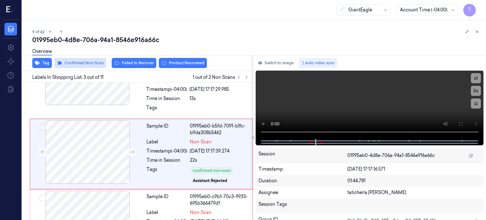
scroll to position [123, 0]
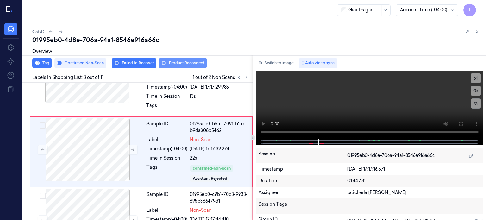
click at [175, 62] on button "Product Recovered" at bounding box center [183, 63] width 48 height 10
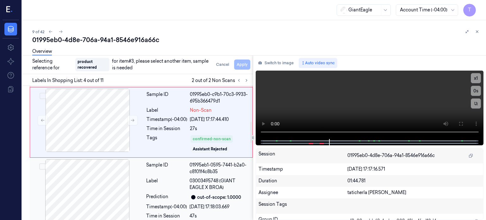
click at [111, 172] on div at bounding box center [87, 190] width 113 height 63
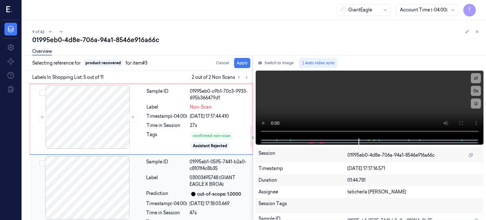
scroll to position [267, 0]
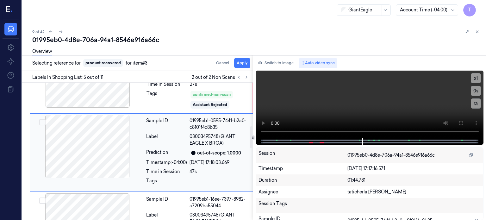
click at [43, 120] on button "Select row" at bounding box center [42, 122] width 6 height 6
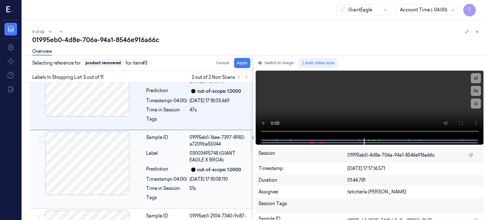
scroll to position [331, 0]
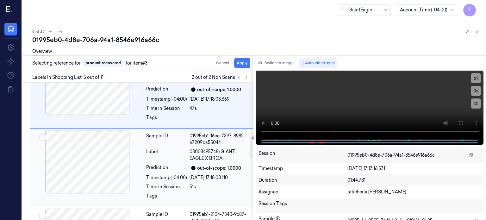
click at [41, 135] on button "Select row" at bounding box center [42, 137] width 6 height 6
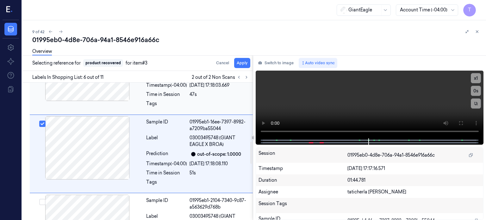
scroll to position [372, 0]
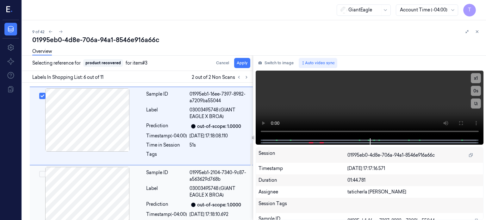
click at [44, 172] on button "Select row" at bounding box center [42, 174] width 6 height 6
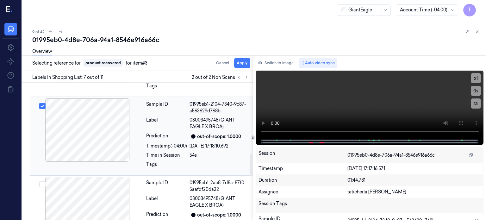
scroll to position [424, 0]
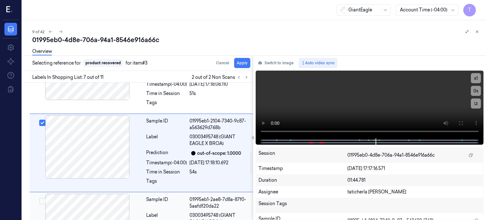
click at [43, 199] on button "Select row" at bounding box center [42, 201] width 6 height 6
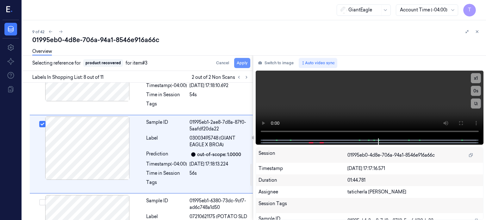
scroll to position [503, 0]
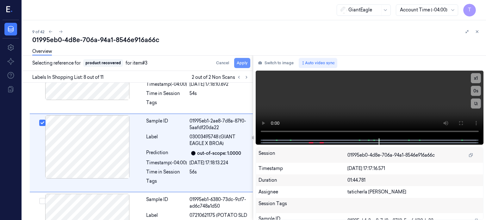
click at [246, 63] on button "Apply" at bounding box center [242, 63] width 16 height 10
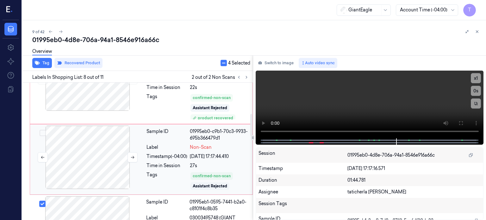
scroll to position [194, 0]
click at [106, 157] on div at bounding box center [87, 156] width 113 height 63
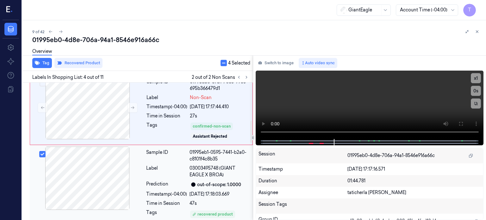
scroll to position [180, 0]
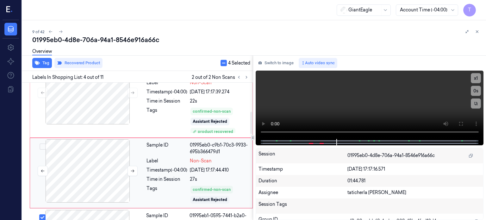
click at [97, 159] on div at bounding box center [87, 170] width 113 height 63
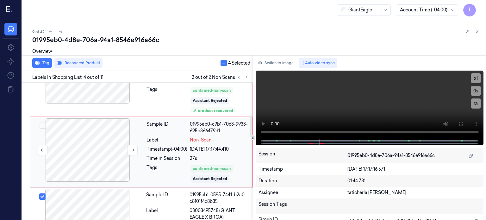
click at [83, 140] on div at bounding box center [87, 149] width 113 height 63
click at [204, 168] on div "confirmed-non-scan" at bounding box center [212, 169] width 38 height 6
click at [102, 159] on div at bounding box center [87, 149] width 113 height 63
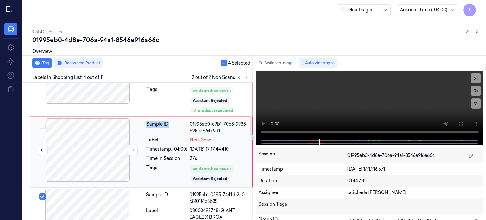
click at [102, 159] on div at bounding box center [87, 149] width 113 height 63
click at [219, 167] on div "confirmed-non-scan" at bounding box center [212, 169] width 38 height 6
drag, startPoint x: 201, startPoint y: 172, endPoint x: 189, endPoint y: 172, distance: 12.3
click at [199, 172] on div "confirmed-non-scan Assistant Rejected" at bounding box center [219, 173] width 59 height 19
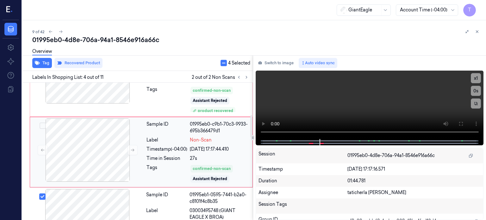
click at [152, 167] on div "Tags" at bounding box center [167, 173] width 41 height 19
click at [65, 154] on div at bounding box center [87, 149] width 113 height 63
click at [64, 62] on button "Recovered Product" at bounding box center [78, 63] width 48 height 10
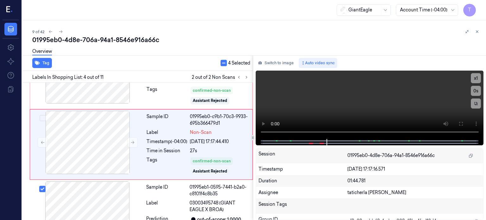
scroll to position [193, 0]
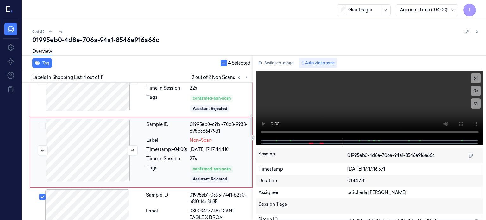
click at [96, 145] on div at bounding box center [87, 150] width 113 height 63
click at [95, 146] on div at bounding box center [87, 150] width 113 height 63
click at [44, 67] on button "Tag" at bounding box center [42, 63] width 20 height 10
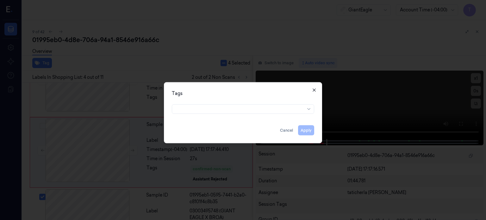
click at [315, 89] on icon "button" at bounding box center [314, 89] width 3 height 3
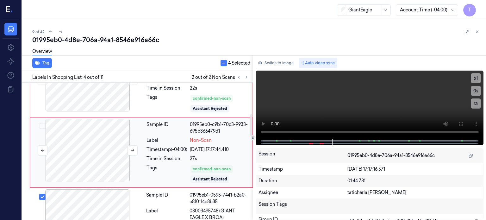
click at [96, 156] on div at bounding box center [87, 150] width 113 height 63
click at [71, 150] on div at bounding box center [87, 150] width 113 height 63
click at [95, 148] on div at bounding box center [87, 150] width 113 height 63
click at [117, 156] on div at bounding box center [87, 150] width 113 height 63
click at [110, 151] on div at bounding box center [87, 150] width 113 height 63
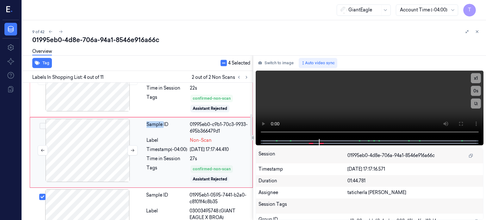
click at [110, 151] on div at bounding box center [87, 150] width 113 height 63
click at [105, 150] on div at bounding box center [87, 150] width 113 height 63
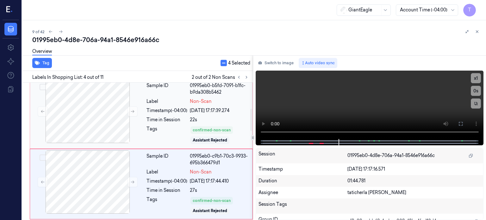
scroll to position [130, 0]
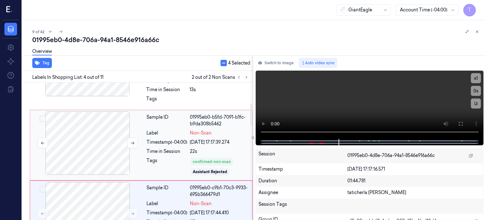
click at [114, 136] on div at bounding box center [87, 142] width 113 height 63
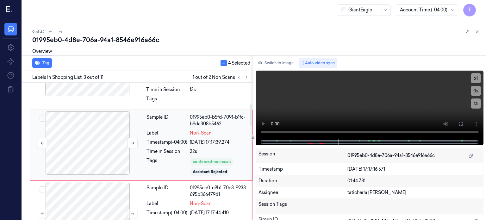
scroll to position [123, 0]
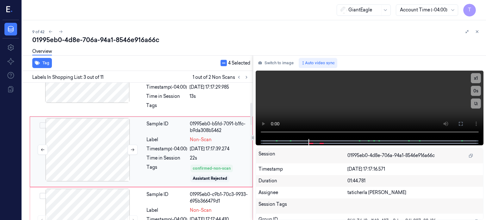
click at [104, 151] on div at bounding box center [87, 149] width 113 height 63
click at [214, 169] on div "confirmed-non-scan" at bounding box center [212, 169] width 38 height 6
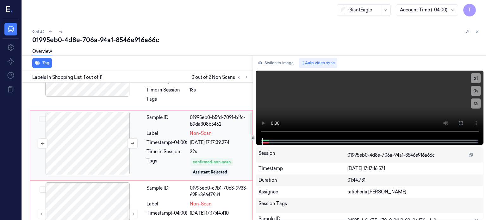
scroll to position [127, 0]
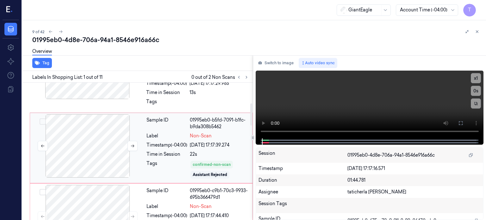
drag, startPoint x: 92, startPoint y: 146, endPoint x: 97, endPoint y: 143, distance: 5.8
click at [97, 143] on div at bounding box center [87, 145] width 113 height 63
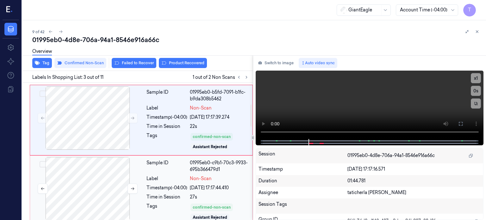
scroll to position [123, 0]
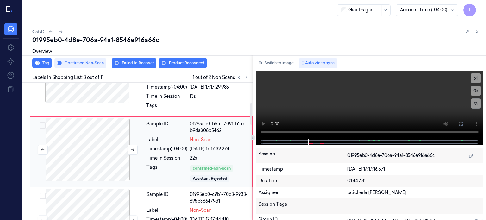
click at [100, 136] on div at bounding box center [87, 149] width 113 height 63
click at [111, 145] on div at bounding box center [87, 149] width 113 height 63
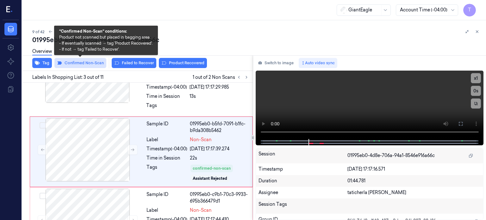
click at [82, 63] on button "Confirmed Non-Scan" at bounding box center [80, 63] width 52 height 10
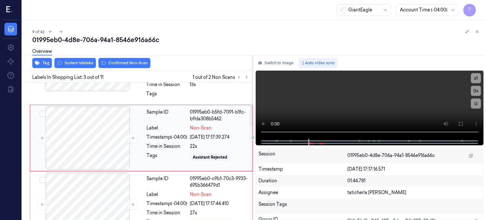
scroll to position [121, 0]
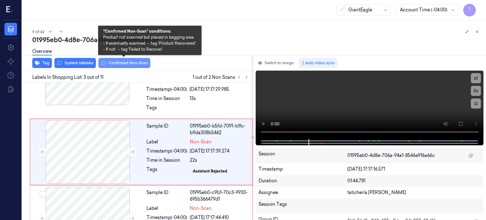
click at [130, 62] on button "Confirmed Non-Scan" at bounding box center [124, 63] width 52 height 10
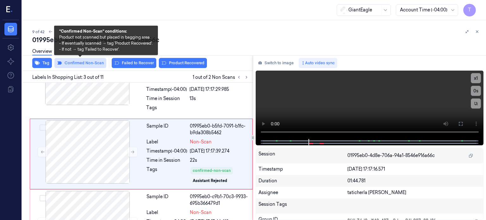
scroll to position [123, 0]
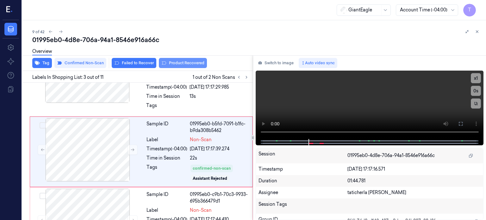
click at [186, 63] on button "Product Recovered" at bounding box center [183, 63] width 48 height 10
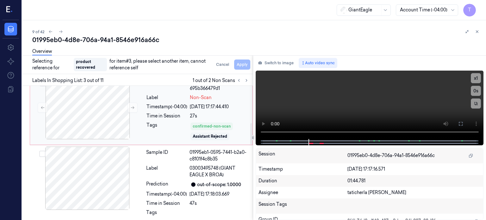
scroll to position [250, 0]
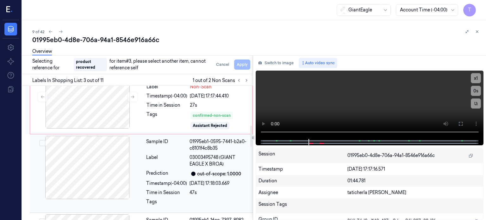
drag, startPoint x: 41, startPoint y: 140, endPoint x: 47, endPoint y: 148, distance: 10.5
click at [41, 140] on button "Select row" at bounding box center [42, 143] width 6 height 6
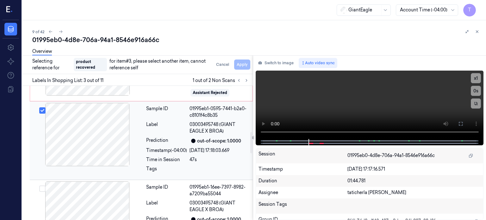
scroll to position [314, 0]
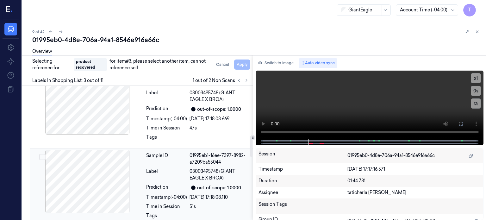
click at [43, 156] on button "Select row" at bounding box center [42, 157] width 6 height 6
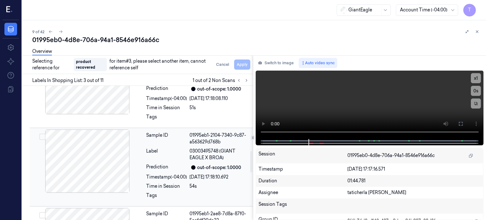
scroll to position [382, 0]
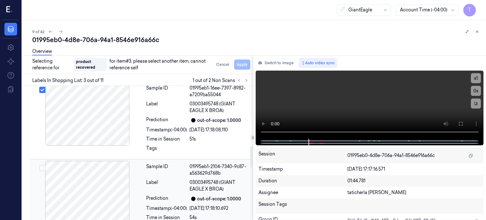
click at [43, 165] on button "Select row" at bounding box center [42, 168] width 6 height 6
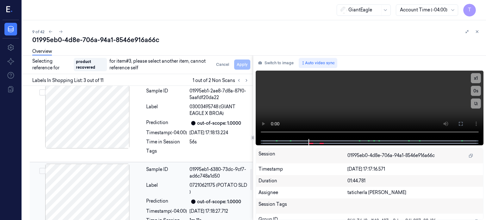
scroll to position [472, 0]
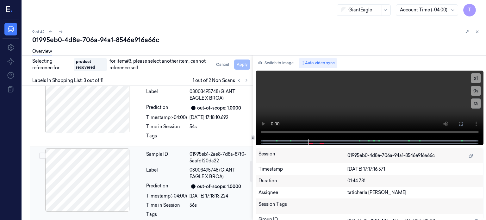
click at [41, 154] on button "Select row" at bounding box center [42, 156] width 6 height 6
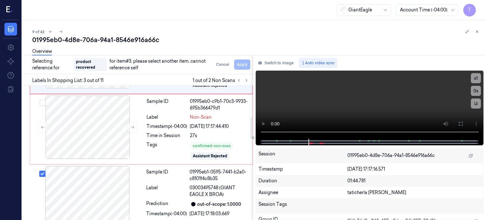
scroll to position [187, 0]
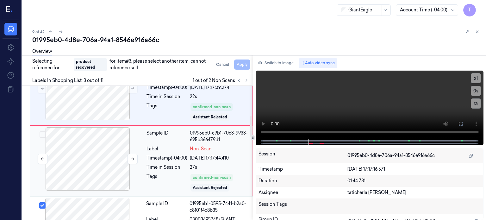
click at [123, 159] on div at bounding box center [87, 158] width 113 height 63
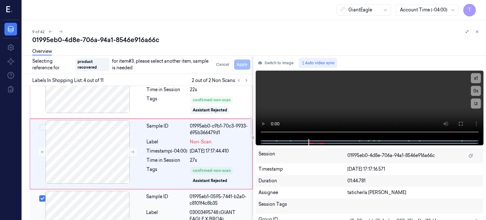
click at [111, 204] on div at bounding box center [87, 222] width 113 height 63
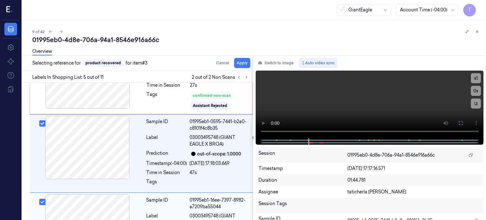
scroll to position [267, 0]
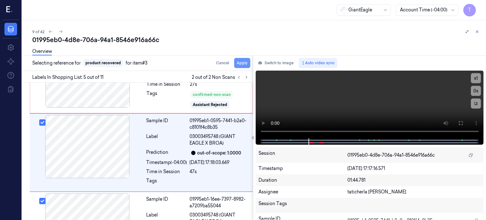
click at [240, 64] on button "Apply" at bounding box center [242, 63] width 16 height 10
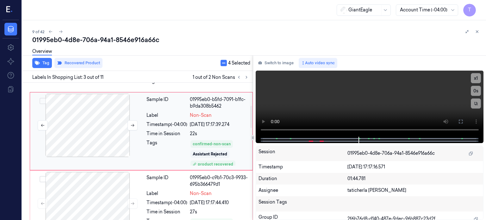
scroll to position [158, 0]
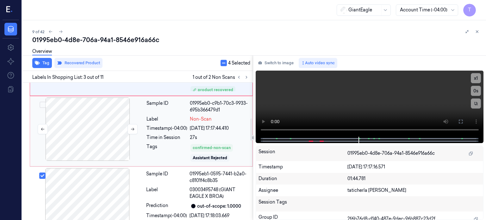
click at [109, 131] on div at bounding box center [87, 129] width 113 height 63
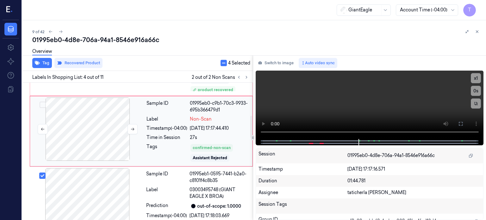
scroll to position [201, 0]
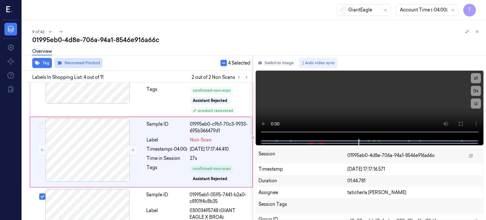
click at [71, 62] on button "Recovered Product" at bounding box center [78, 63] width 48 height 10
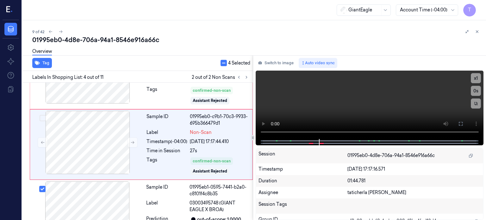
scroll to position [193, 0]
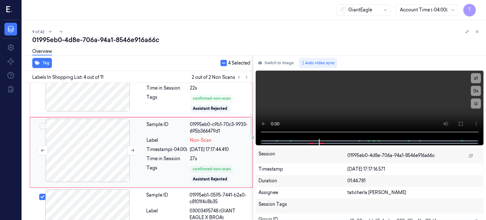
click at [108, 152] on div at bounding box center [87, 150] width 113 height 63
click at [98, 136] on div at bounding box center [87, 150] width 113 height 63
click at [76, 143] on div at bounding box center [87, 150] width 113 height 63
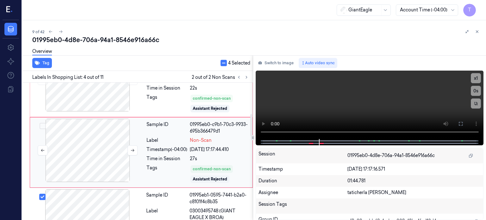
click at [86, 148] on div at bounding box center [87, 150] width 113 height 63
click at [84, 143] on div at bounding box center [87, 150] width 113 height 63
click at [80, 140] on div at bounding box center [87, 150] width 113 height 63
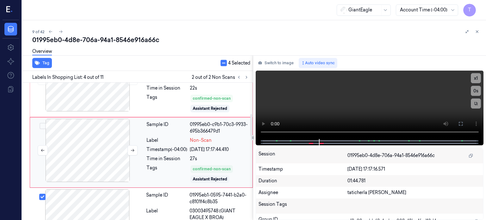
click at [66, 134] on div at bounding box center [87, 150] width 113 height 63
click at [91, 94] on div at bounding box center [87, 79] width 113 height 63
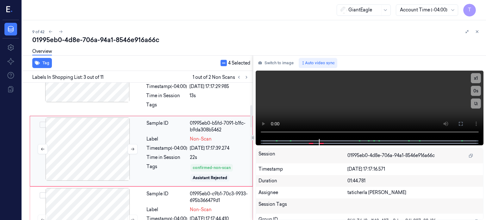
scroll to position [123, 0]
click at [97, 133] on div at bounding box center [87, 149] width 113 height 63
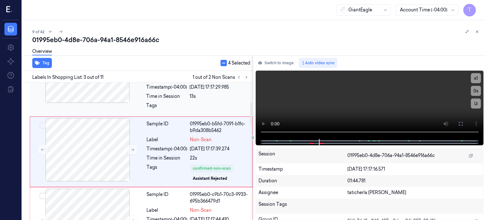
click at [100, 90] on div at bounding box center [87, 71] width 113 height 63
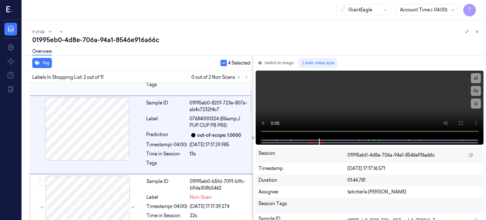
scroll to position [48, 0]
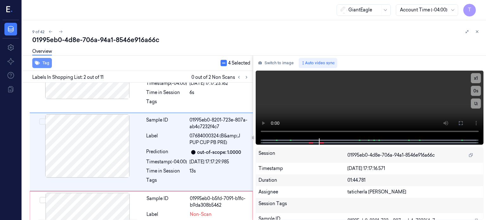
click at [46, 63] on button "Tag" at bounding box center [42, 63] width 20 height 10
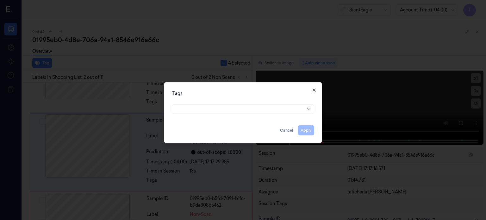
click at [316, 91] on icon "button" at bounding box center [314, 89] width 3 height 3
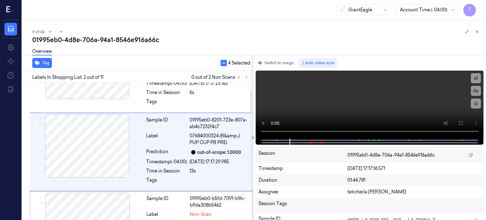
click at [324, 171] on div "Timestamp" at bounding box center [303, 168] width 89 height 7
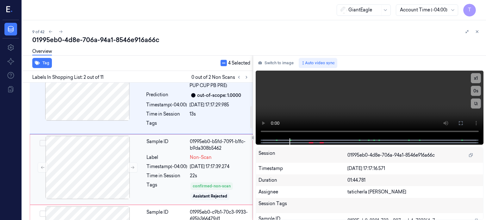
scroll to position [143, 0]
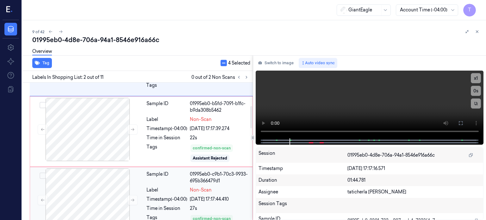
click at [200, 189] on span "Non-Scan" at bounding box center [201, 190] width 22 height 7
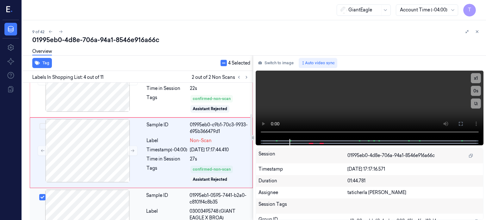
scroll to position [193, 0]
click at [104, 156] on div at bounding box center [87, 150] width 113 height 63
click at [141, 148] on div at bounding box center [87, 150] width 113 height 63
click at [133, 150] on icon at bounding box center [132, 150] width 3 height 3
click at [179, 149] on div "Timestamp (-04:00)" at bounding box center [167, 149] width 41 height 7
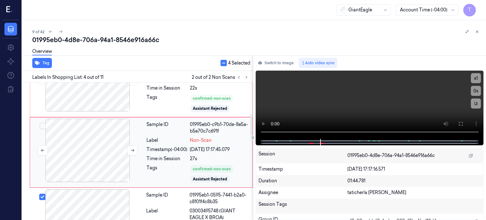
click at [115, 154] on div at bounding box center [87, 150] width 113 height 63
click at [113, 155] on div at bounding box center [87, 150] width 113 height 63
click at [79, 139] on div at bounding box center [87, 150] width 113 height 63
click at [84, 144] on div at bounding box center [87, 150] width 113 height 63
click at [89, 140] on div at bounding box center [87, 150] width 113 height 63
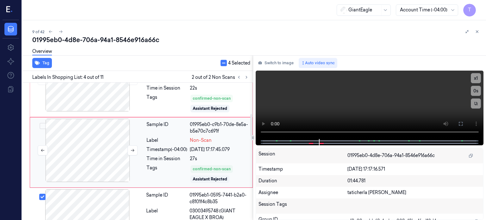
click at [89, 140] on div at bounding box center [87, 150] width 113 height 63
click at [89, 139] on div at bounding box center [87, 150] width 113 height 63
click at [90, 139] on div at bounding box center [87, 150] width 113 height 63
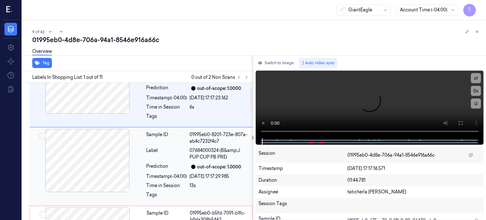
scroll to position [32, 0]
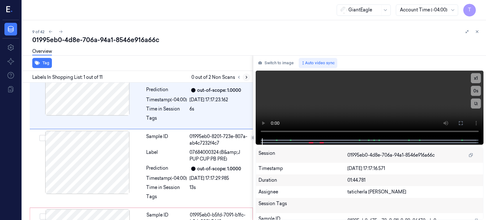
click at [245, 78] on icon at bounding box center [246, 77] width 4 height 4
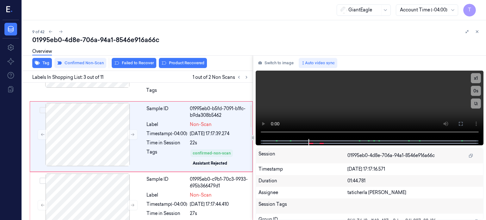
scroll to position [137, 0]
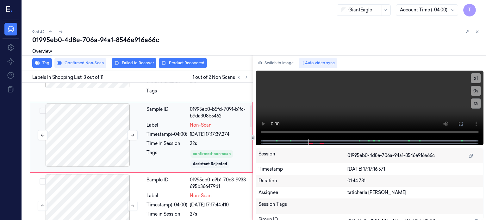
click at [106, 133] on div at bounding box center [87, 135] width 113 height 63
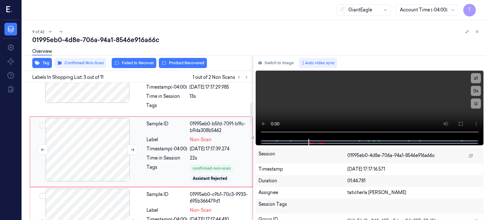
click at [108, 135] on div at bounding box center [87, 149] width 113 height 63
click at [193, 64] on button "Product Recovered" at bounding box center [183, 63] width 48 height 10
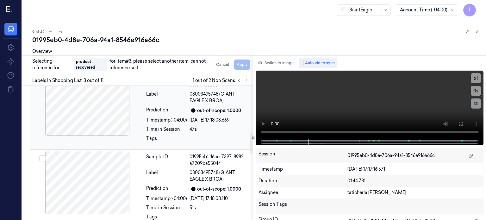
scroll to position [250, 0]
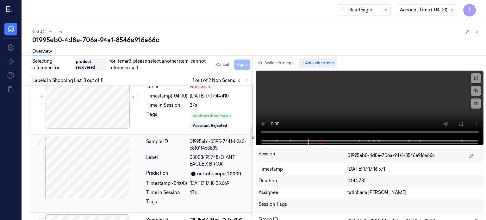
click at [42, 142] on button "Select row" at bounding box center [42, 143] width 6 height 6
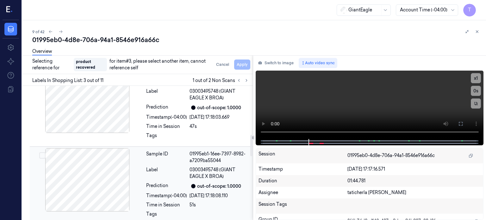
scroll to position [316, 0]
click at [40, 153] on button "Select row" at bounding box center [42, 155] width 6 height 6
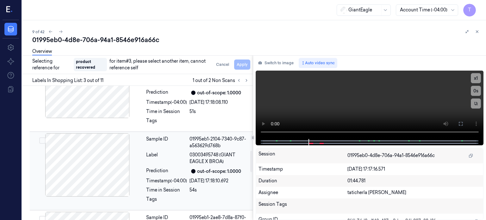
click at [42, 141] on button "Select row" at bounding box center [42, 140] width 6 height 6
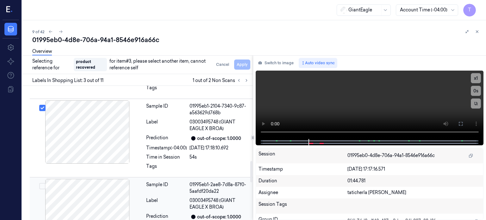
scroll to position [475, 0]
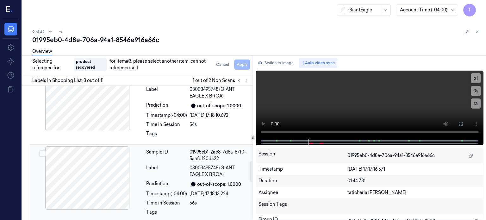
click at [42, 151] on button "Select row" at bounding box center [42, 153] width 6 height 6
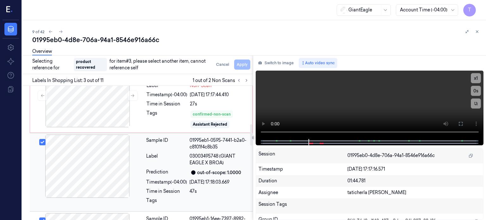
scroll to position [219, 0]
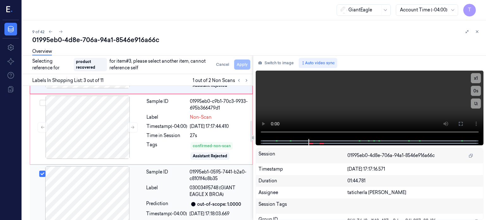
click at [90, 200] on div at bounding box center [87, 197] width 113 height 63
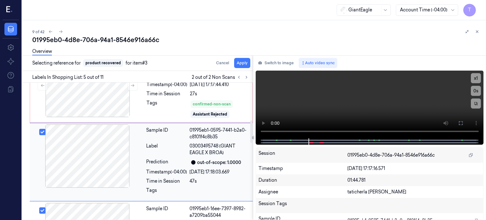
scroll to position [267, 0]
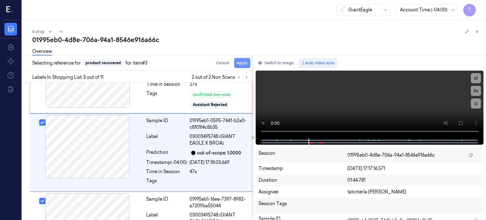
click at [244, 62] on button "Apply" at bounding box center [242, 63] width 16 height 10
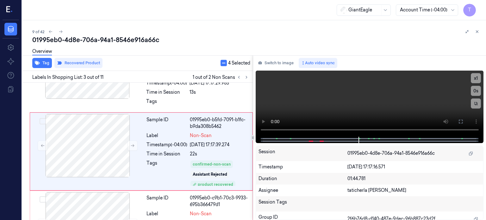
scroll to position [127, 0]
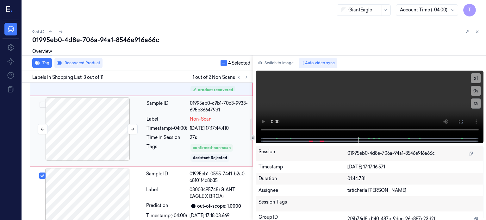
click at [110, 138] on div at bounding box center [87, 129] width 113 height 63
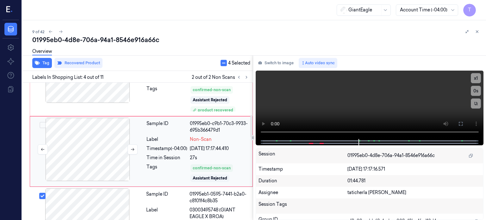
scroll to position [201, 0]
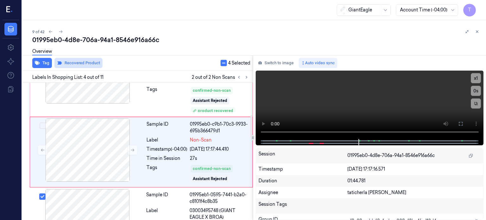
click at [75, 62] on button "Recovered Product" at bounding box center [78, 63] width 48 height 10
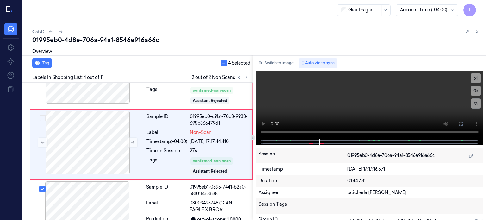
scroll to position [193, 0]
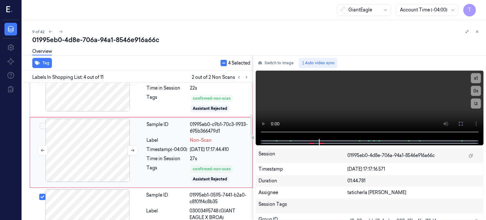
click at [95, 138] on div at bounding box center [87, 150] width 113 height 63
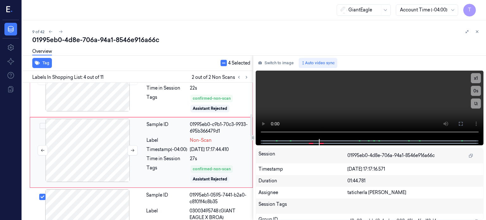
click at [87, 132] on div at bounding box center [87, 150] width 113 height 63
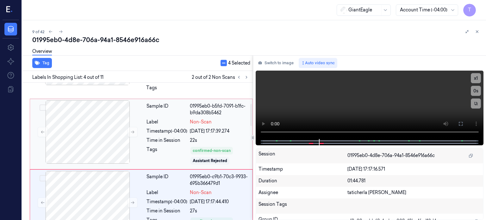
scroll to position [130, 0]
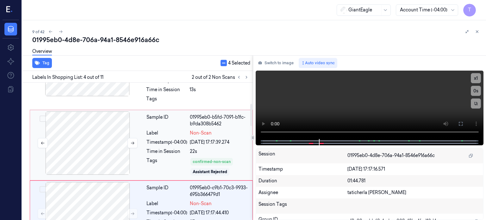
click at [113, 134] on div at bounding box center [87, 142] width 113 height 63
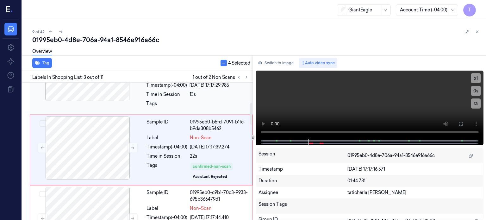
scroll to position [123, 0]
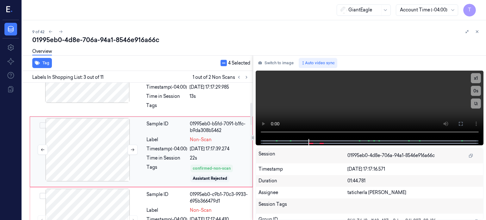
click at [98, 143] on div at bounding box center [87, 149] width 113 height 63
click at [98, 142] on div at bounding box center [87, 149] width 113 height 63
drag, startPoint x: 98, startPoint y: 142, endPoint x: 102, endPoint y: 142, distance: 3.6
click at [99, 142] on div at bounding box center [87, 149] width 113 height 63
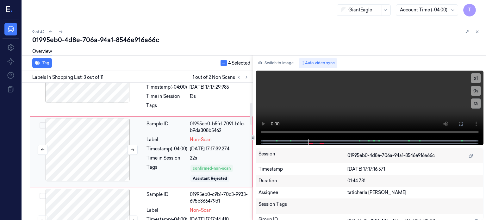
click at [98, 149] on div at bounding box center [87, 149] width 113 height 63
drag, startPoint x: 66, startPoint y: 136, endPoint x: 66, endPoint y: 124, distance: 11.7
click at [66, 135] on div at bounding box center [87, 149] width 113 height 63
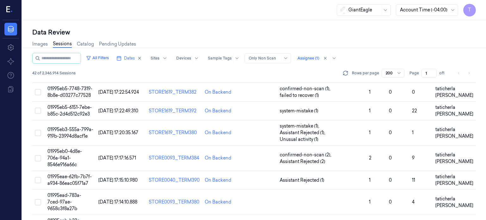
scroll to position [158, 0]
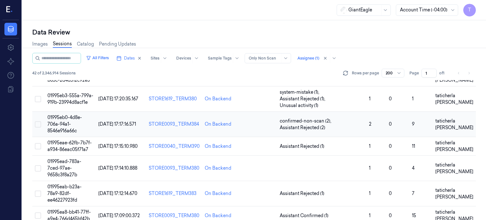
click at [61, 115] on span "01995eb0-4d8e-706a-94a1-8546e916a66c" at bounding box center [64, 124] width 35 height 19
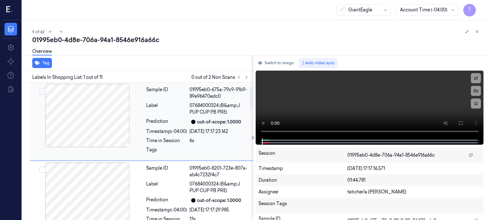
scroll to position [63, 0]
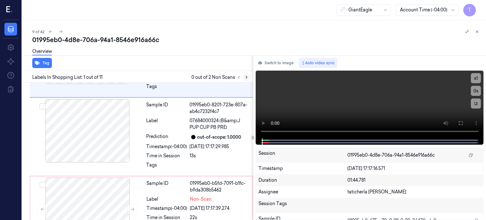
click at [245, 77] on icon at bounding box center [246, 77] width 4 height 4
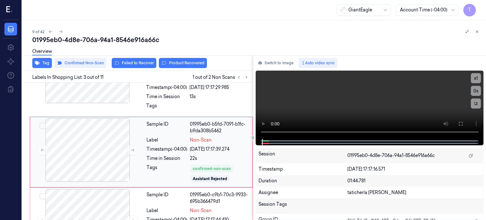
scroll to position [123, 0]
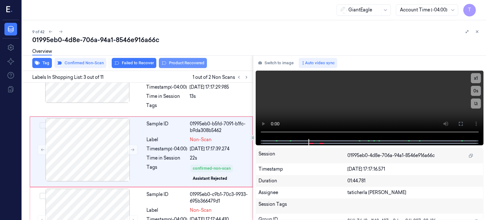
click at [182, 61] on button "Product Recovered" at bounding box center [183, 63] width 48 height 10
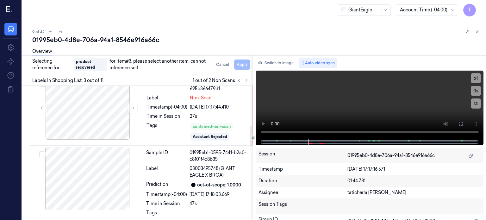
scroll to position [250, 0]
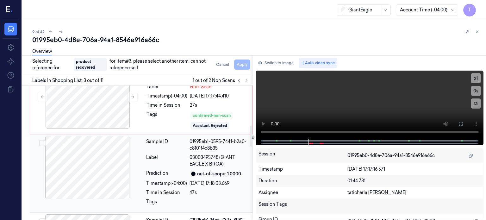
click at [41, 141] on button "Select row" at bounding box center [42, 143] width 6 height 6
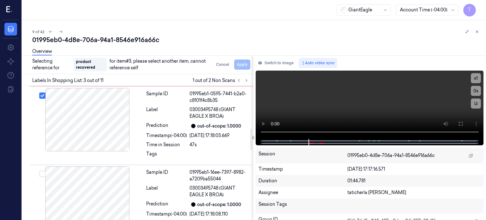
scroll to position [314, 0]
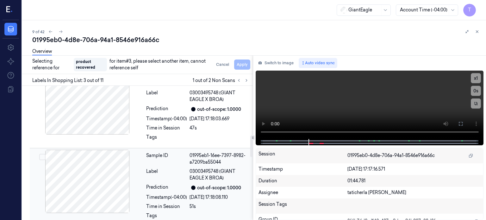
click at [43, 155] on button "Select row" at bounding box center [42, 157] width 6 height 6
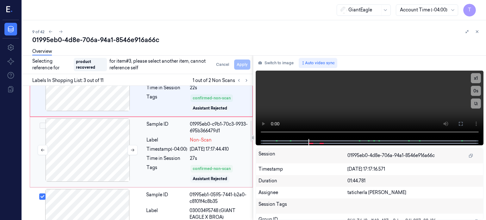
scroll to position [219, 0]
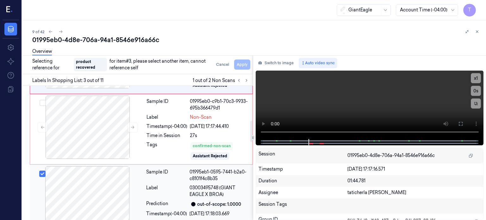
click at [42, 172] on button "Select row" at bounding box center [42, 174] width 6 height 6
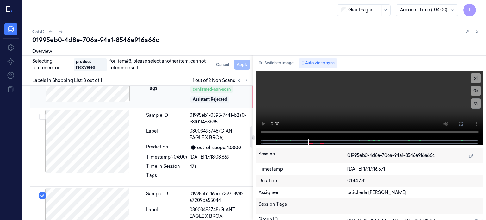
scroll to position [282, 0]
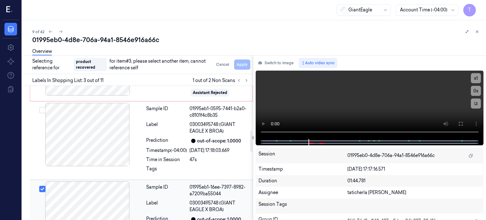
click at [41, 187] on button "Select row" at bounding box center [42, 189] width 6 height 6
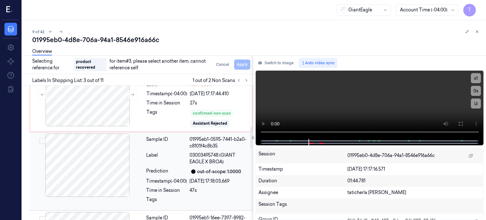
scroll to position [251, 0]
click at [60, 142] on div at bounding box center [87, 166] width 113 height 63
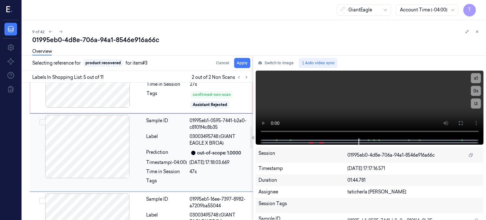
click at [89, 136] on div at bounding box center [87, 146] width 113 height 63
click at [109, 132] on div at bounding box center [87, 146] width 113 height 63
click at [244, 62] on button "Apply" at bounding box center [242, 63] width 16 height 10
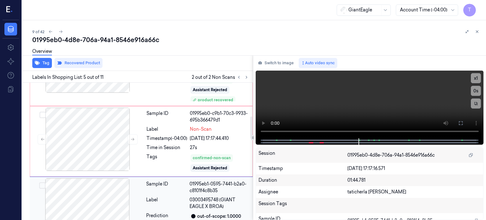
scroll to position [180, 0]
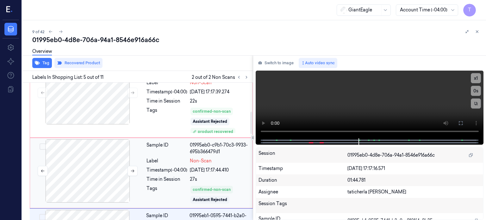
click at [92, 169] on div at bounding box center [87, 170] width 113 height 63
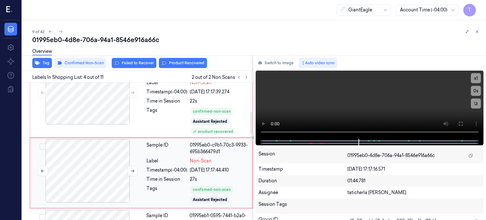
scroll to position [201, 0]
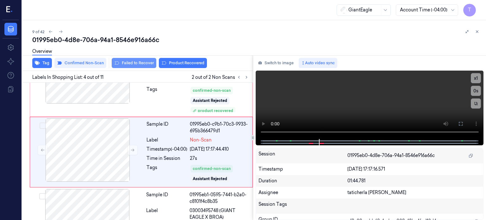
click at [136, 62] on button "Failed to Recover" at bounding box center [134, 63] width 45 height 10
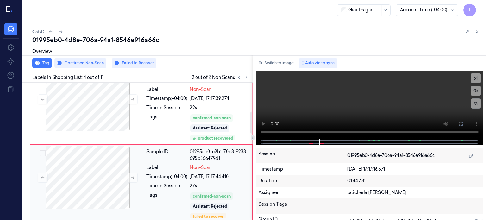
scroll to position [205, 0]
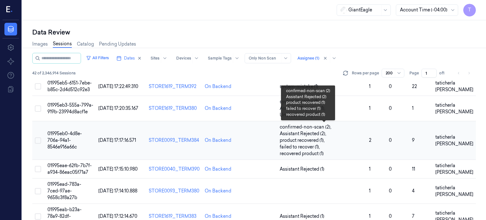
scroll to position [158, 0]
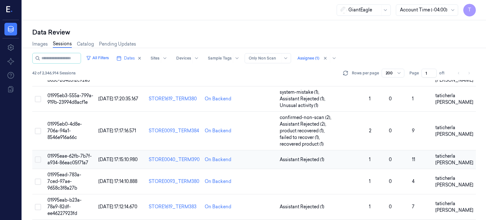
click at [73, 150] on td "01995eae-62fb-7b7f-a934-86eac05f71a7" at bounding box center [70, 159] width 51 height 19
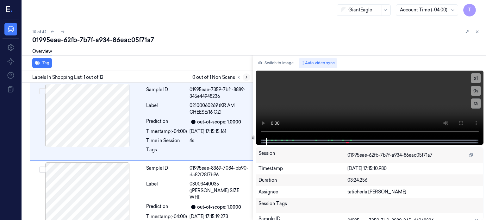
click at [247, 77] on icon at bounding box center [246, 77] width 4 height 4
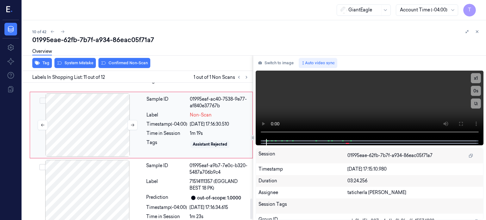
scroll to position [780, 0]
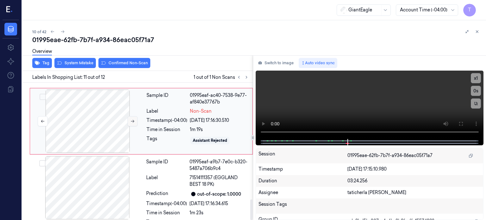
click at [132, 119] on icon at bounding box center [132, 121] width 4 height 4
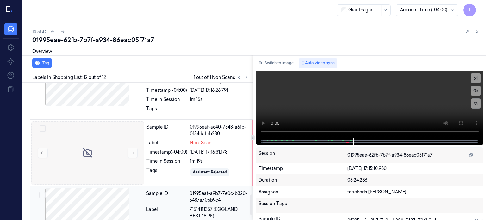
scroll to position [716, 0]
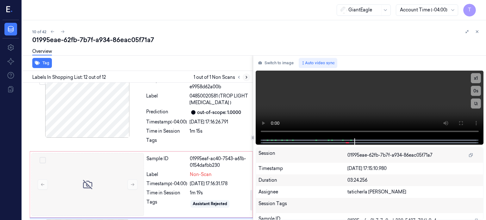
click at [246, 77] on icon at bounding box center [246, 77] width 4 height 4
click at [91, 171] on div at bounding box center [87, 184] width 113 height 63
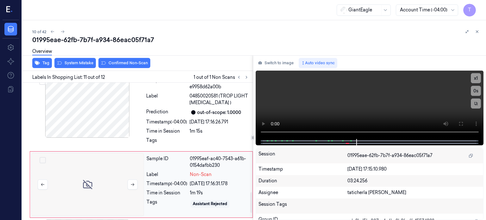
scroll to position [735, 0]
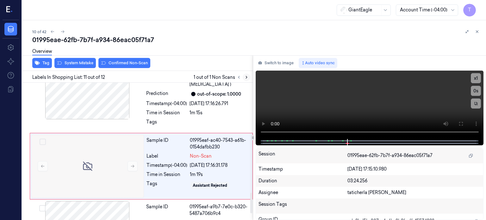
click at [244, 76] on icon at bounding box center [246, 77] width 4 height 4
click at [245, 76] on icon at bounding box center [246, 77] width 4 height 4
click at [245, 77] on icon at bounding box center [246, 77] width 4 height 4
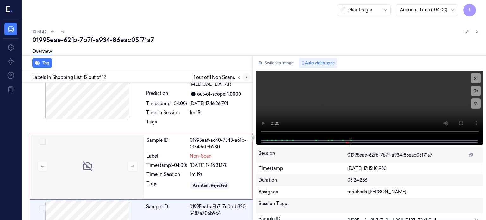
scroll to position [780, 0]
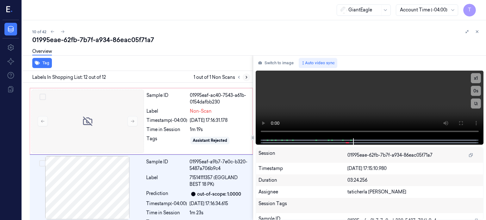
click at [246, 78] on icon at bounding box center [246, 77] width 1 height 2
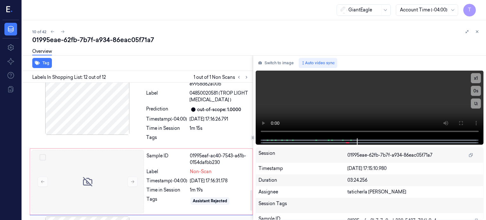
scroll to position [716, 0]
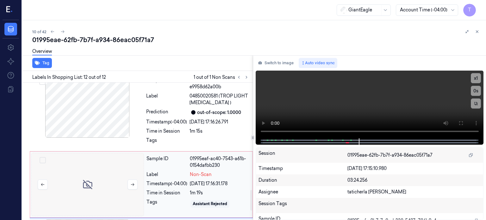
click at [89, 164] on div at bounding box center [87, 184] width 113 height 63
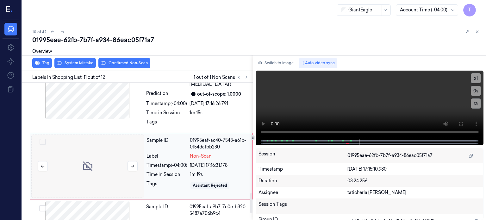
scroll to position [735, 0]
click at [90, 161] on div at bounding box center [87, 166] width 113 height 63
click at [134, 165] on icon at bounding box center [132, 166] width 3 height 3
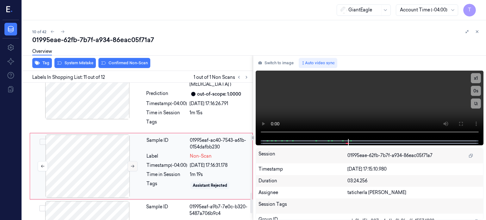
click at [134, 165] on icon at bounding box center [132, 166] width 3 height 3
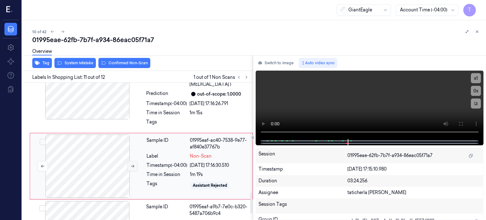
click at [134, 165] on icon at bounding box center [132, 166] width 3 height 3
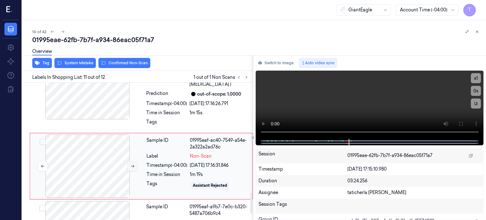
click at [134, 165] on icon at bounding box center [132, 166] width 3 height 3
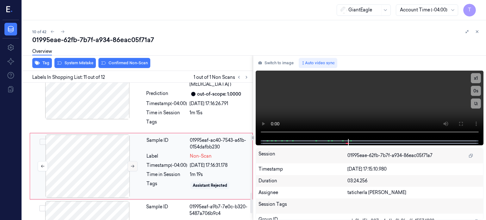
click at [134, 165] on icon at bounding box center [132, 166] width 3 height 3
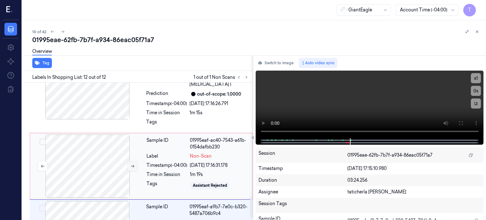
scroll to position [780, 0]
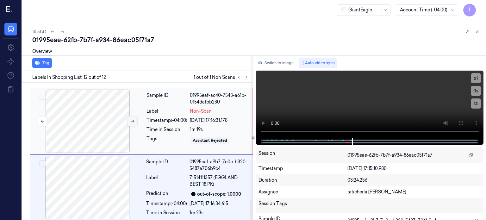
click at [134, 119] on icon at bounding box center [132, 121] width 4 height 4
click at [131, 156] on div at bounding box center [87, 187] width 113 height 63
click at [134, 120] on icon at bounding box center [132, 121] width 3 height 3
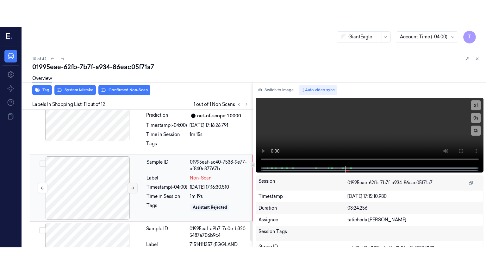
scroll to position [735, 0]
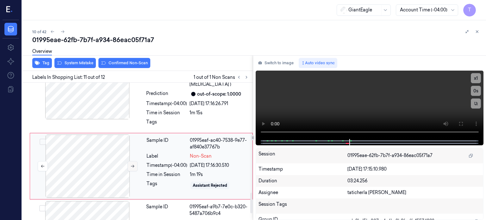
click at [131, 164] on icon at bounding box center [132, 166] width 4 height 4
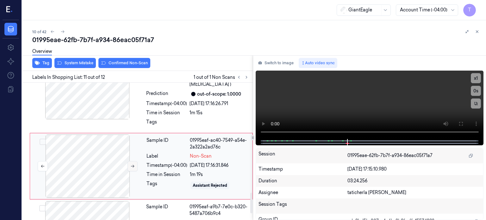
click at [131, 164] on icon at bounding box center [132, 166] width 4 height 4
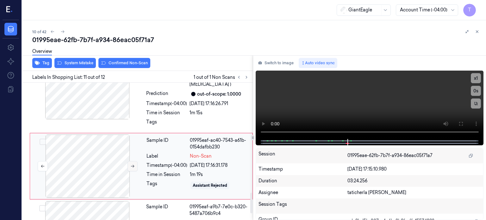
click at [131, 164] on icon at bounding box center [132, 166] width 4 height 4
click at [131, 165] on icon at bounding box center [132, 166] width 3 height 3
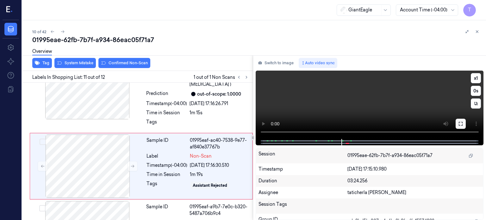
click at [463, 124] on icon at bounding box center [461, 123] width 5 height 5
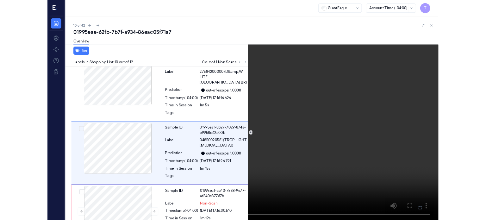
scroll to position [636, 0]
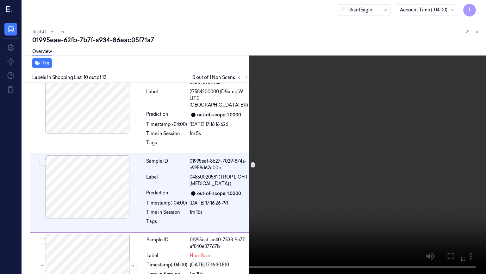
click at [0, 0] on icon at bounding box center [0, 0] width 0 height 0
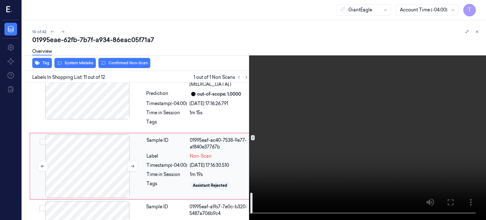
scroll to position [735, 0]
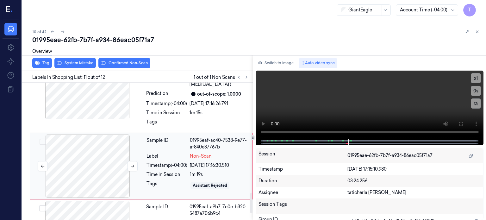
click at [104, 148] on div at bounding box center [87, 166] width 113 height 63
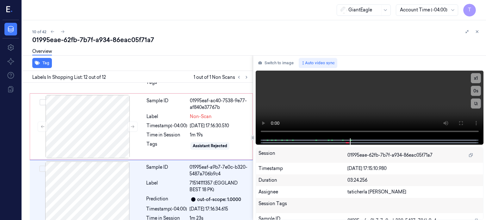
scroll to position [780, 0]
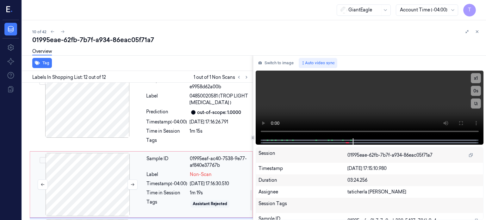
click at [85, 155] on div at bounding box center [87, 184] width 113 height 63
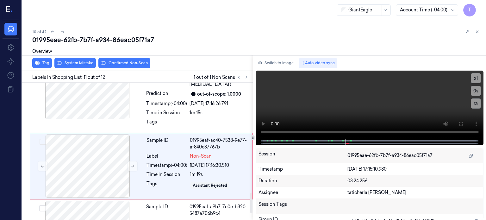
scroll to position [735, 0]
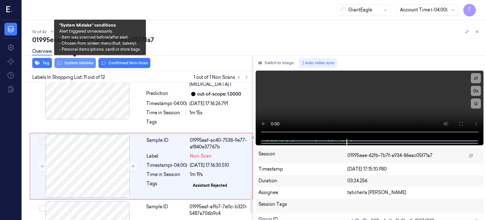
click at [82, 66] on button "System Mistake" at bounding box center [74, 63] width 41 height 10
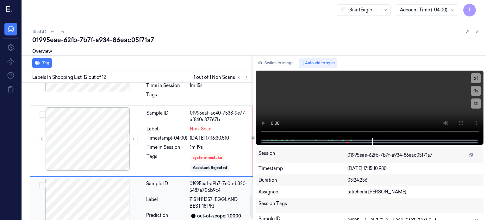
scroll to position [752, 0]
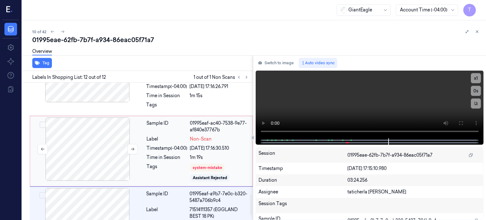
click at [103, 134] on div at bounding box center [87, 148] width 113 height 63
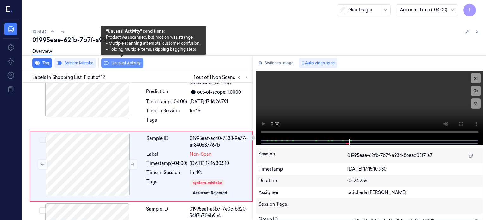
click at [125, 63] on button "Unusual Activity" at bounding box center [122, 63] width 42 height 10
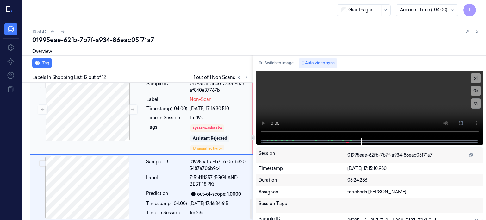
scroll to position [760, 0]
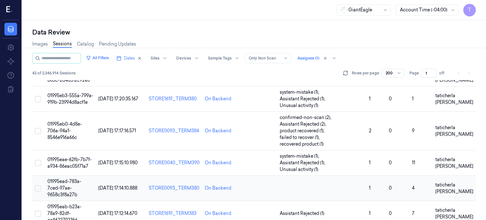
scroll to position [190, 0]
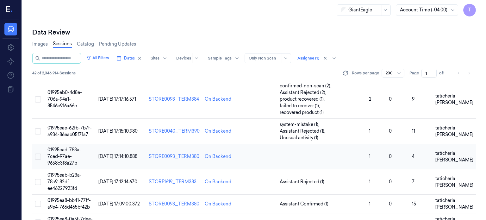
click at [70, 144] on td "01995ead-783a-7ced-97ae-9658c3f8a27b" at bounding box center [70, 156] width 51 height 25
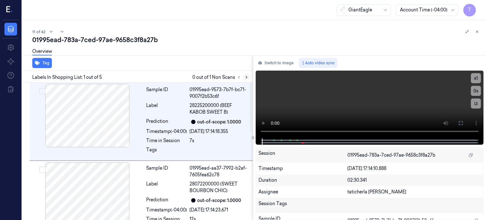
click at [243, 77] on button at bounding box center [247, 77] width 8 height 8
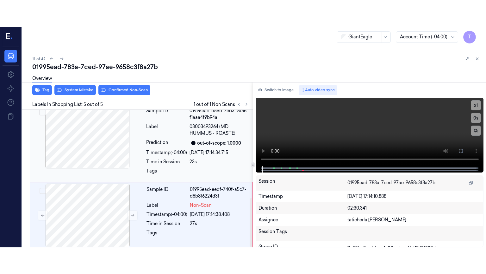
scroll to position [244, 0]
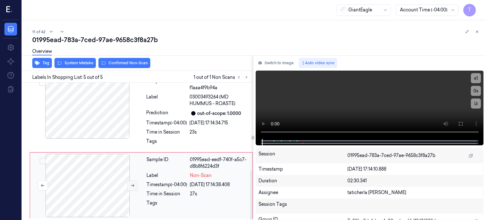
click at [130, 185] on icon at bounding box center [132, 185] width 4 height 4
click at [464, 124] on button at bounding box center [461, 124] width 10 height 10
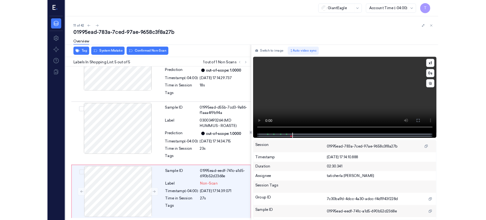
scroll to position [191, 0]
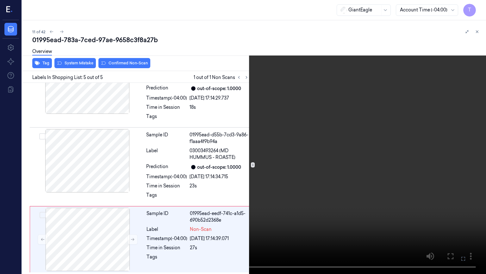
click at [0, 0] on icon at bounding box center [0, 0] width 0 height 0
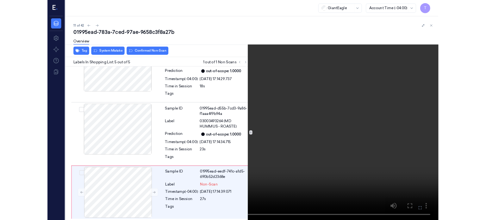
scroll to position [244, 0]
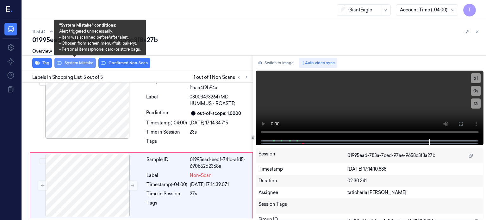
click at [85, 63] on button "System Mistake" at bounding box center [74, 63] width 41 height 10
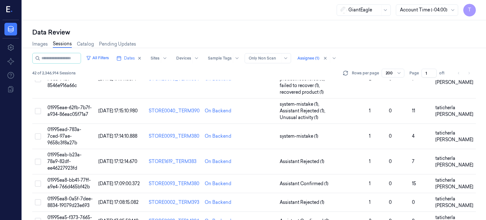
scroll to position [222, 0]
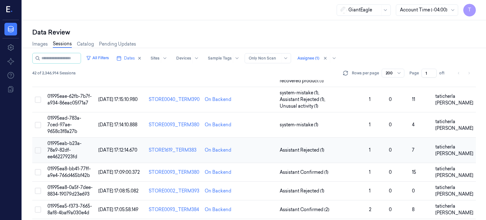
click at [78, 141] on span "01995eab-b23a-78a9-82df-ee46227923fd" at bounding box center [64, 150] width 34 height 19
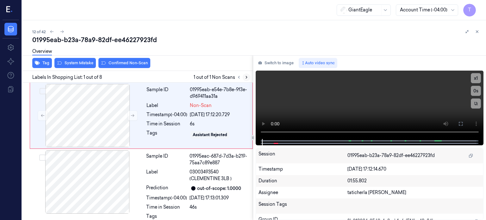
click at [245, 75] on icon at bounding box center [246, 77] width 4 height 4
click at [133, 115] on icon at bounding box center [132, 115] width 3 height 3
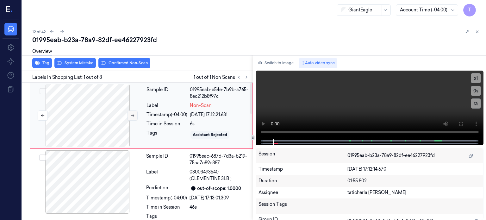
click at [133, 115] on icon at bounding box center [132, 115] width 3 height 3
click at [130, 115] on icon at bounding box center [132, 115] width 4 height 4
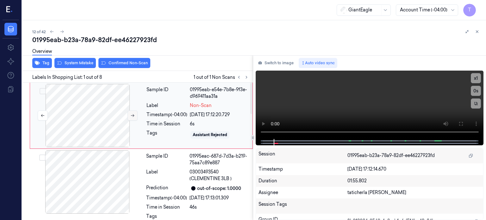
click at [130, 115] on icon at bounding box center [132, 115] width 4 height 4
click at [461, 124] on icon at bounding box center [461, 123] width 5 height 5
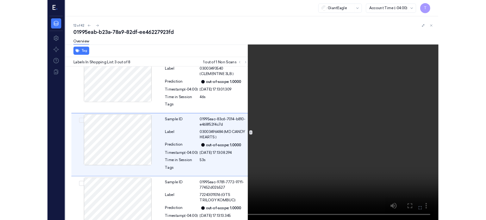
scroll to position [88, 0]
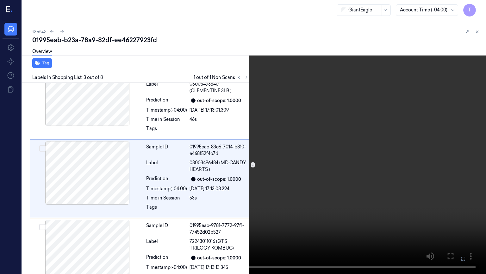
click at [0, 0] on icon at bounding box center [0, 0] width 0 height 0
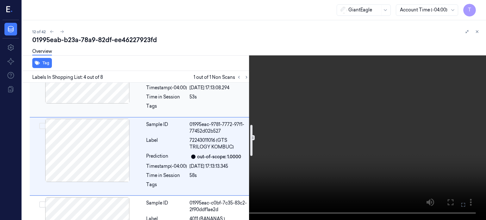
scroll to position [193, 0]
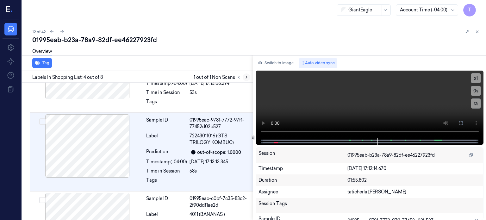
click at [245, 76] on icon at bounding box center [246, 77] width 4 height 4
click at [247, 76] on icon at bounding box center [246, 77] width 4 height 4
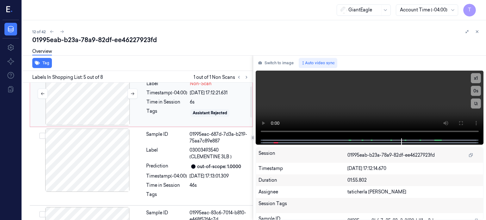
scroll to position [0, 0]
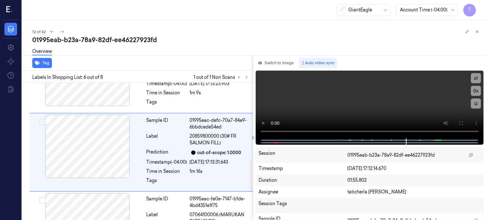
click at [103, 117] on div "Sample ID 01995eab-e54e-7b9b-a765-8ec212b8f97c Label Non-Scan Timestamp (-04:00…" at bounding box center [136, 44] width 233 height 611
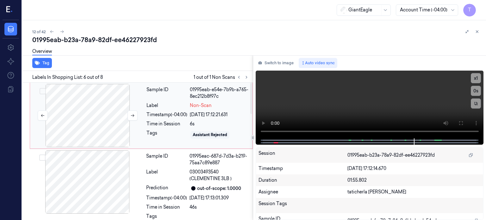
click at [108, 116] on div at bounding box center [87, 115] width 113 height 63
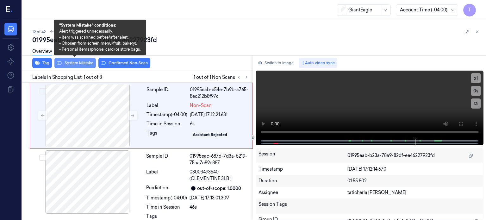
click at [85, 63] on button "System Mistake" at bounding box center [74, 63] width 41 height 10
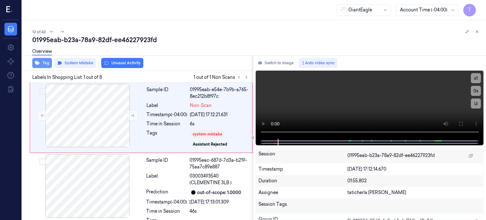
click at [47, 61] on button "Tag" at bounding box center [42, 63] width 20 height 10
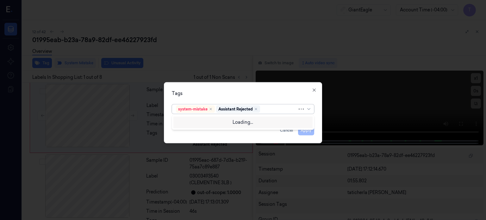
click at [281, 110] on div at bounding box center [280, 109] width 36 height 7
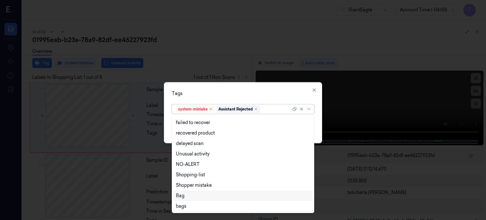
click at [190, 198] on div "Bag" at bounding box center [243, 196] width 134 height 7
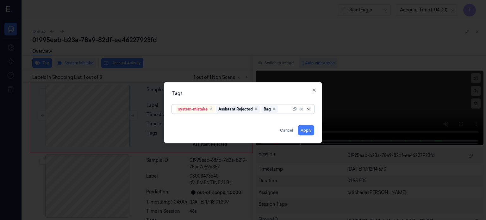
click at [309, 108] on icon at bounding box center [309, 108] width 5 height 5
click at [312, 131] on button "Apply" at bounding box center [306, 130] width 16 height 10
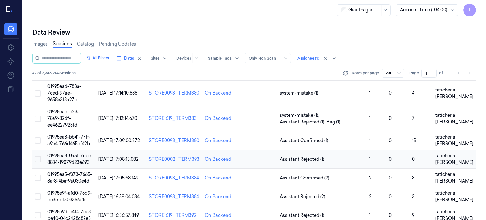
scroll to position [222, 0]
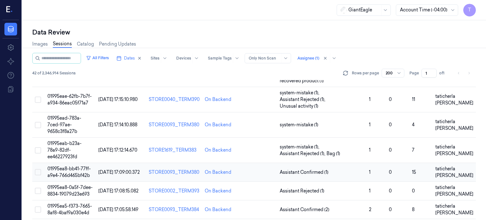
click at [79, 166] on span "01995ea8-bb41-77ff-a9e4-766d465bf42b" at bounding box center [68, 172] width 43 height 12
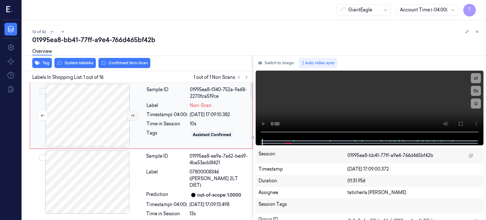
click at [132, 114] on icon at bounding box center [132, 115] width 4 height 4
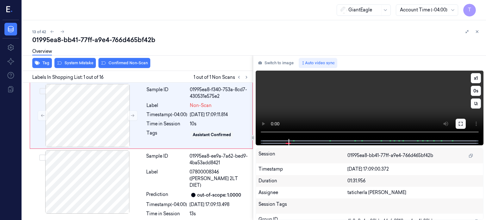
click at [460, 123] on icon at bounding box center [461, 123] width 5 height 5
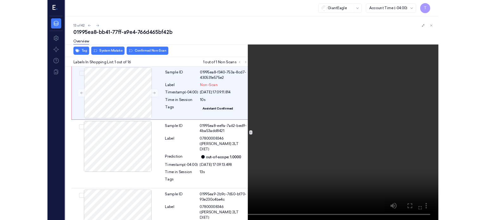
scroll to position [9, 0]
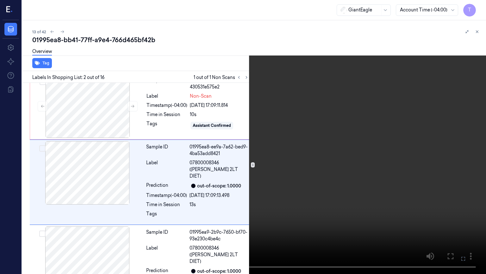
click at [0, 0] on icon at bounding box center [0, 0] width 0 height 0
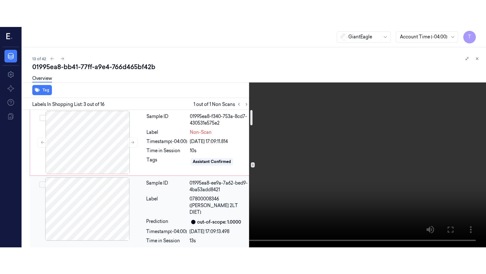
scroll to position [0, 0]
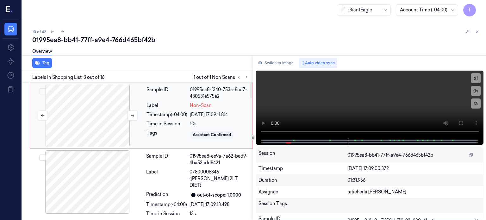
drag, startPoint x: 100, startPoint y: 110, endPoint x: 119, endPoint y: 109, distance: 18.7
click at [100, 109] on div at bounding box center [87, 115] width 113 height 63
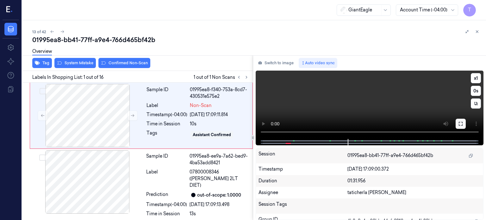
click at [462, 124] on icon at bounding box center [461, 123] width 5 height 5
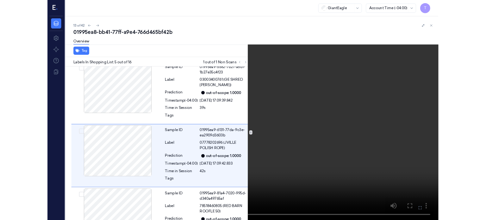
scroll to position [245, 0]
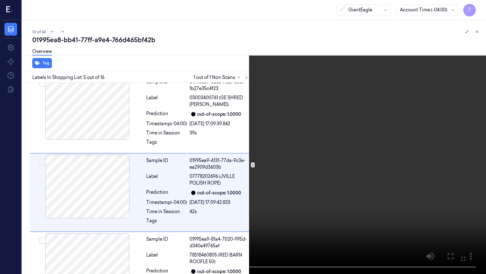
click at [0, 0] on icon at bounding box center [0, 0] width 0 height 0
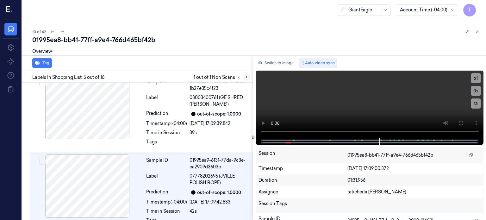
click at [245, 77] on icon at bounding box center [246, 77] width 4 height 4
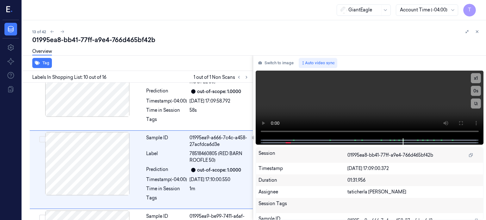
scroll to position [664, 0]
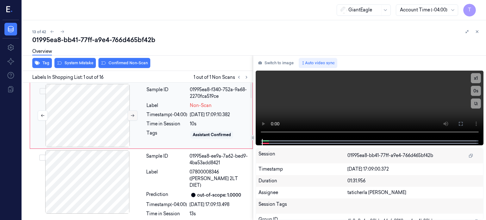
click at [132, 115] on icon at bounding box center [132, 115] width 4 height 4
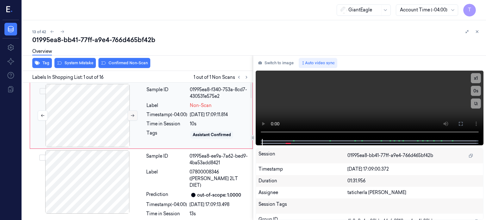
click at [132, 115] on icon at bounding box center [132, 115] width 4 height 4
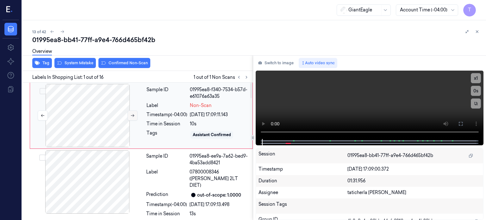
click at [132, 115] on icon at bounding box center [132, 115] width 4 height 4
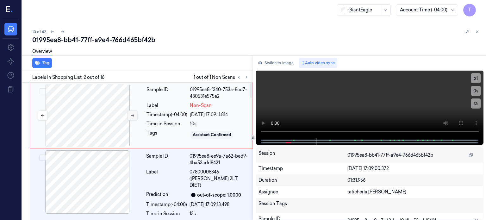
click at [133, 114] on icon at bounding box center [132, 115] width 4 height 4
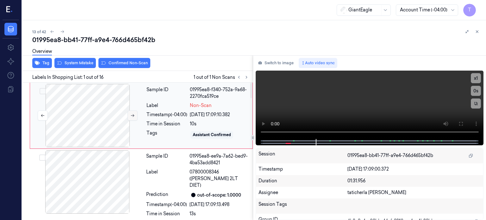
click at [133, 114] on icon at bounding box center [132, 115] width 4 height 4
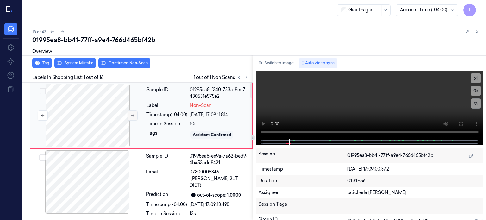
click at [133, 114] on icon at bounding box center [132, 115] width 4 height 4
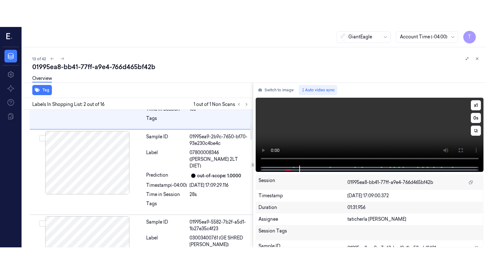
scroll to position [131, 0]
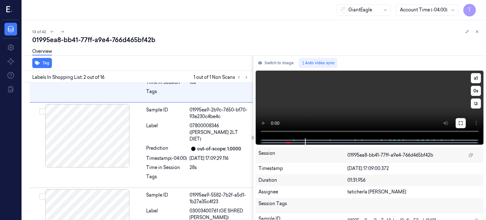
click at [460, 123] on icon at bounding box center [461, 123] width 5 height 5
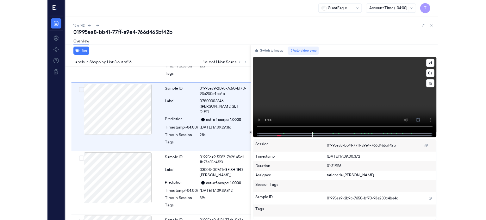
scroll to position [88, 0]
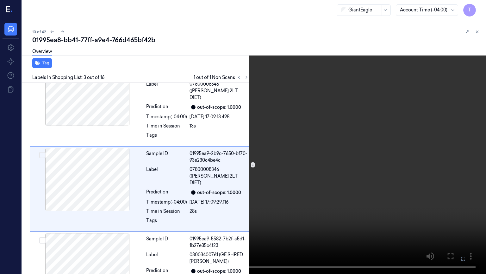
click at [0, 0] on icon at bounding box center [0, 0] width 0 height 0
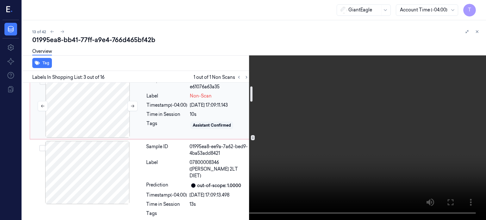
scroll to position [0, 0]
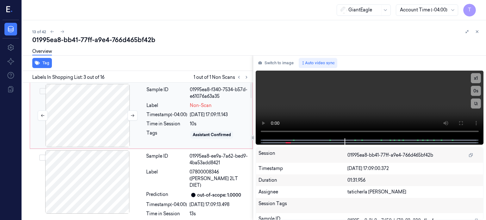
click at [87, 115] on div at bounding box center [87, 115] width 113 height 63
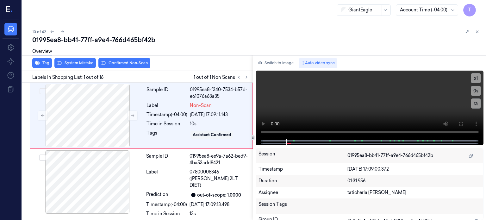
click at [77, 60] on div "Overview" at bounding box center [256, 52] width 449 height 16
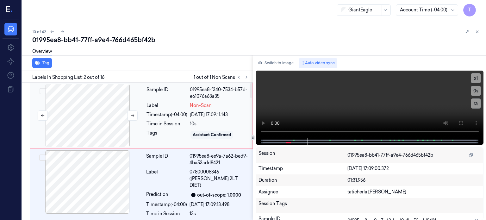
click at [88, 106] on div at bounding box center [87, 115] width 113 height 63
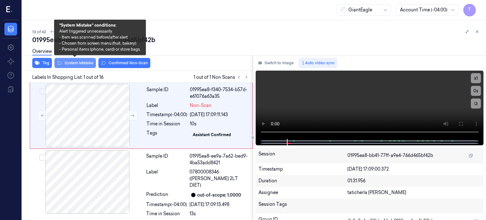
click at [86, 62] on button "System Mistake" at bounding box center [74, 63] width 41 height 10
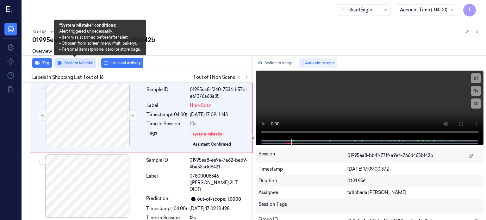
click at [78, 62] on button "System Mistake" at bounding box center [74, 63] width 41 height 10
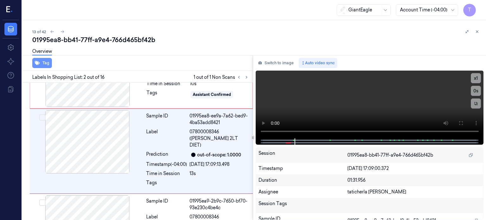
scroll to position [36, 0]
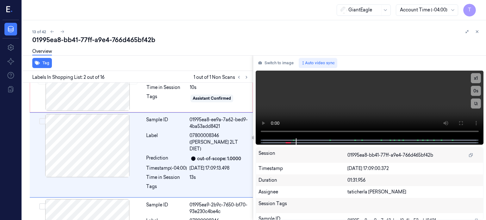
click at [72, 59] on div "Overview" at bounding box center [256, 52] width 449 height 16
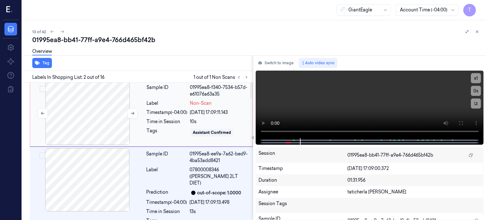
scroll to position [0, 0]
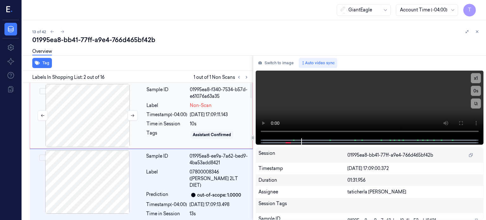
click at [98, 121] on div at bounding box center [87, 115] width 113 height 63
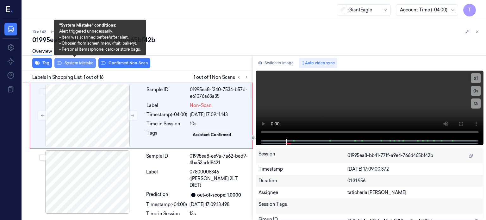
click at [82, 61] on button "System Mistake" at bounding box center [74, 63] width 41 height 10
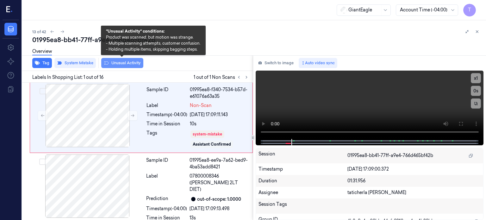
click at [120, 62] on button "Unusual Activity" at bounding box center [122, 63] width 42 height 10
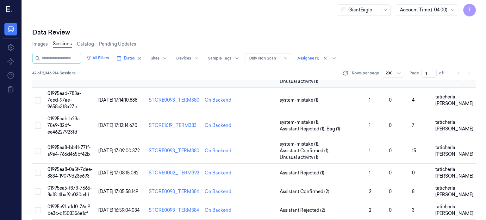
scroll to position [253, 0]
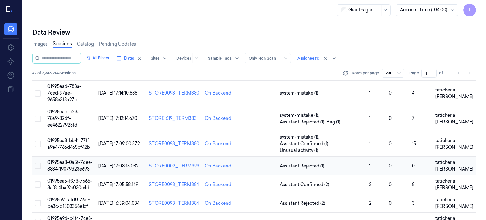
click at [63, 160] on span "01995ea8-0a5f-7dee-8834-19079d23e693" at bounding box center [69, 166] width 45 height 12
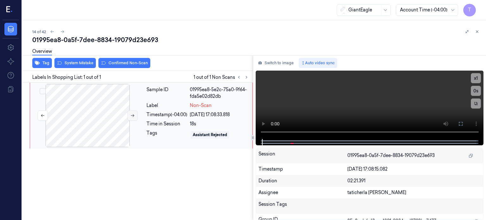
click at [132, 115] on icon at bounding box center [132, 115] width 4 height 4
click at [132, 115] on icon at bounding box center [132, 115] width 3 height 3
click at [131, 115] on icon at bounding box center [132, 115] width 3 height 3
click at [135, 114] on icon at bounding box center [132, 115] width 4 height 4
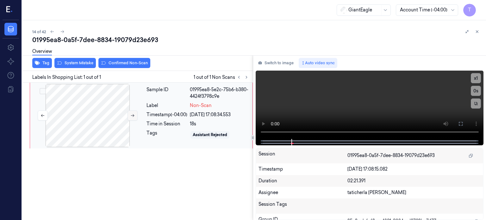
click at [135, 114] on icon at bounding box center [132, 115] width 4 height 4
click at [134, 114] on icon at bounding box center [132, 115] width 4 height 4
click at [133, 117] on icon at bounding box center [132, 115] width 4 height 4
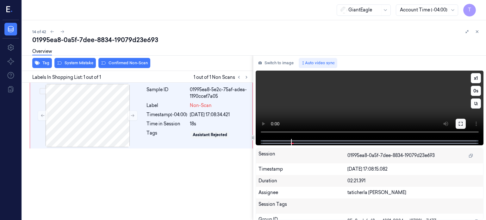
click at [461, 122] on icon at bounding box center [461, 123] width 5 height 5
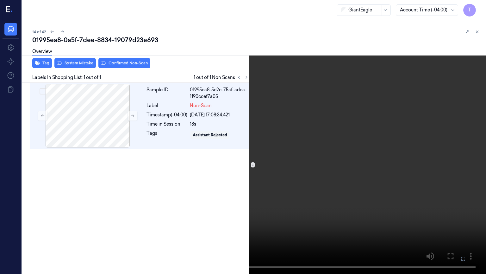
click at [0, 0] on icon at bounding box center [0, 0] width 0 height 0
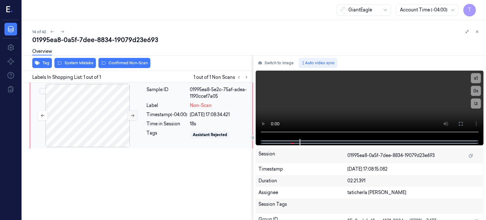
click at [134, 117] on icon at bounding box center [132, 115] width 4 height 4
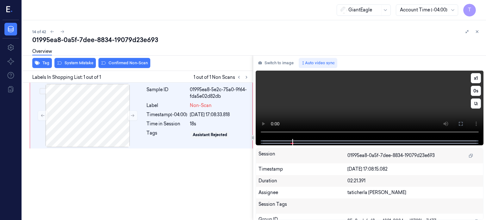
drag, startPoint x: 461, startPoint y: 123, endPoint x: 455, endPoint y: 170, distance: 46.7
click at [461, 124] on icon at bounding box center [461, 123] width 5 height 5
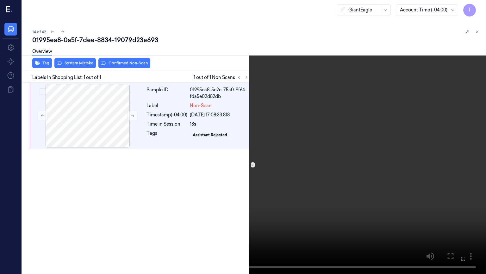
click at [0, 0] on icon at bounding box center [0, 0] width 0 height 0
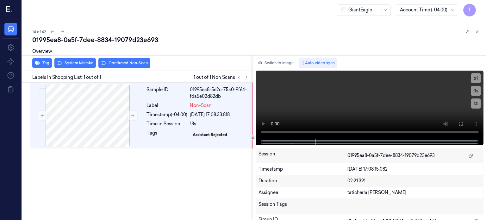
click at [127, 59] on div "Overview" at bounding box center [256, 52] width 449 height 16
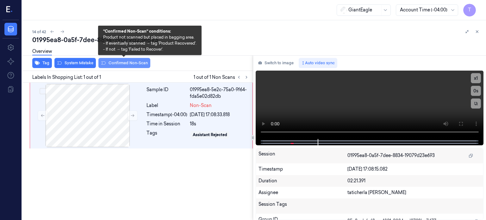
click at [126, 63] on button "Confirmed Non-Scan" at bounding box center [124, 63] width 52 height 10
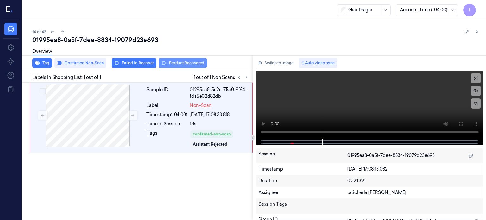
click at [183, 63] on button "Product Recovered" at bounding box center [183, 63] width 48 height 10
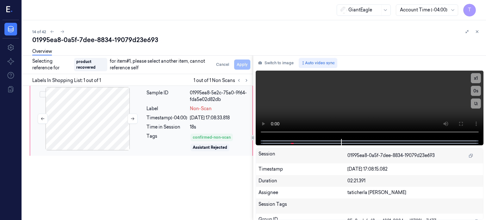
click at [98, 112] on div at bounding box center [87, 118] width 113 height 63
click at [93, 115] on div at bounding box center [87, 118] width 113 height 63
click at [89, 109] on div at bounding box center [87, 118] width 113 height 63
click at [88, 65] on span "product recovered" at bounding box center [90, 64] width 33 height 13
click at [89, 65] on span "product recovered" at bounding box center [90, 64] width 33 height 13
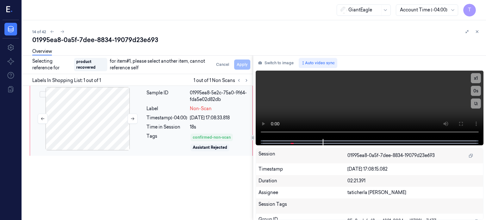
click at [87, 121] on div at bounding box center [87, 118] width 113 height 63
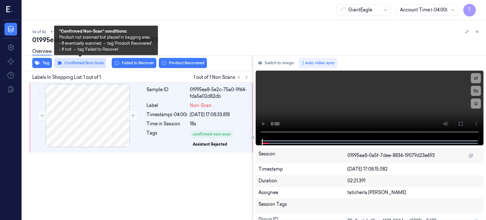
click at [96, 61] on button "Confirmed Non-Scan" at bounding box center [80, 63] width 52 height 10
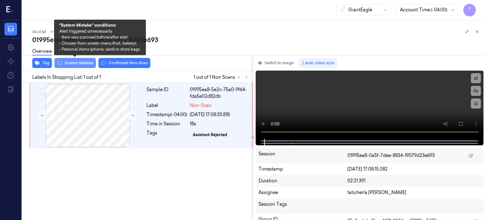
click at [82, 64] on button "System Mistake" at bounding box center [74, 63] width 41 height 10
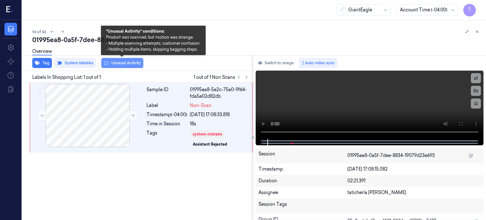
click at [121, 60] on button "Unusual Activity" at bounding box center [122, 63] width 42 height 10
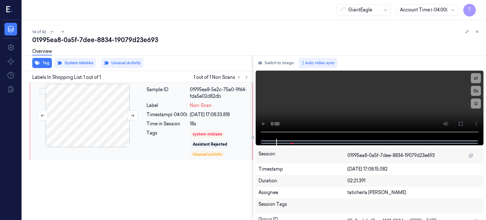
click at [94, 113] on div at bounding box center [87, 115] width 113 height 63
click at [95, 104] on div at bounding box center [87, 115] width 113 height 63
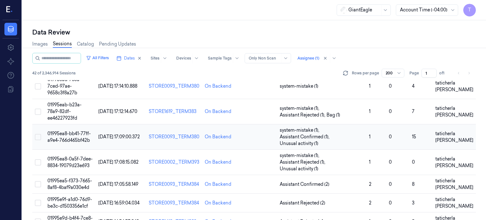
scroll to position [253, 0]
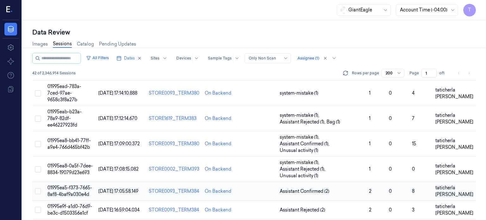
click at [78, 185] on span "01995ea5-f373-7665-8af8-4baf9a030e4d" at bounding box center [69, 191] width 45 height 12
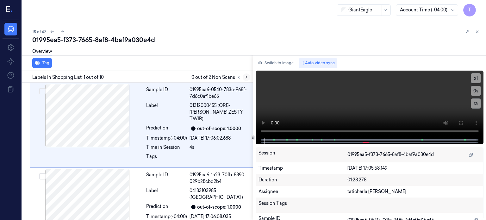
click at [244, 77] on icon at bounding box center [246, 77] width 4 height 4
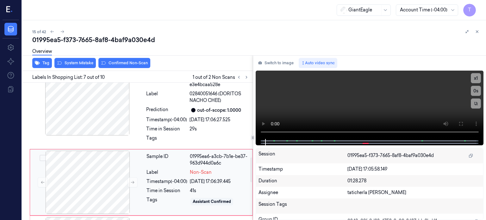
scroll to position [434, 0]
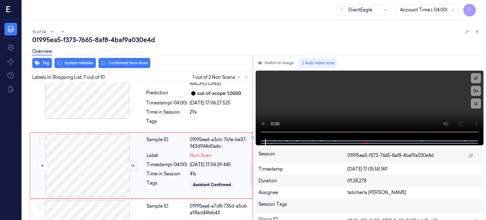
click at [131, 163] on icon at bounding box center [132, 165] width 4 height 4
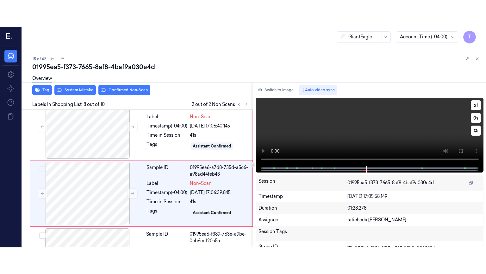
scroll to position [501, 0]
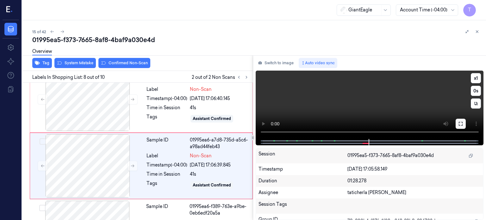
click at [460, 123] on icon at bounding box center [461, 123] width 5 height 5
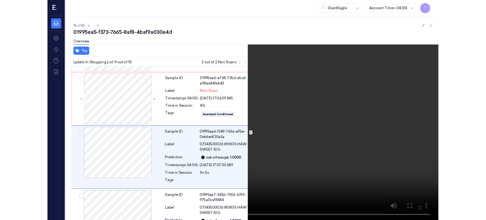
scroll to position [546, 0]
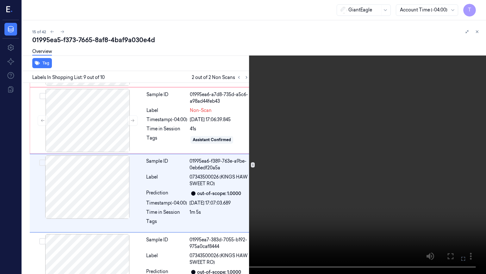
click at [0, 0] on icon at bounding box center [0, 0] width 0 height 0
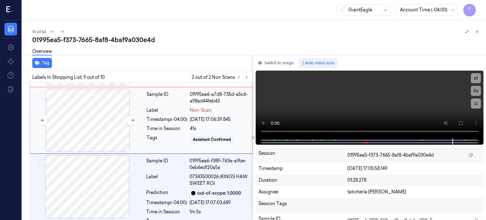
click at [87, 115] on div at bounding box center [87, 120] width 113 height 63
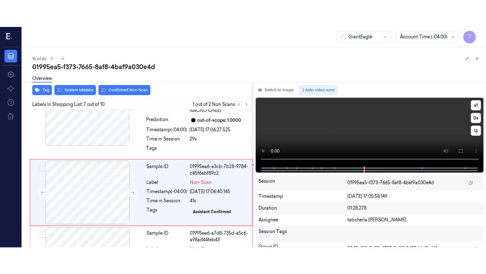
scroll to position [434, 0]
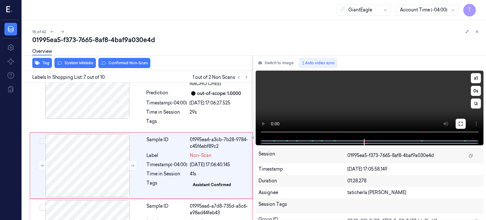
click at [464, 124] on button at bounding box center [461, 124] width 10 height 10
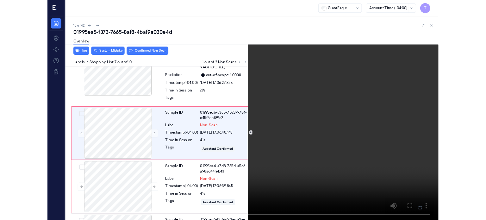
scroll to position [408, 0]
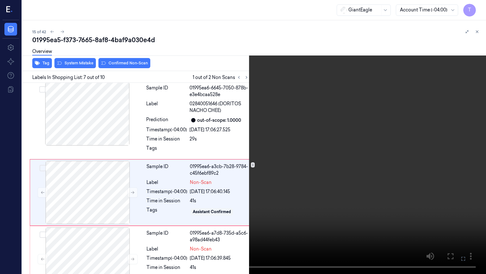
click at [0, 0] on icon at bounding box center [0, 0] width 0 height 0
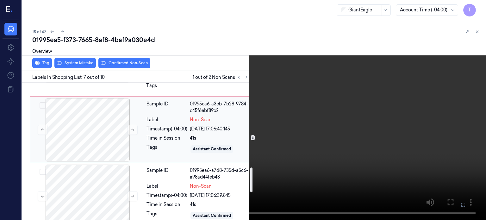
scroll to position [471, 0]
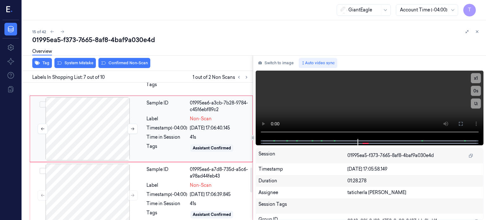
click at [104, 123] on div at bounding box center [87, 128] width 113 height 63
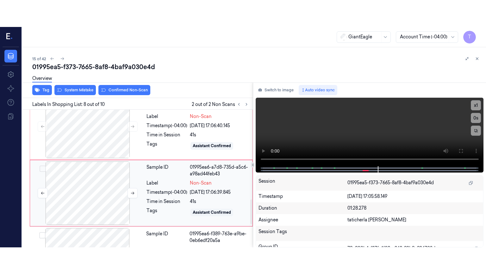
scroll to position [469, 0]
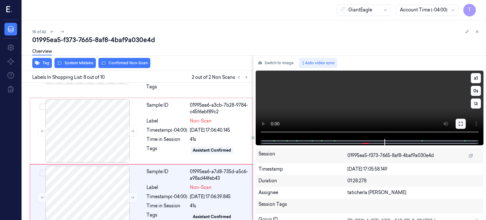
click at [461, 124] on icon at bounding box center [461, 123] width 5 height 5
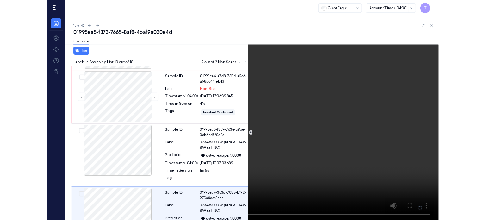
scroll to position [571, 0]
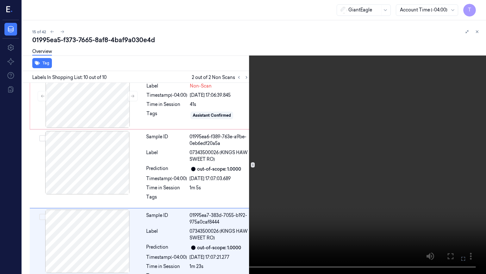
click at [0, 0] on icon at bounding box center [0, 0] width 0 height 0
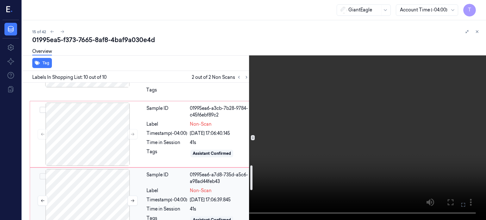
scroll to position [434, 0]
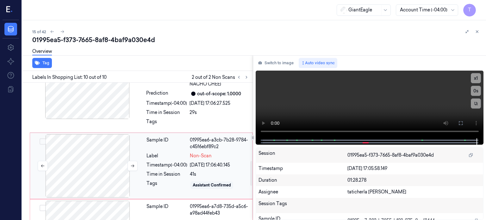
click at [95, 138] on div at bounding box center [87, 165] width 113 height 63
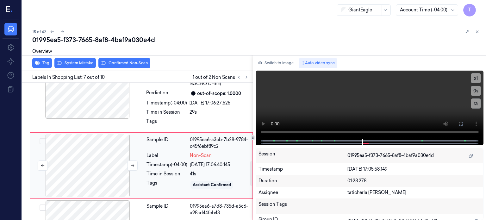
click at [99, 141] on div at bounding box center [87, 165] width 113 height 63
click at [233, 45] on div "Overview" at bounding box center [256, 52] width 449 height 16
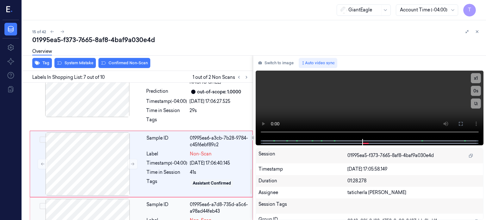
scroll to position [434, 0]
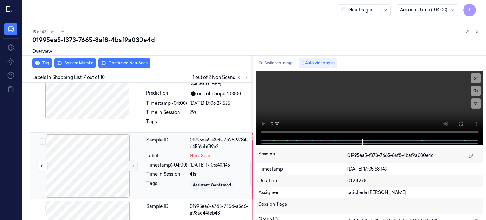
click at [132, 164] on icon at bounding box center [132, 166] width 4 height 4
click at [132, 163] on icon at bounding box center [132, 165] width 4 height 4
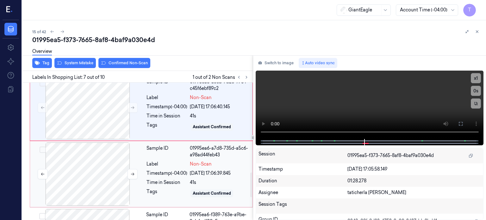
scroll to position [498, 0]
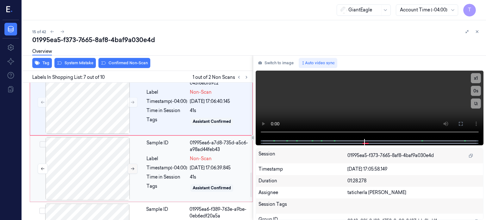
click at [134, 167] on icon at bounding box center [132, 169] width 4 height 4
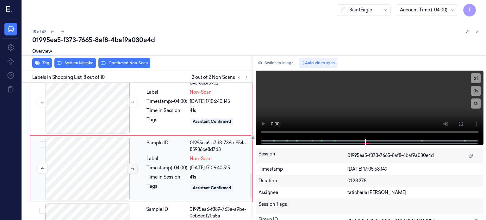
scroll to position [501, 0]
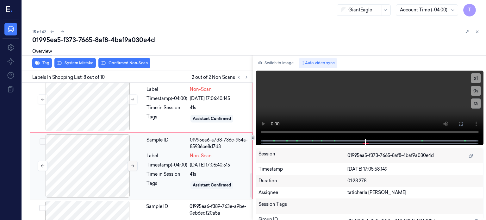
click at [134, 161] on button at bounding box center [133, 166] width 10 height 10
click at [132, 164] on icon at bounding box center [132, 166] width 4 height 4
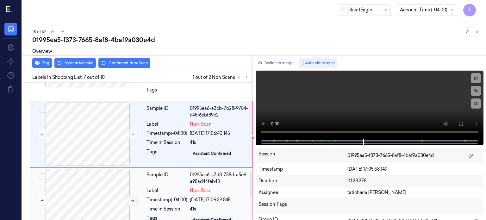
scroll to position [498, 0]
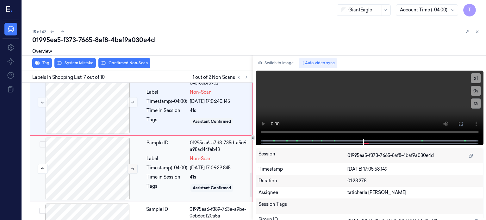
click at [133, 167] on icon at bounding box center [132, 169] width 4 height 4
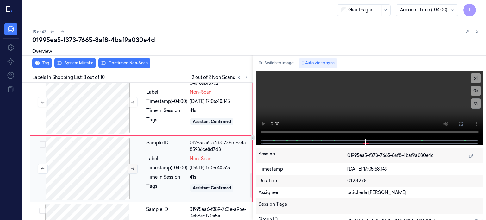
scroll to position [501, 0]
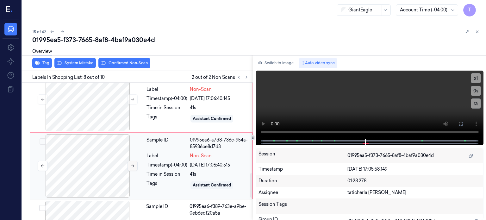
click at [133, 161] on button at bounding box center [133, 166] width 10 height 10
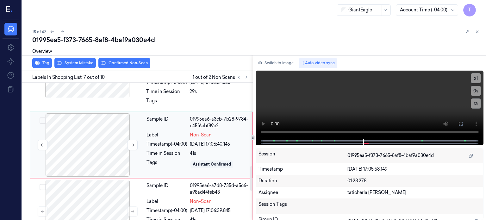
scroll to position [466, 0]
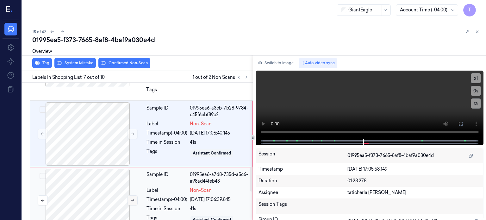
click at [133, 198] on icon at bounding box center [132, 200] width 4 height 4
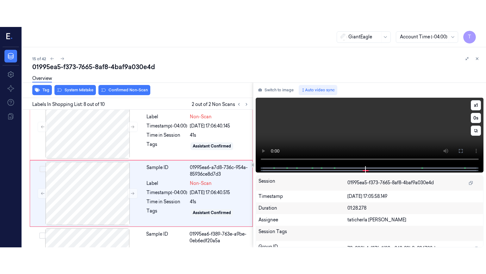
scroll to position [501, 0]
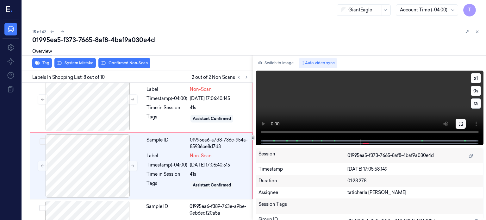
click at [462, 124] on icon at bounding box center [461, 123] width 5 height 5
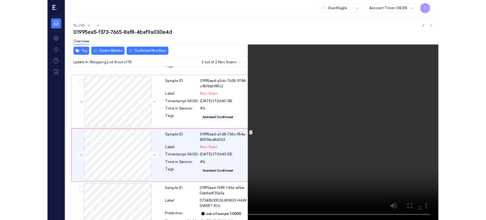
scroll to position [474, 0]
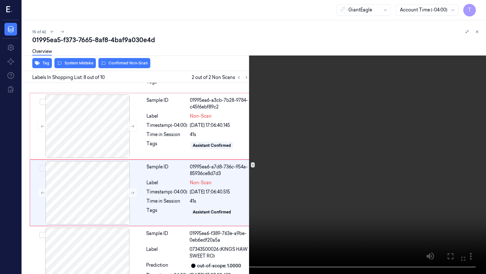
click at [0, 0] on icon at bounding box center [0, 0] width 0 height 0
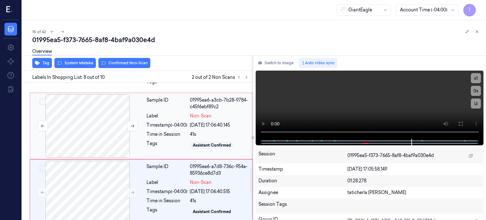
click at [98, 121] on div at bounding box center [87, 125] width 113 height 63
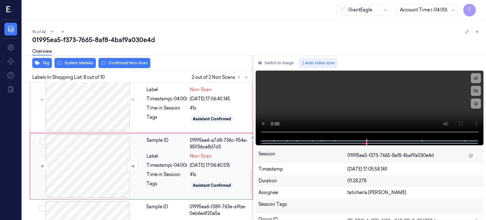
scroll to position [501, 0]
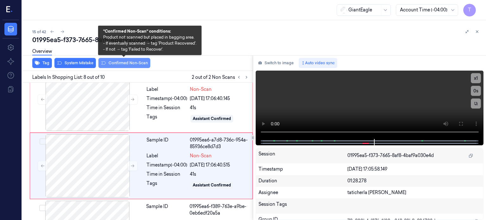
click at [133, 62] on button "Confirmed Non-Scan" at bounding box center [124, 63] width 52 height 10
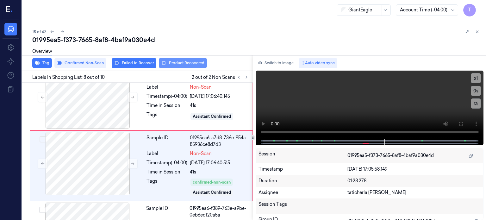
click at [180, 64] on button "Product Recovered" at bounding box center [183, 63] width 48 height 10
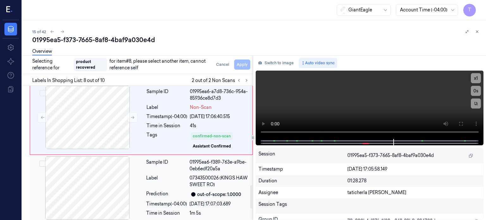
scroll to position [566, 0]
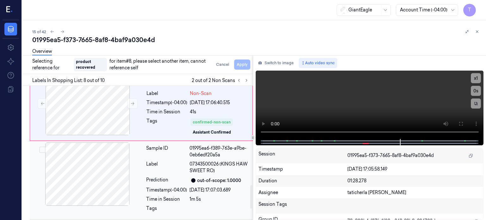
click at [65, 142] on div at bounding box center [87, 173] width 113 height 63
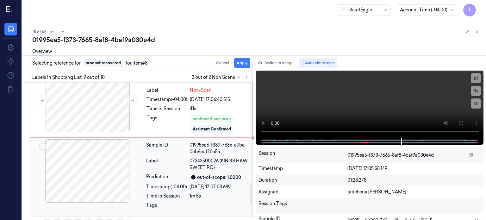
scroll to position [577, 0]
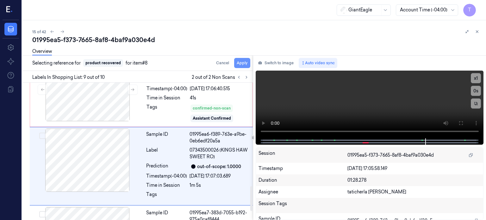
click at [242, 63] on button "Apply" at bounding box center [242, 63] width 16 height 10
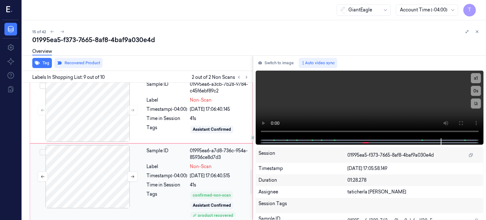
click at [105, 148] on div at bounding box center [87, 176] width 113 height 63
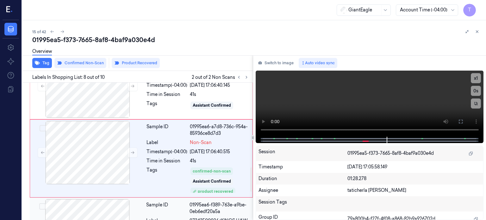
scroll to position [475, 0]
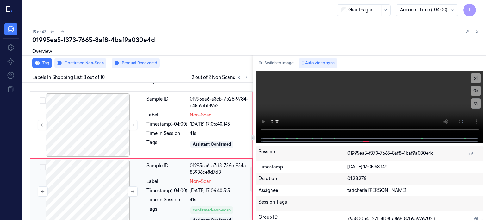
click at [104, 164] on div at bounding box center [87, 191] width 113 height 63
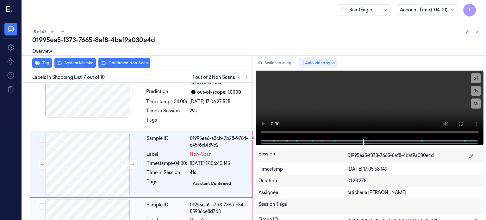
scroll to position [434, 0]
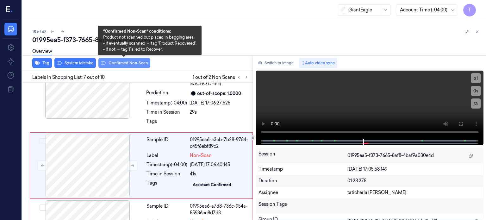
click at [125, 62] on button "Confirmed Non-Scan" at bounding box center [124, 63] width 52 height 10
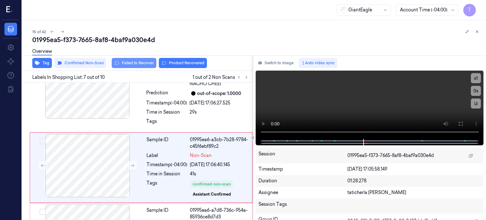
scroll to position [436, 0]
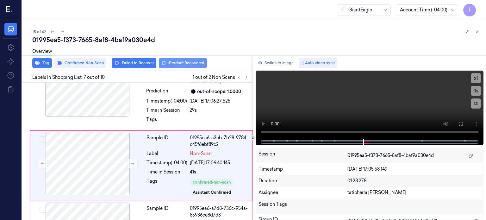
click at [180, 63] on button "Product Recovered" at bounding box center [183, 63] width 48 height 10
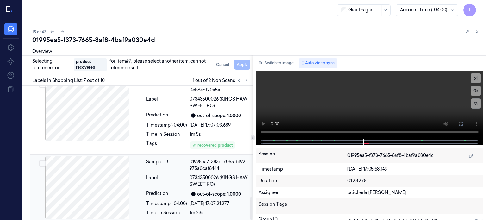
click at [106, 169] on div at bounding box center [87, 187] width 113 height 63
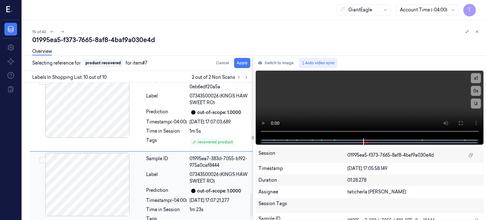
scroll to position [640, 0]
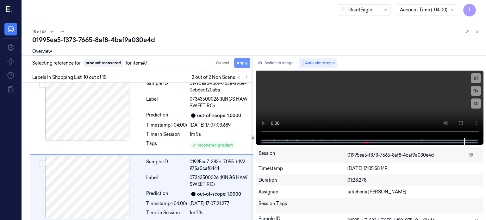
click at [242, 62] on button "Apply" at bounding box center [242, 63] width 16 height 10
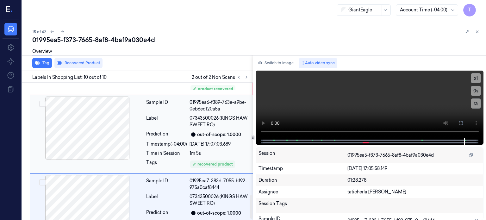
scroll to position [648, 0]
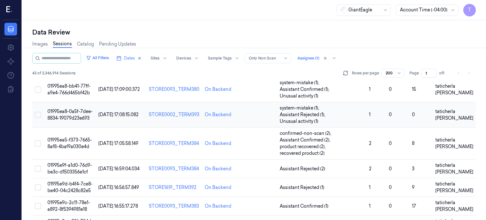
scroll to position [317, 0]
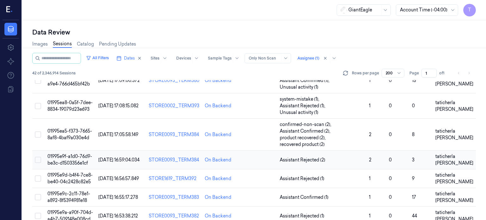
click at [73, 154] on span "01995e9f-a1d0-76d9-be3c-d1503356e1cf" at bounding box center [69, 160] width 45 height 12
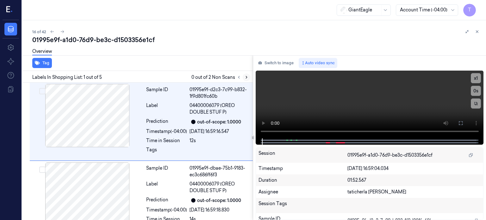
click at [247, 78] on icon at bounding box center [246, 77] width 4 height 4
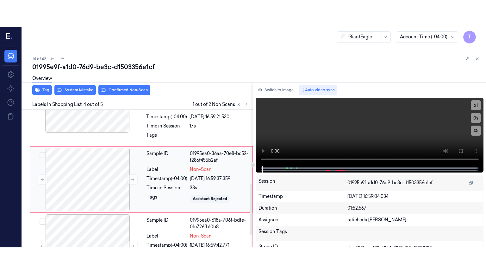
scroll to position [199, 0]
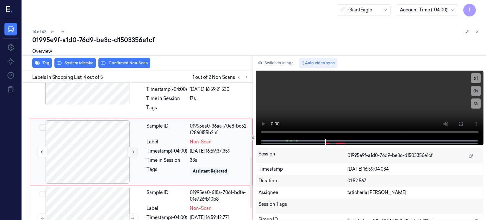
click at [133, 150] on icon at bounding box center [132, 152] width 4 height 4
click at [460, 123] on icon at bounding box center [461, 123] width 5 height 5
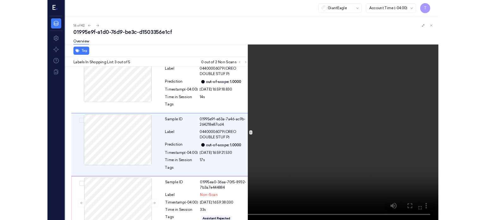
scroll to position [100, 0]
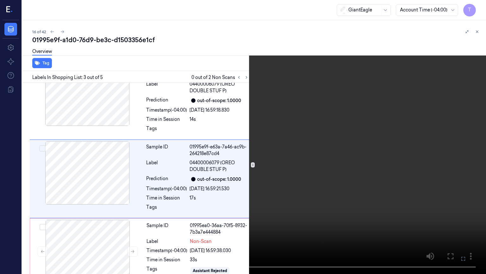
click at [0, 0] on icon at bounding box center [0, 0] width 0 height 0
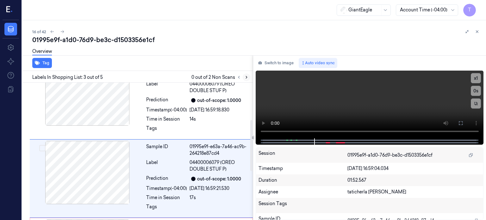
click at [246, 77] on icon at bounding box center [246, 77] width 4 height 4
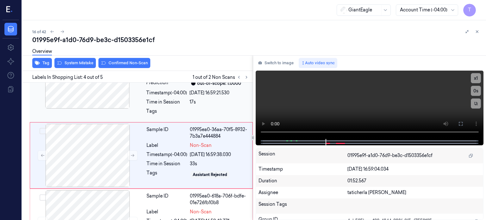
scroll to position [199, 0]
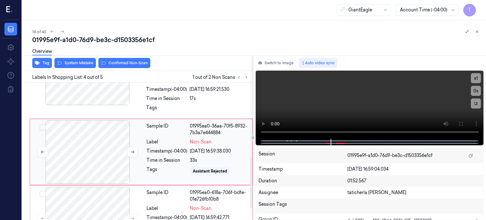
click at [98, 142] on div at bounding box center [87, 151] width 113 height 63
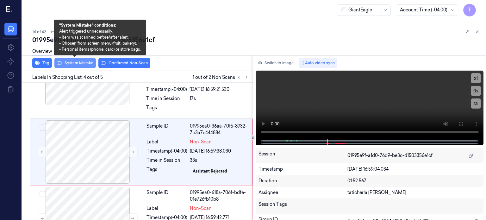
click at [83, 61] on button "System Mistake" at bounding box center [74, 63] width 41 height 10
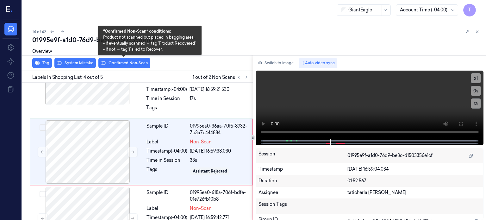
scroll to position [201, 0]
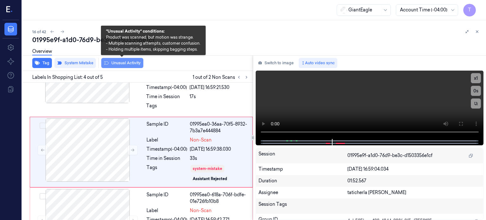
click at [135, 63] on button "Unusual Activity" at bounding box center [122, 63] width 42 height 10
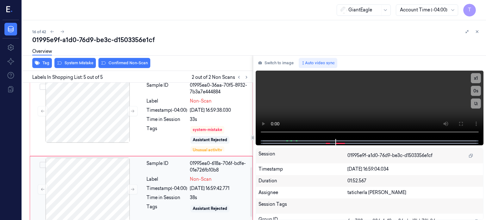
scroll to position [244, 0]
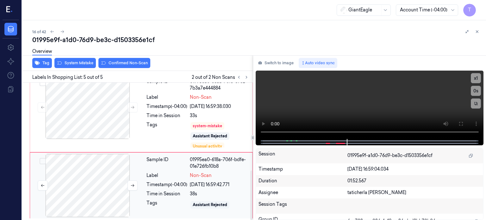
click at [99, 173] on div at bounding box center [87, 185] width 113 height 63
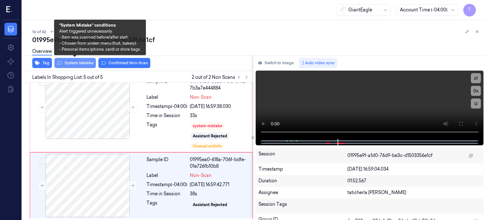
click at [80, 63] on button "System Mistake" at bounding box center [74, 63] width 41 height 10
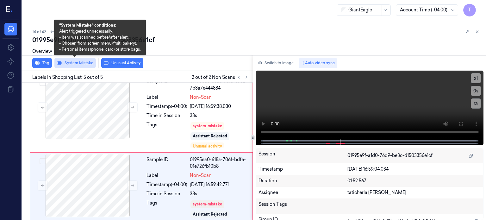
scroll to position [248, 0]
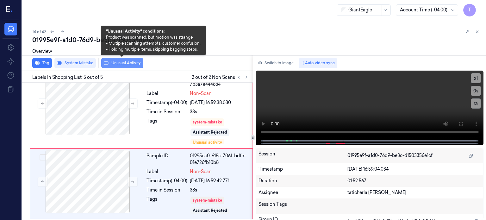
click at [119, 62] on button "Unusual Activity" at bounding box center [122, 63] width 42 height 10
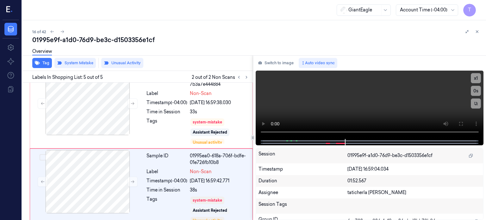
scroll to position [256, 0]
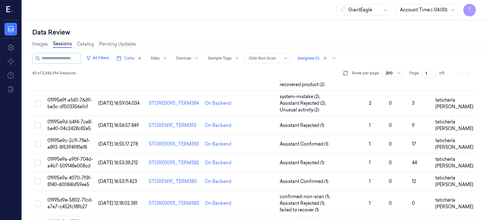
scroll to position [345, 0]
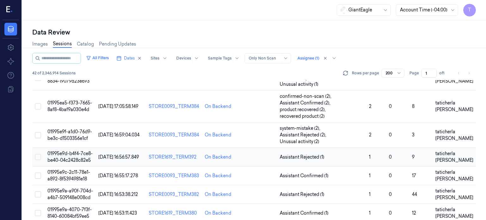
click at [73, 148] on td "01995e9d-b4f4-7ce8-be40-04c2428c82e5" at bounding box center [70, 157] width 51 height 19
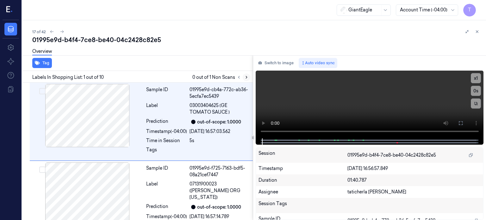
click at [248, 76] on icon at bounding box center [246, 77] width 4 height 4
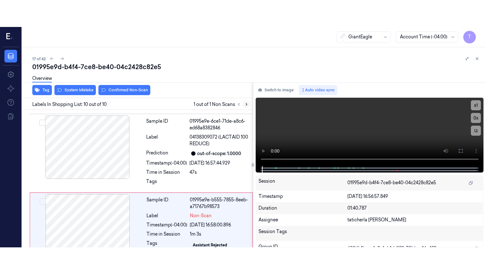
scroll to position [623, 0]
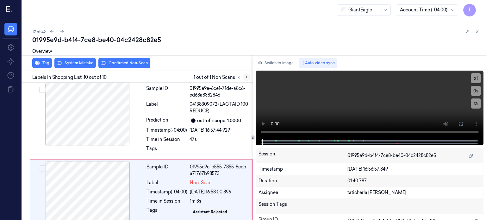
click at [245, 78] on icon at bounding box center [246, 77] width 4 height 4
click at [114, 192] on div at bounding box center [87, 192] width 113 height 63
click at [117, 189] on div at bounding box center [87, 192] width 113 height 63
click at [460, 124] on icon at bounding box center [461, 123] width 5 height 5
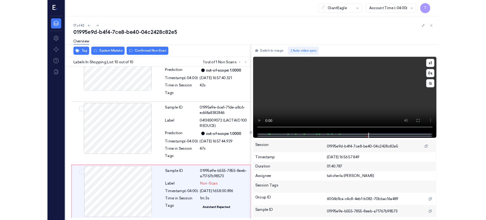
scroll to position [569, 0]
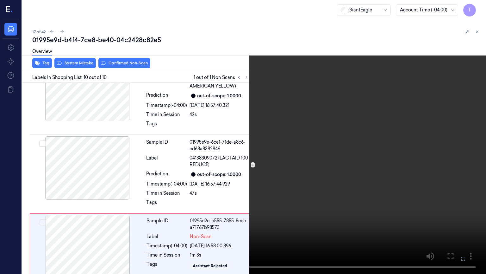
click at [0, 0] on icon at bounding box center [0, 0] width 0 height 0
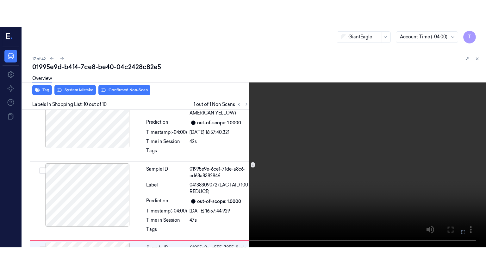
scroll to position [623, 0]
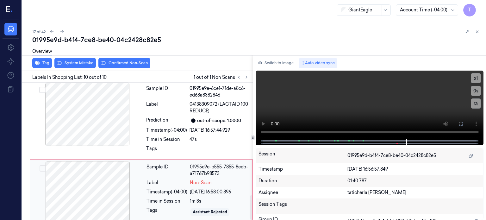
click at [122, 190] on div at bounding box center [87, 192] width 113 height 63
click at [122, 189] on div at bounding box center [87, 192] width 113 height 63
click at [121, 189] on div at bounding box center [87, 192] width 113 height 63
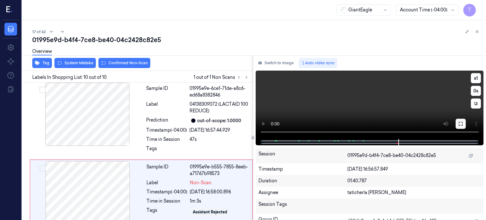
click at [462, 123] on icon at bounding box center [461, 123] width 5 height 5
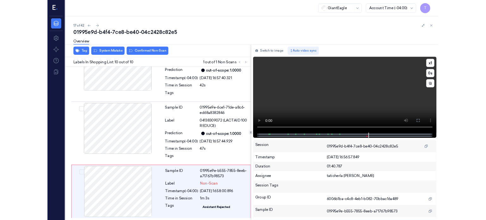
scroll to position [569, 0]
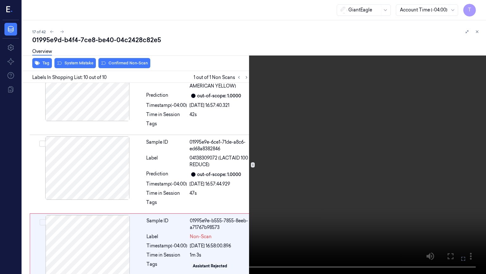
click at [0, 0] on icon at bounding box center [0, 0] width 0 height 0
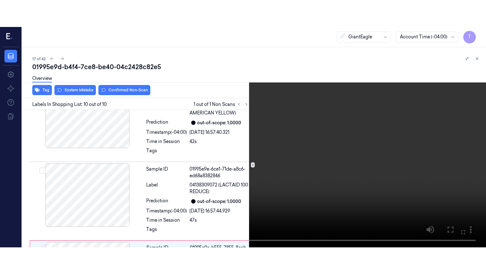
scroll to position [623, 0]
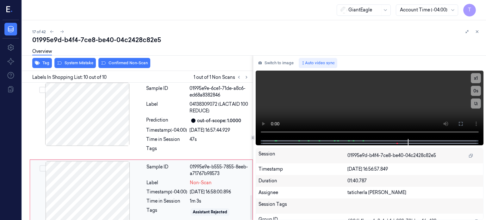
click at [116, 179] on div at bounding box center [87, 192] width 113 height 63
click at [102, 191] on div at bounding box center [87, 192] width 113 height 63
click at [103, 190] on div at bounding box center [87, 192] width 113 height 63
click at [102, 190] on div at bounding box center [87, 192] width 113 height 63
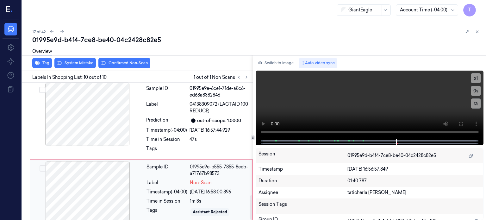
click at [102, 190] on div at bounding box center [87, 192] width 113 height 63
click at [461, 122] on icon at bounding box center [461, 123] width 5 height 5
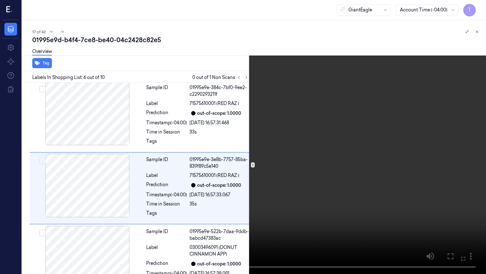
scroll to position [326, 0]
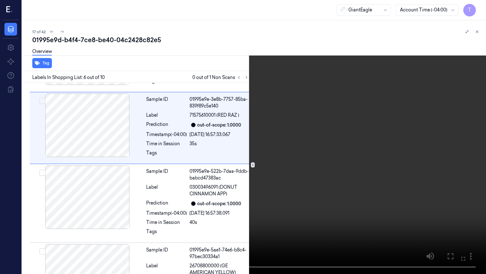
click at [461, 220] on video at bounding box center [243, 137] width 486 height 274
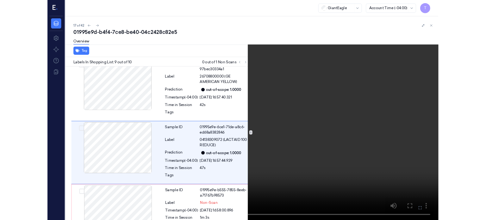
scroll to position [557, 0]
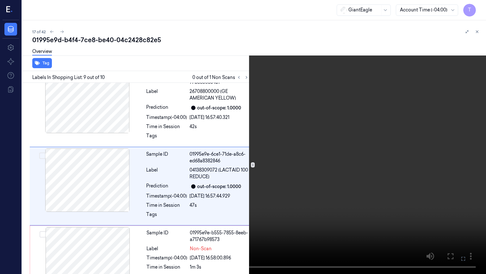
click at [0, 0] on icon at bounding box center [0, 0] width 0 height 0
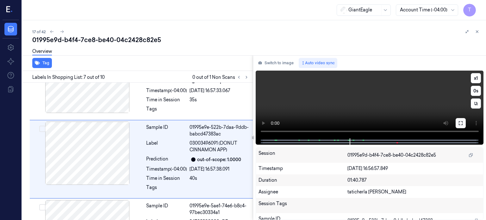
click at [461, 122] on icon at bounding box center [461, 123] width 5 height 5
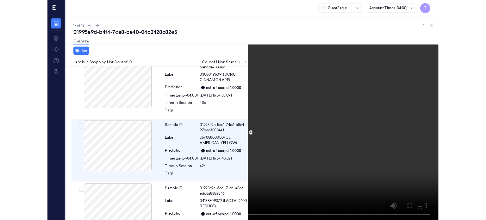
scroll to position [479, 0]
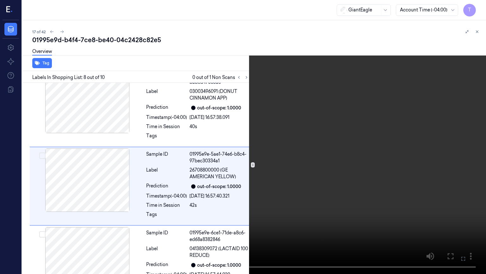
click at [0, 0] on icon at bounding box center [0, 0] width 0 height 0
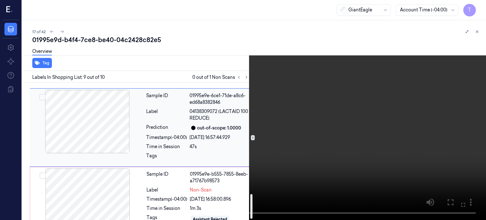
scroll to position [623, 0]
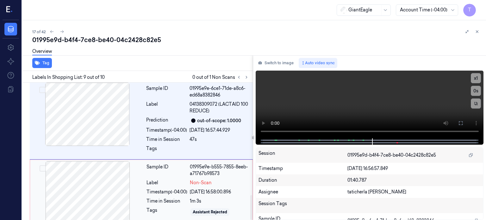
click at [92, 183] on div at bounding box center [87, 192] width 113 height 63
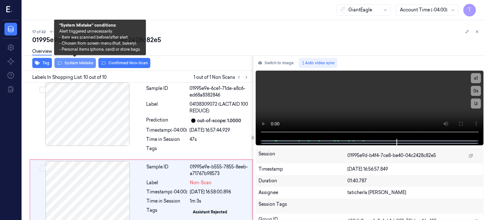
click at [80, 63] on button "System Mistake" at bounding box center [74, 63] width 41 height 10
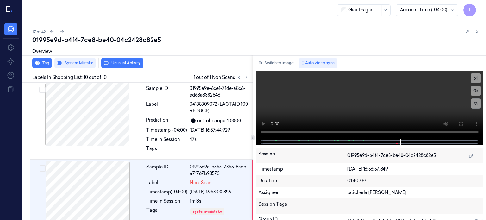
scroll to position [627, 0]
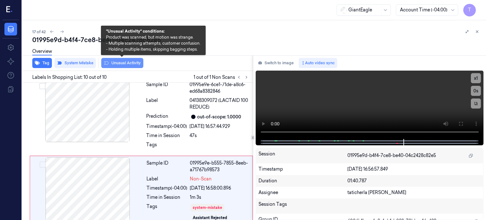
click at [124, 62] on button "Unusual Activity" at bounding box center [122, 63] width 42 height 10
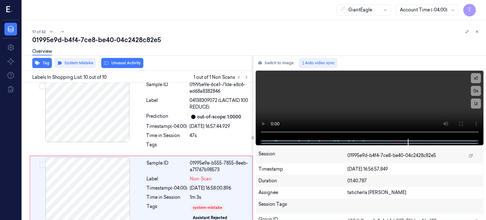
scroll to position [635, 0]
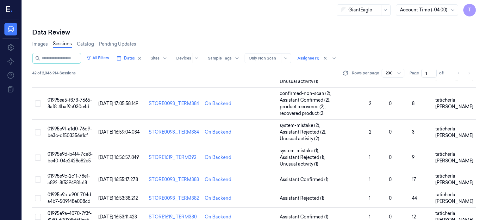
scroll to position [317, 0]
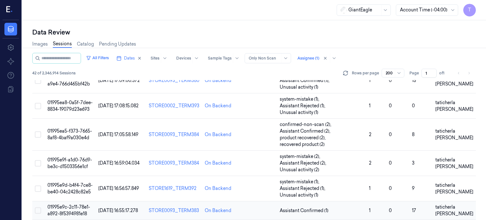
click at [95, 201] on td "01995e9c-2c11-78e1-a892-8f5394981e18" at bounding box center [70, 210] width 51 height 19
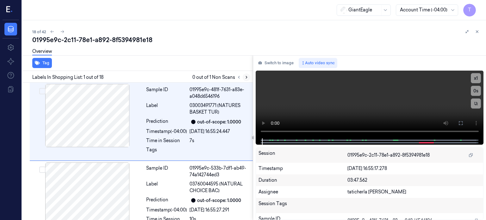
click at [247, 75] on icon at bounding box center [246, 77] width 4 height 4
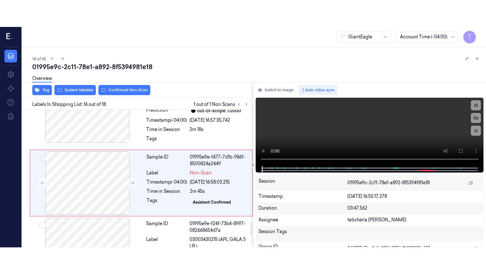
scroll to position [1133, 0]
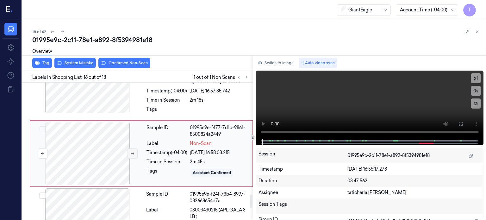
click at [134, 151] on icon at bounding box center [132, 153] width 4 height 4
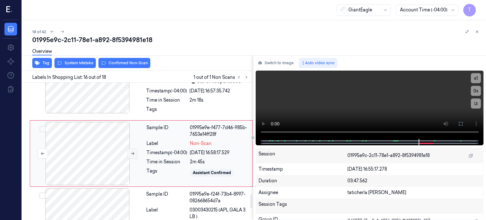
click at [134, 151] on icon at bounding box center [132, 153] width 4 height 4
click at [462, 124] on icon at bounding box center [461, 123] width 5 height 5
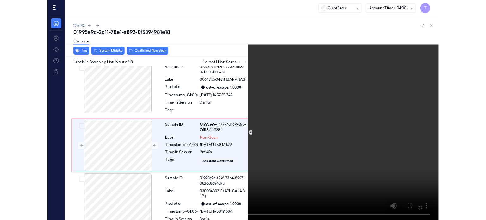
scroll to position [1107, 0]
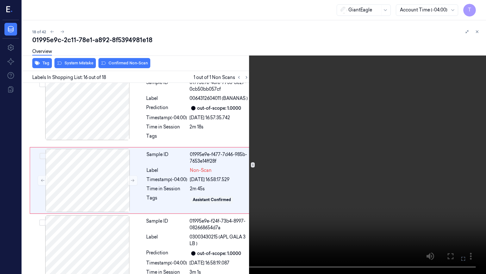
click at [0, 0] on icon at bounding box center [0, 0] width 0 height 0
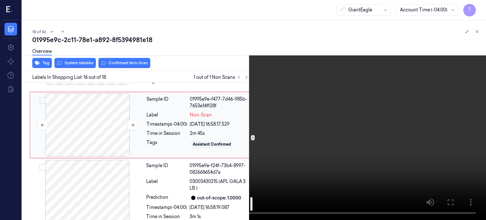
scroll to position [1130, 0]
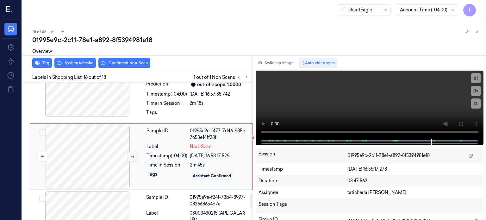
click at [129, 154] on button at bounding box center [133, 157] width 10 height 10
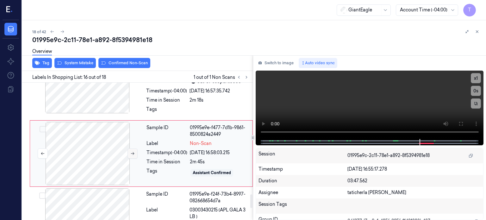
click at [130, 152] on icon at bounding box center [132, 153] width 4 height 4
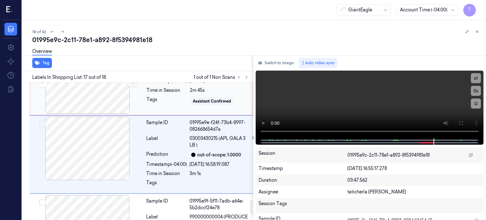
scroll to position [1206, 0]
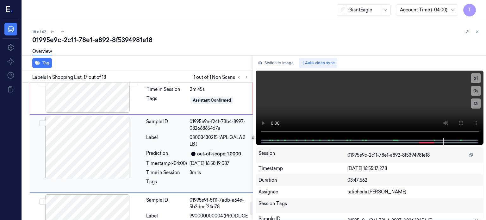
click at [123, 147] on div at bounding box center [87, 147] width 113 height 63
click at [121, 145] on div at bounding box center [87, 147] width 113 height 63
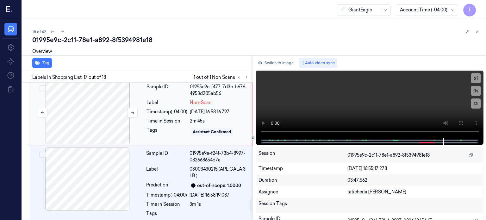
scroll to position [1142, 0]
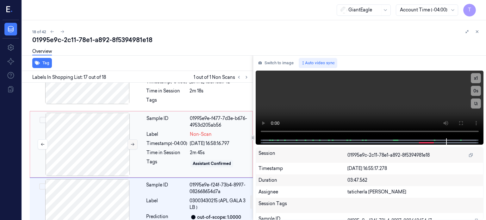
click at [130, 142] on button at bounding box center [133, 144] width 10 height 10
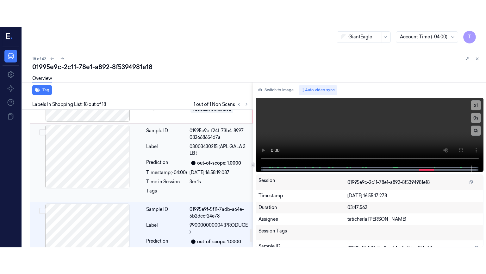
scroll to position [1256, 0]
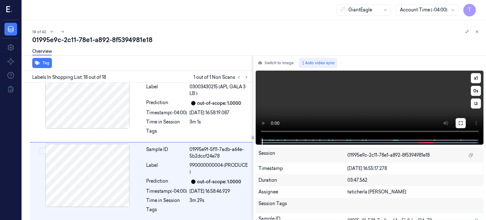
click at [461, 124] on icon at bounding box center [461, 123] width 5 height 5
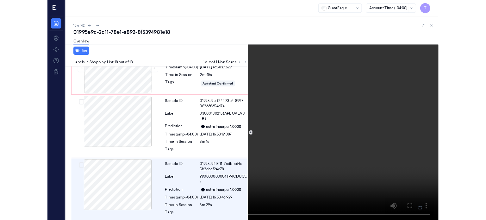
scroll to position [1203, 0]
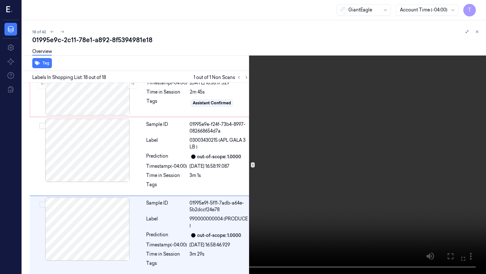
click at [0, 0] on icon at bounding box center [0, 0] width 0 height 0
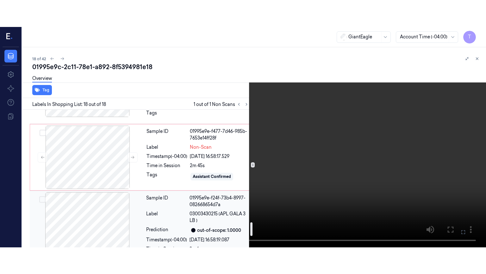
scroll to position [1140, 0]
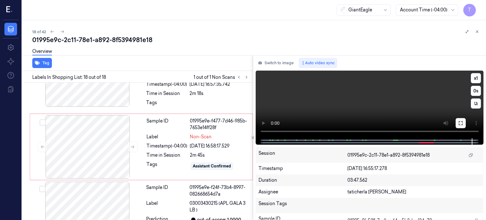
click at [459, 122] on icon at bounding box center [461, 123] width 5 height 5
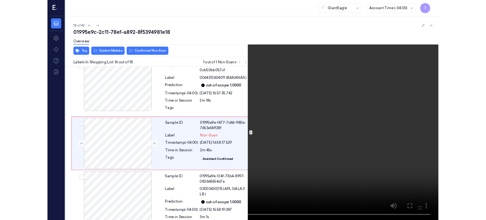
scroll to position [1107, 0]
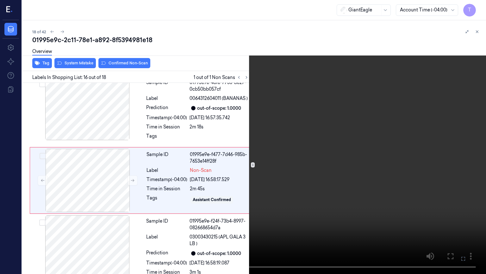
click at [0, 0] on icon at bounding box center [0, 0] width 0 height 0
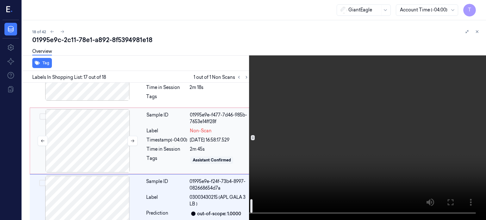
scroll to position [1142, 0]
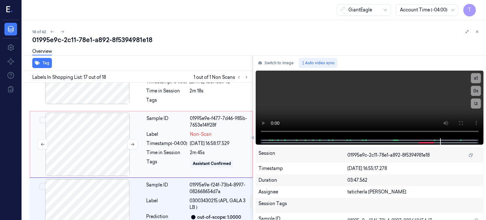
click at [87, 133] on div at bounding box center [87, 144] width 113 height 63
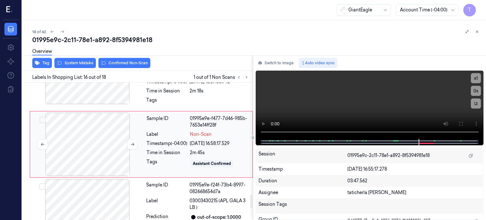
scroll to position [1133, 0]
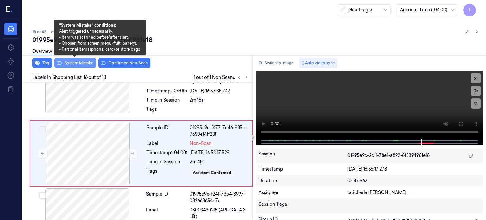
click at [82, 60] on button "System Mistake" at bounding box center [74, 63] width 41 height 10
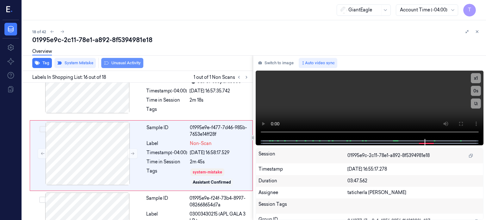
scroll to position [1135, 0]
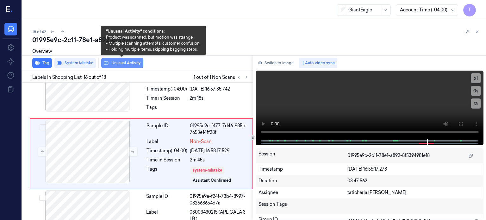
click at [129, 60] on button "Unusual Activity" at bounding box center [122, 63] width 42 height 10
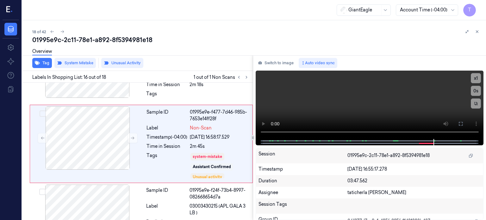
scroll to position [1139, 0]
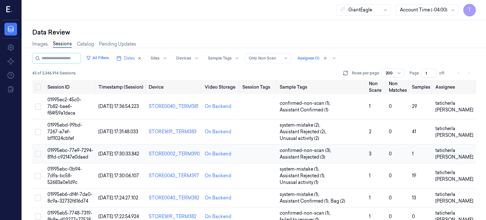
click at [70, 149] on span "01995ebc-77e9-7294-81fd-c92147e0daed" at bounding box center [70, 154] width 46 height 12
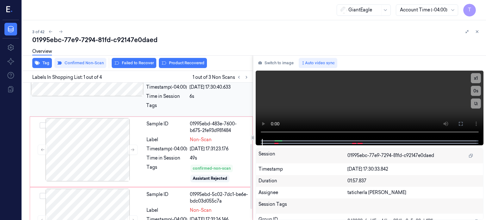
scroll to position [153, 0]
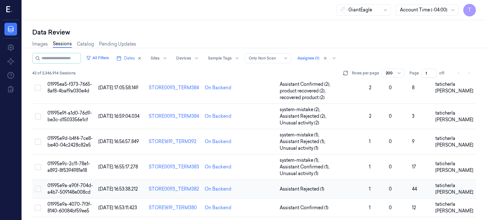
scroll to position [382, 0]
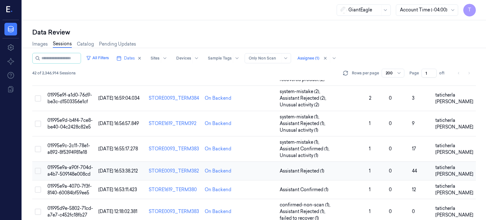
click at [81, 165] on span "01995e9a-a90f-704d-a4b7-509148e008cd" at bounding box center [70, 171] width 46 height 12
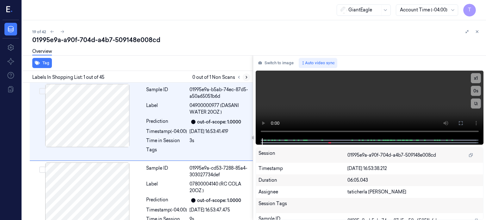
click at [246, 76] on icon at bounding box center [246, 77] width 4 height 4
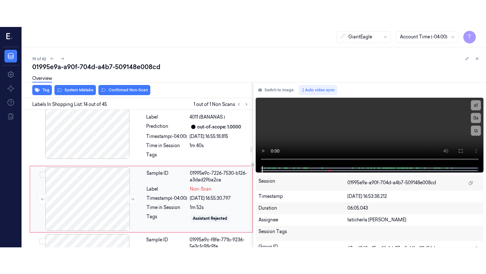
scroll to position [963, 0]
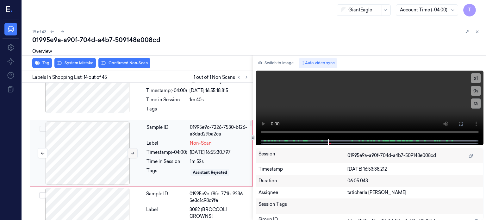
click at [133, 151] on icon at bounding box center [132, 153] width 4 height 4
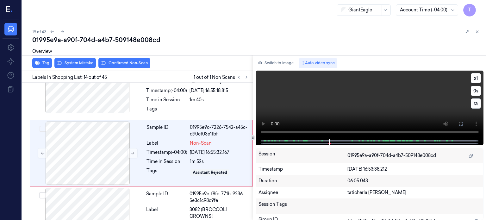
drag, startPoint x: 460, startPoint y: 121, endPoint x: 445, endPoint y: 179, distance: 59.1
click at [459, 123] on icon at bounding box center [461, 123] width 5 height 5
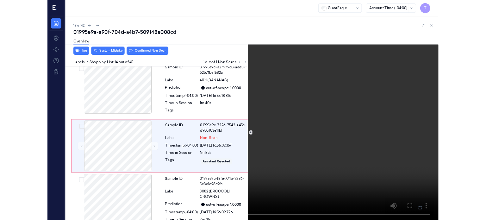
scroll to position [936, 0]
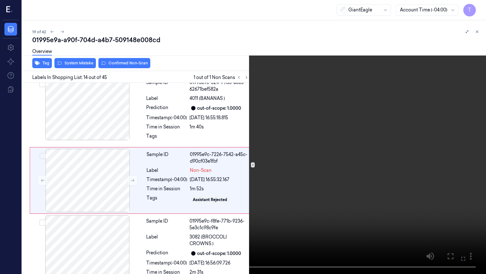
click at [0, 0] on icon at bounding box center [0, 0] width 0 height 0
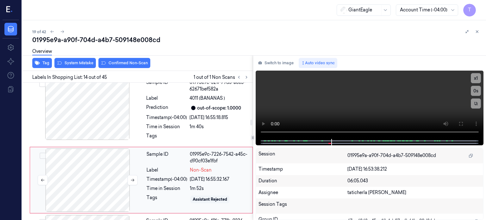
click at [107, 169] on div at bounding box center [87, 180] width 113 height 63
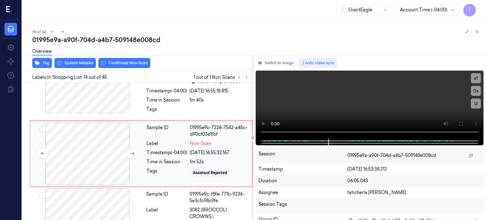
scroll to position [963, 0]
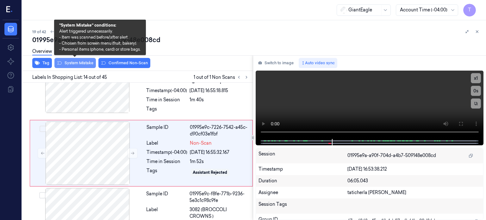
click at [80, 62] on button "System Mistake" at bounding box center [74, 63] width 41 height 10
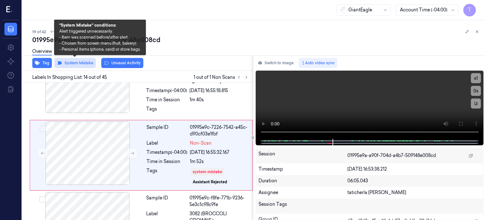
scroll to position [965, 0]
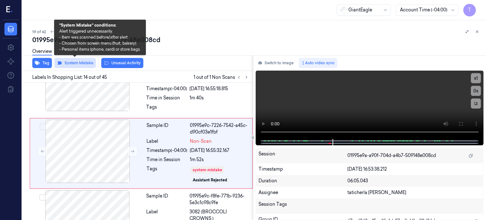
click at [85, 62] on button "System Mistake" at bounding box center [74, 63] width 41 height 10
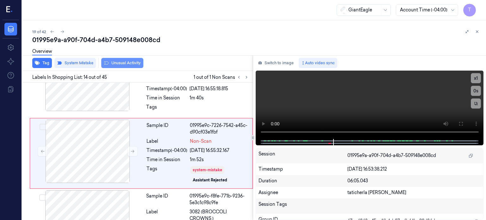
scroll to position [963, 0]
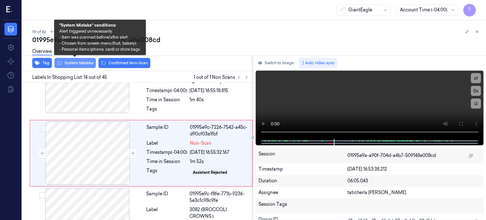
click at [84, 63] on button "System Mistake" at bounding box center [74, 63] width 41 height 10
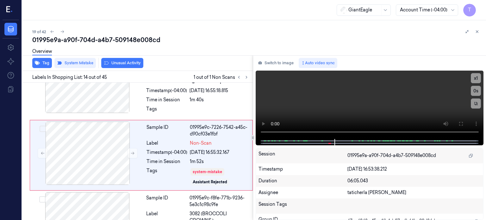
scroll to position [965, 0]
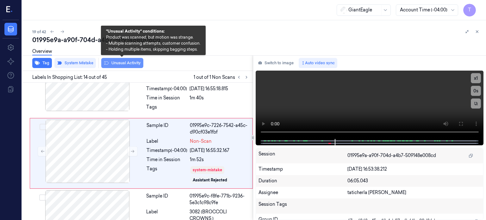
click at [121, 63] on button "Unusual Activity" at bounding box center [122, 63] width 42 height 10
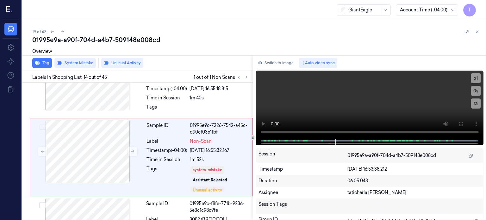
scroll to position [969, 0]
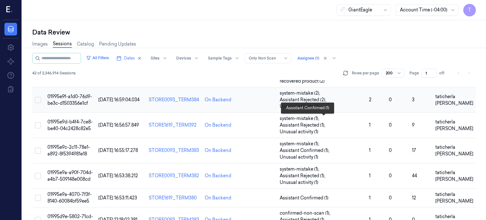
scroll to position [412, 0]
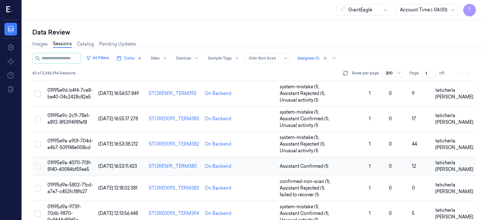
click at [73, 160] on span "01995e9a-4070-7f3f-8140-60084bf59ee5" at bounding box center [69, 166] width 44 height 12
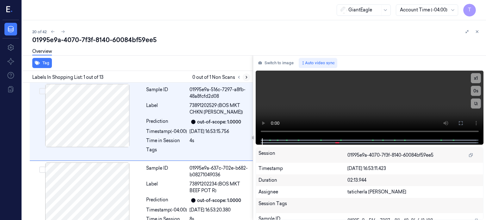
click at [245, 76] on icon at bounding box center [246, 77] width 4 height 4
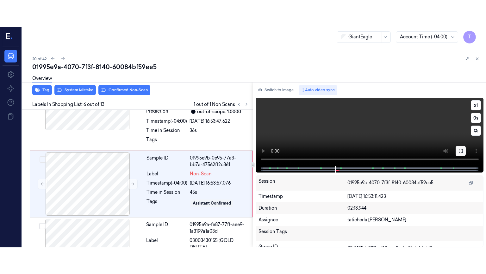
scroll to position [356, 0]
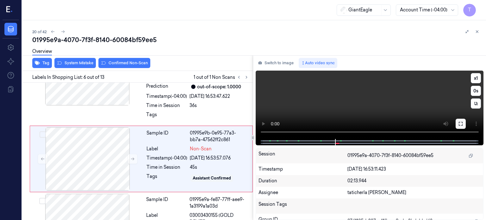
click at [459, 121] on button at bounding box center [461, 124] width 10 height 10
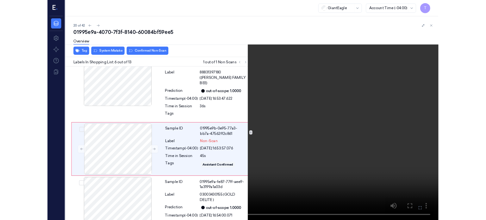
scroll to position [329, 0]
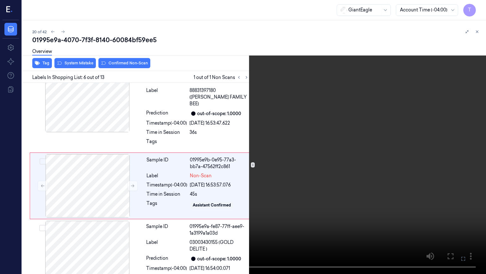
click at [0, 0] on icon at bounding box center [0, 0] width 0 height 0
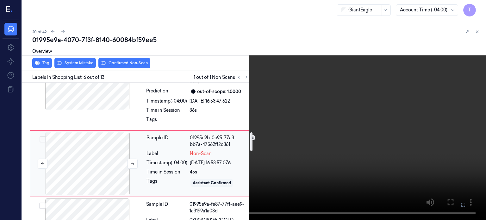
scroll to position [361, 0]
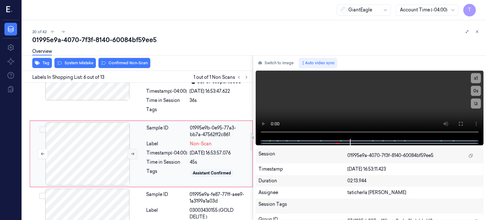
click at [133, 152] on icon at bounding box center [132, 154] width 4 height 4
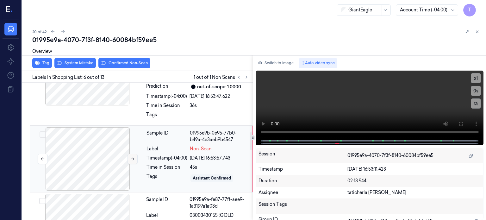
click at [133, 154] on button at bounding box center [133, 159] width 10 height 10
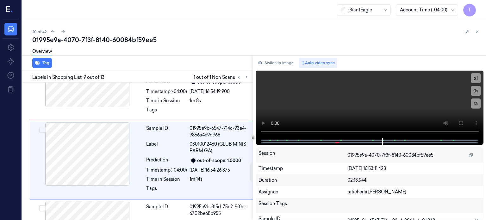
scroll to position [585, 0]
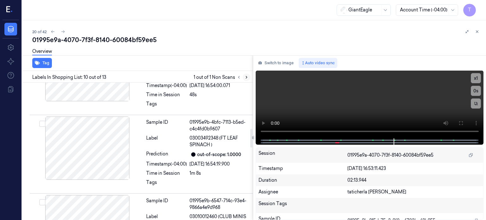
click at [244, 75] on button at bounding box center [247, 77] width 8 height 8
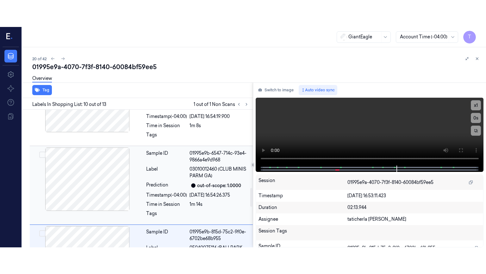
scroll to position [569, 0]
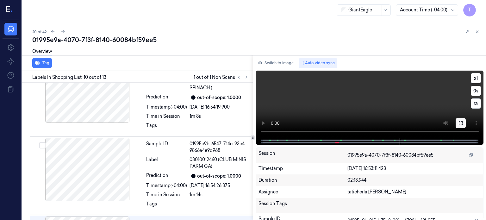
click at [460, 126] on button at bounding box center [461, 123] width 10 height 10
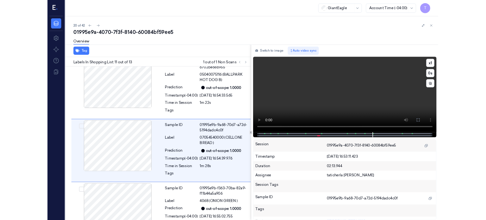
scroll to position [715, 0]
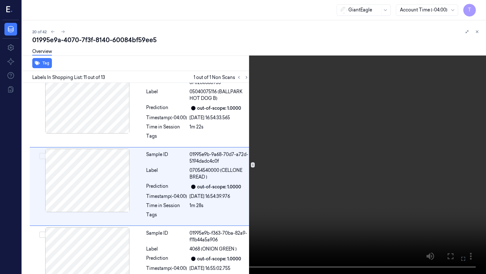
click at [0, 0] on icon at bounding box center [0, 0] width 0 height 0
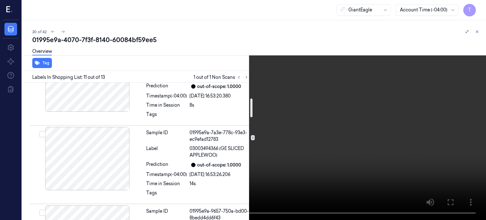
scroll to position [114, 0]
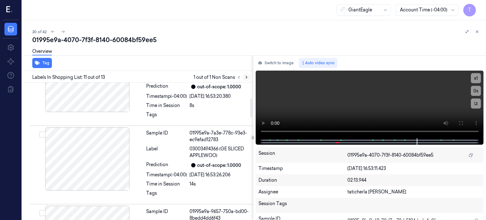
click at [246, 78] on icon at bounding box center [246, 77] width 4 height 4
click at [246, 75] on icon at bounding box center [246, 77] width 4 height 4
click at [247, 77] on icon at bounding box center [246, 77] width 4 height 4
click at [246, 77] on icon at bounding box center [246, 77] width 4 height 4
click at [244, 76] on icon at bounding box center [246, 77] width 4 height 4
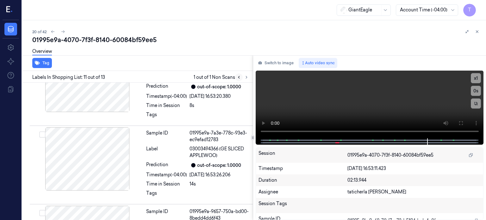
click at [238, 77] on icon at bounding box center [238, 77] width 1 height 2
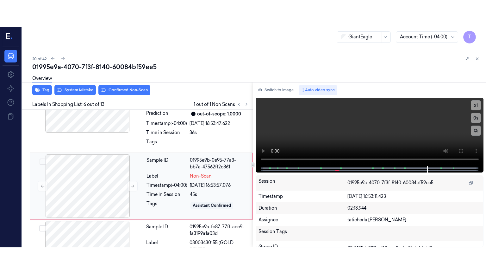
scroll to position [356, 0]
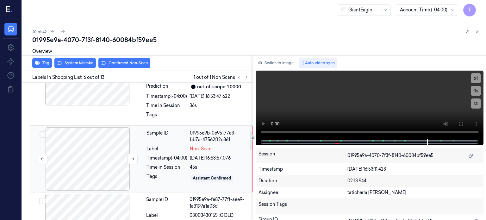
click at [122, 148] on div at bounding box center [87, 158] width 113 height 63
click at [118, 152] on div at bounding box center [87, 158] width 113 height 63
click at [462, 124] on icon at bounding box center [461, 123] width 5 height 5
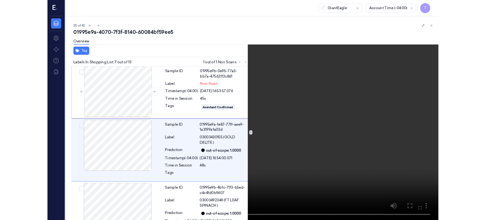
scroll to position [402, 0]
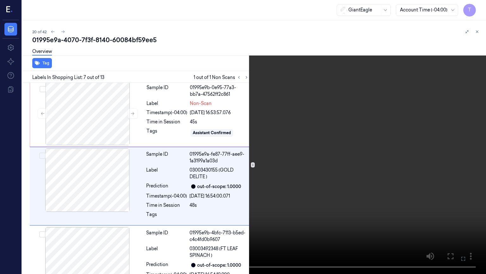
click at [0, 0] on icon at bounding box center [0, 0] width 0 height 0
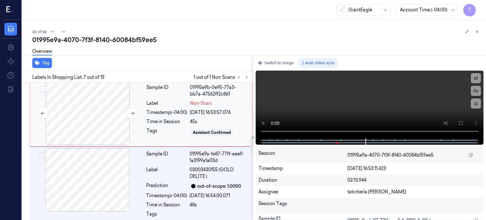
click at [86, 99] on div at bounding box center [87, 113] width 113 height 63
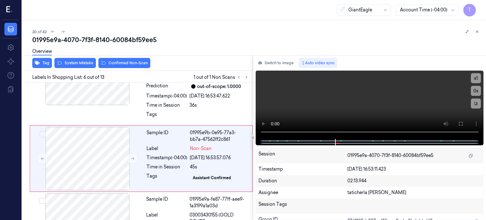
scroll to position [356, 0]
click at [88, 60] on div "Overview" at bounding box center [256, 52] width 449 height 16
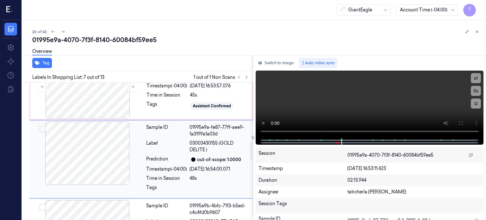
scroll to position [365, 0]
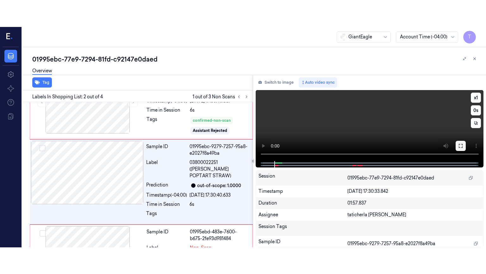
scroll to position [36, 0]
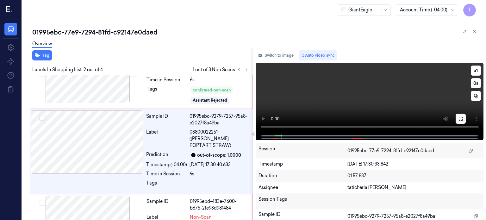
click at [464, 121] on button at bounding box center [461, 119] width 10 height 10
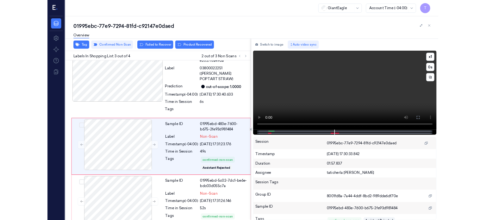
scroll to position [92, 0]
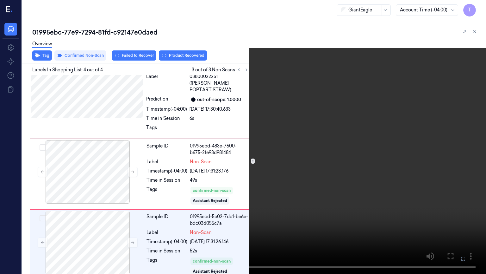
click at [0, 0] on icon at bounding box center [0, 0] width 0 height 0
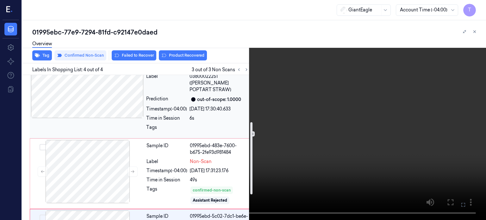
scroll to position [124, 0]
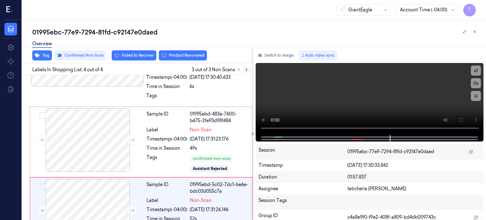
click at [245, 69] on icon at bounding box center [246, 69] width 4 height 4
click at [241, 69] on icon at bounding box center [239, 69] width 4 height 4
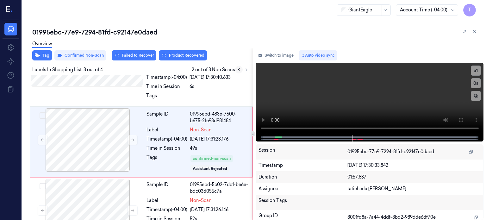
scroll to position [111, 0]
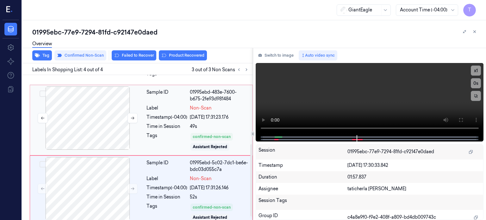
click at [111, 139] on div at bounding box center [87, 117] width 113 height 63
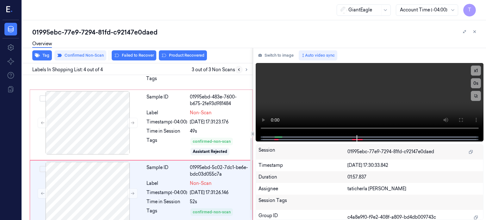
scroll to position [146, 0]
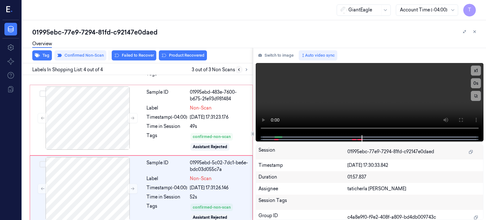
click at [237, 70] on icon at bounding box center [239, 69] width 4 height 4
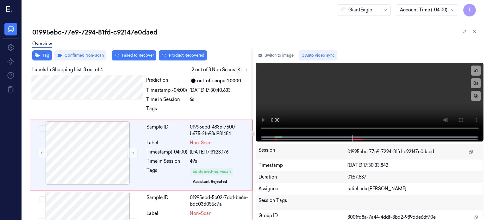
click at [238, 70] on icon at bounding box center [238, 70] width 1 height 2
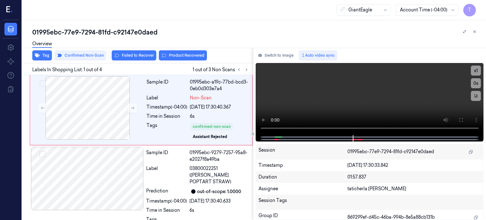
scroll to position [0, 0]
click at [118, 94] on div at bounding box center [87, 107] width 113 height 63
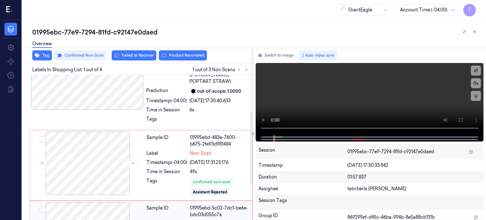
scroll to position [127, 0]
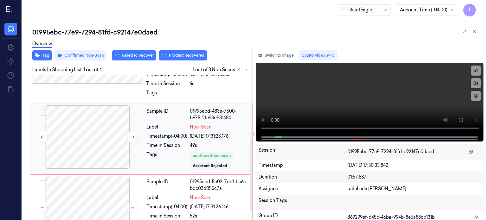
click at [98, 128] on div at bounding box center [87, 136] width 113 height 63
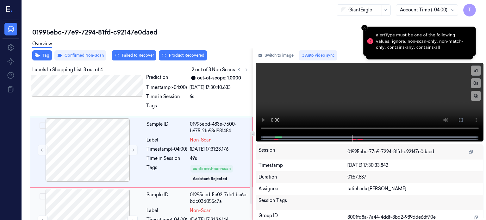
scroll to position [111, 0]
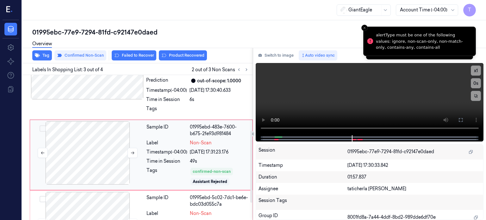
click at [110, 136] on div at bounding box center [87, 152] width 113 height 63
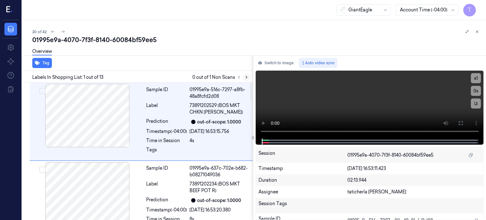
click at [247, 78] on icon at bounding box center [246, 77] width 4 height 4
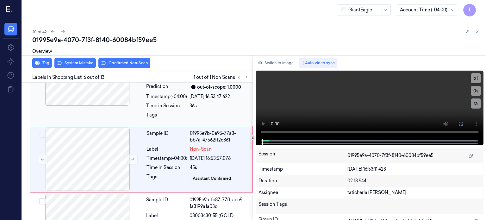
scroll to position [356, 0]
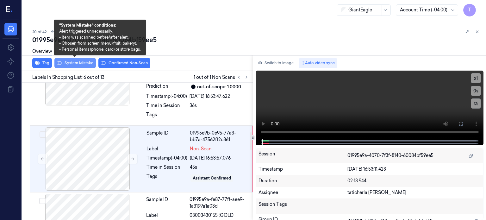
click at [72, 61] on button "System Mistake" at bounding box center [74, 63] width 41 height 10
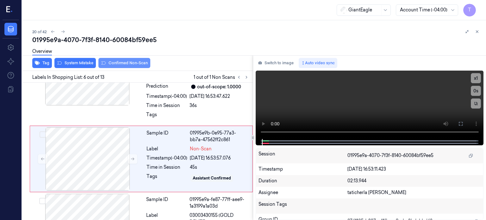
scroll to position [358, 0]
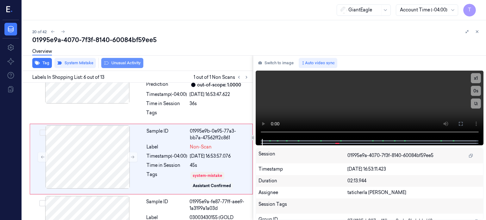
click at [129, 63] on button "Unusual Activity" at bounding box center [122, 63] width 42 height 10
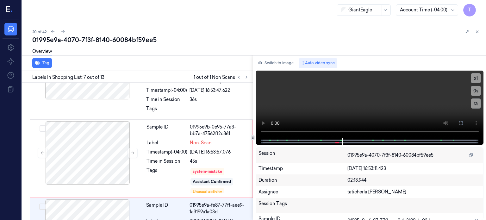
scroll to position [440, 0]
